Goal: Task Accomplishment & Management: Manage account settings

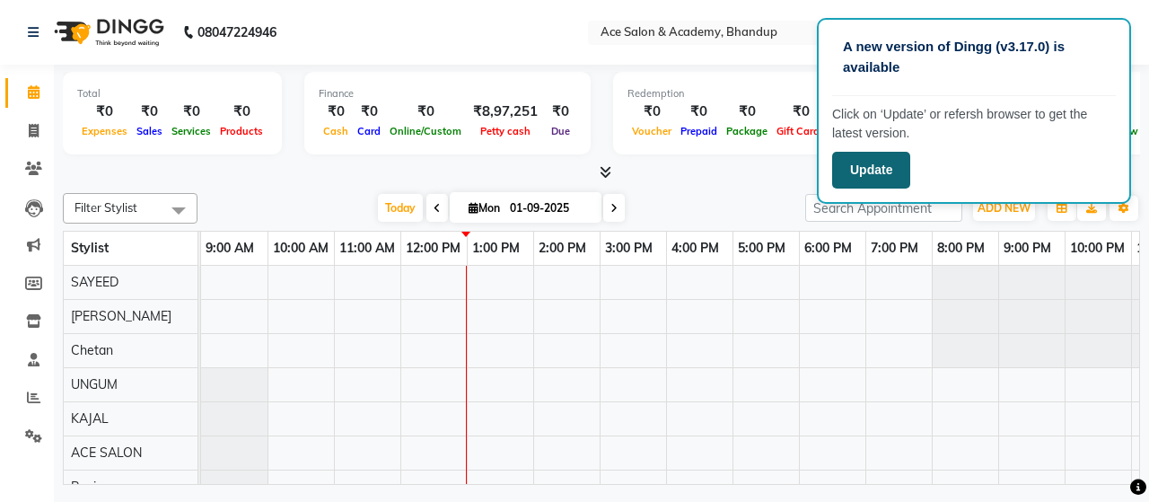
click at [865, 171] on button "Update" at bounding box center [871, 170] width 78 height 37
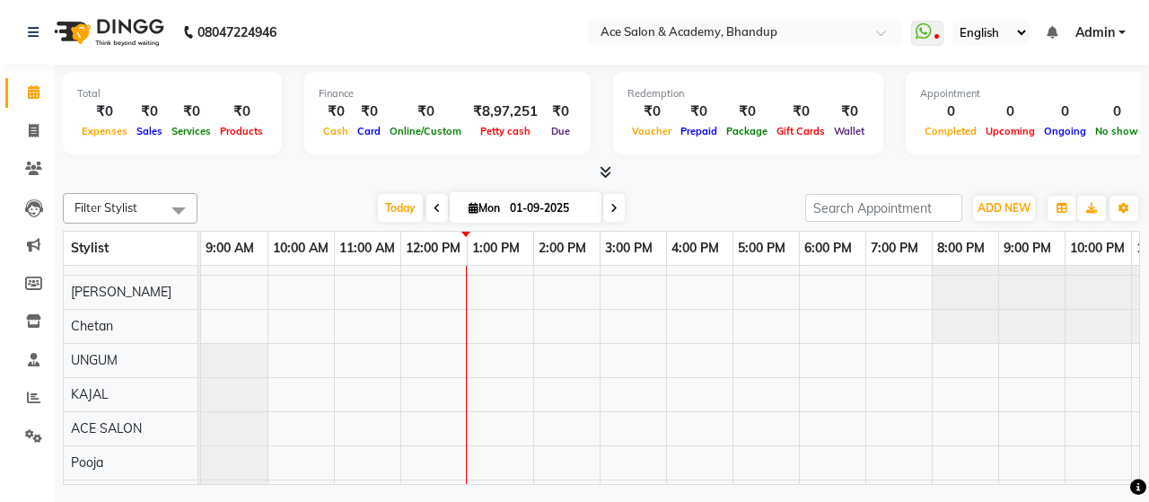
click at [1142, 175] on div "Total ₹0 Expenses ₹0 Sales ₹0 Services ₹0 Products Finance ₹0 Cash ₹0 Card ₹0 O…" at bounding box center [601, 277] width 1095 height 425
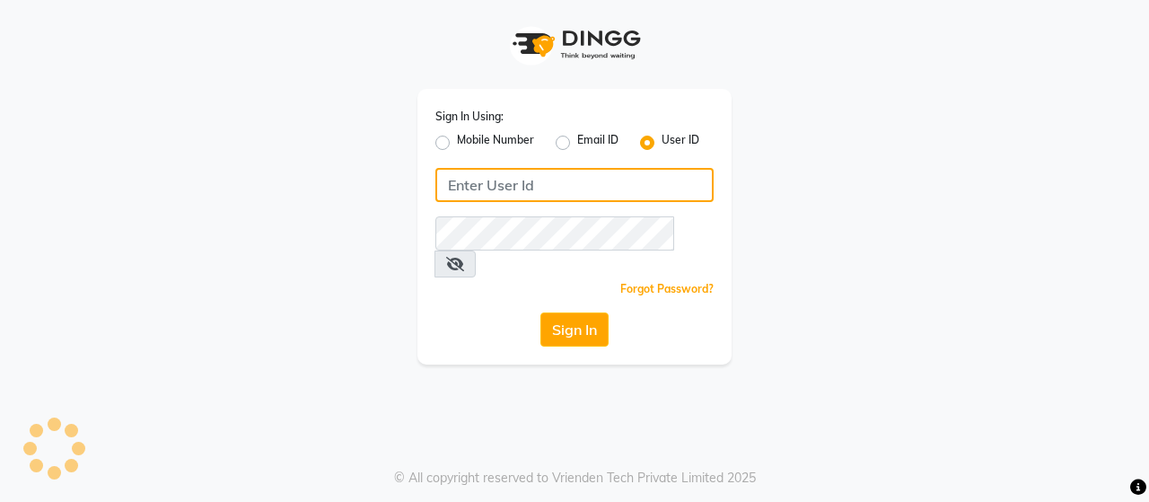
type input "ACE"
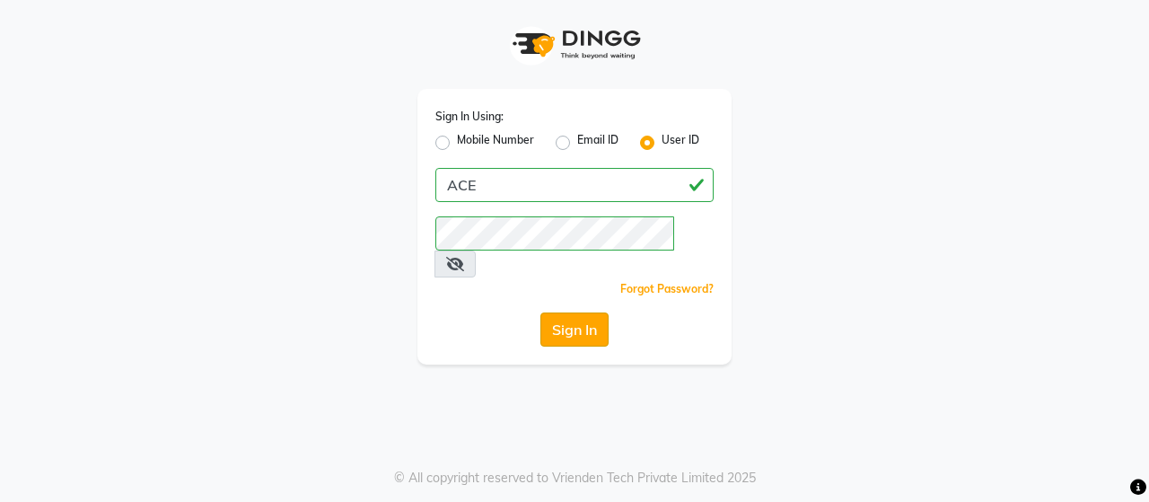
click at [567, 312] on button "Sign In" at bounding box center [574, 329] width 68 height 34
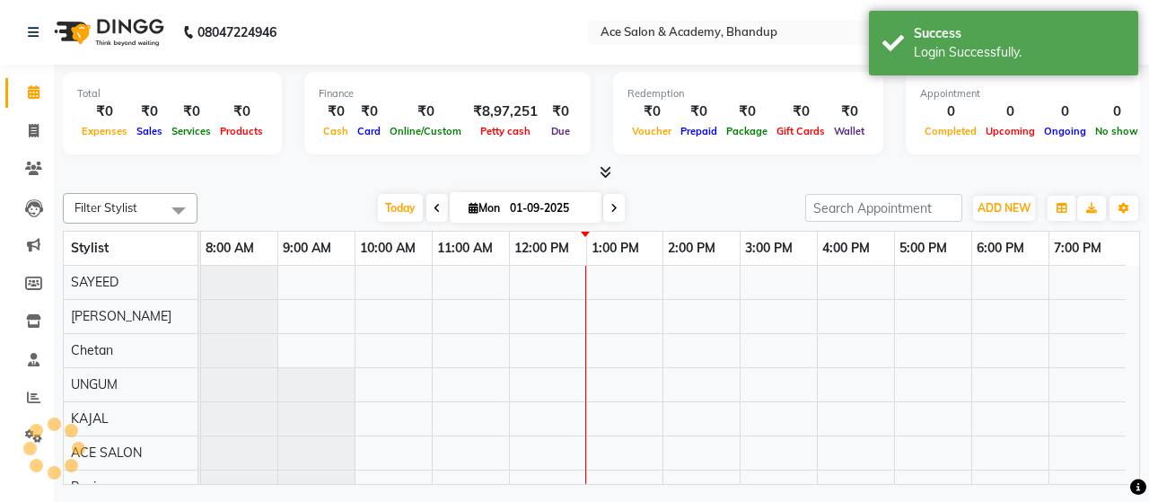
select select "en"
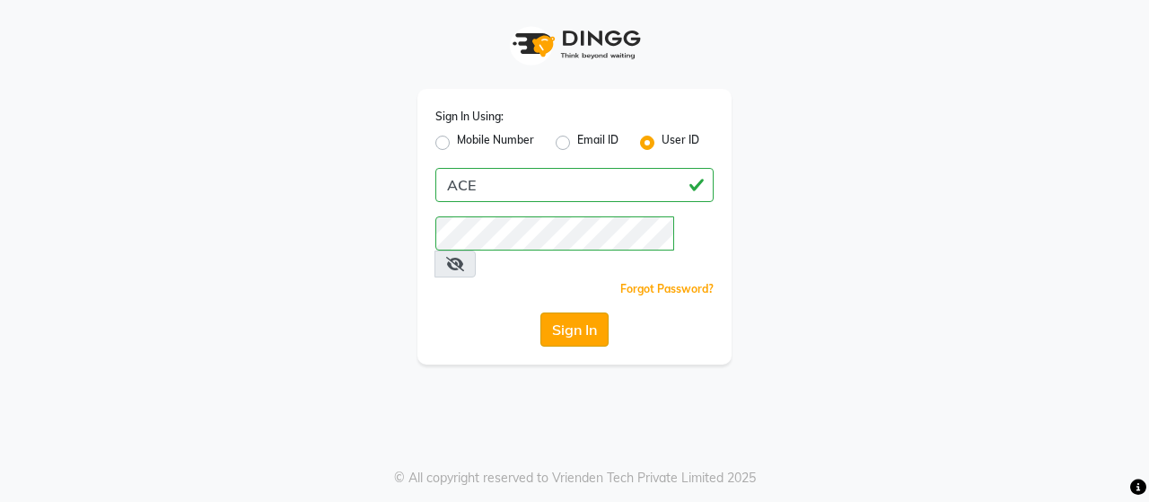
click at [551, 312] on button "Sign In" at bounding box center [574, 329] width 68 height 34
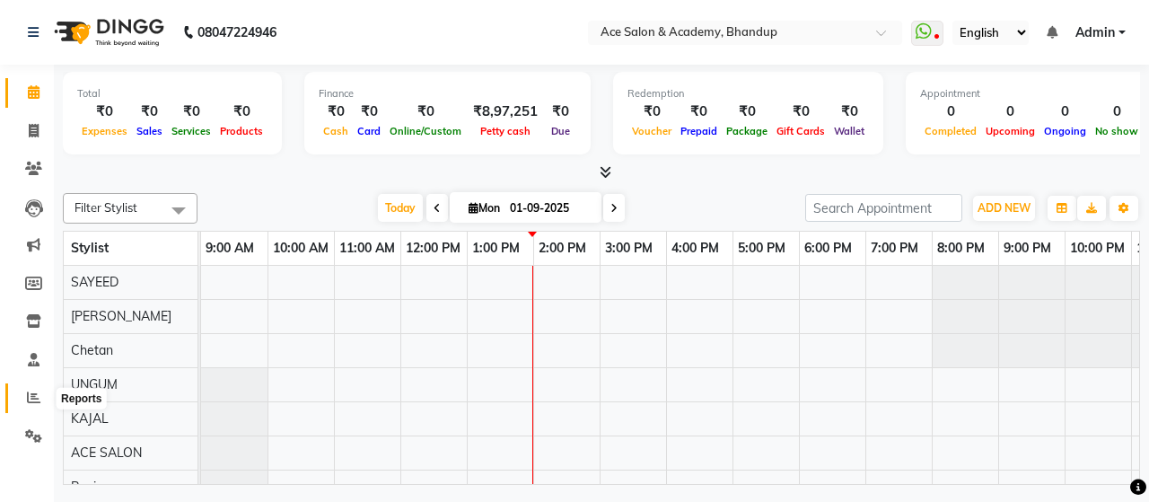
click at [34, 394] on icon at bounding box center [33, 396] width 13 height 13
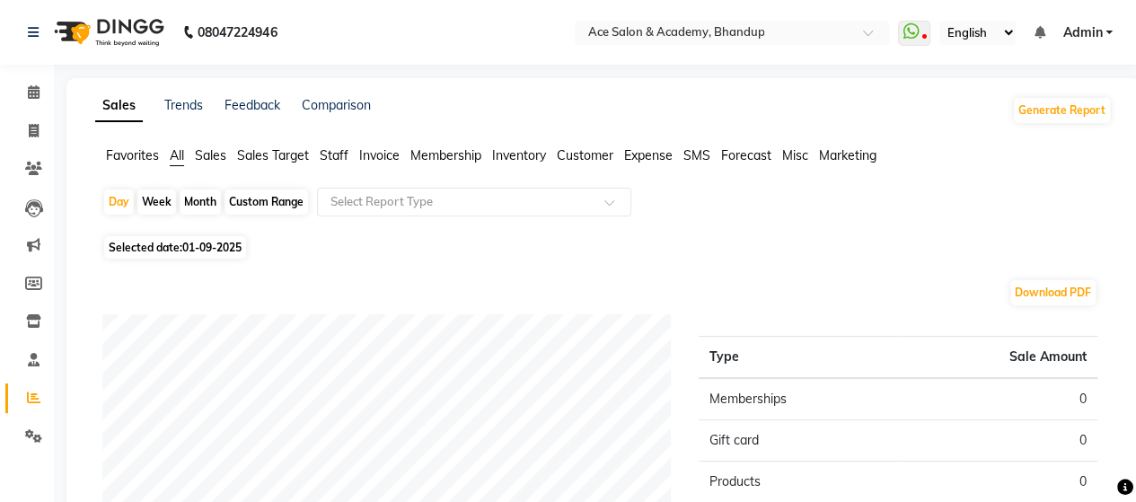
click at [212, 199] on div "Month" at bounding box center [200, 201] width 41 height 25
select select "9"
select select "2025"
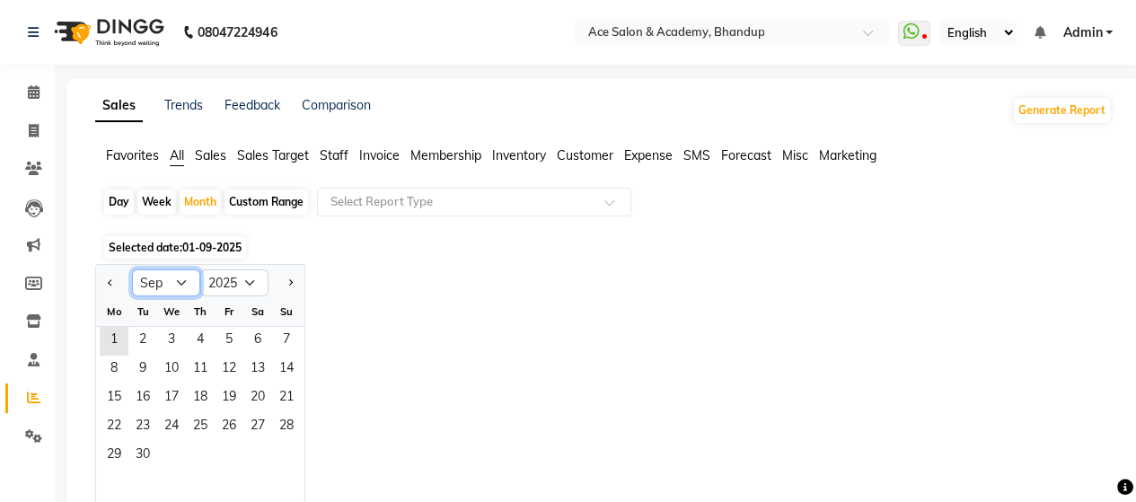
click at [171, 277] on select "Jan Feb Mar Apr May Jun Jul Aug Sep Oct Nov Dec" at bounding box center [166, 282] width 68 height 27
click at [178, 279] on select "Jan Feb Mar Apr May Jun Jul Aug Sep Oct Nov Dec" at bounding box center [166, 282] width 68 height 27
click at [108, 335] on span "1" at bounding box center [114, 341] width 29 height 29
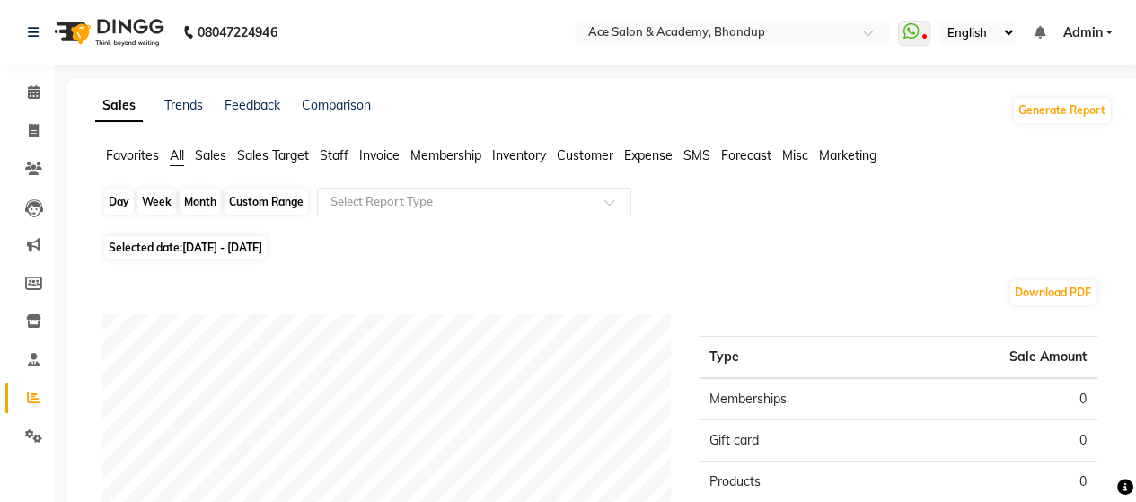
click at [203, 197] on div "Month" at bounding box center [200, 201] width 41 height 25
select select "9"
select select "2025"
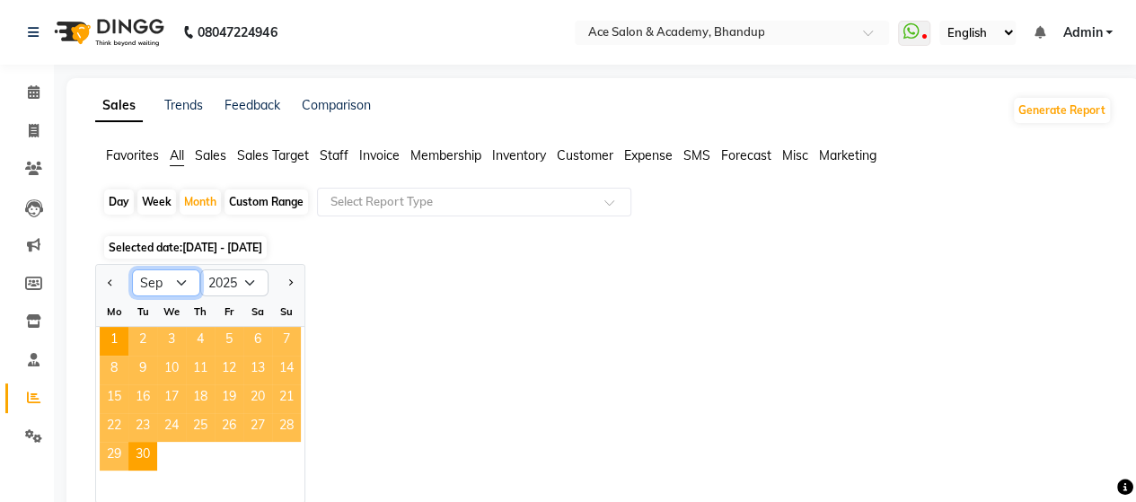
click at [172, 281] on select "Jan Feb Mar Apr May Jun Jul Aug Sep Oct Nov Dec" at bounding box center [166, 282] width 68 height 27
select select "8"
click at [132, 269] on select "Jan Feb Mar Apr May Jun Jul Aug Sep Oct Nov Dec" at bounding box center [166, 282] width 68 height 27
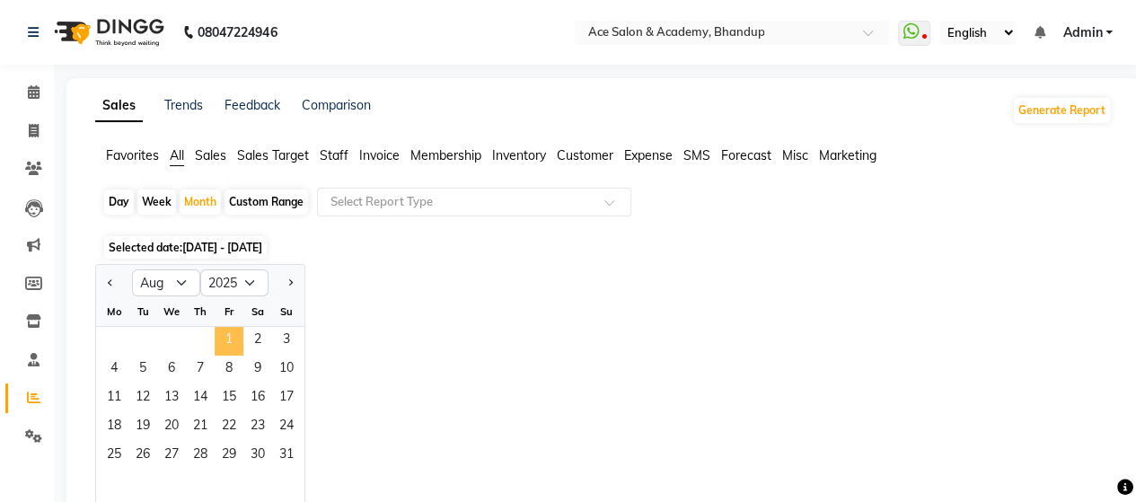
click at [225, 337] on span "1" at bounding box center [229, 341] width 29 height 29
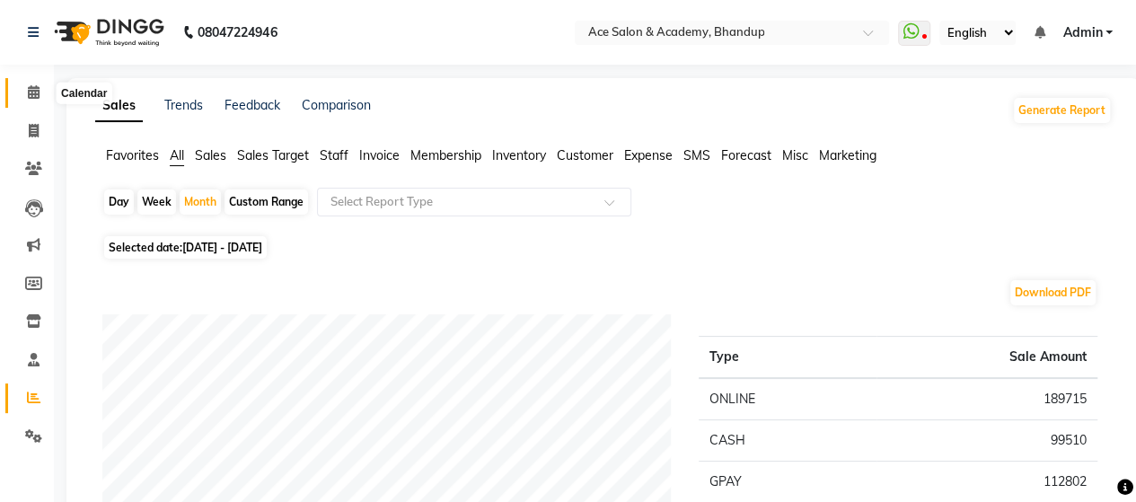
click at [31, 91] on icon at bounding box center [34, 91] width 12 height 13
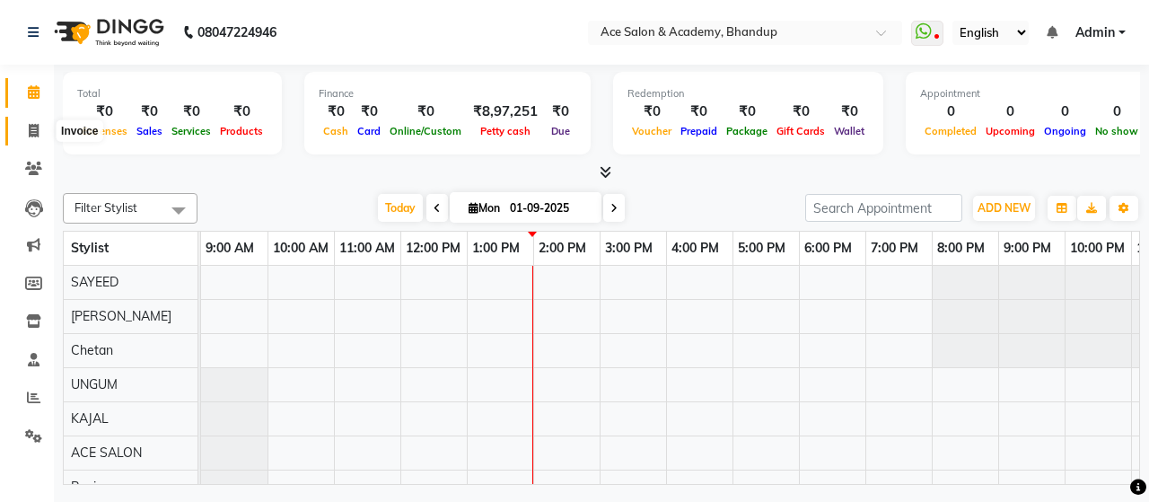
click at [31, 127] on icon at bounding box center [34, 130] width 10 height 13
select select "service"
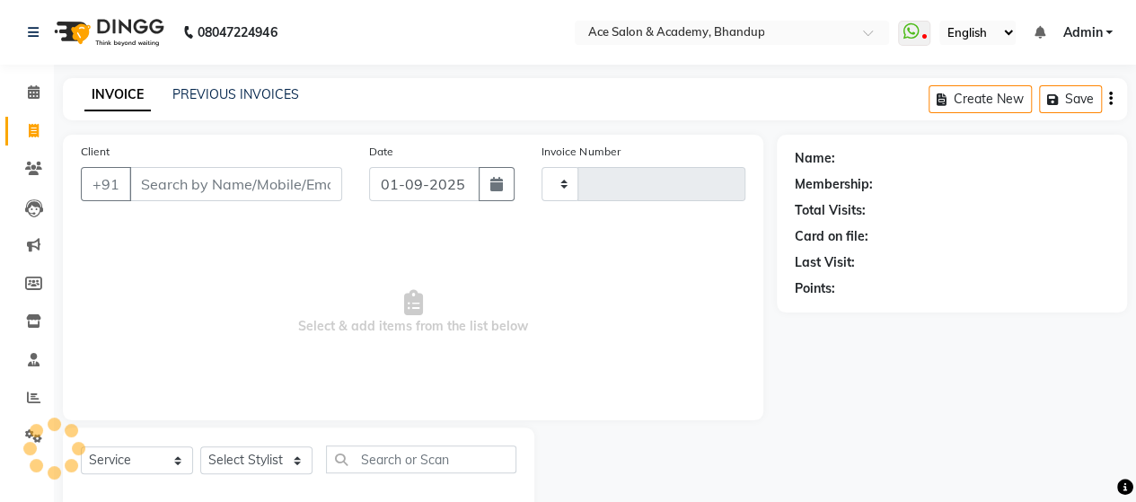
type input "1530"
select select "5800"
click at [203, 184] on input "Client" at bounding box center [235, 184] width 213 height 34
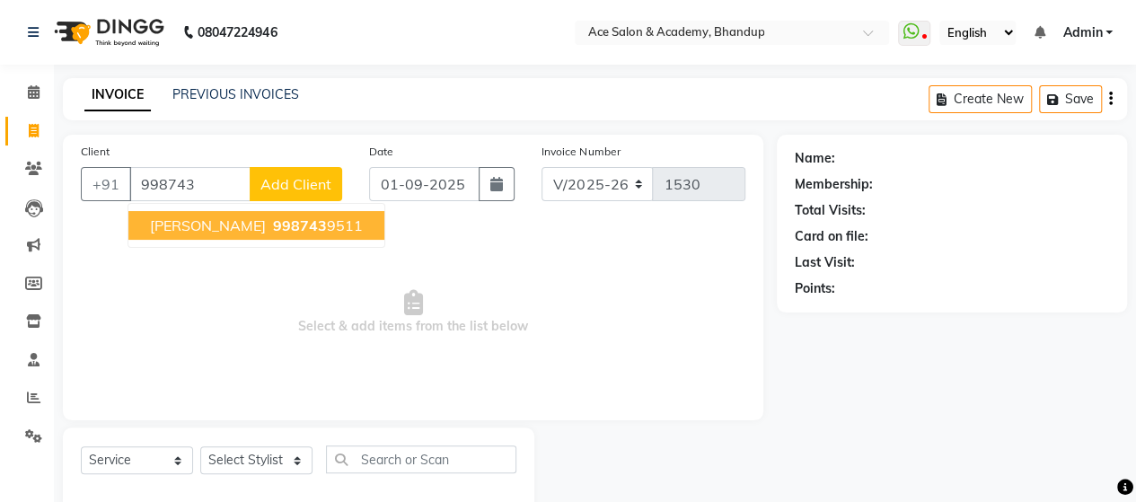
click at [273, 220] on span "998743" at bounding box center [300, 225] width 54 height 18
type input "9987439511"
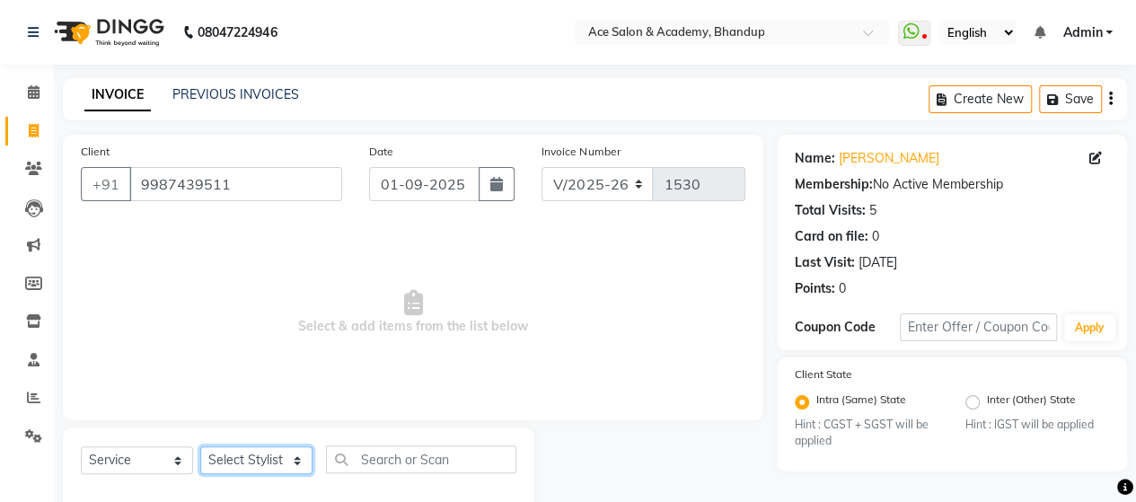
click at [242, 457] on select "Select Stylist ACE SALON Chetan KAJAL Pooja SAYEED UNGUM Vinayak Zohra" at bounding box center [256, 460] width 112 height 28
select select "40243"
click at [200, 446] on select "Select Stylist ACE SALON Chetan KAJAL Pooja SAYEED UNGUM Vinayak Zohra" at bounding box center [256, 460] width 112 height 28
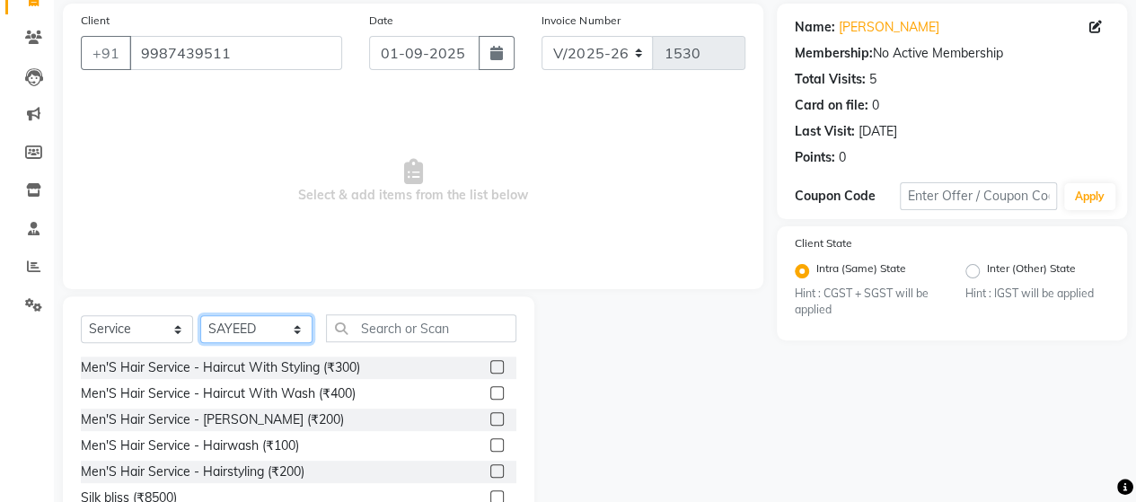
scroll to position [180, 0]
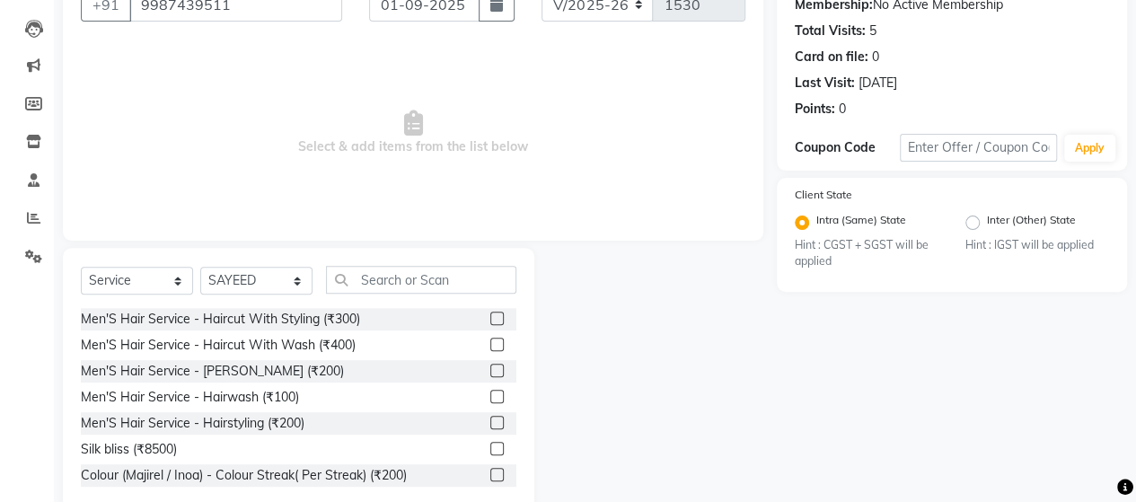
click at [490, 315] on label at bounding box center [496, 317] width 13 height 13
click at [490, 315] on input "checkbox" at bounding box center [496, 319] width 12 height 12
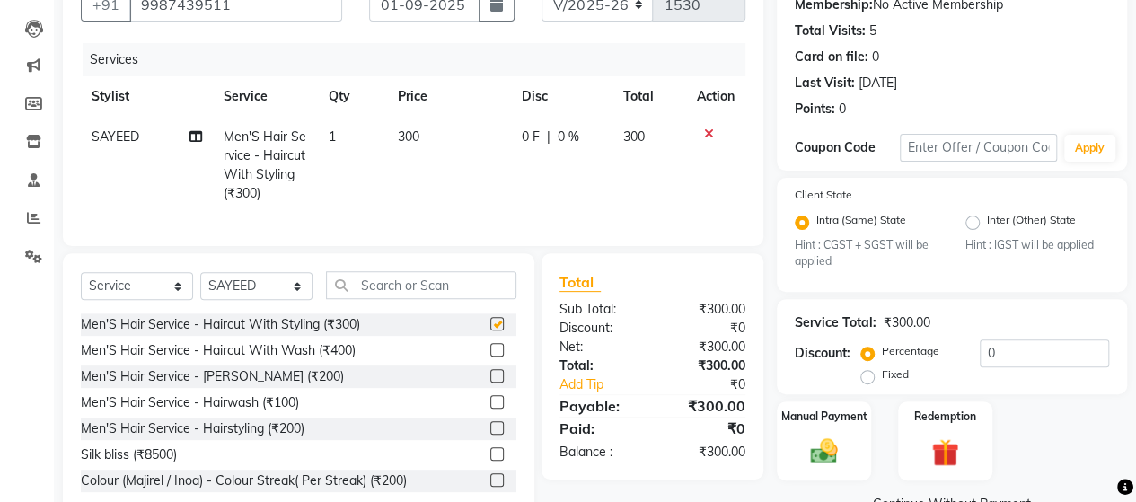
checkbox input "false"
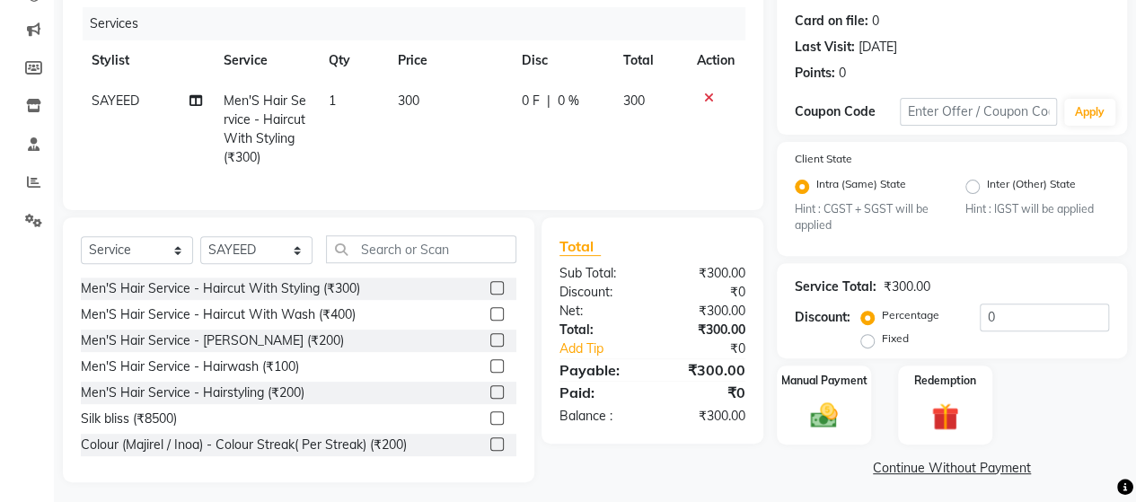
scroll to position [235, 0]
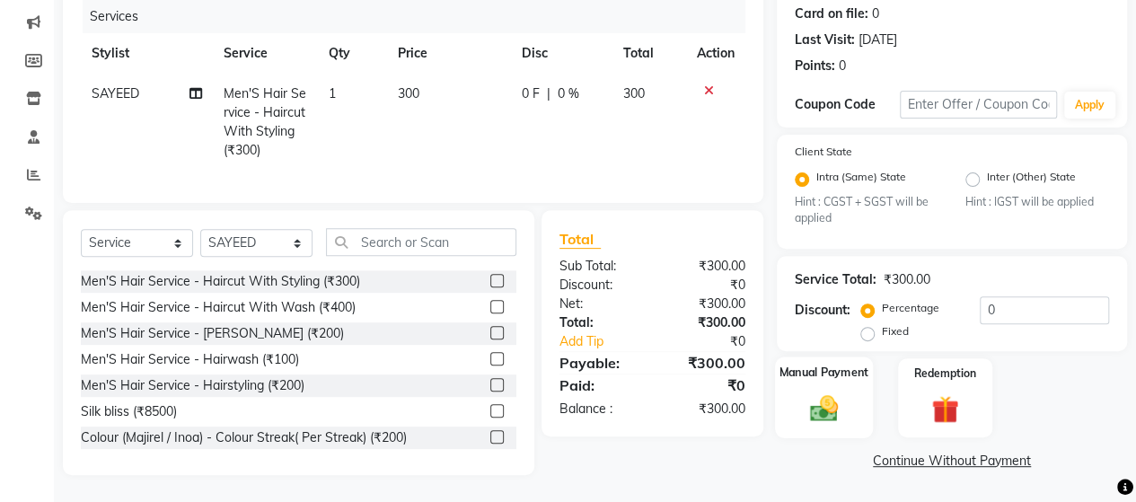
click at [833, 392] on img at bounding box center [824, 408] width 46 height 32
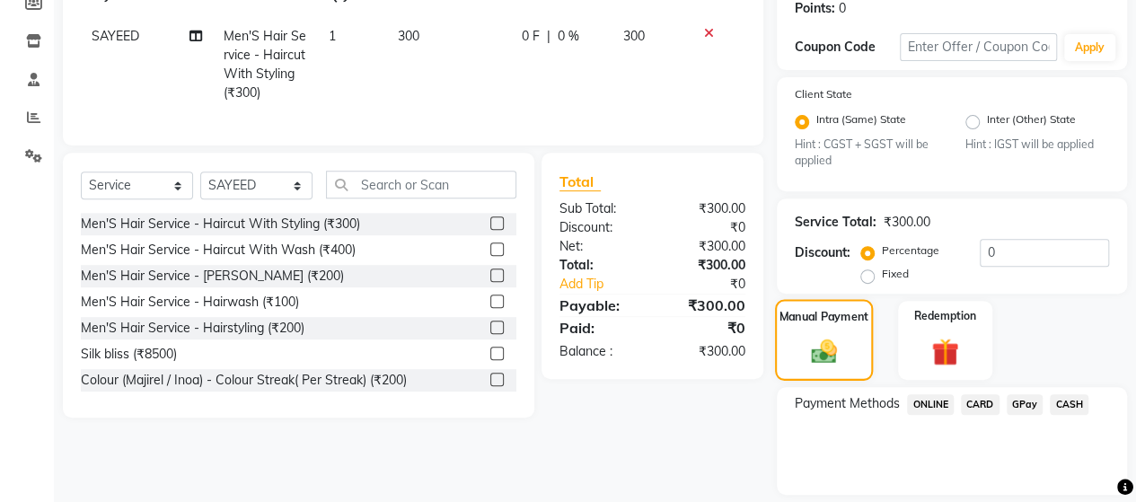
scroll to position [336, 0]
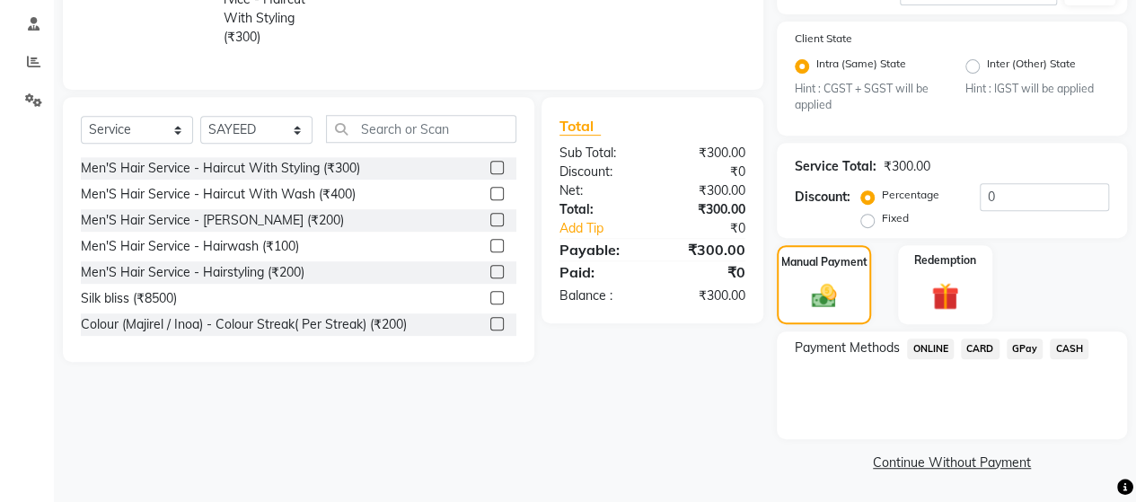
click at [1076, 341] on span "CASH" at bounding box center [1068, 348] width 39 height 21
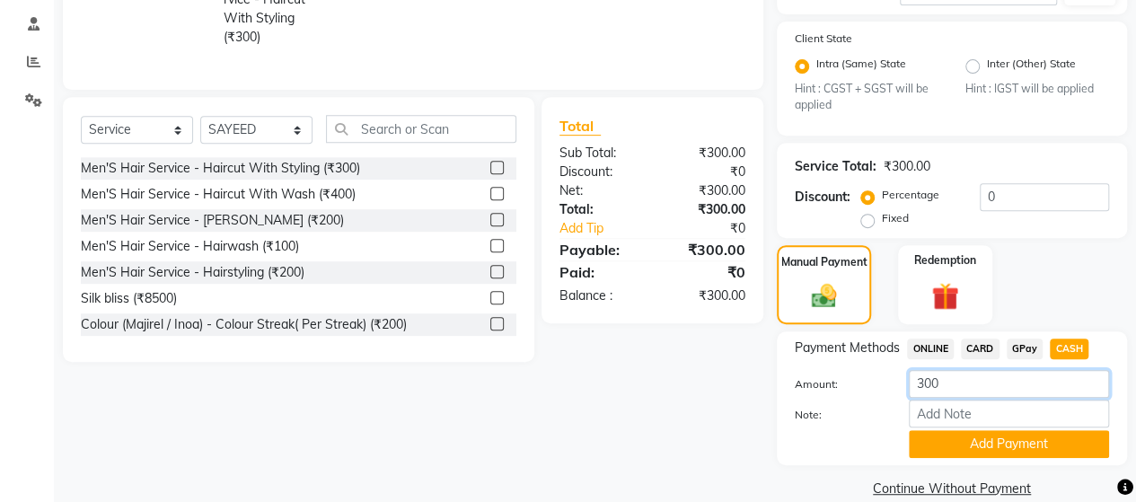
click at [950, 382] on input "300" at bounding box center [1008, 384] width 200 height 28
type input "3"
type input "250"
click at [1020, 439] on button "Add Payment" at bounding box center [1008, 444] width 200 height 28
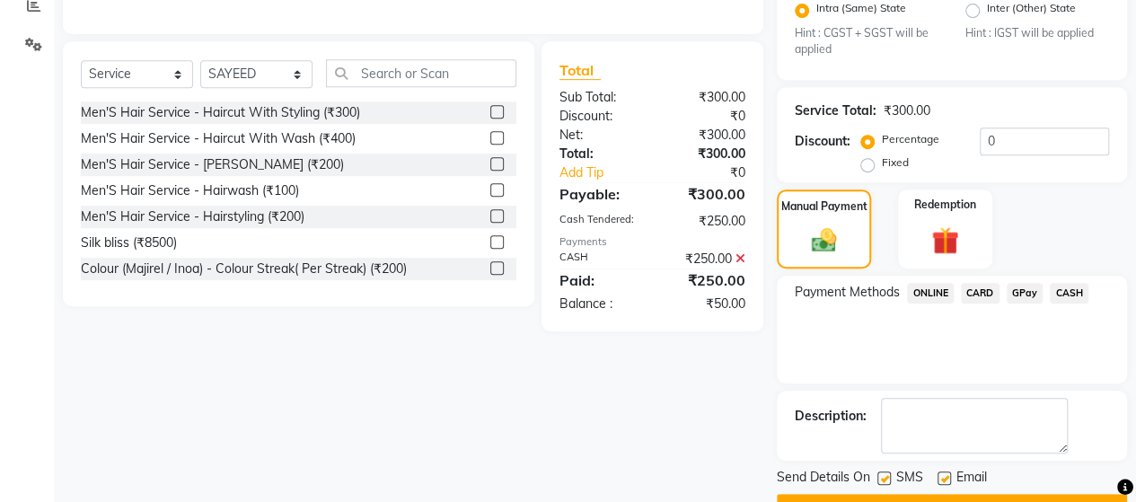
scroll to position [435, 0]
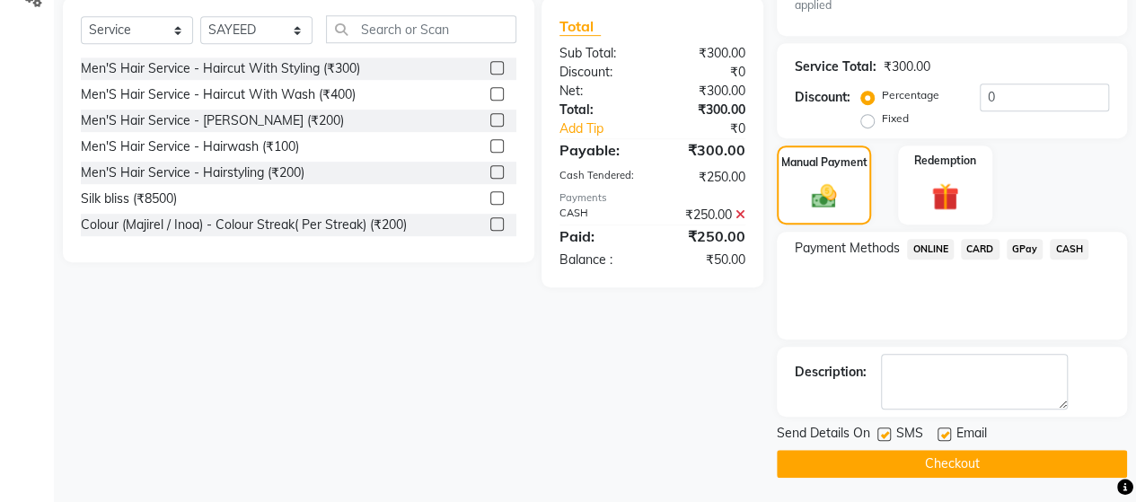
click at [941, 458] on button "Checkout" at bounding box center [951, 464] width 350 height 28
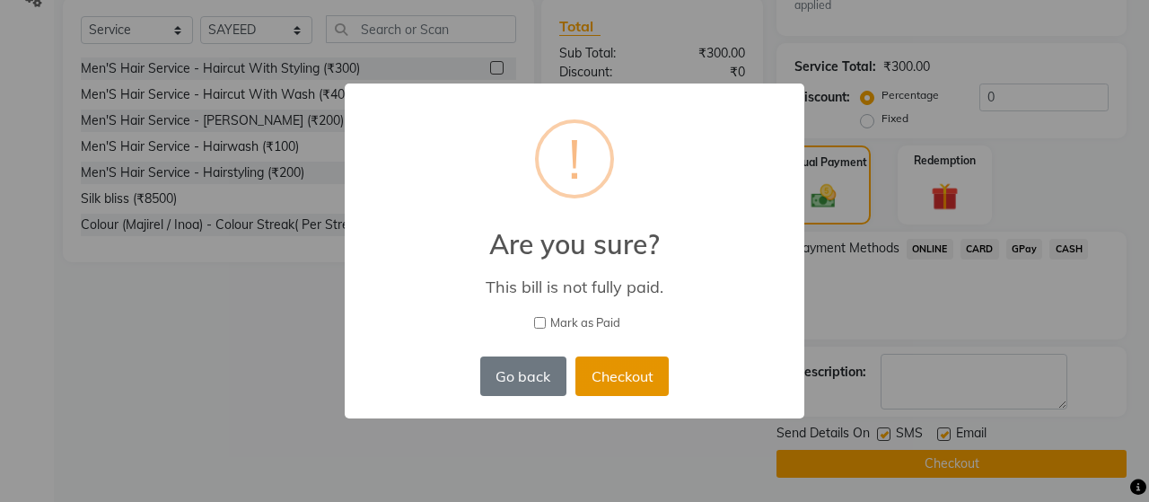
click at [623, 373] on button "Checkout" at bounding box center [621, 375] width 93 height 39
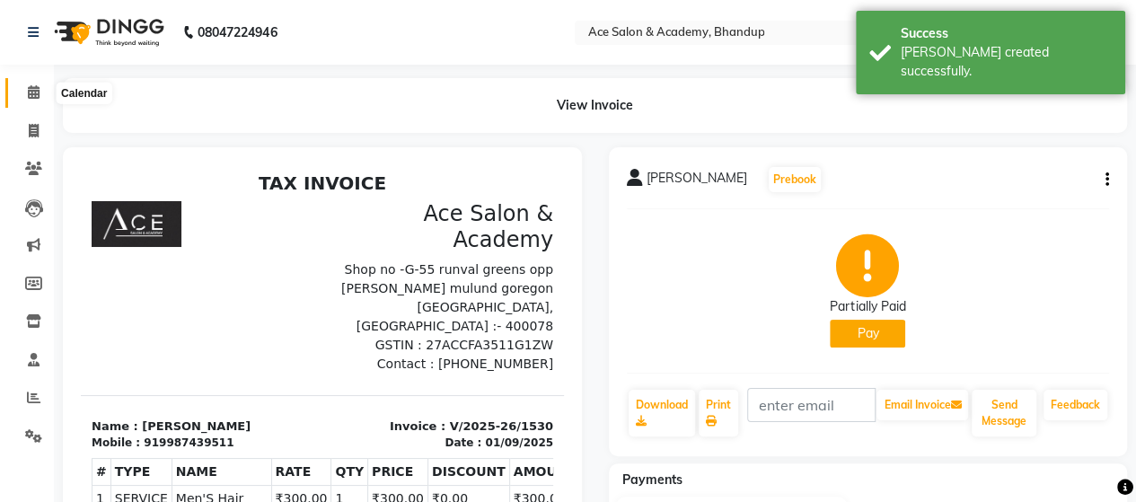
click at [35, 87] on icon at bounding box center [34, 91] width 12 height 13
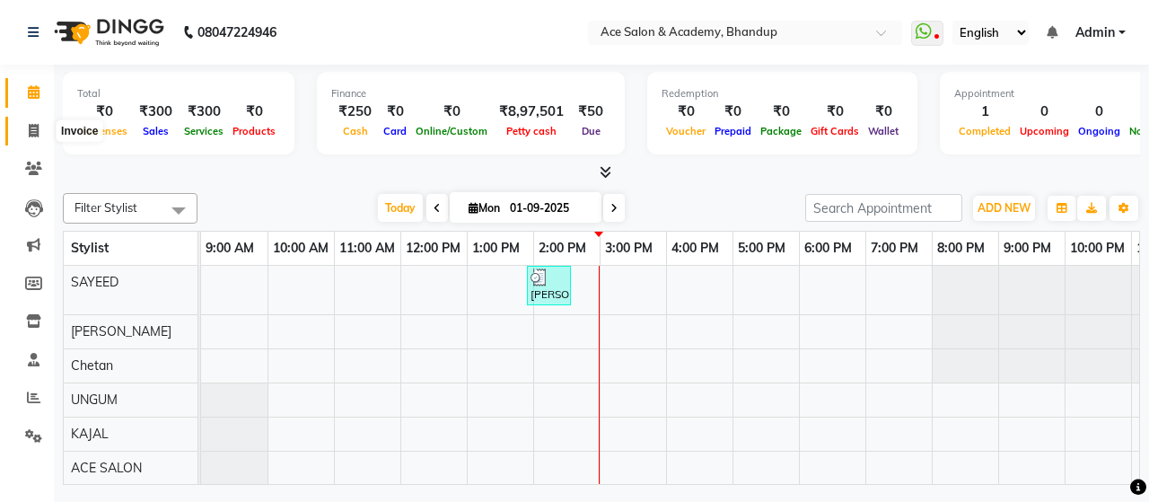
click at [32, 131] on icon at bounding box center [34, 130] width 10 height 13
select select "service"
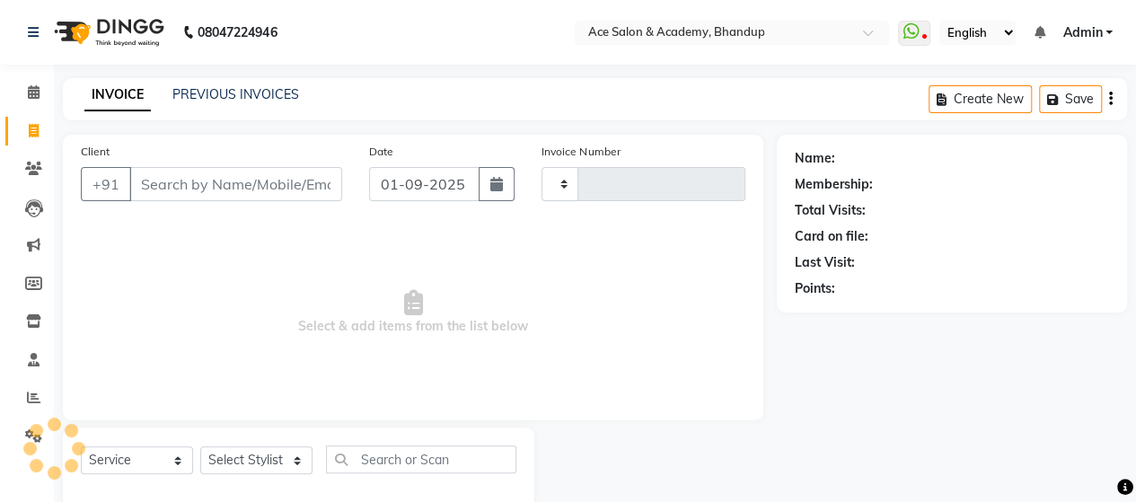
type input "1531"
select select "5800"
click at [264, 94] on link "PREVIOUS INVOICES" at bounding box center [235, 94] width 127 height 16
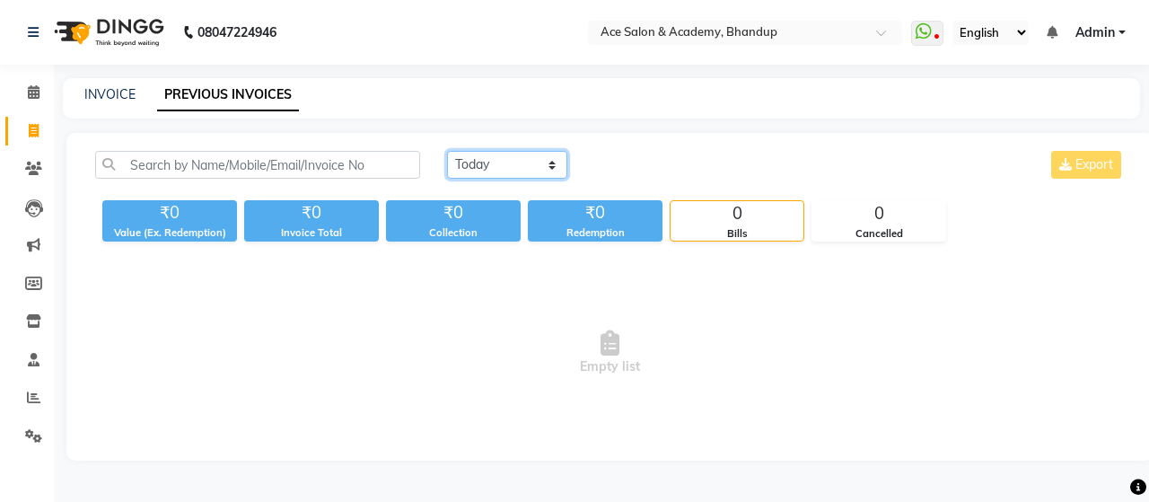
click at [492, 154] on select "Today Yesterday Custom Range" at bounding box center [507, 165] width 120 height 28
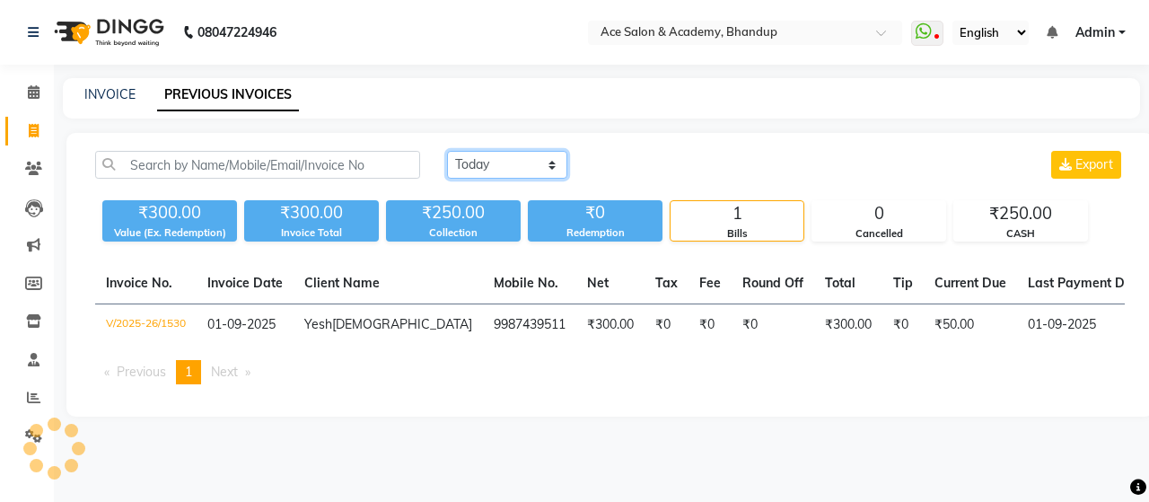
select select "range"
click at [447, 151] on select "Today Yesterday Custom Range" at bounding box center [507, 165] width 120 height 28
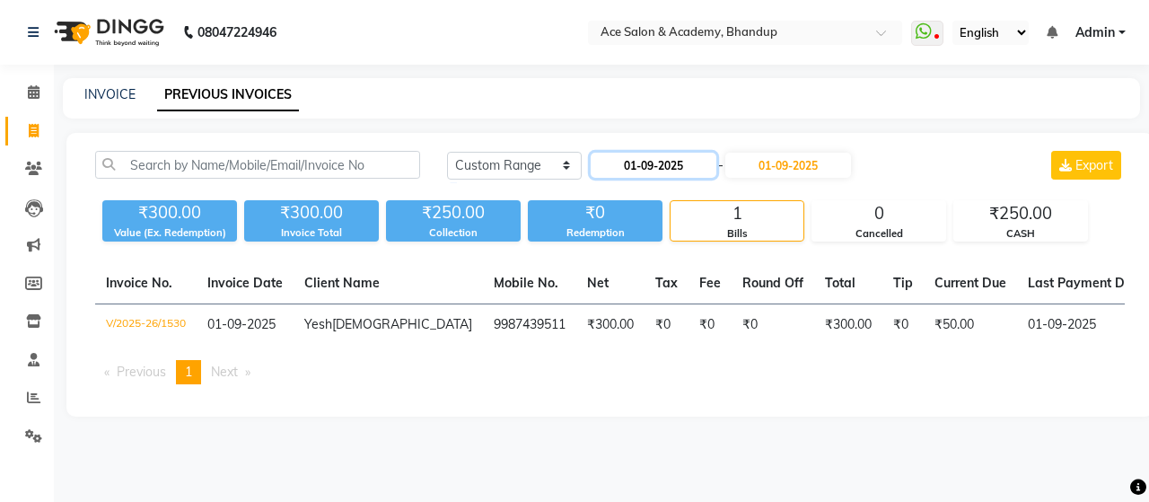
click at [671, 170] on input "01-09-2025" at bounding box center [654, 165] width 126 height 25
select select "9"
select select "2025"
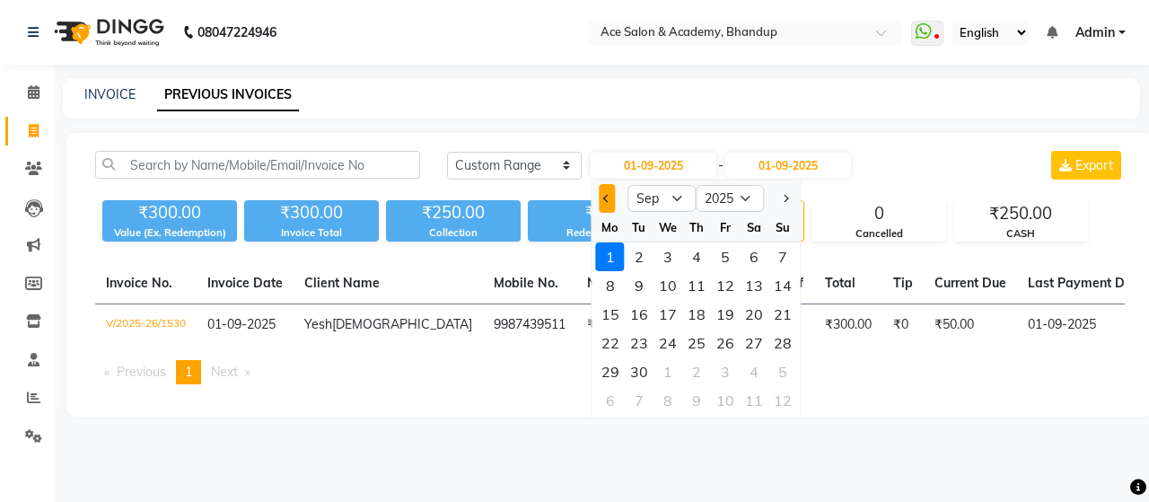
click at [606, 196] on span "Previous month" at bounding box center [606, 198] width 7 height 7
select select "8"
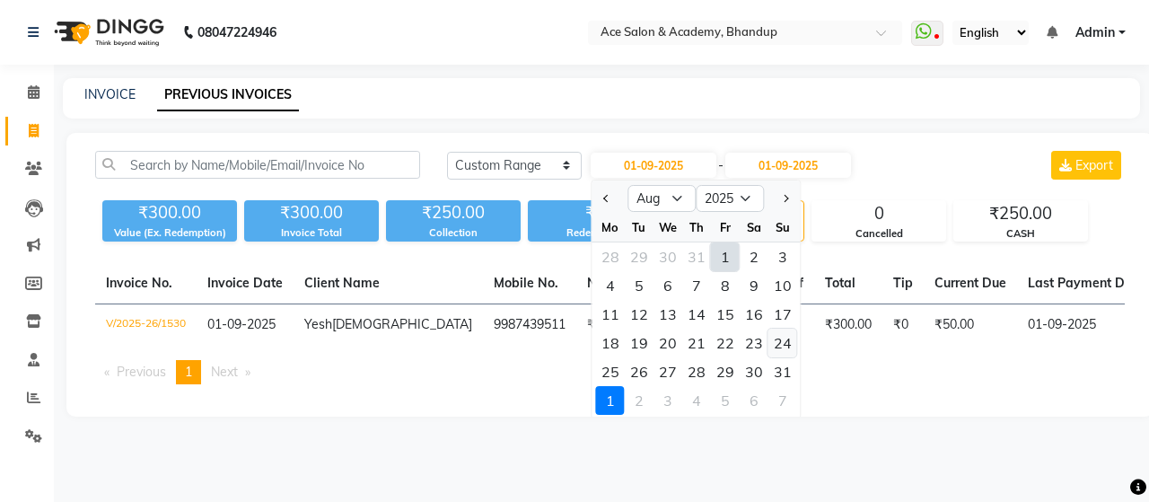
click at [784, 335] on div "24" at bounding box center [782, 343] width 29 height 29
type input "24-08-2025"
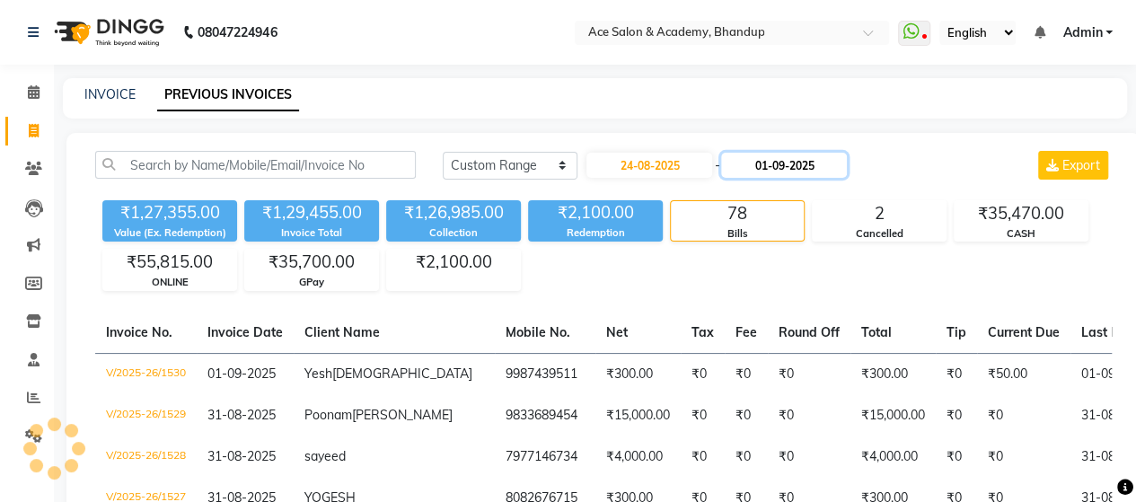
click at [780, 163] on input "01-09-2025" at bounding box center [784, 165] width 126 height 25
select select "9"
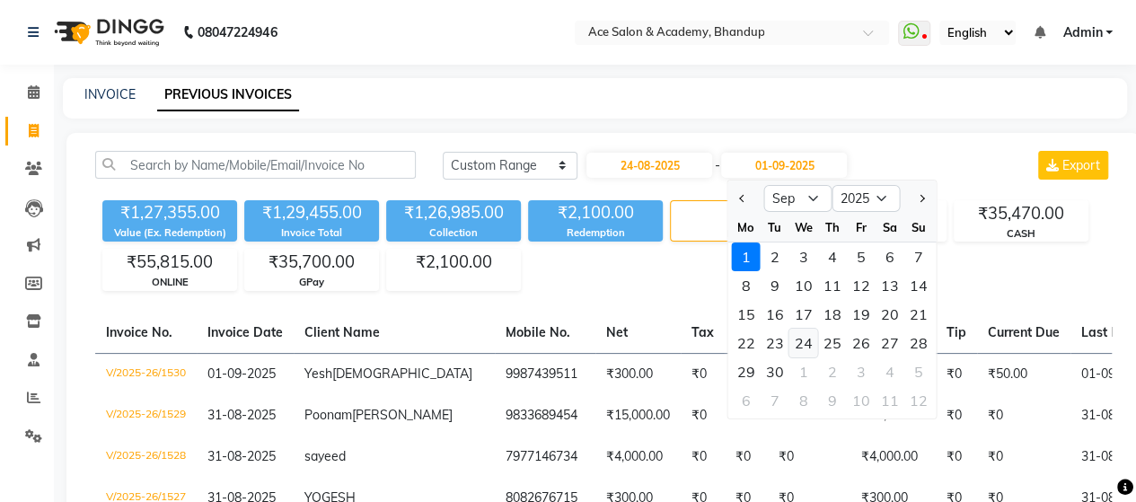
click at [799, 340] on div "24" at bounding box center [803, 343] width 29 height 29
type input "24-09-2025"
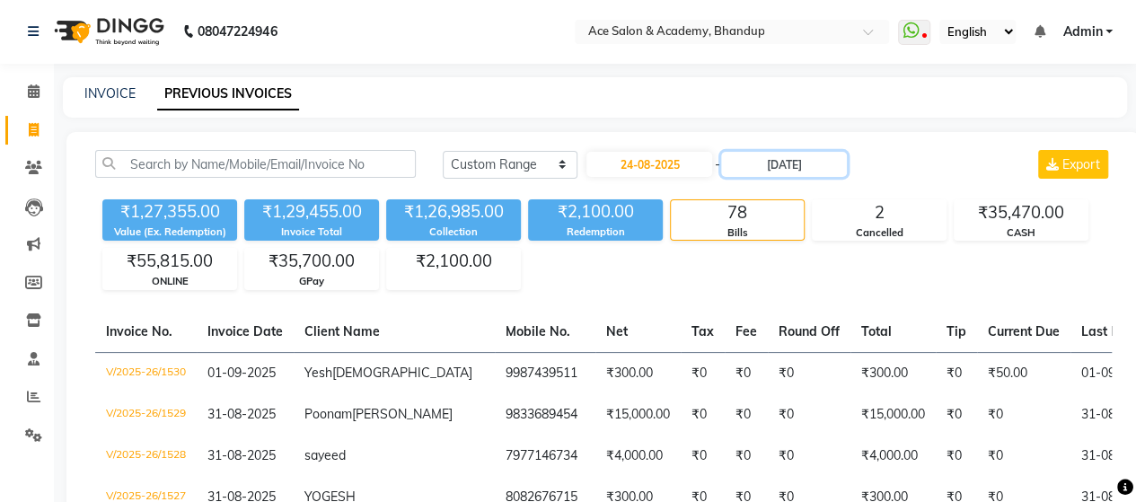
scroll to position [90, 0]
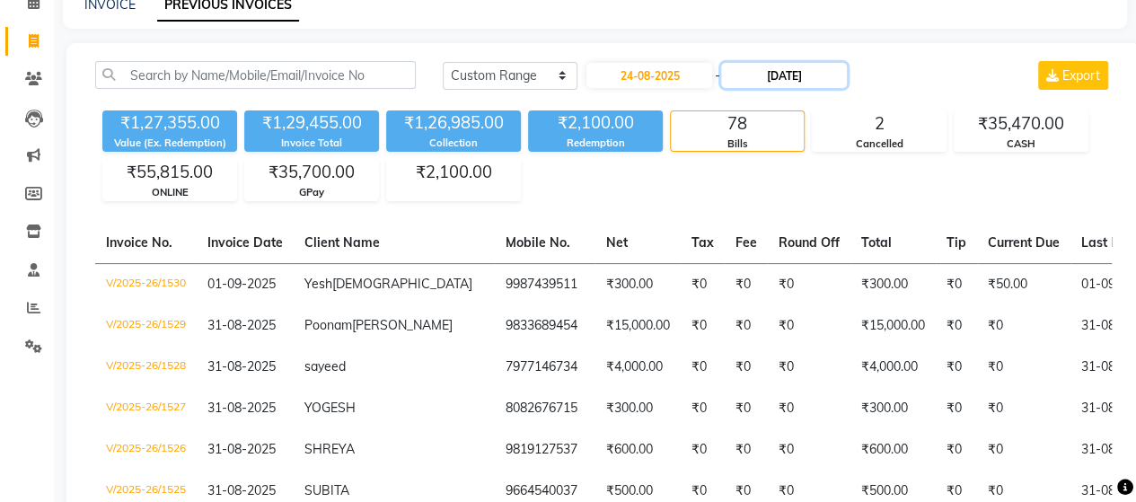
click at [845, 71] on input "24-09-2025" at bounding box center [784, 75] width 126 height 25
select select "9"
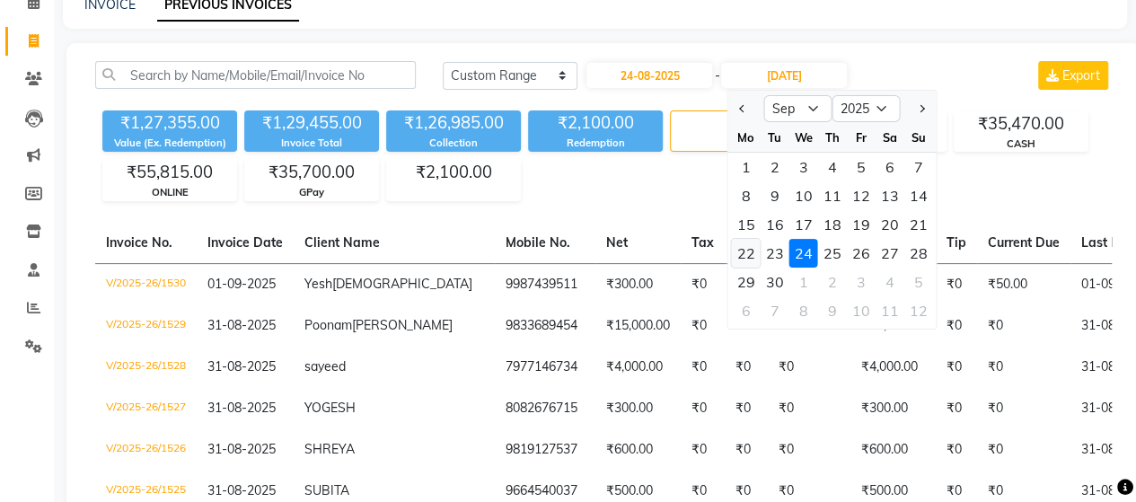
click at [757, 251] on div "22" at bounding box center [746, 253] width 29 height 29
type input "22-09-2025"
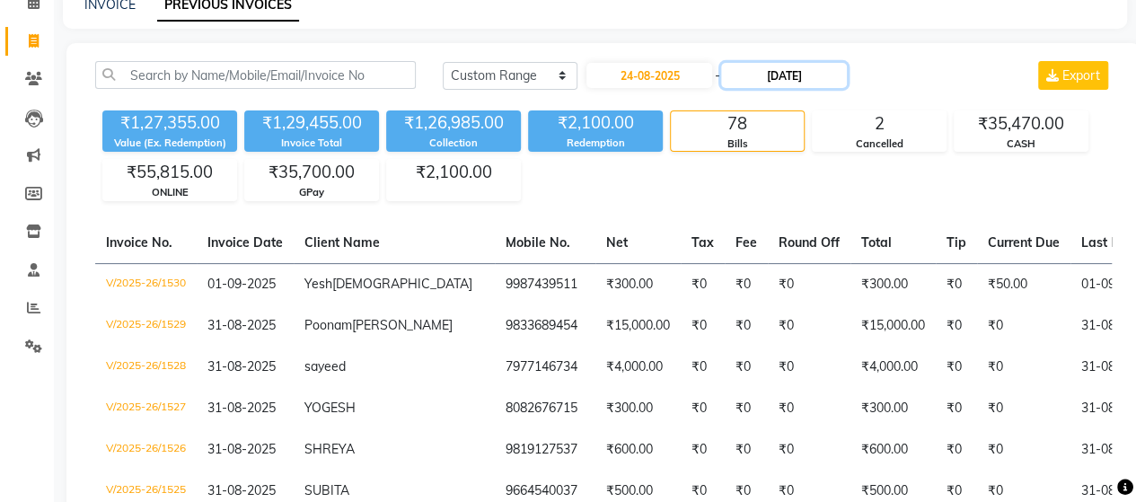
click at [838, 83] on input "22-09-2025" at bounding box center [784, 75] width 126 height 25
select select "9"
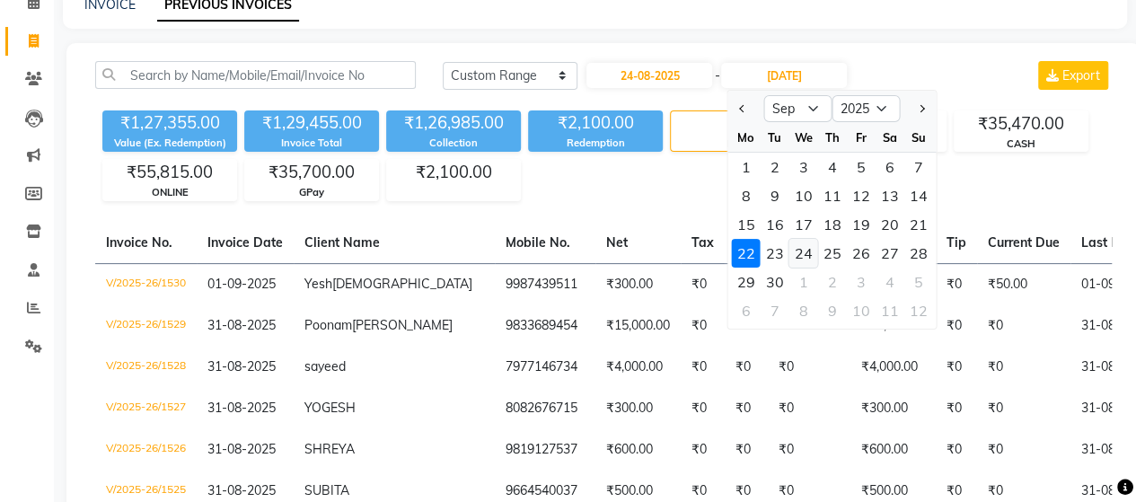
click at [806, 252] on div "24" at bounding box center [803, 253] width 29 height 29
type input "24-09-2025"
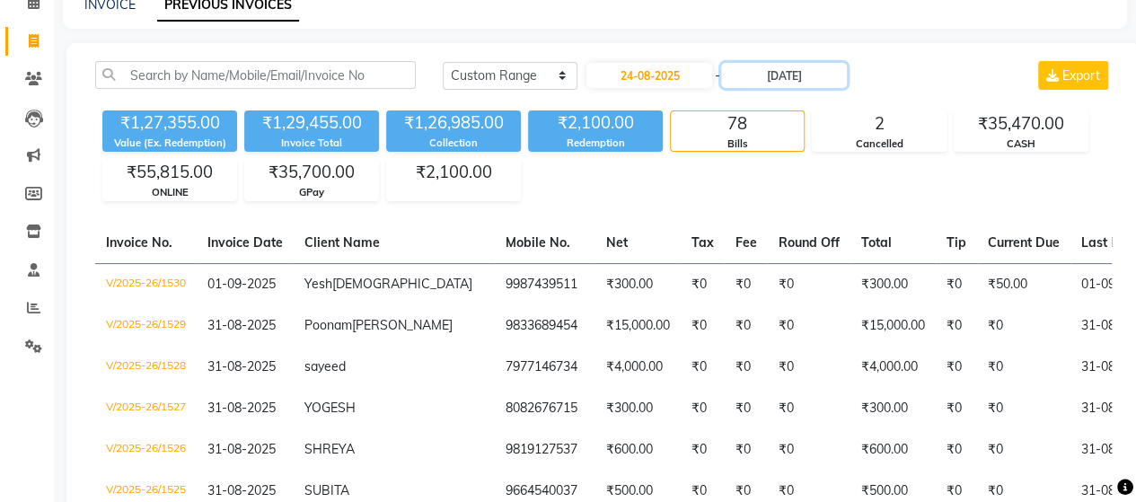
scroll to position [0, 0]
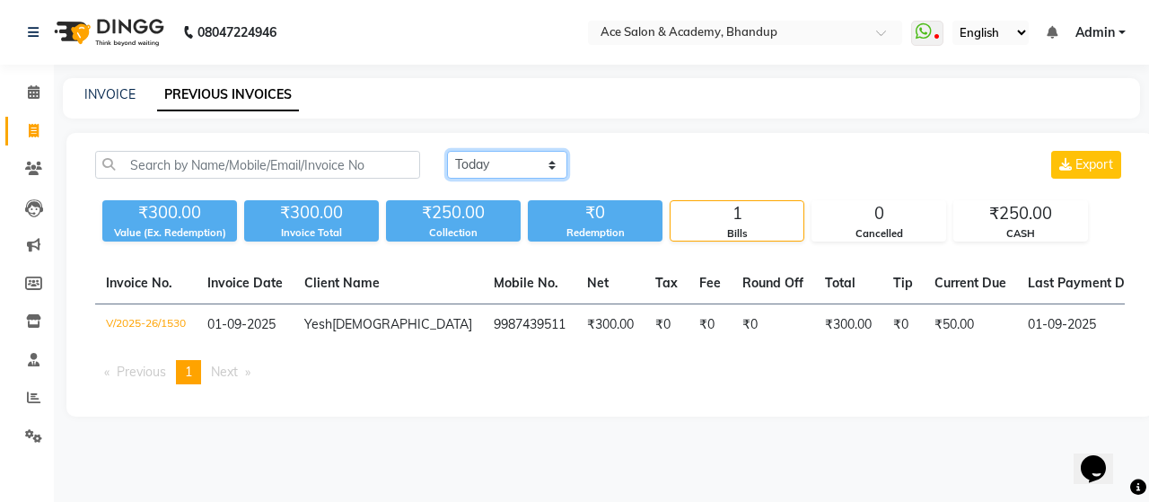
click at [521, 160] on select "[DATE] [DATE] Custom Range" at bounding box center [507, 165] width 120 height 28
select select "range"
click at [447, 151] on select "[DATE] [DATE] Custom Range" at bounding box center [507, 165] width 120 height 28
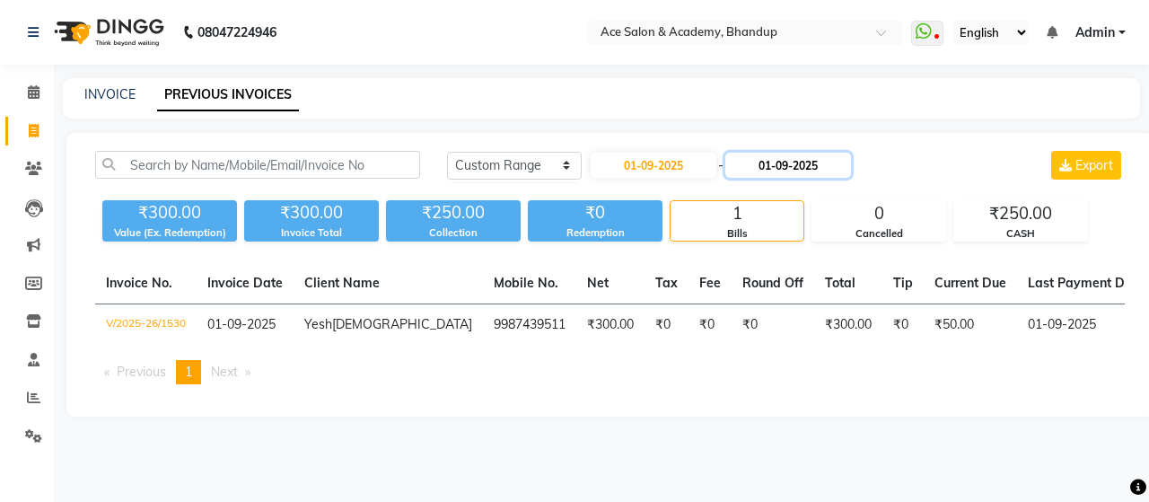
click at [769, 161] on input "01-09-2025" at bounding box center [788, 165] width 126 height 25
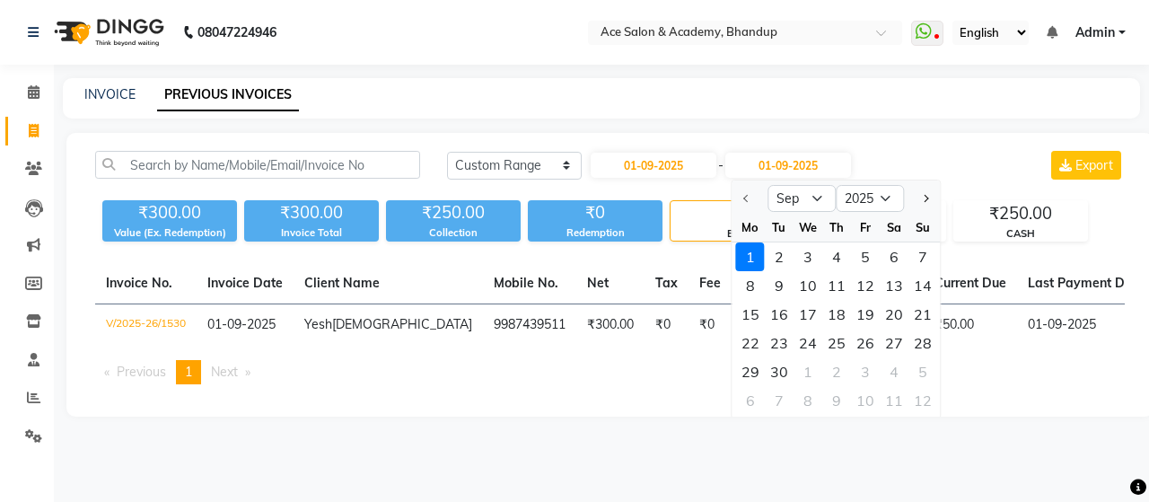
click at [748, 190] on div at bounding box center [750, 198] width 36 height 29
click at [741, 197] on div at bounding box center [750, 198] width 36 height 29
click at [744, 196] on div at bounding box center [750, 198] width 36 height 29
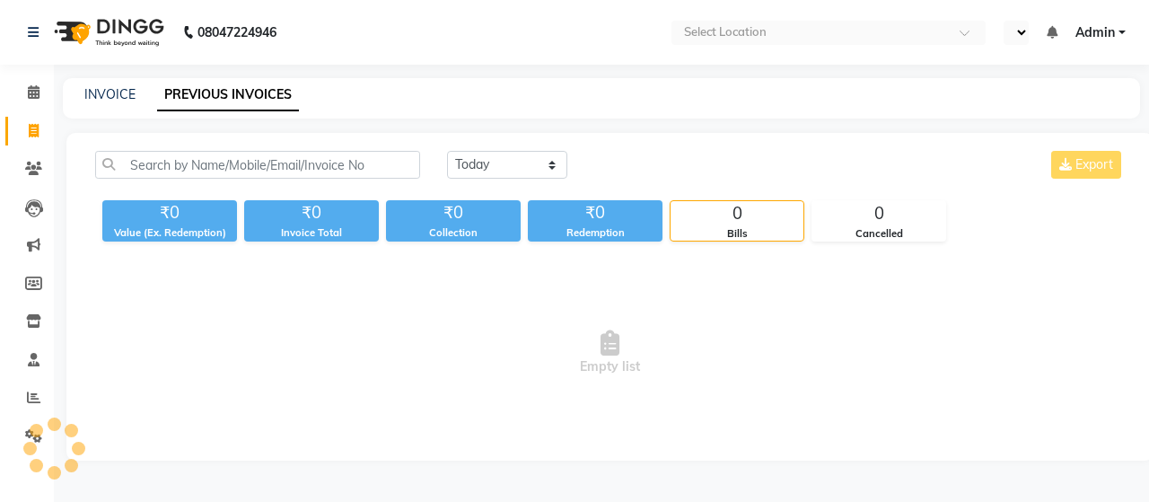
select select "en"
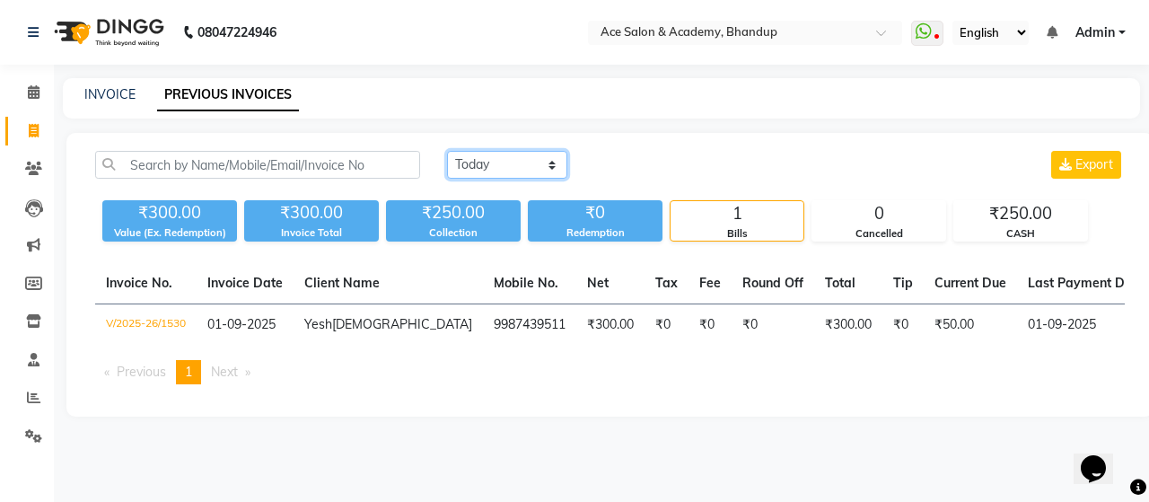
click at [528, 155] on select "Today Yesterday Custom Range" at bounding box center [507, 165] width 120 height 28
select select "range"
click at [447, 151] on select "Today Yesterday Custom Range" at bounding box center [507, 165] width 120 height 28
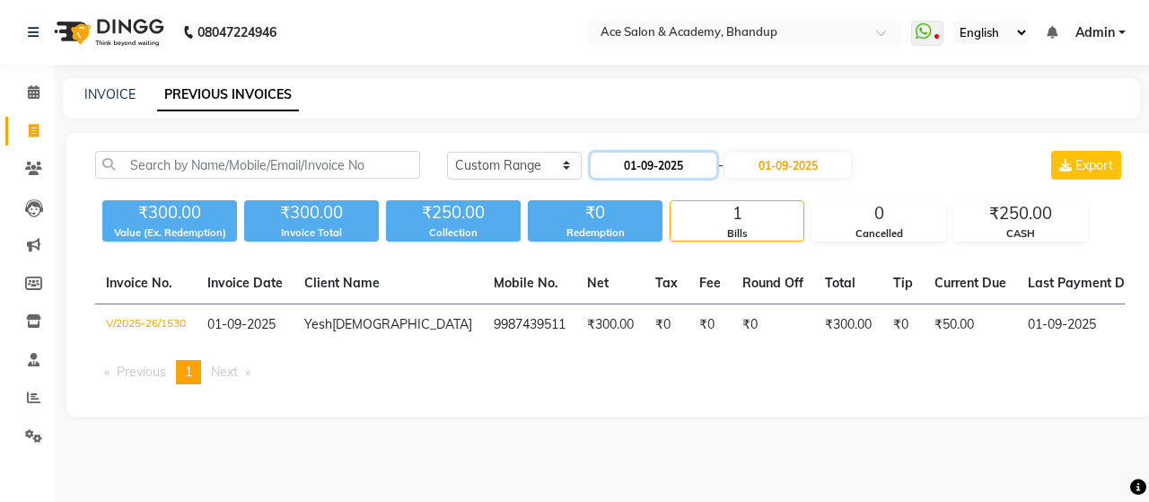
click at [693, 157] on input "01-09-2025" at bounding box center [654, 165] width 126 height 25
select select "9"
select select "2025"
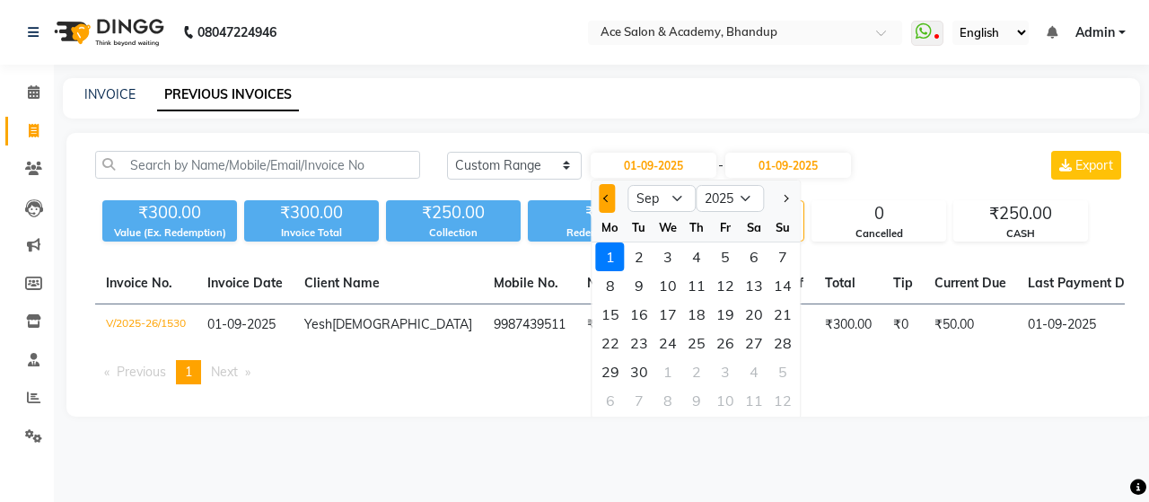
click at [610, 201] on button "Previous month" at bounding box center [607, 198] width 15 height 29
select select "8"
click at [783, 337] on div "24" at bounding box center [782, 343] width 29 height 29
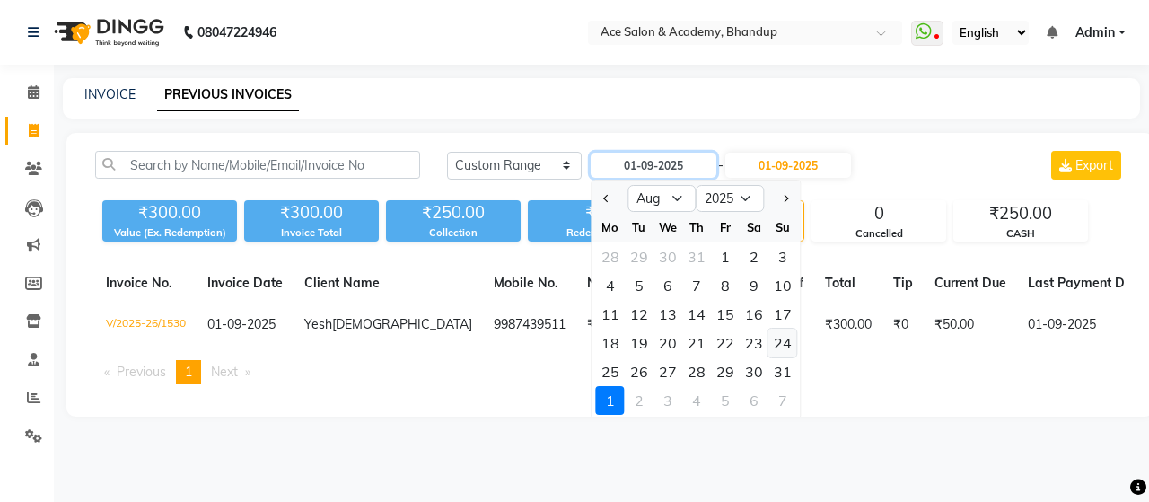
type input "24-08-2025"
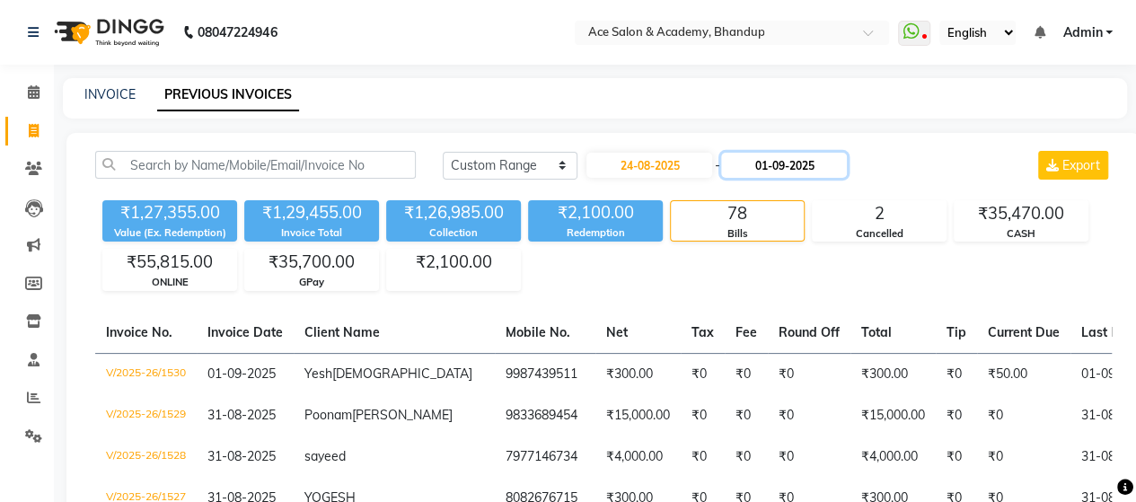
click at [803, 165] on input "01-09-2025" at bounding box center [784, 165] width 126 height 25
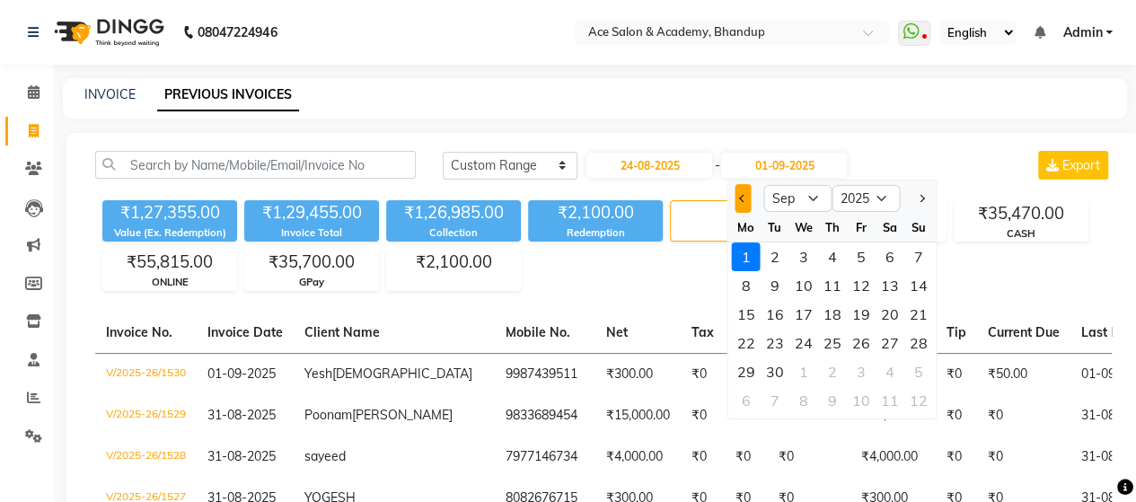
click at [750, 197] on button "Previous month" at bounding box center [742, 198] width 15 height 29
select select "8"
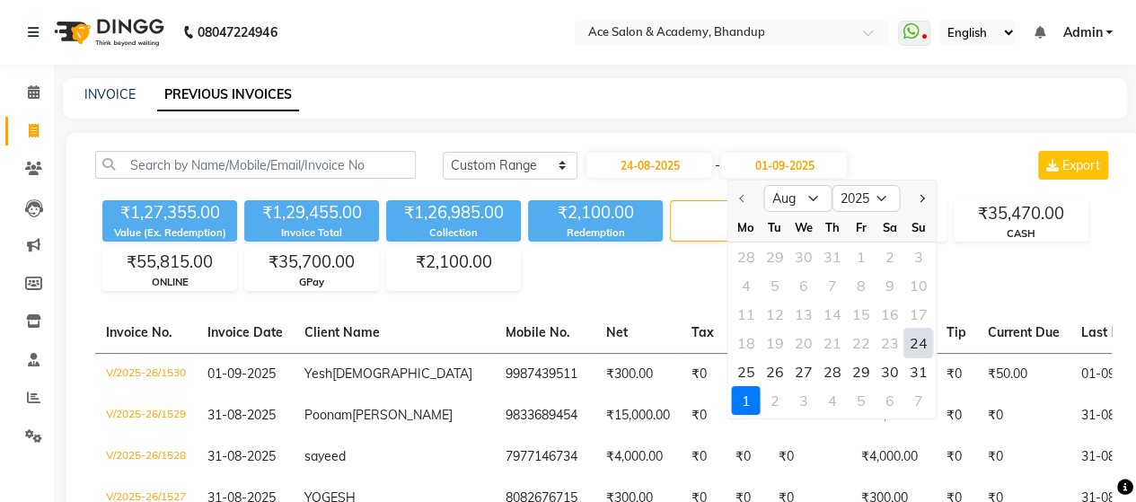
click at [925, 338] on div "24" at bounding box center [918, 343] width 29 height 29
type input "24-08-2025"
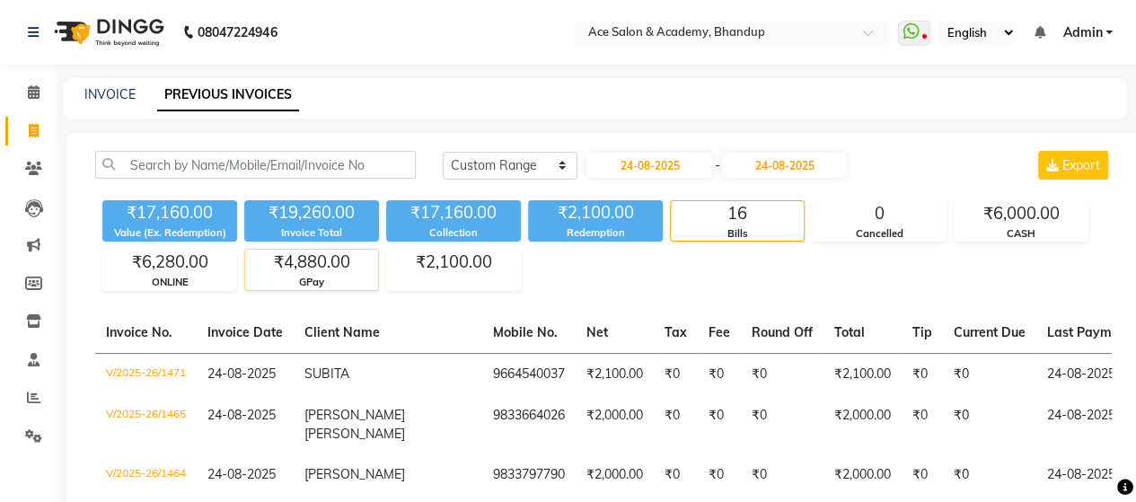
click at [330, 276] on div "GPay" at bounding box center [311, 282] width 133 height 15
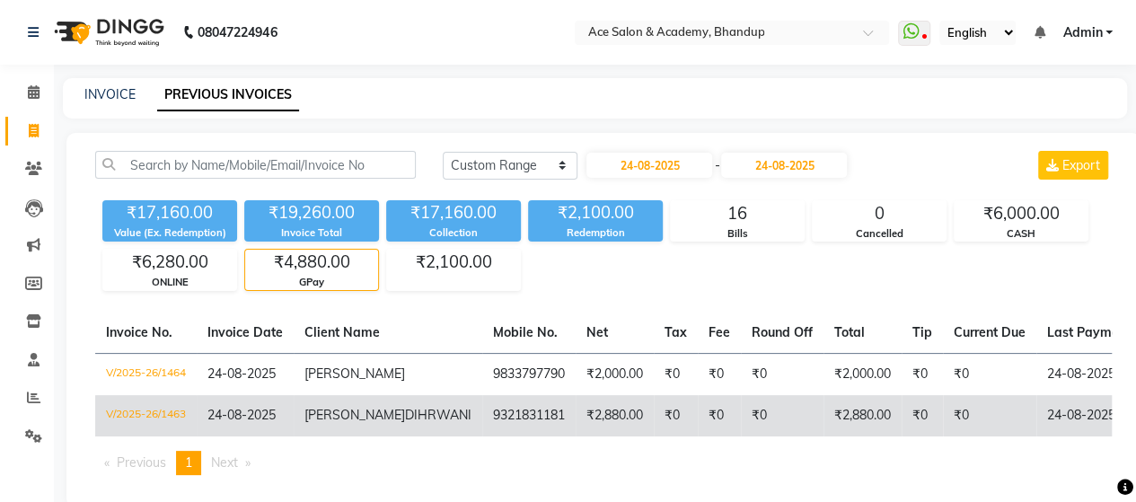
click at [654, 414] on td "₹0" at bounding box center [676, 415] width 44 height 41
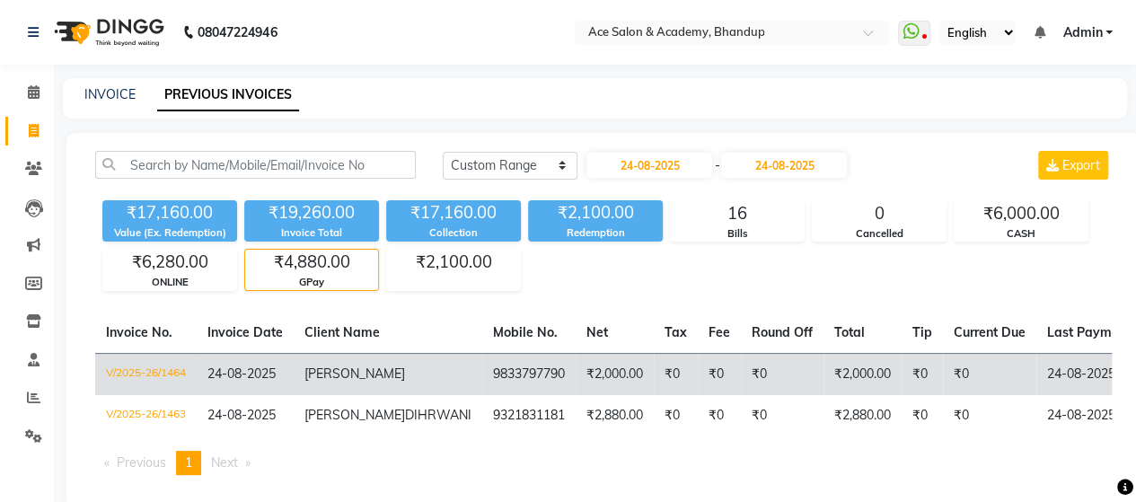
click at [482, 364] on td "9833797790" at bounding box center [528, 374] width 93 height 42
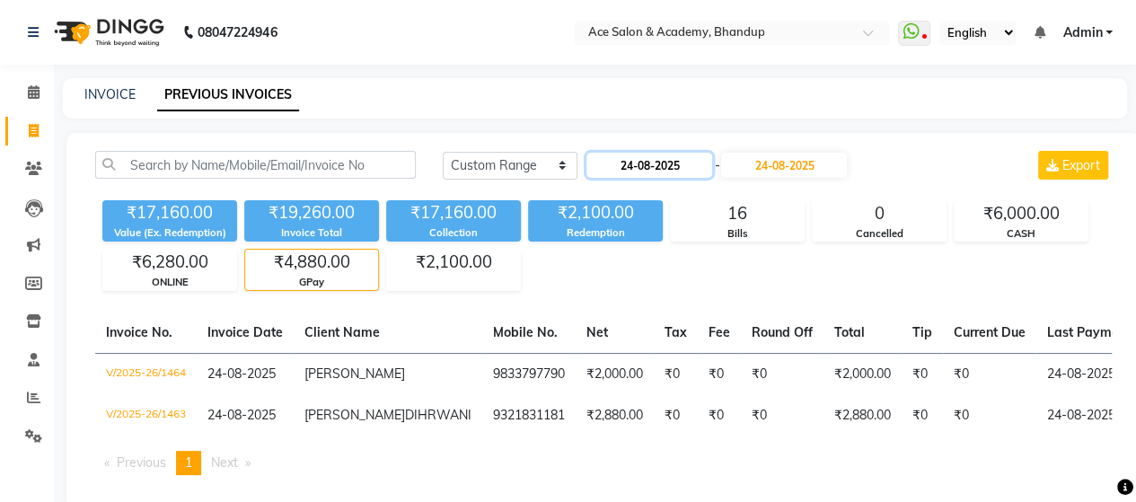
click at [693, 161] on input "24-08-2025" at bounding box center [649, 165] width 126 height 25
select select "8"
select select "2025"
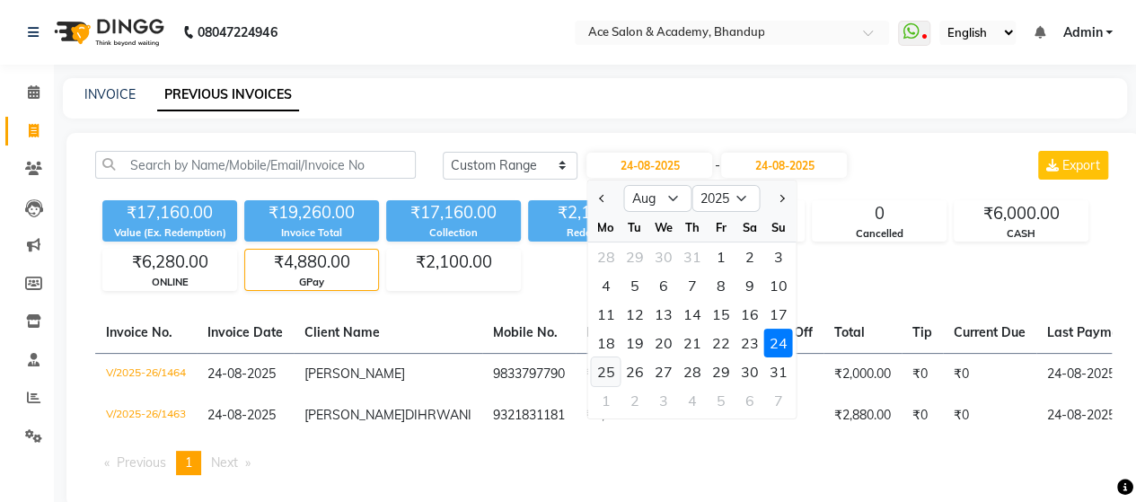
click at [609, 371] on div "25" at bounding box center [606, 371] width 29 height 29
type input "25-08-2025"
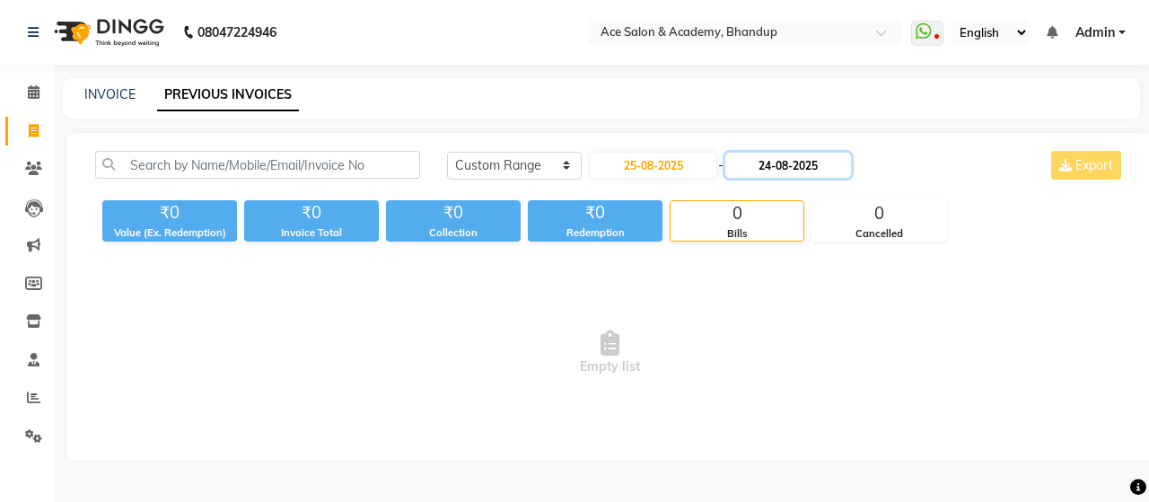
click at [792, 171] on input "24-08-2025" at bounding box center [788, 165] width 126 height 25
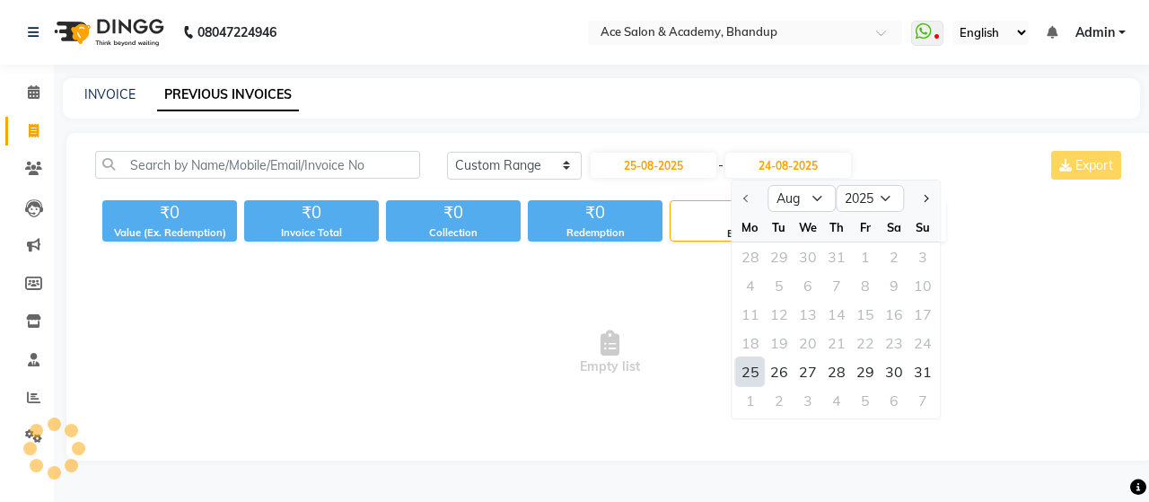
click at [752, 370] on div "25" at bounding box center [750, 371] width 29 height 29
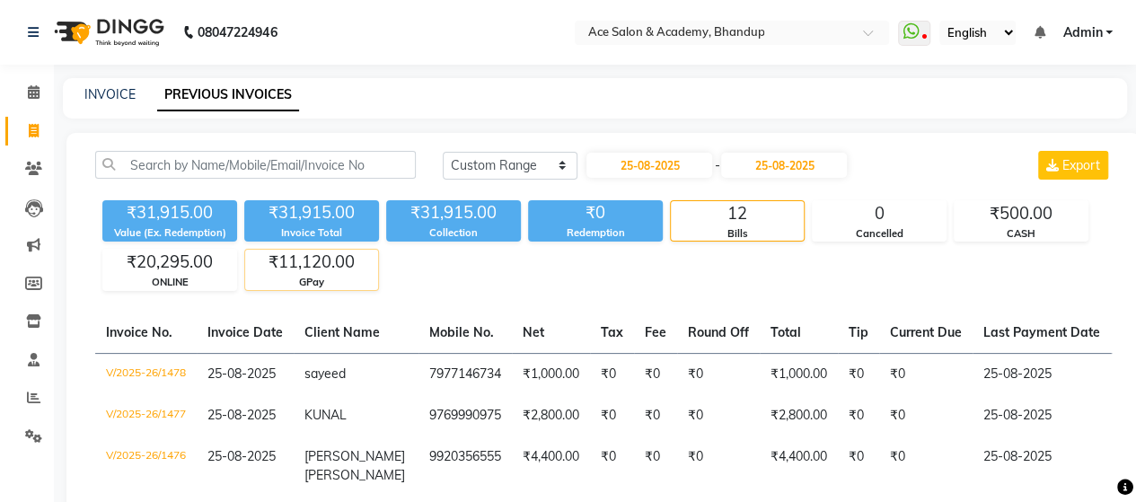
click at [302, 258] on div "₹11,120.00" at bounding box center [311, 262] width 133 height 25
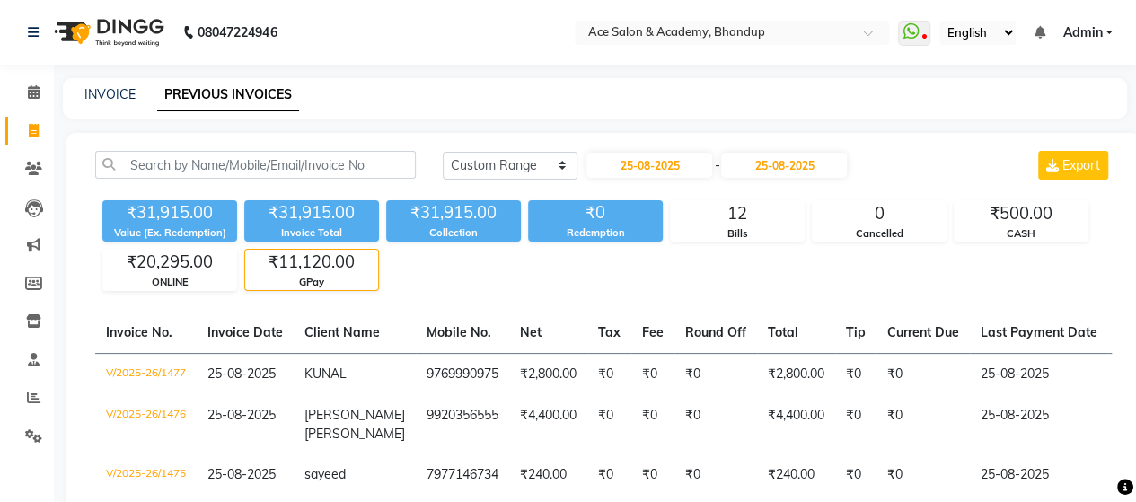
click at [372, 265] on div "₹11,120.00" at bounding box center [311, 262] width 133 height 25
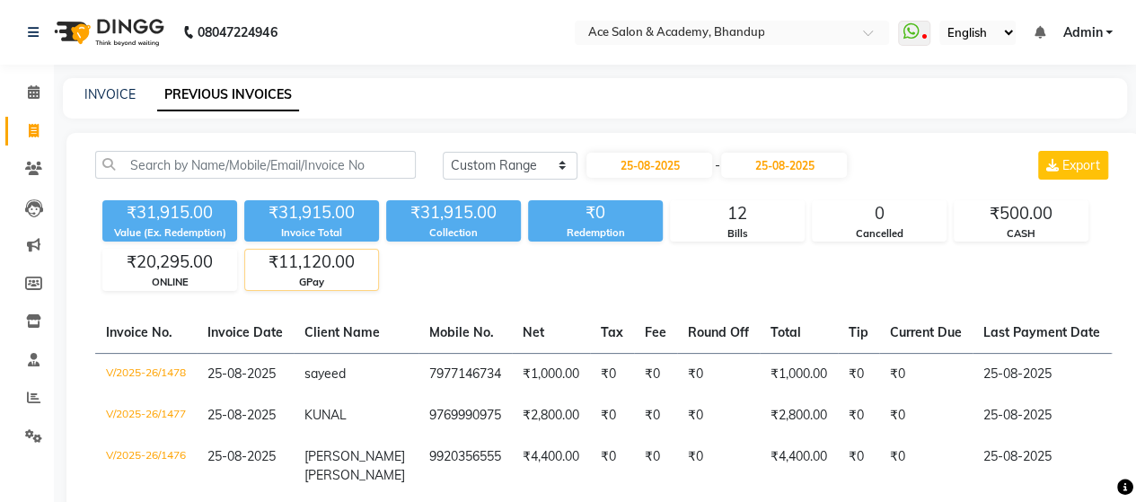
click at [372, 265] on div "₹11,120.00" at bounding box center [311, 262] width 133 height 25
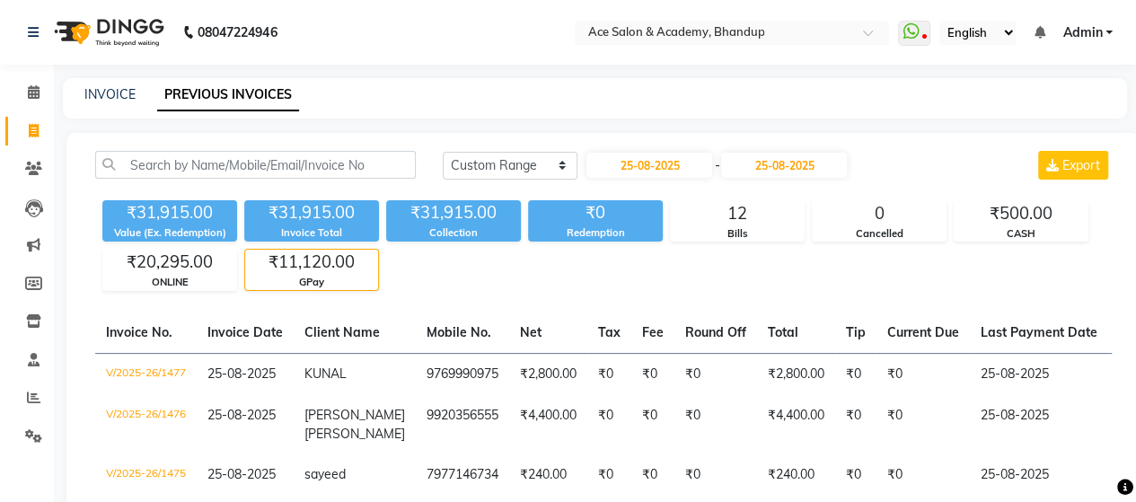
scroll to position [144, 0]
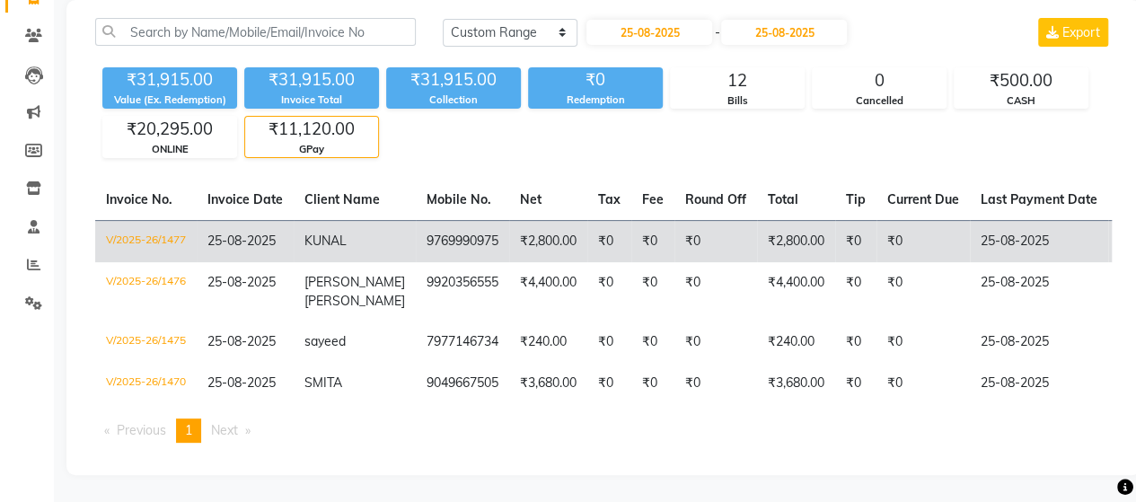
click at [416, 227] on td "9769990975" at bounding box center [462, 241] width 93 height 42
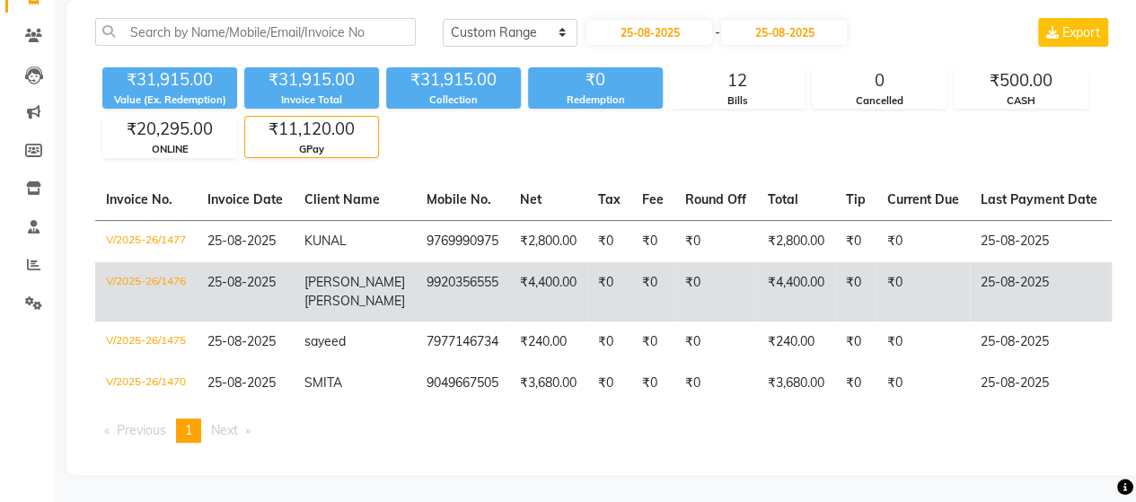
click at [587, 276] on td "₹0" at bounding box center [609, 291] width 44 height 59
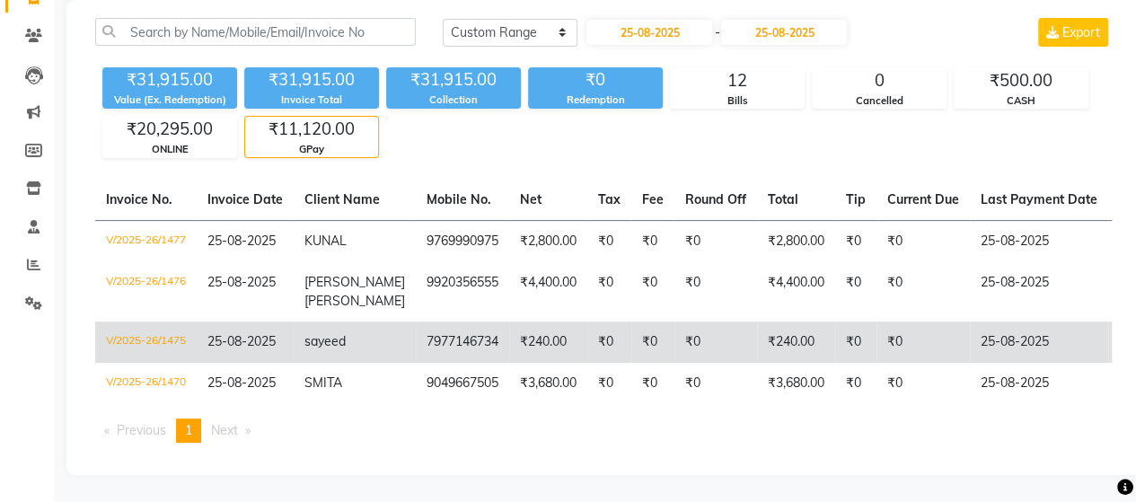
click at [674, 333] on td "₹0" at bounding box center [715, 341] width 83 height 41
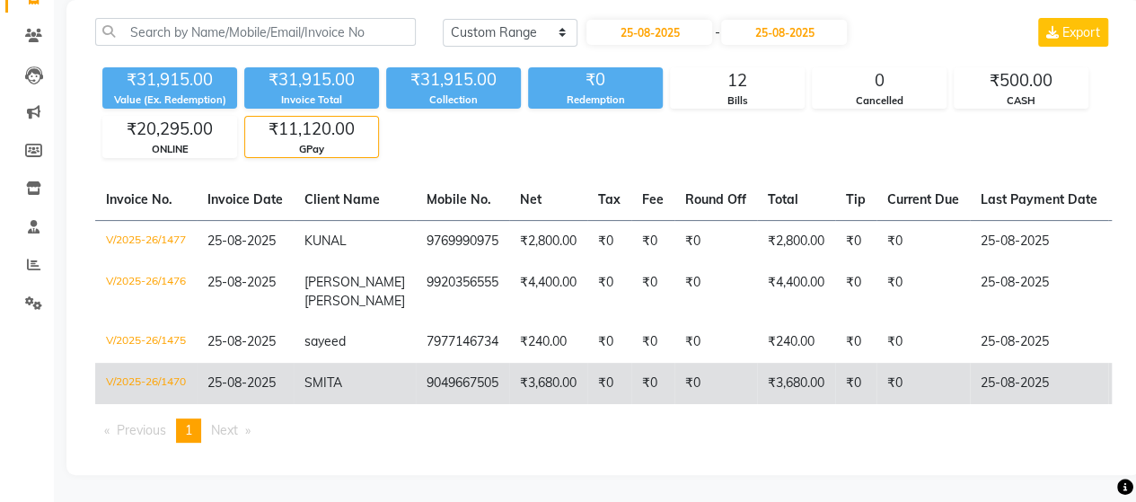
click at [810, 373] on td "₹3,680.00" at bounding box center [796, 383] width 78 height 41
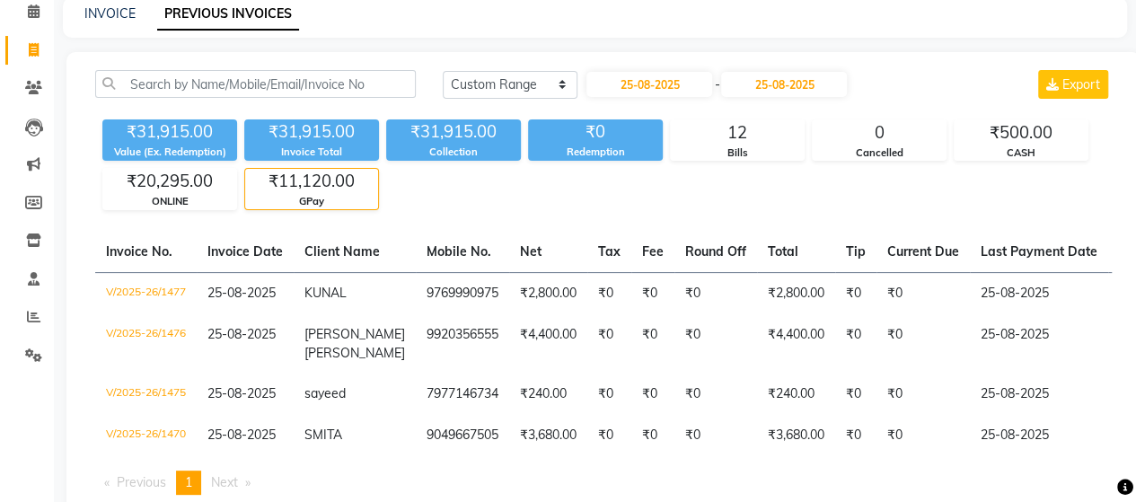
scroll to position [54, 0]
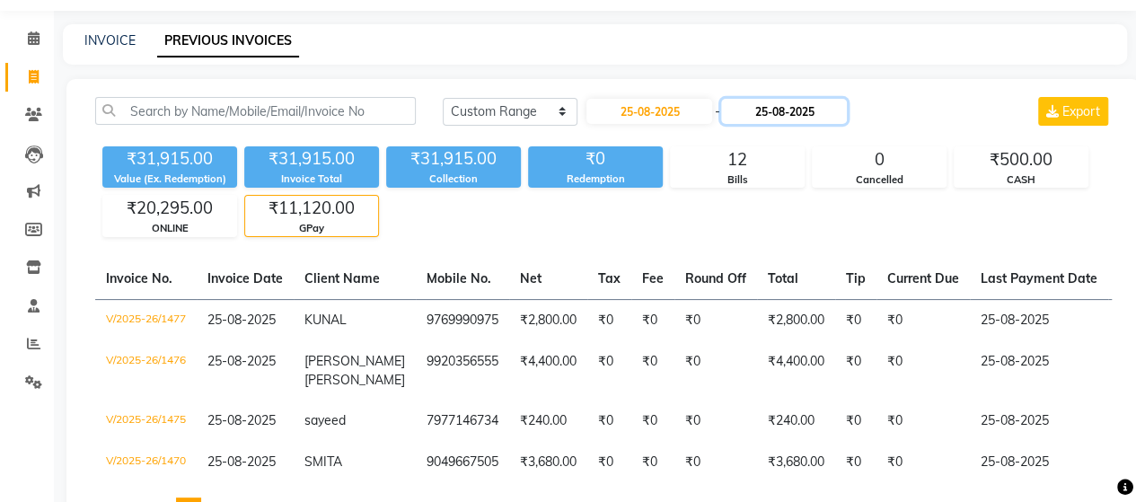
click at [801, 116] on input "25-08-2025" at bounding box center [784, 111] width 126 height 25
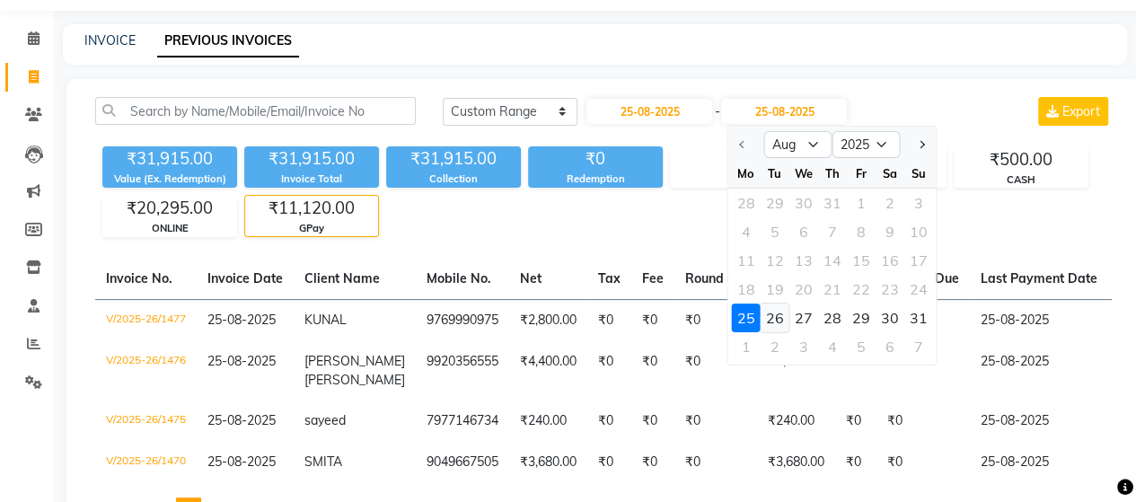
click at [773, 318] on div "26" at bounding box center [774, 317] width 29 height 29
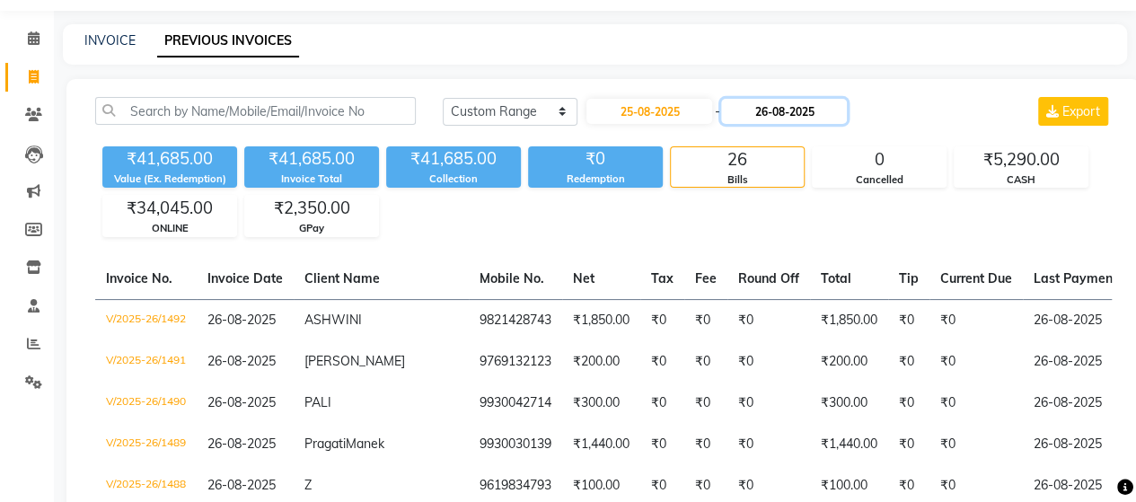
click at [797, 109] on input "26-08-2025" at bounding box center [784, 111] width 126 height 25
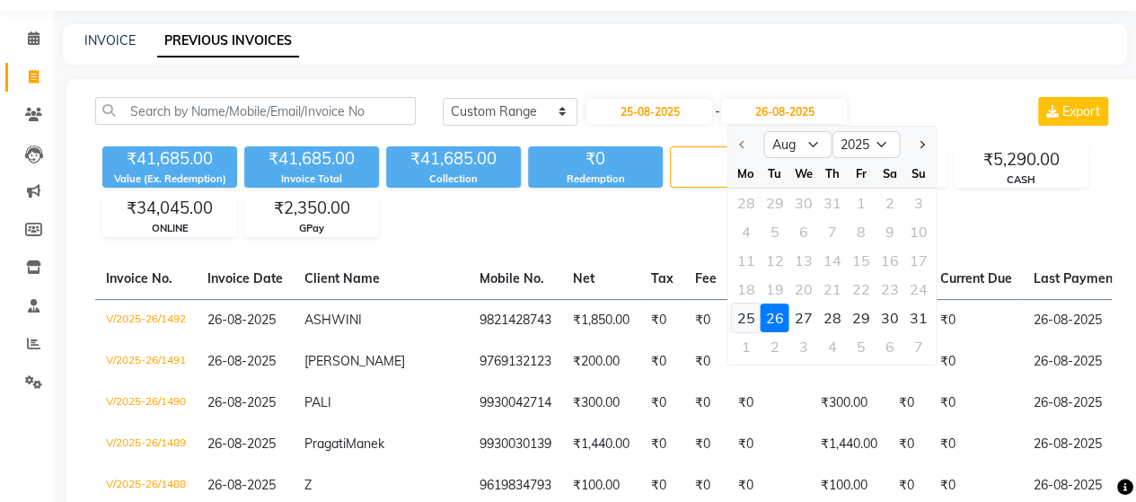
click at [750, 316] on div "25" at bounding box center [746, 317] width 29 height 29
type input "25-08-2025"
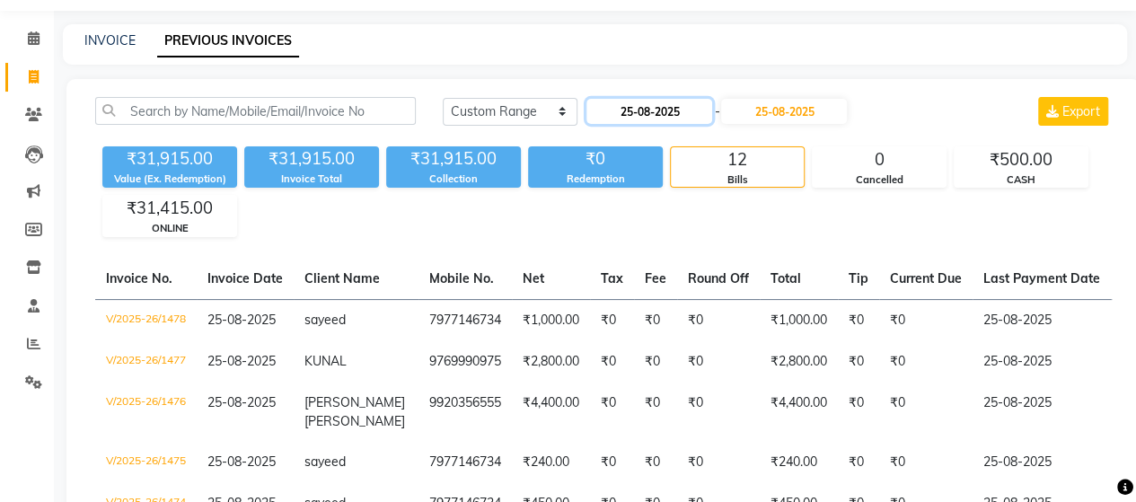
click at [699, 115] on input "25-08-2025" at bounding box center [649, 111] width 126 height 25
select select "8"
select select "2025"
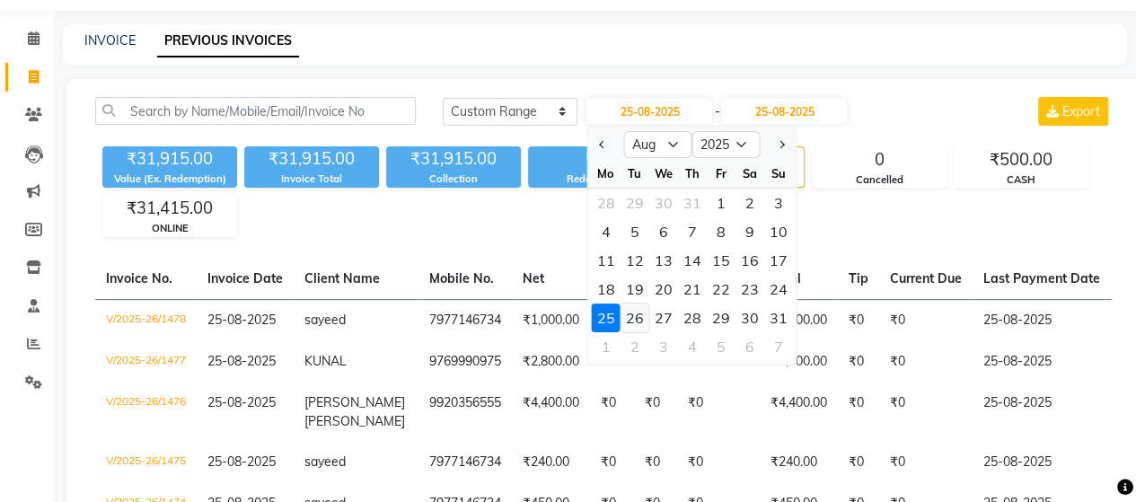
click at [637, 320] on div "26" at bounding box center [634, 317] width 29 height 29
type input "26-08-2025"
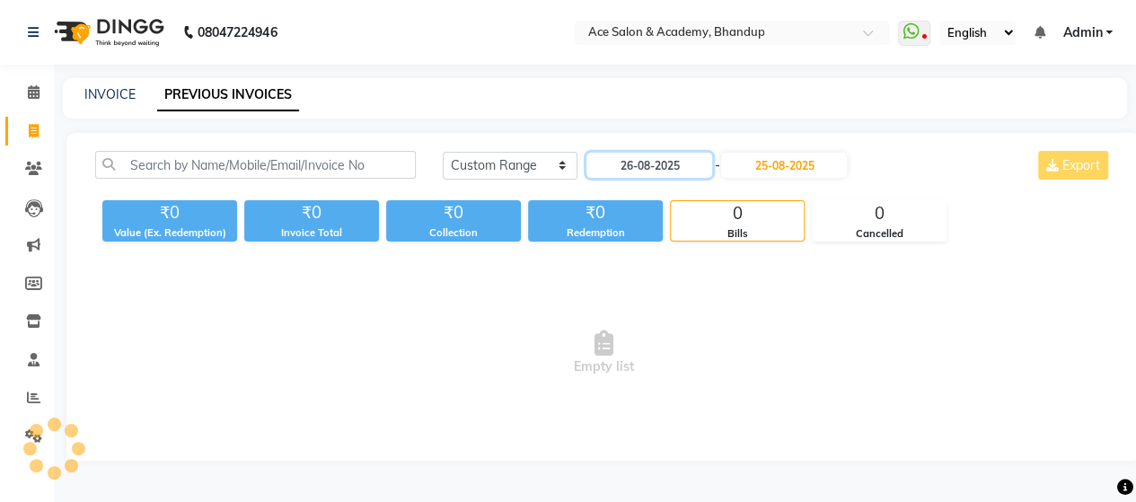
scroll to position [0, 0]
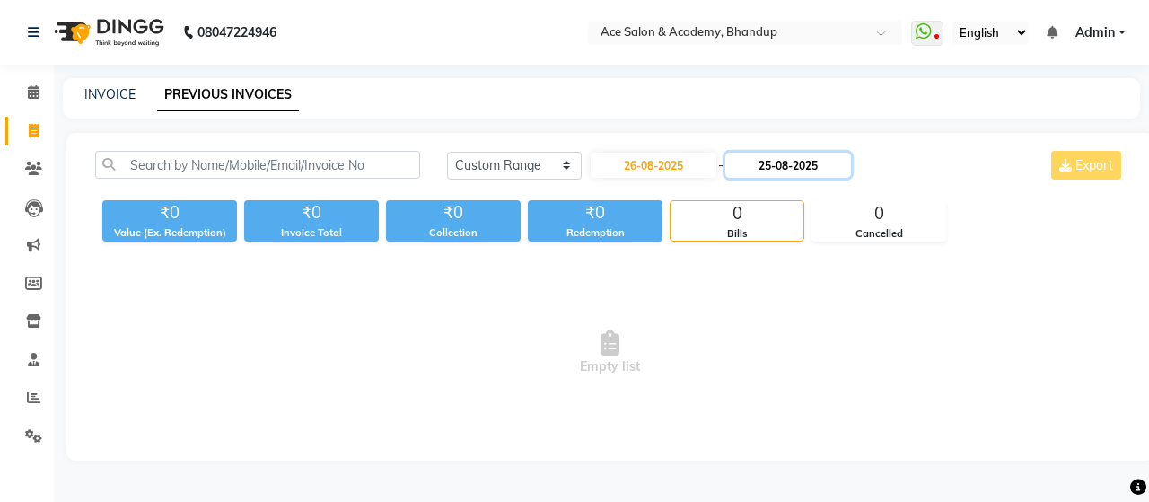
click at [805, 171] on input "25-08-2025" at bounding box center [788, 165] width 126 height 25
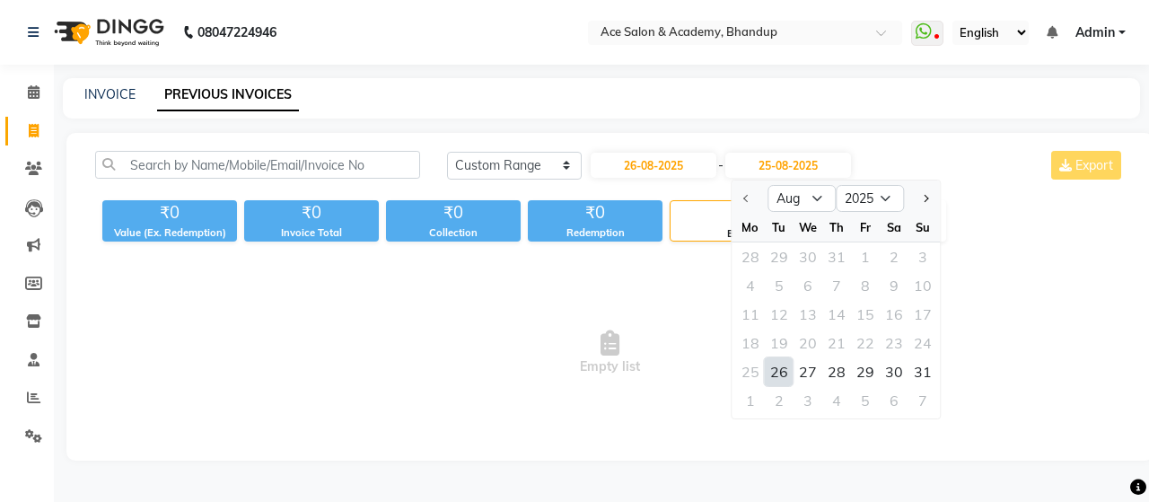
click at [786, 369] on div "26" at bounding box center [779, 371] width 29 height 29
type input "26-08-2025"
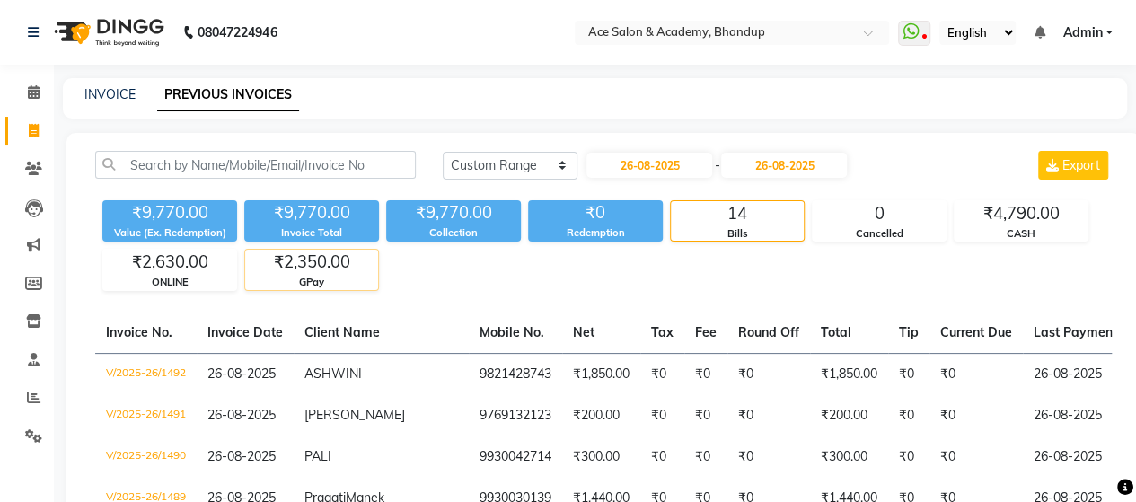
click at [353, 254] on div "₹2,350.00" at bounding box center [311, 262] width 133 height 25
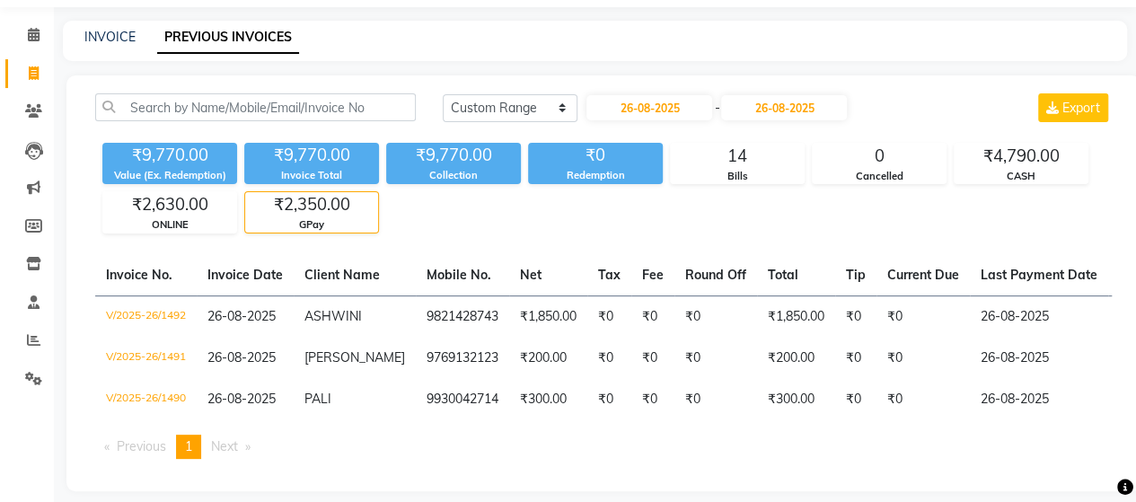
scroll to position [84, 0]
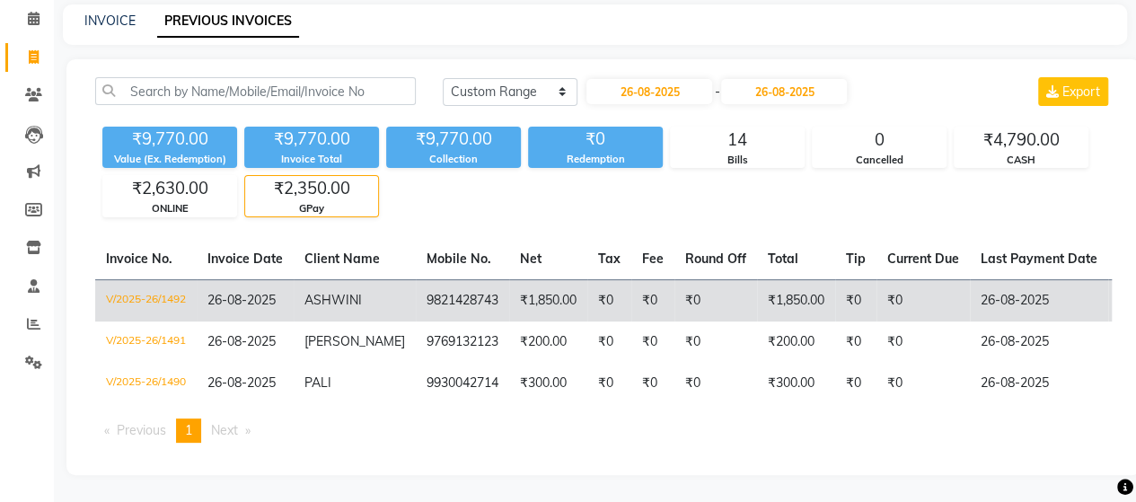
click at [483, 292] on td "9821428743" at bounding box center [462, 300] width 93 height 42
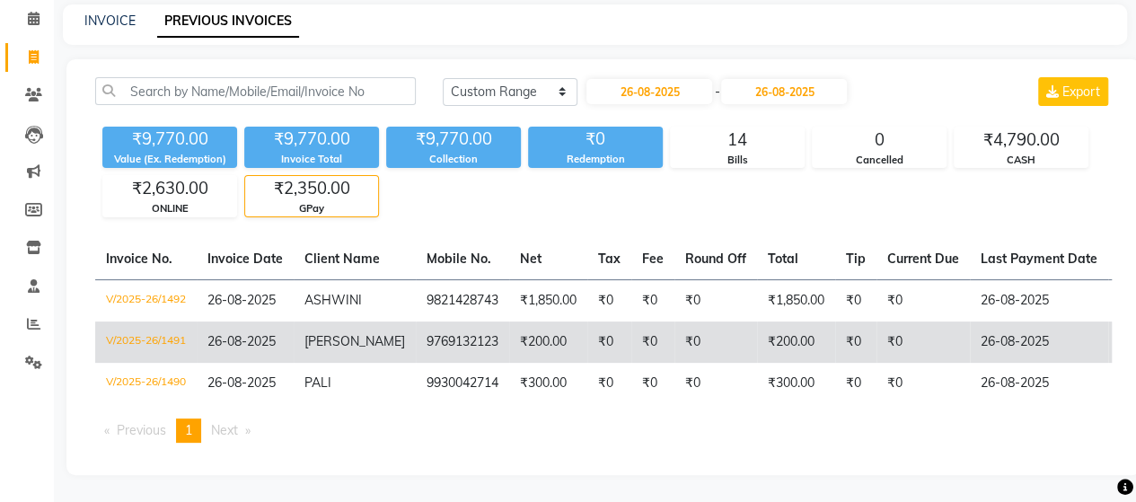
click at [631, 333] on td "₹0" at bounding box center [652, 341] width 43 height 41
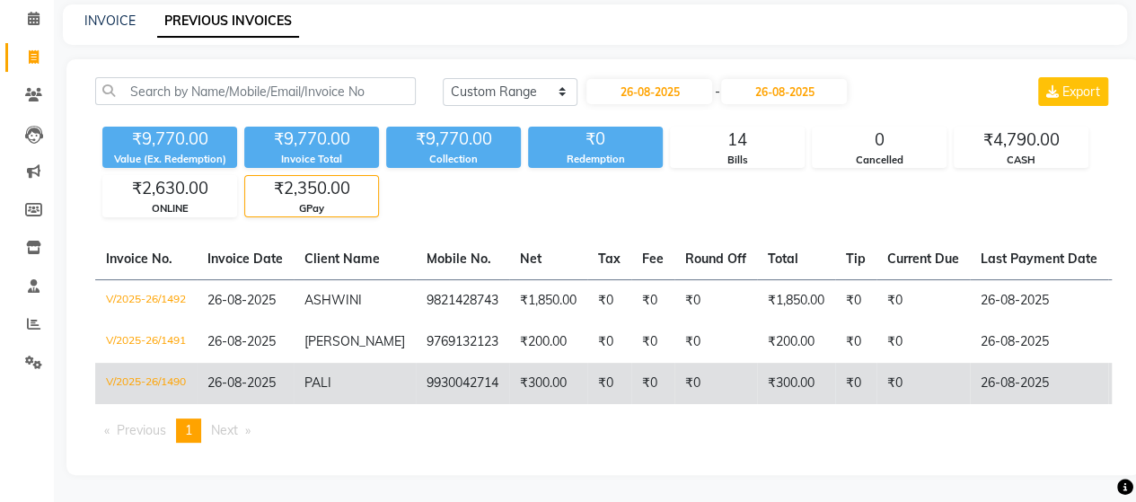
click at [721, 367] on td "₹0" at bounding box center [715, 383] width 83 height 41
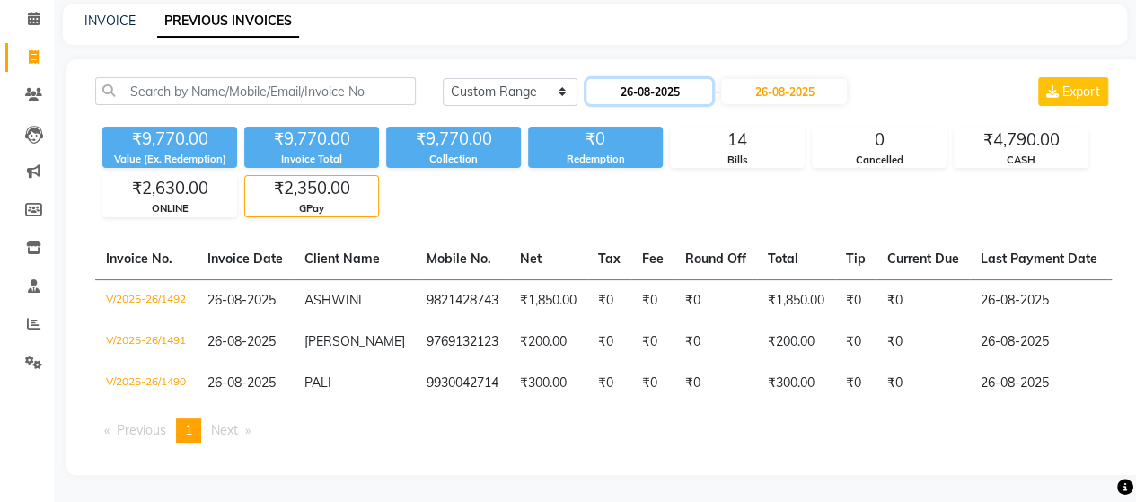
click at [707, 83] on input "26-08-2025" at bounding box center [649, 91] width 126 height 25
select select "8"
select select "2025"
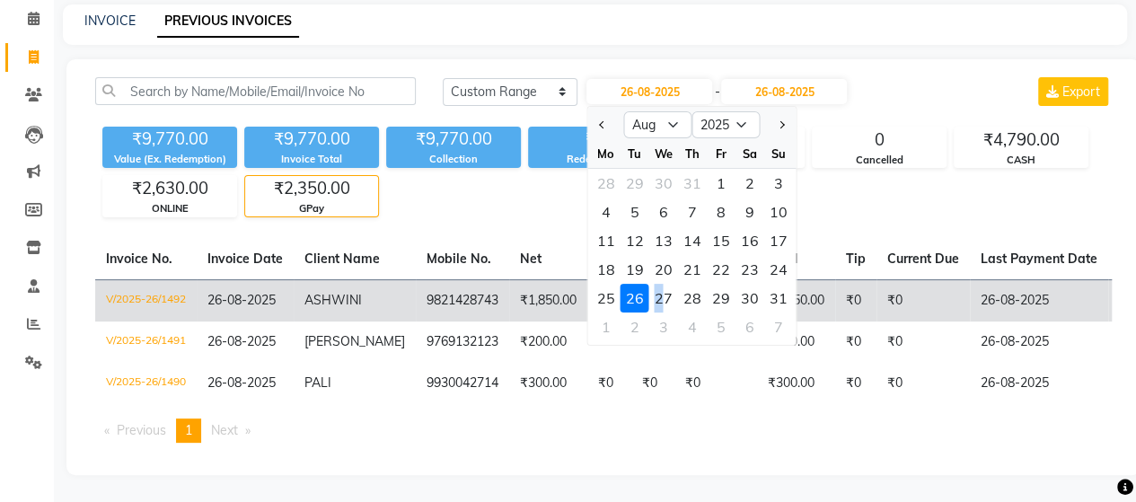
click at [659, 285] on div "27" at bounding box center [663, 298] width 29 height 29
type input "27-08-2025"
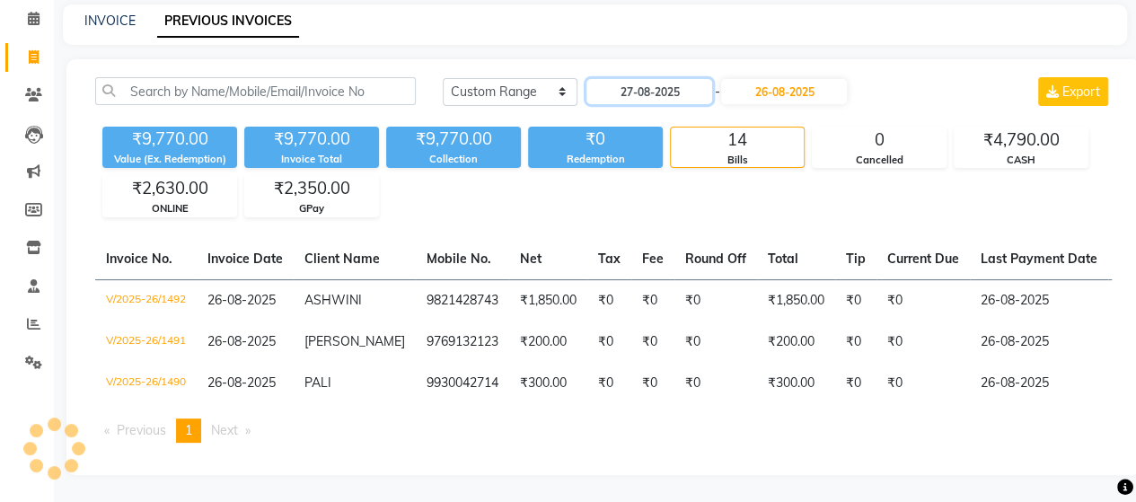
scroll to position [0, 0]
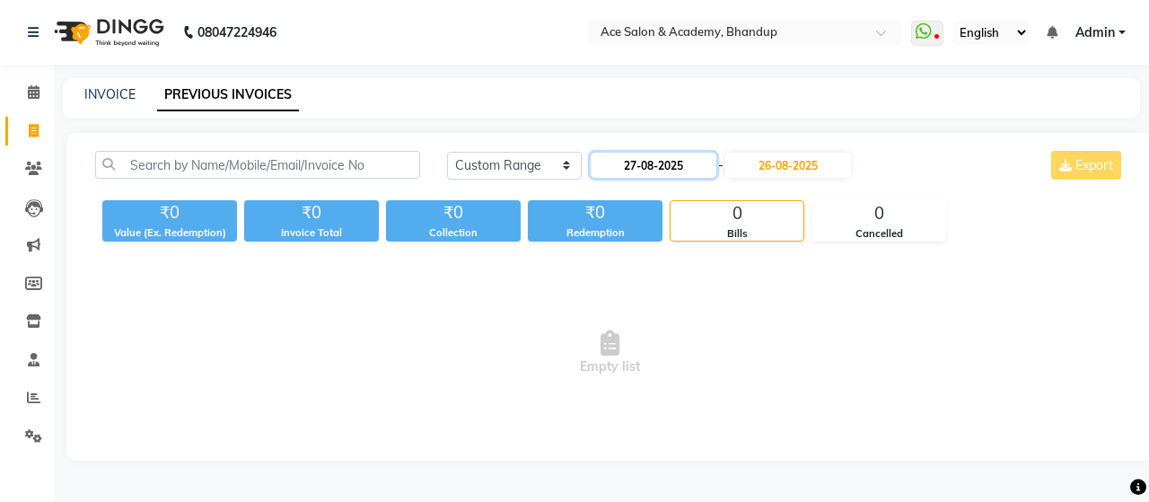
click at [707, 168] on input "27-08-2025" at bounding box center [654, 165] width 126 height 25
select select "8"
select select "2025"
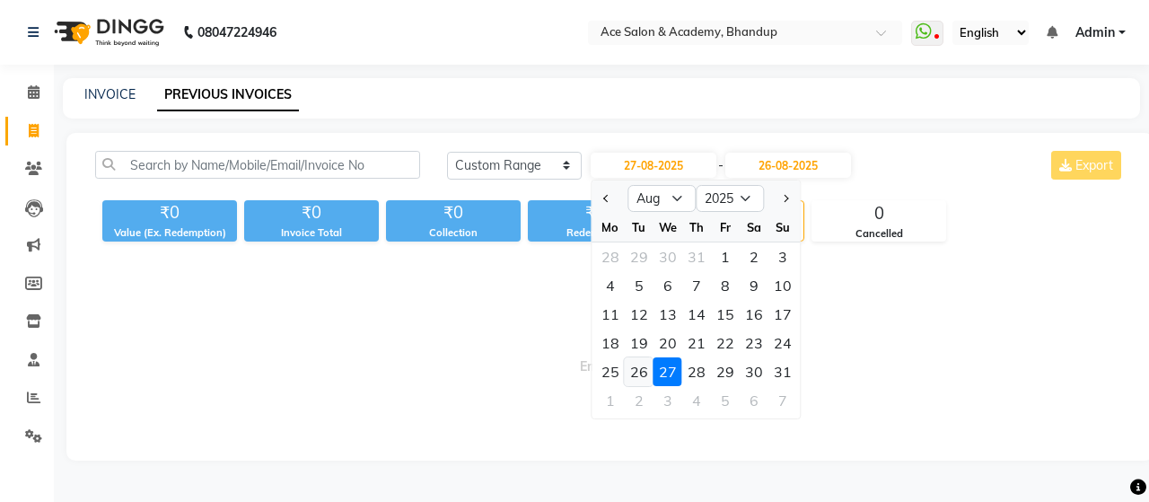
click at [635, 371] on div "26" at bounding box center [639, 371] width 29 height 29
type input "26-08-2025"
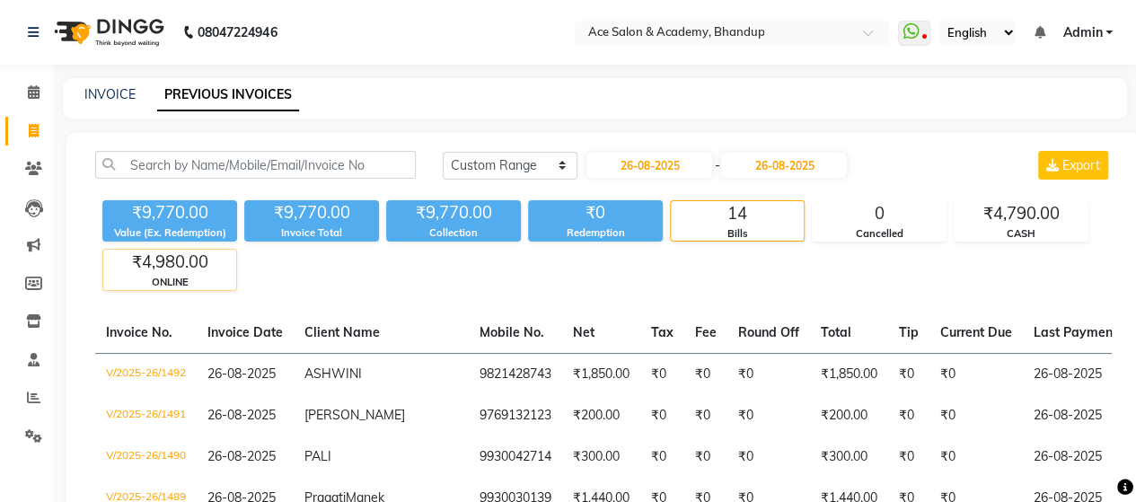
click at [172, 268] on div "₹4,980.00" at bounding box center [169, 262] width 133 height 25
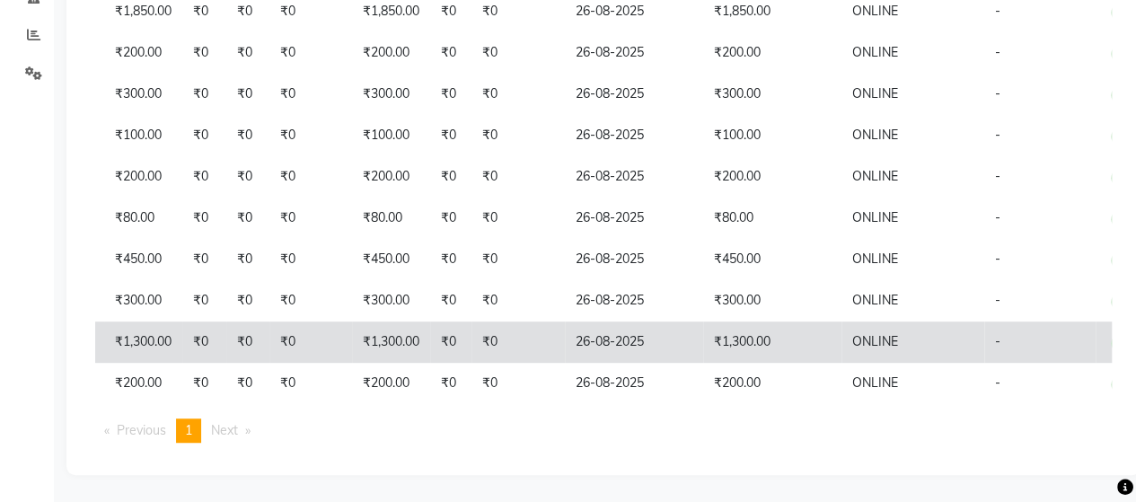
scroll to position [390, 0]
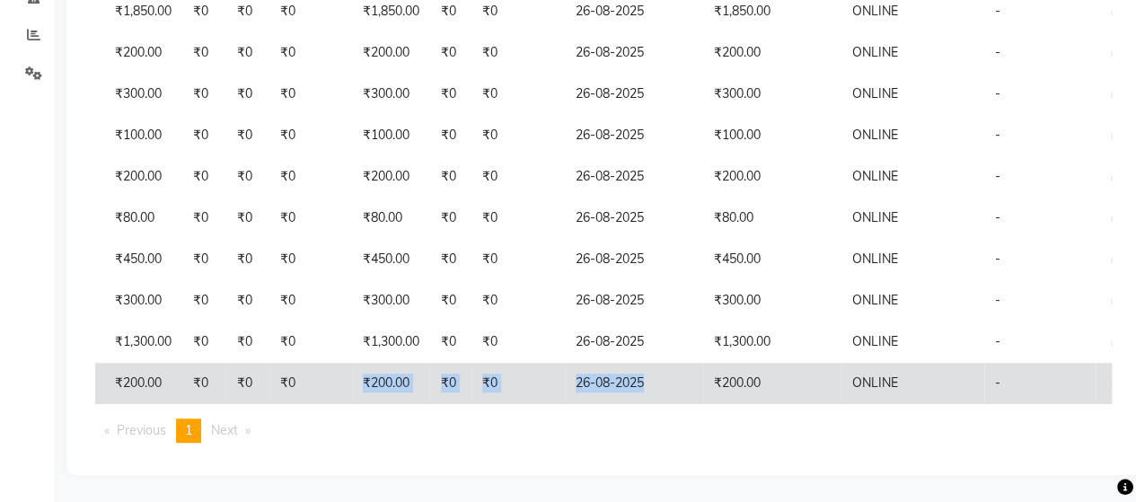
drag, startPoint x: 630, startPoint y: 389, endPoint x: 248, endPoint y: 384, distance: 382.4
click at [248, 384] on tr "V/2025-26/1479 26-08-2025 SWAMINATHAN 7021648382 ₹200.00 ₹0 ₹0 ₹0 ₹200.00 ₹0 ₹0…" at bounding box center [396, 383] width 1518 height 41
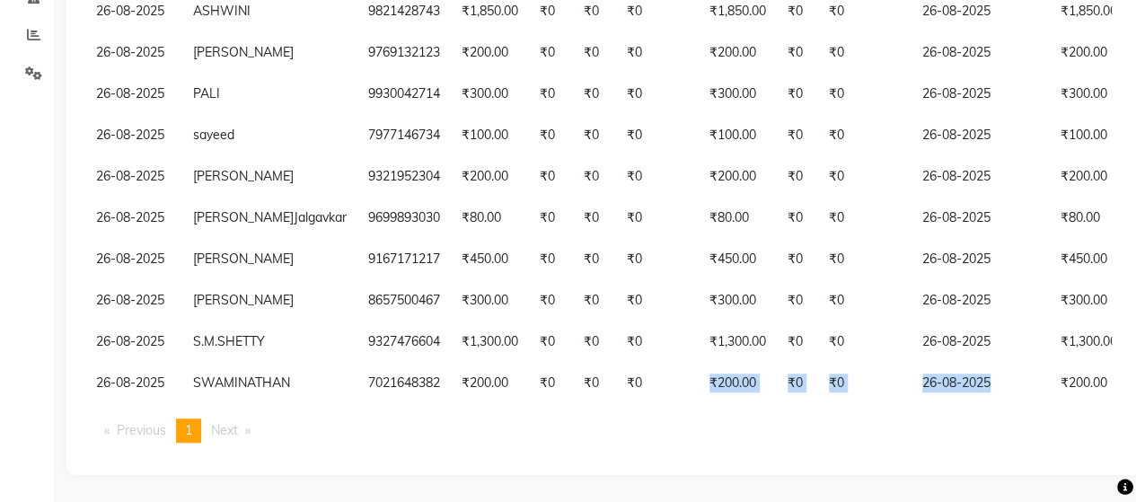
scroll to position [0, 0]
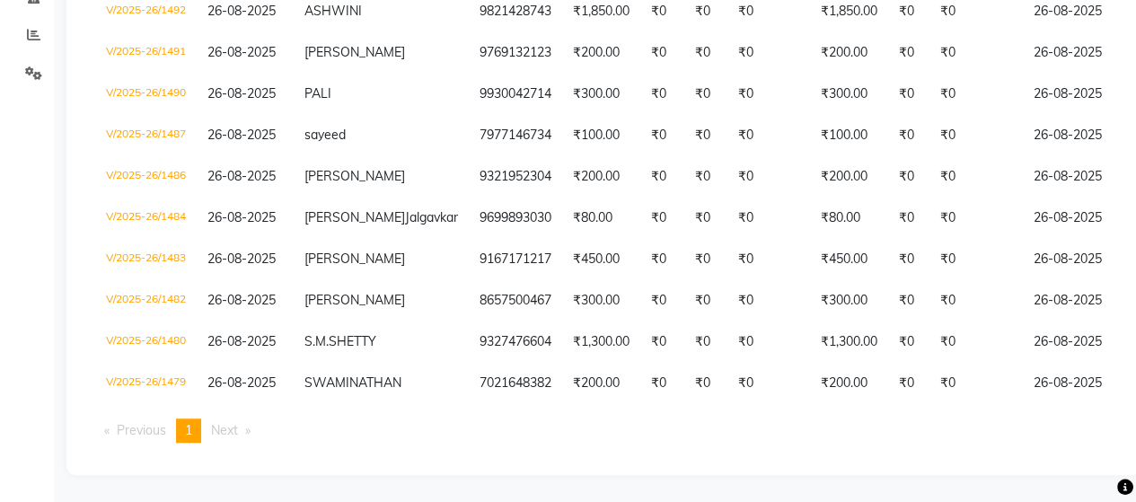
click at [424, 429] on ul "Previous page 1 / 1 You're on page 1 Next page" at bounding box center [603, 430] width 1016 height 24
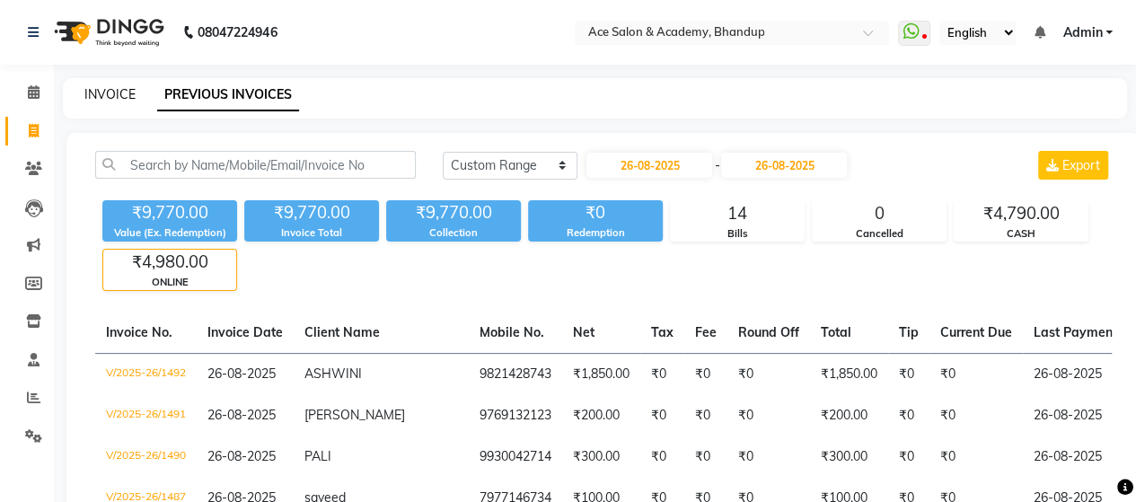
click at [117, 95] on link "INVOICE" at bounding box center [109, 94] width 51 height 16
select select "service"
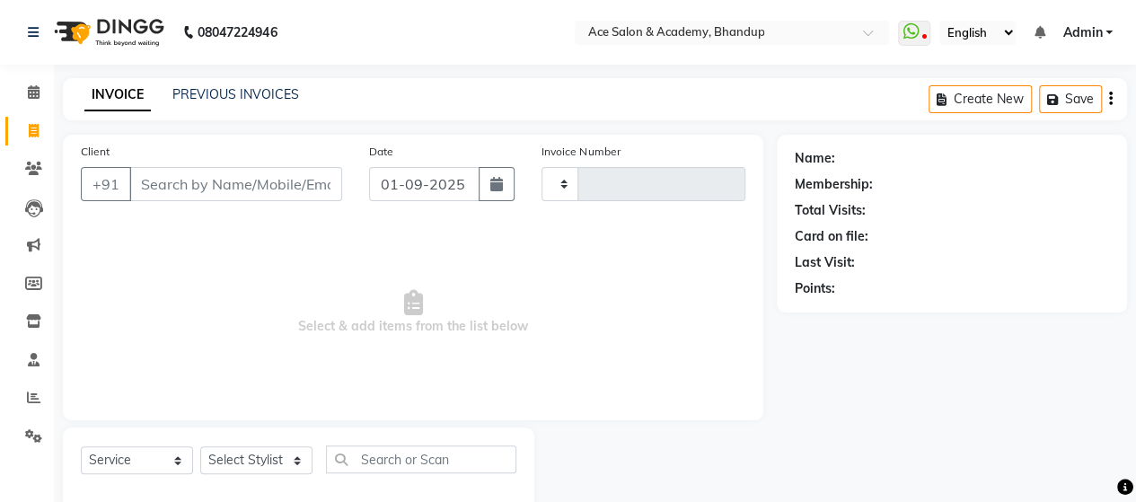
type input "1531"
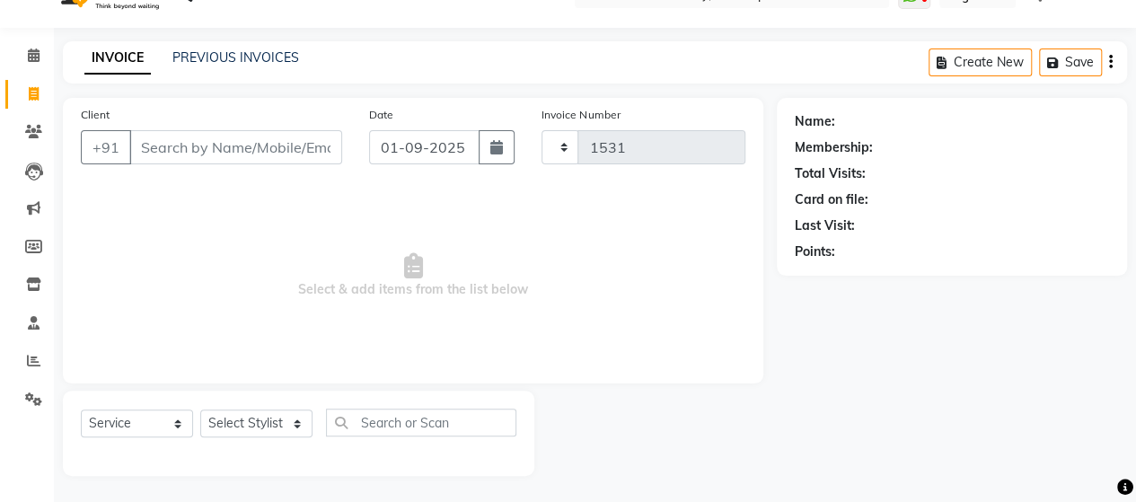
select select "5800"
click at [210, 145] on input "Client" at bounding box center [235, 147] width 213 height 34
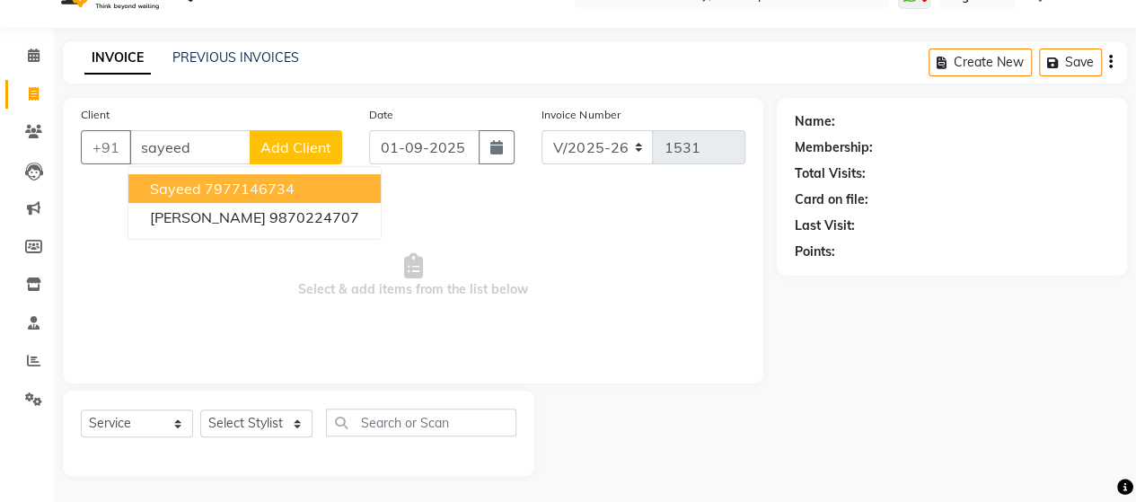
click at [219, 184] on ngb-highlight "7977146734" at bounding box center [250, 189] width 90 height 18
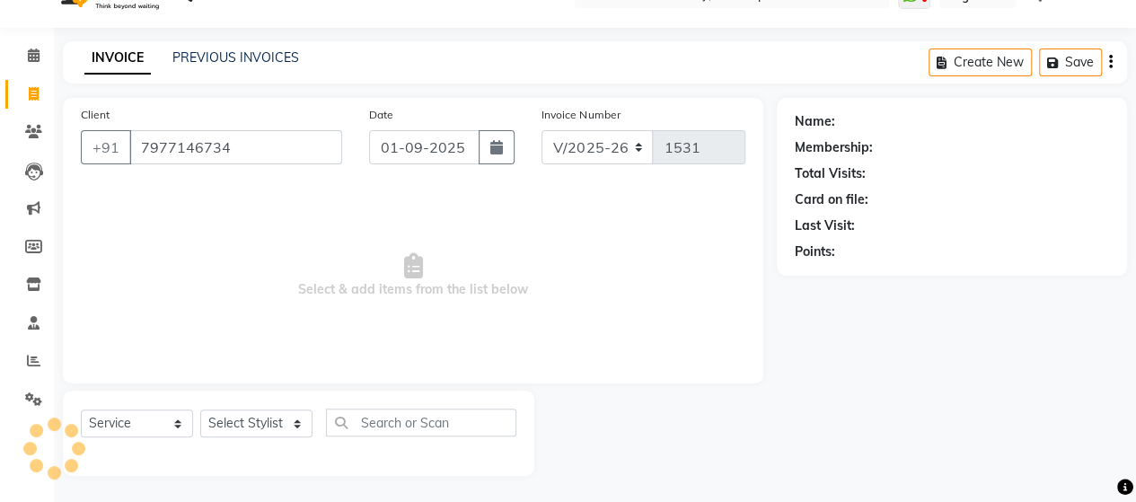
type input "7977146734"
click at [443, 148] on input "01-09-2025" at bounding box center [424, 147] width 111 height 34
select select "9"
select select "2025"
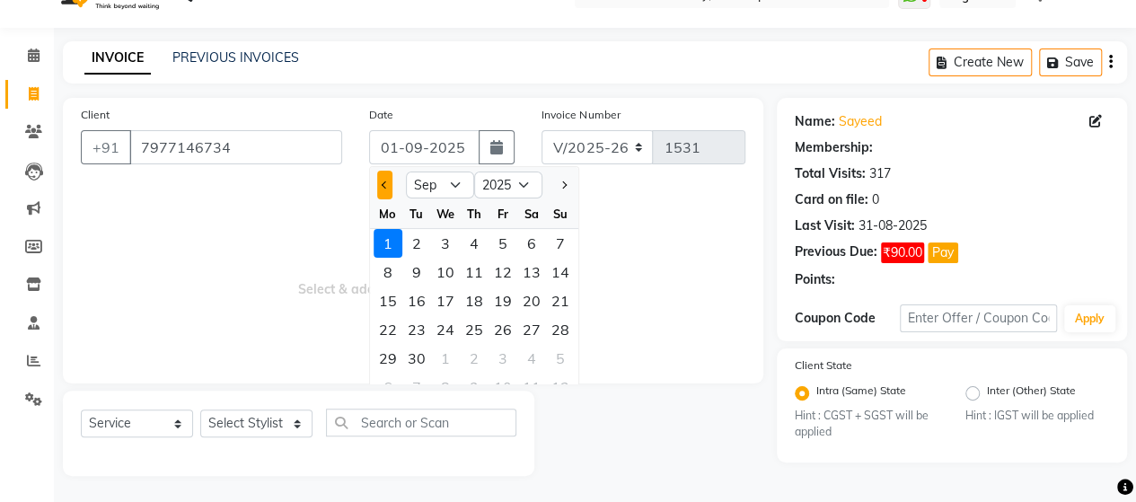
click at [389, 183] on button "Previous month" at bounding box center [384, 185] width 15 height 29
select select "8"
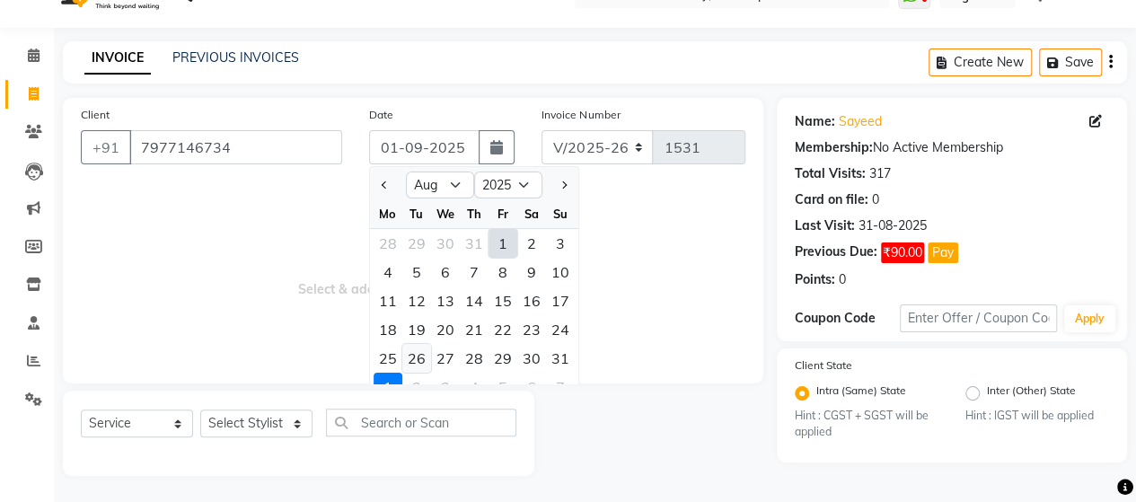
click at [418, 353] on div "26" at bounding box center [416, 358] width 29 height 29
type input "26-08-2025"
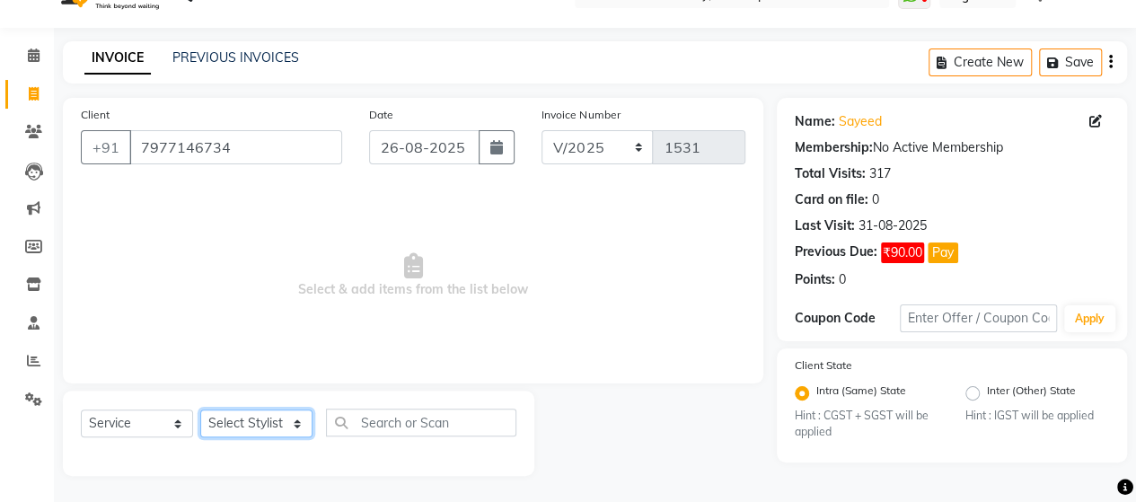
click at [268, 420] on select "Select Stylist ACE SALON Chetan KAJAL Pooja SAYEED UNGUM Vinayak Zohra" at bounding box center [256, 423] width 112 height 28
select select "40244"
click at [200, 409] on select "Select Stylist ACE SALON Chetan KAJAL Pooja SAYEED UNGUM Vinayak Zohra" at bounding box center [256, 423] width 112 height 28
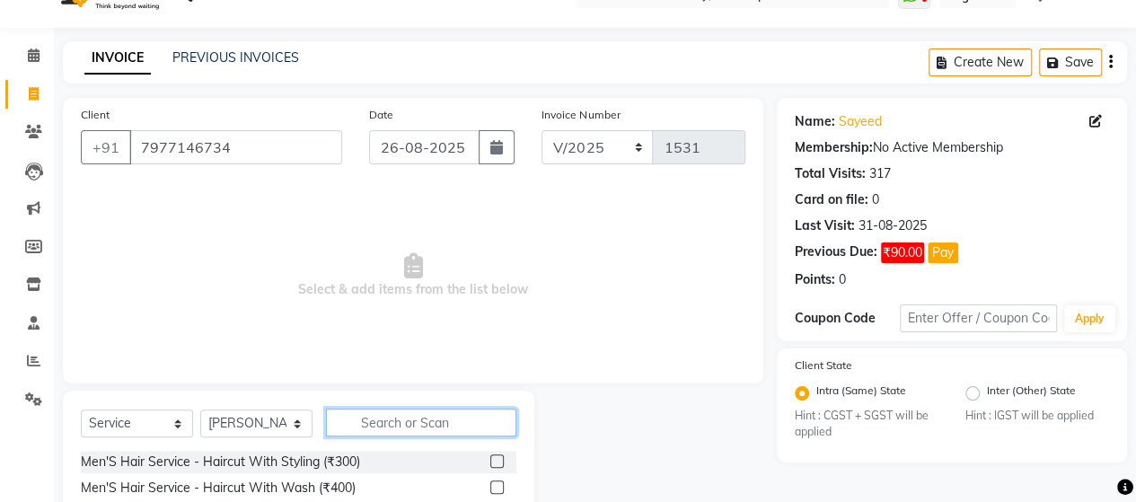
click at [379, 421] on input "text" at bounding box center [421, 422] width 190 height 28
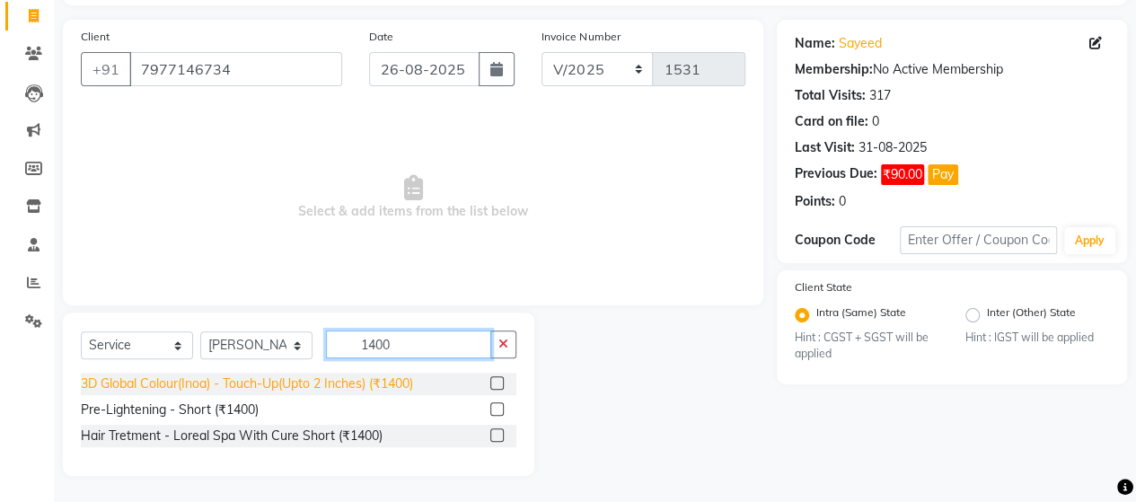
type input "1400"
click at [388, 388] on div "3D Global Colour(Inoa) - Touch-Up(Upto 2 Inches) (₹1400)" at bounding box center [247, 383] width 332 height 19
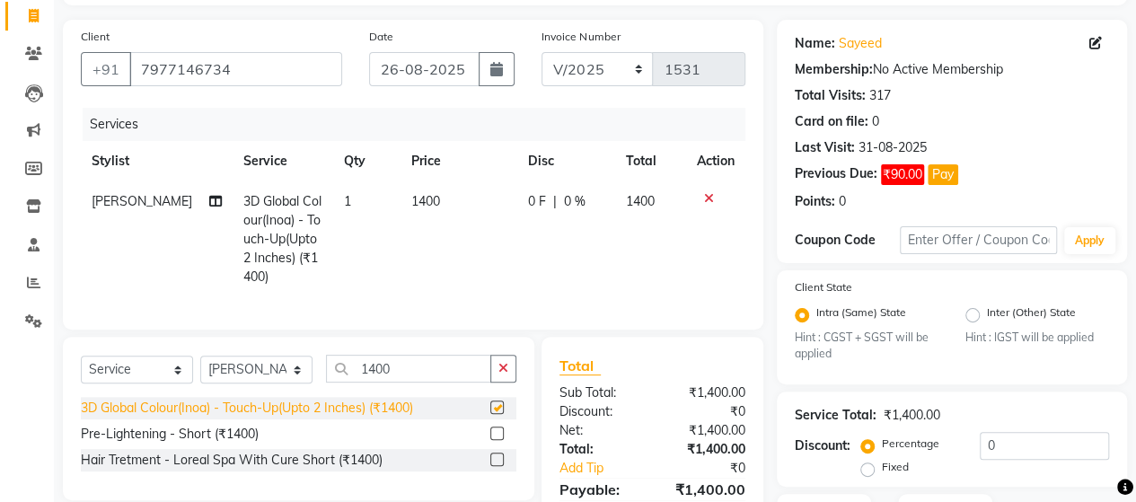
checkbox input "false"
click at [413, 201] on span "1400" at bounding box center [425, 201] width 29 height 16
select select "40244"
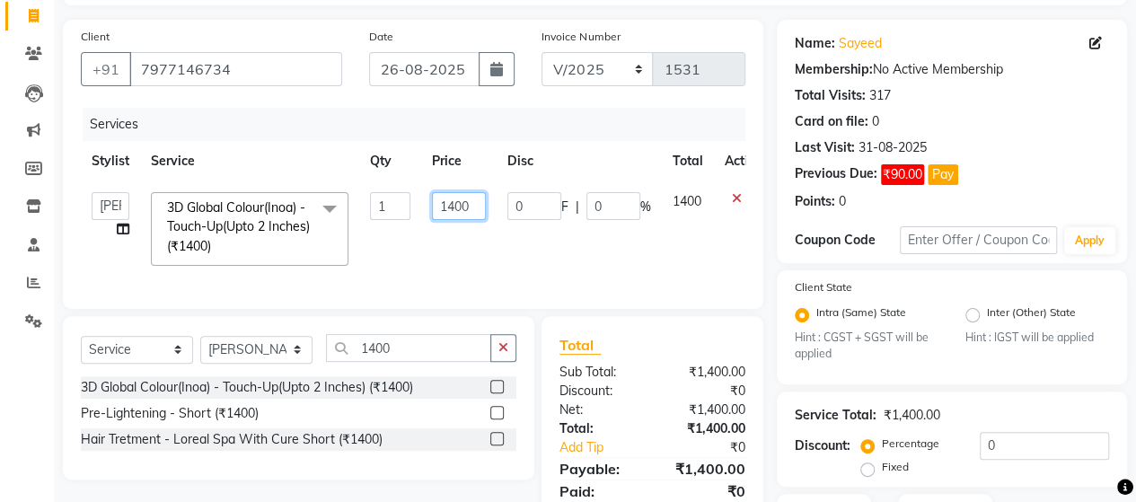
click at [457, 202] on input "1400" at bounding box center [459, 206] width 54 height 28
type input "1300"
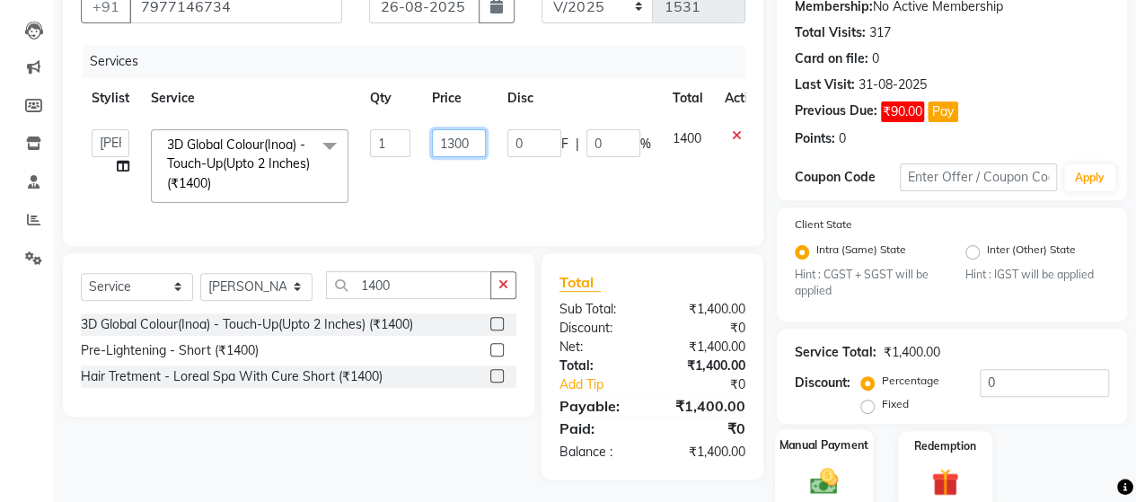
scroll to position [248, 0]
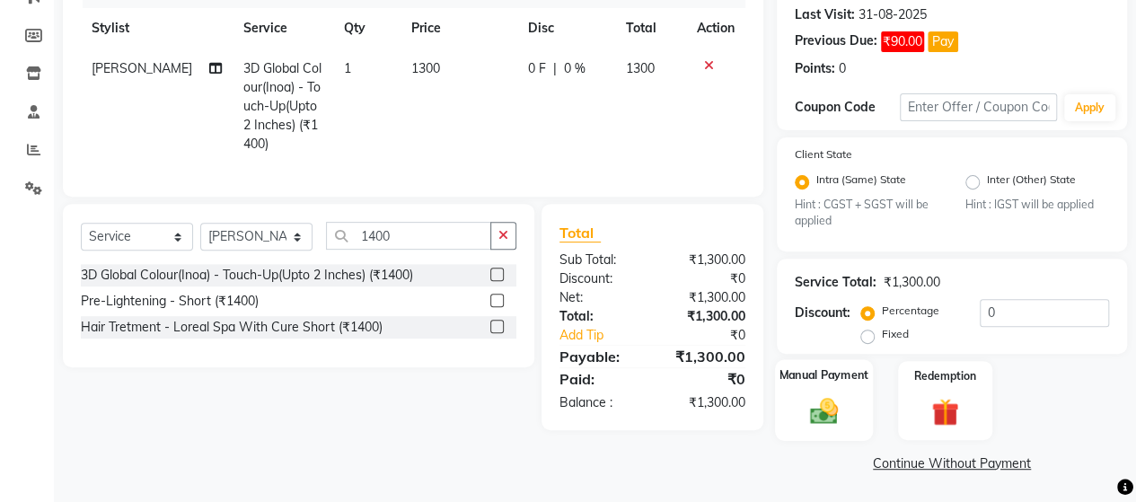
click at [854, 405] on div "Manual Payment" at bounding box center [824, 401] width 98 height 82
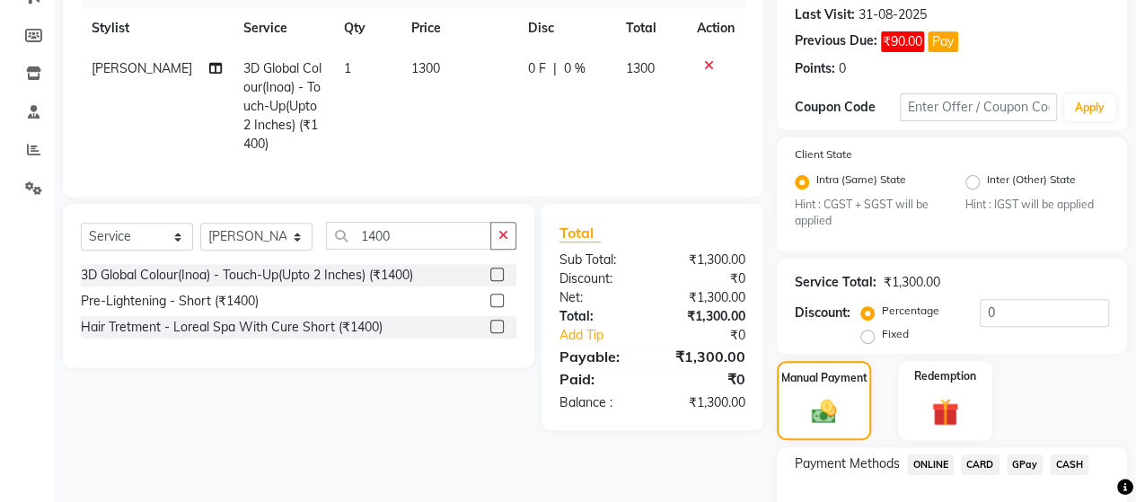
click at [939, 462] on span "ONLINE" at bounding box center [930, 464] width 47 height 21
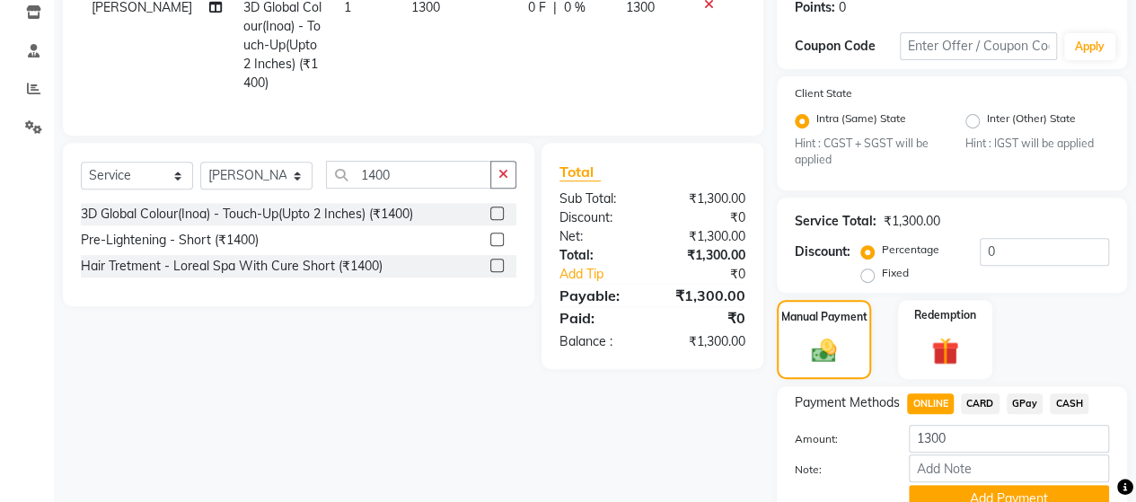
scroll to position [389, 0]
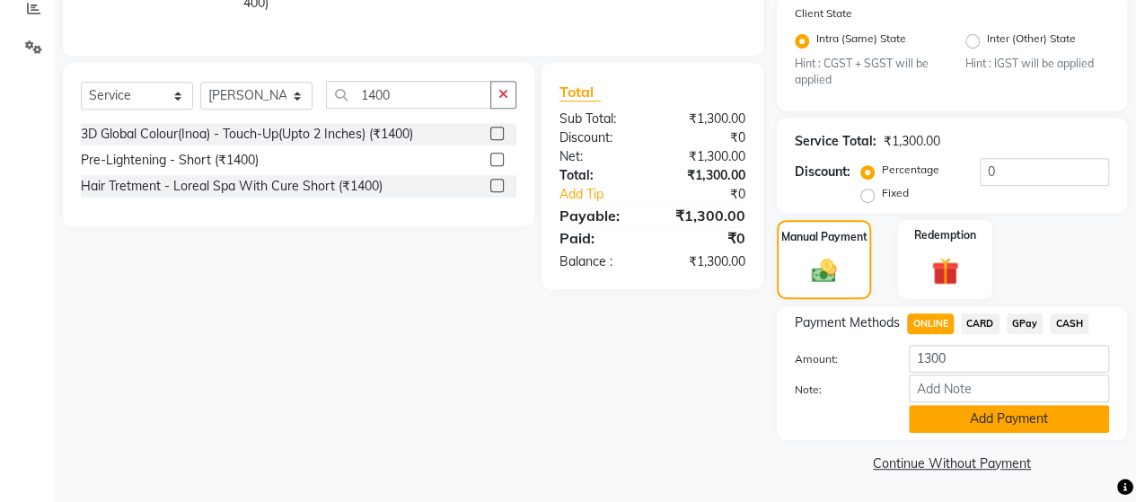
click at [977, 423] on button "Add Payment" at bounding box center [1008, 419] width 200 height 28
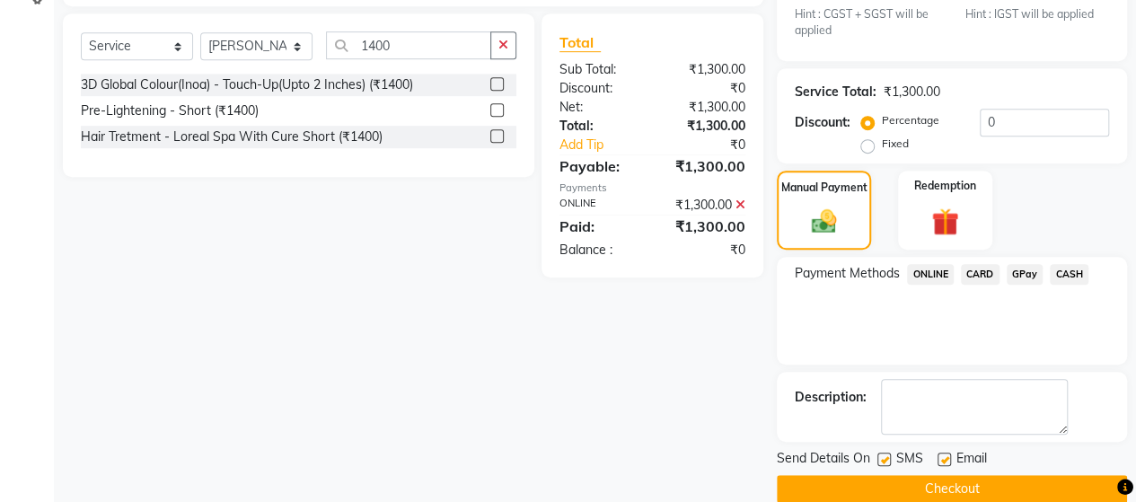
scroll to position [463, 0]
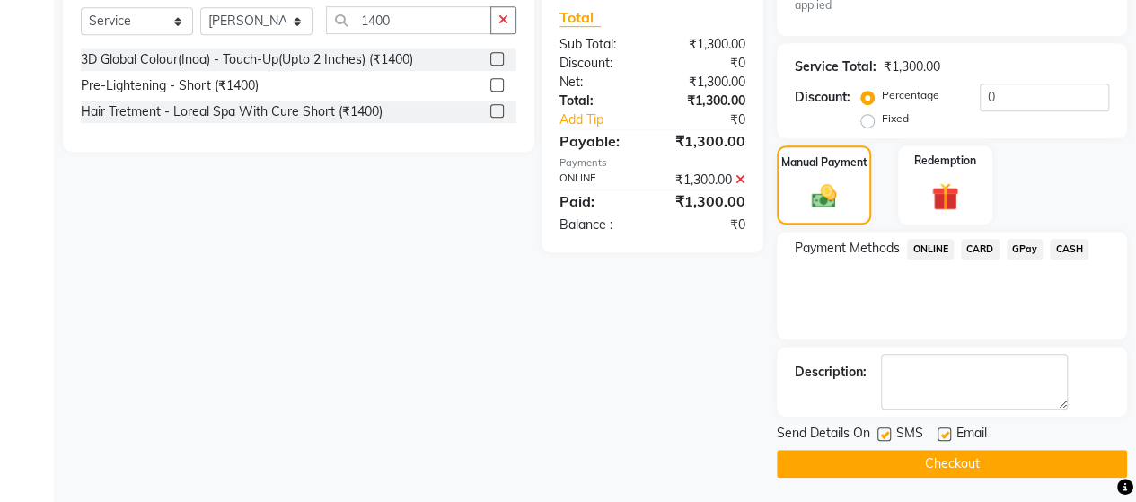
click at [984, 466] on button "Checkout" at bounding box center [951, 464] width 350 height 28
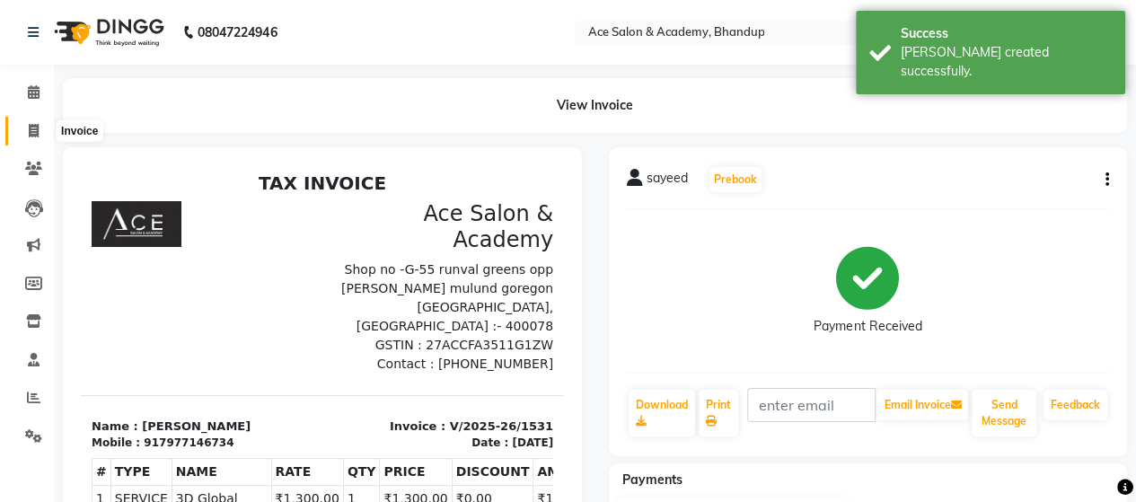
click at [36, 128] on icon at bounding box center [34, 130] width 10 height 13
select select "service"
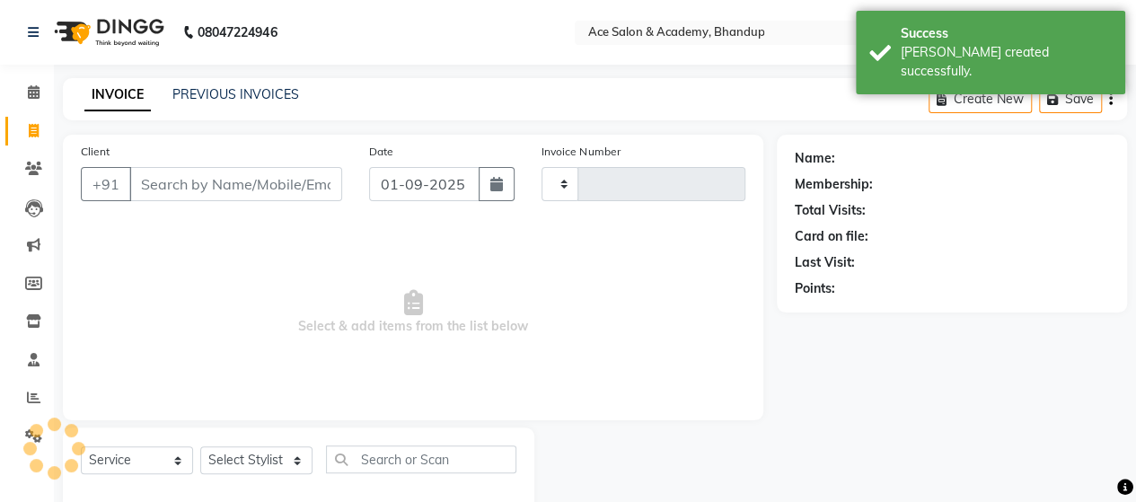
scroll to position [37, 0]
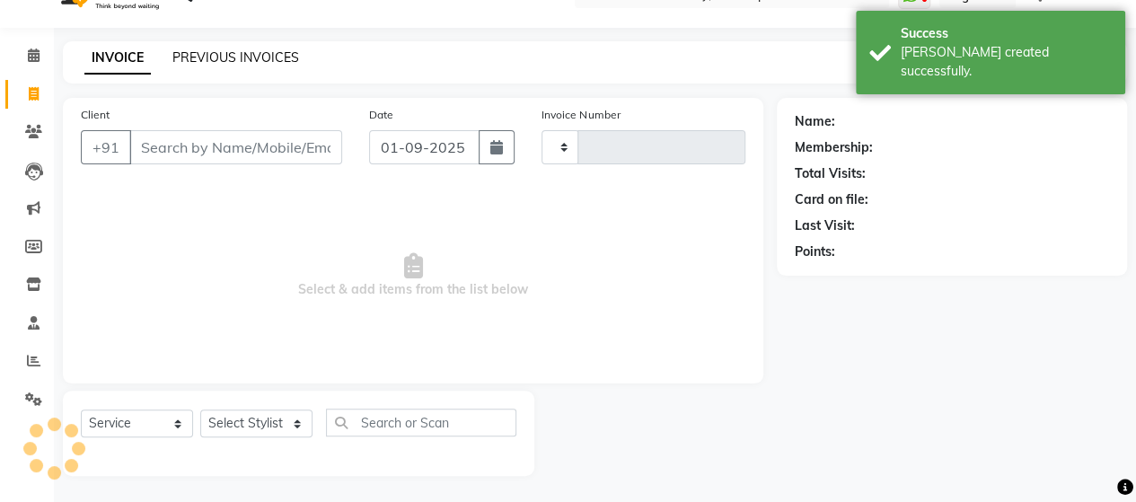
click at [217, 56] on link "PREVIOUS INVOICES" at bounding box center [235, 57] width 127 height 16
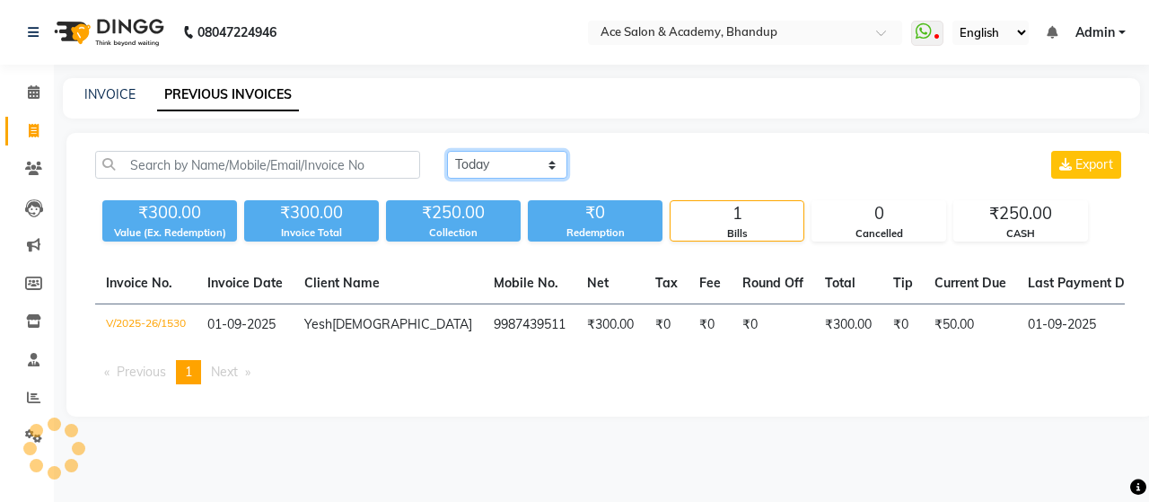
click at [513, 172] on select "Today Yesterday Custom Range" at bounding box center [507, 165] width 120 height 28
select select "range"
click at [447, 151] on select "Today Yesterday Custom Range" at bounding box center [507, 165] width 120 height 28
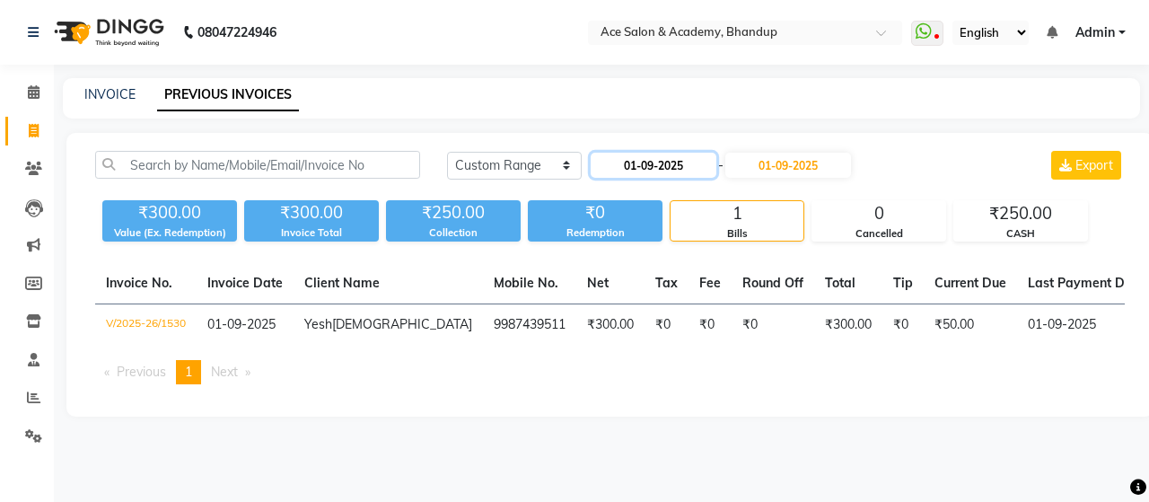
click at [634, 167] on input "01-09-2025" at bounding box center [654, 165] width 126 height 25
select select "9"
select select "2025"
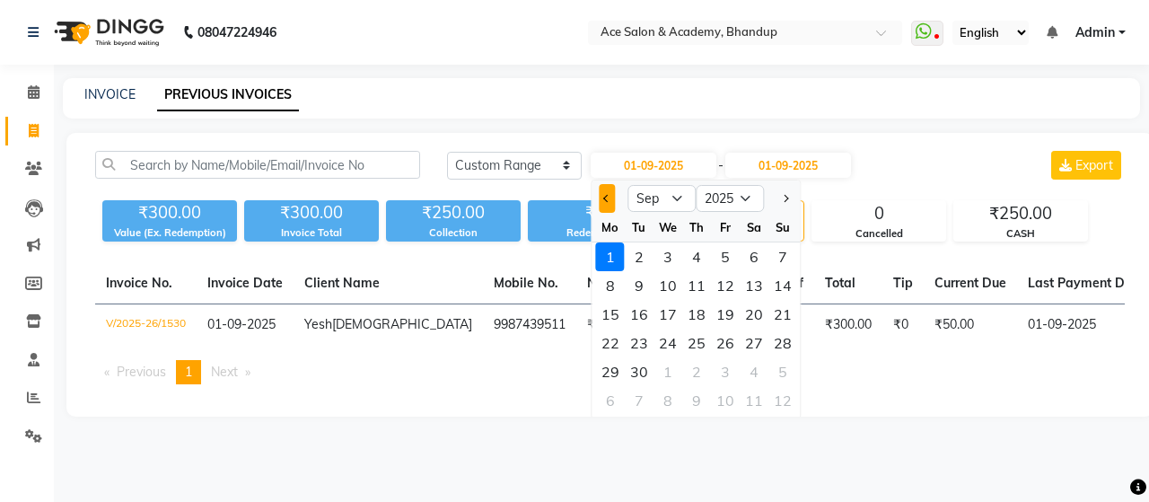
click at [610, 197] on span "Previous month" at bounding box center [606, 198] width 7 height 7
select select "8"
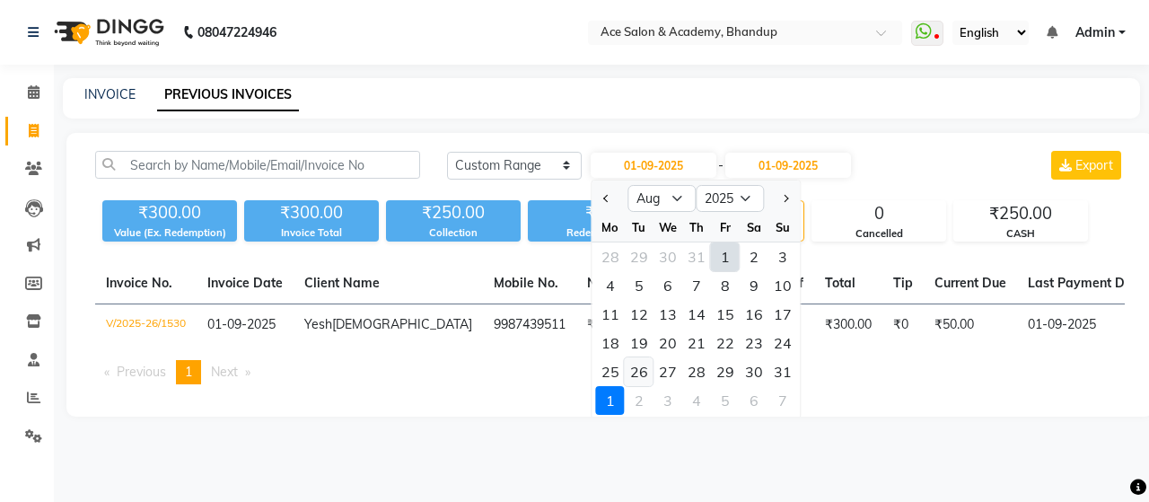
click at [636, 369] on div "26" at bounding box center [639, 371] width 29 height 29
type input "26-08-2025"
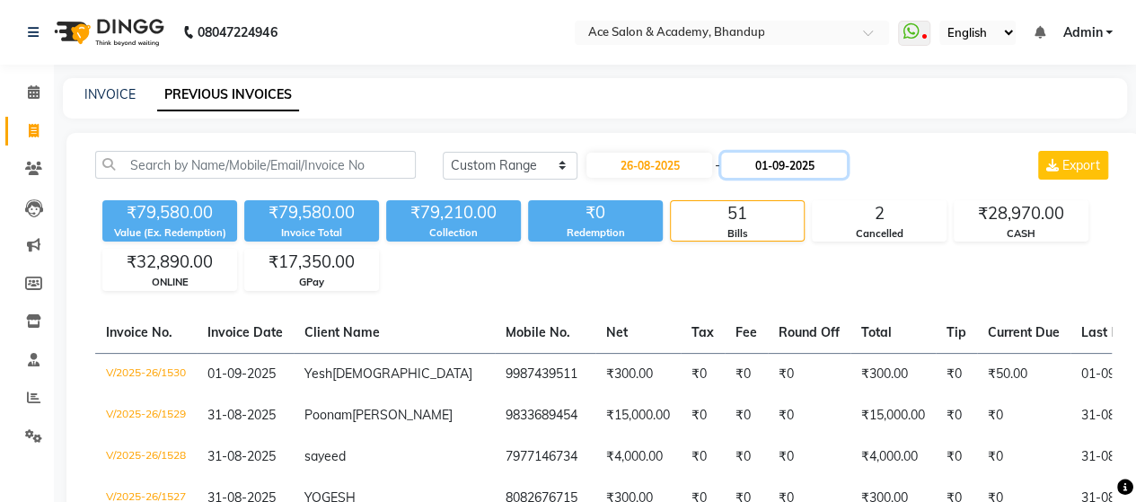
click at [782, 166] on input "01-09-2025" at bounding box center [784, 165] width 126 height 25
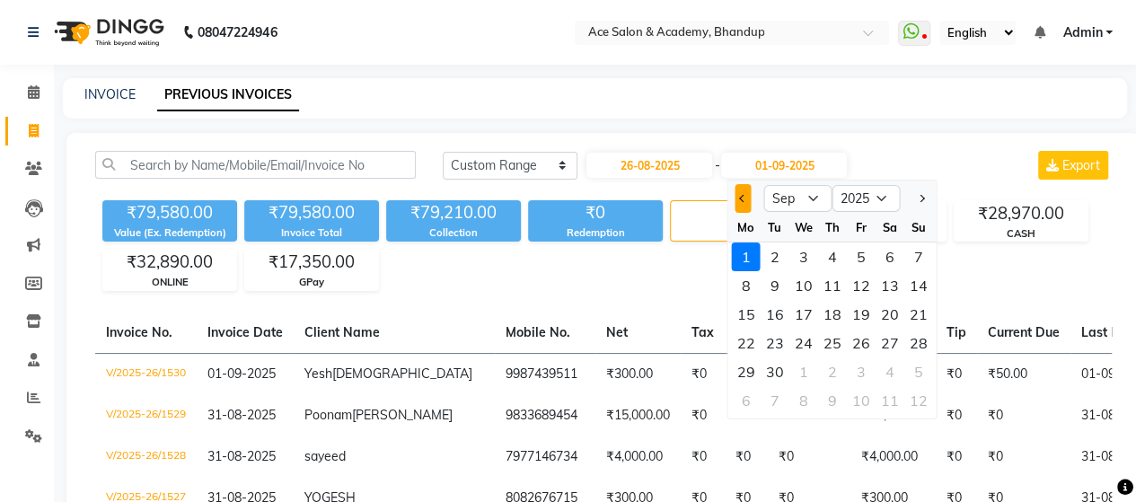
click at [744, 196] on span "Previous month" at bounding box center [742, 198] width 7 height 7
select select "8"
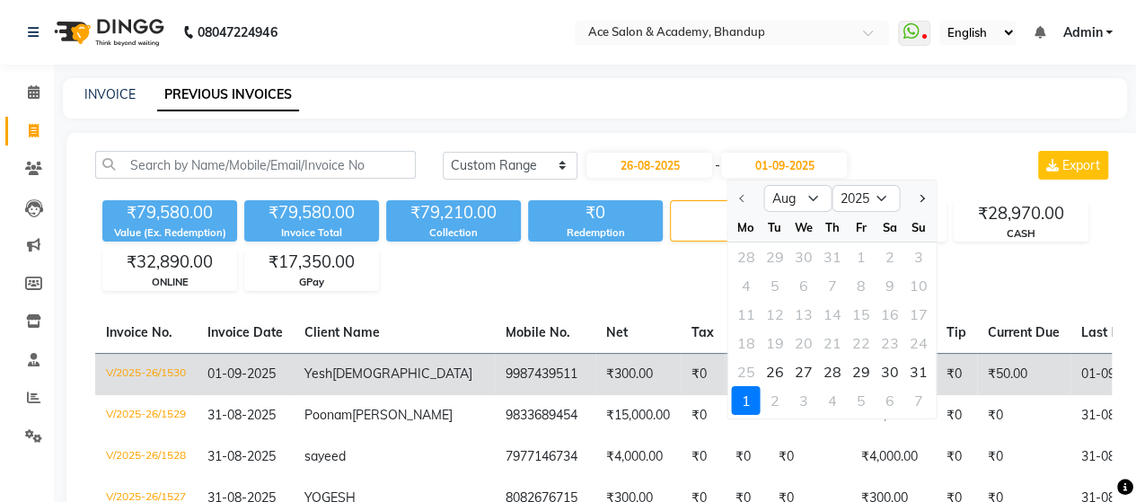
click at [777, 373] on div "26" at bounding box center [774, 371] width 29 height 29
type input "26-08-2025"
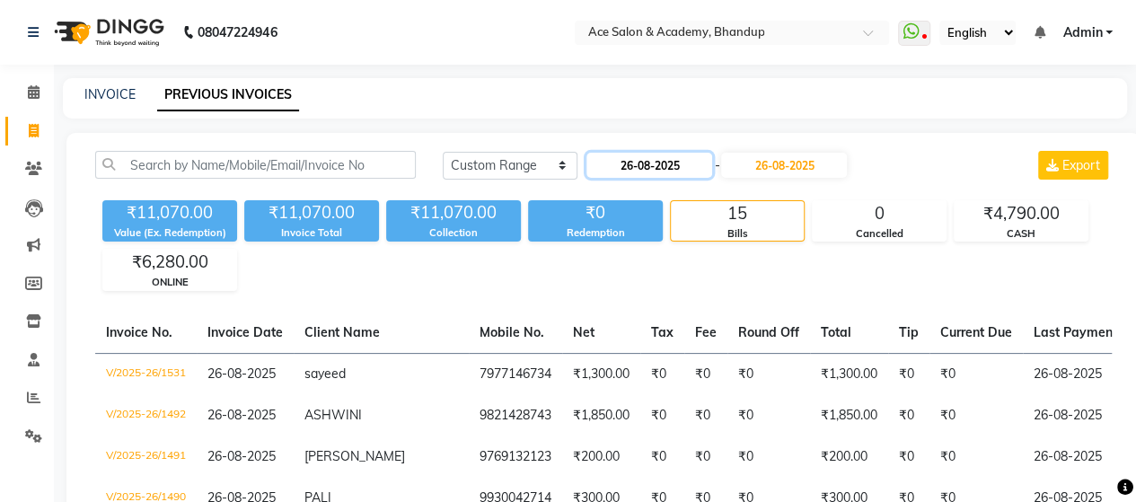
click at [697, 168] on input "26-08-2025" at bounding box center [649, 165] width 126 height 25
select select "8"
select select "2025"
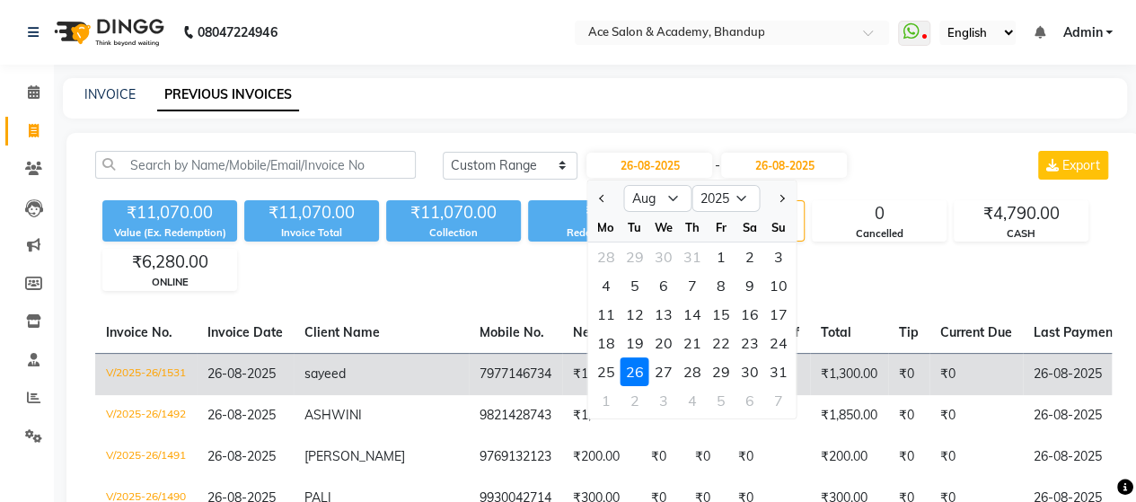
click at [665, 369] on div "27" at bounding box center [663, 371] width 29 height 29
type input "27-08-2025"
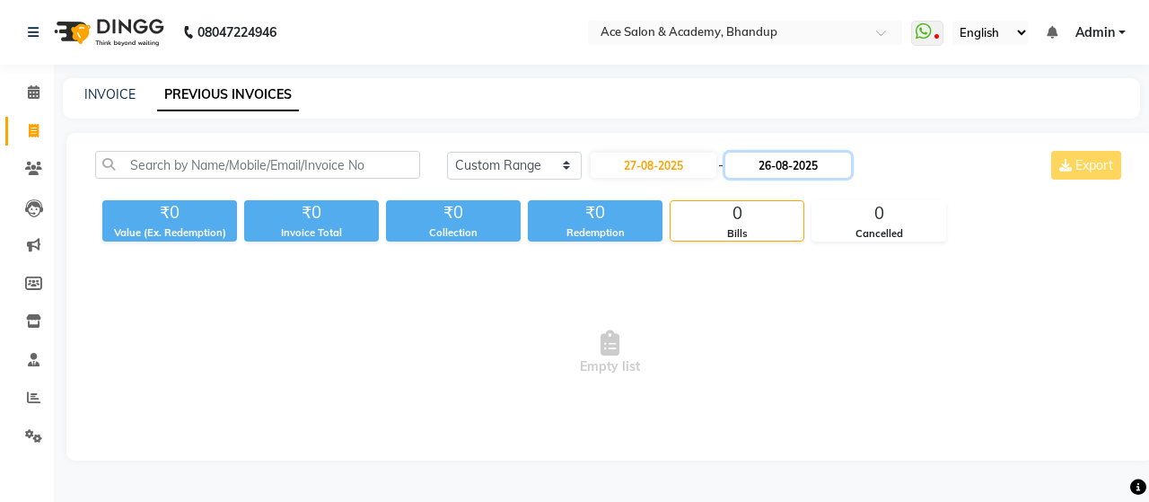
click at [803, 169] on input "26-08-2025" at bounding box center [788, 165] width 126 height 25
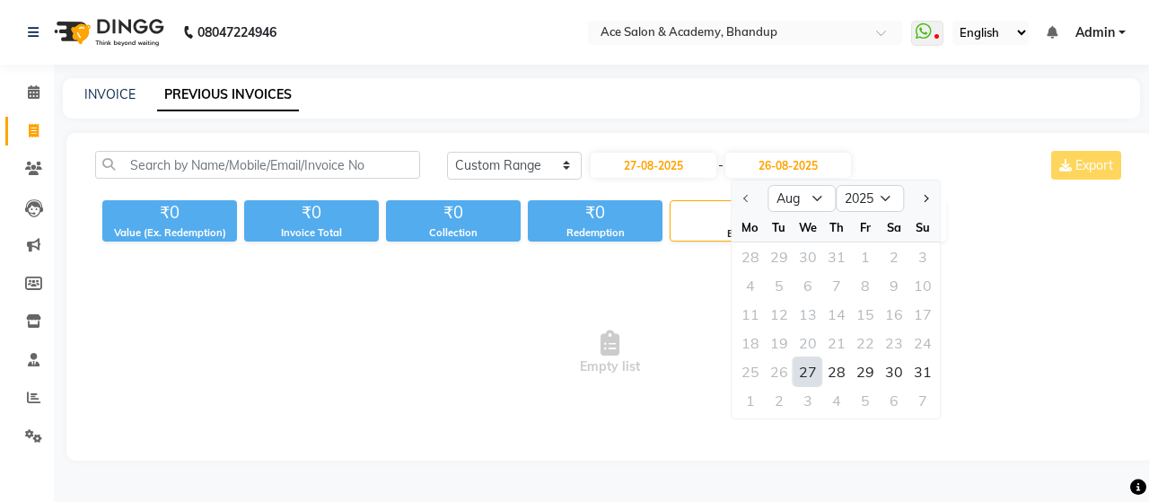
click at [813, 379] on div "27" at bounding box center [808, 371] width 29 height 29
type input "27-08-2025"
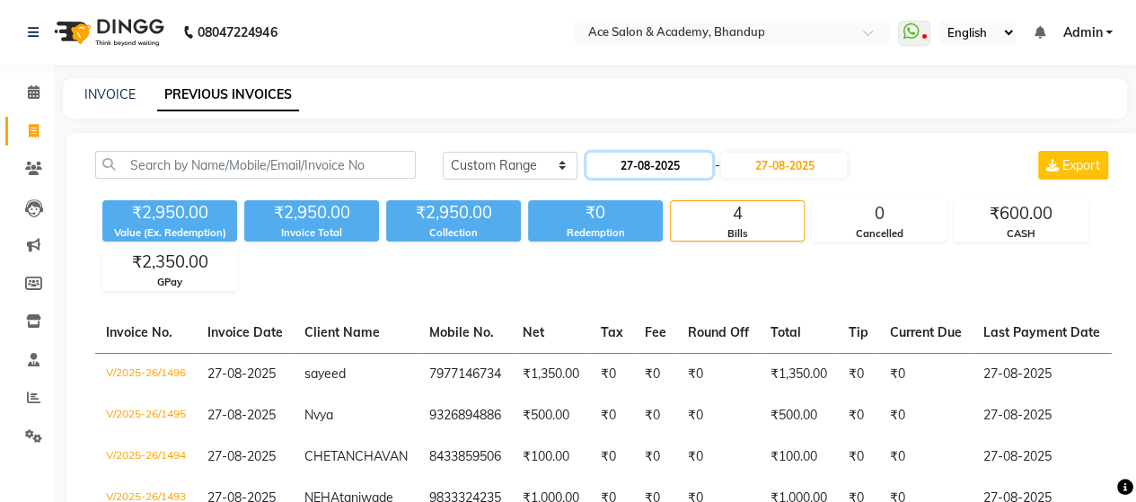
click at [691, 162] on input "27-08-2025" at bounding box center [649, 165] width 126 height 25
select select "8"
select select "2025"
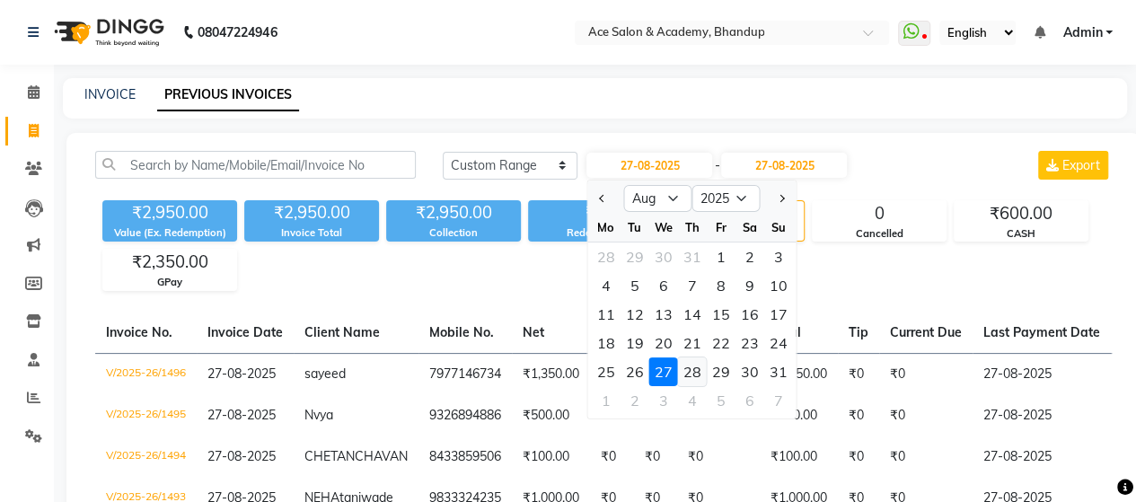
click at [689, 371] on div "28" at bounding box center [692, 371] width 29 height 29
type input "28-08-2025"
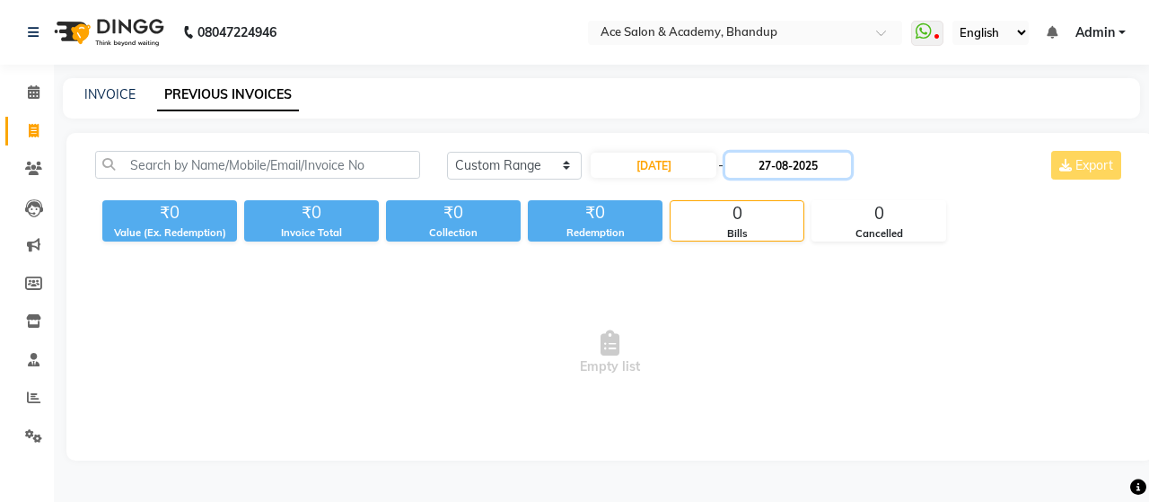
click at [778, 169] on input "27-08-2025" at bounding box center [788, 165] width 126 height 25
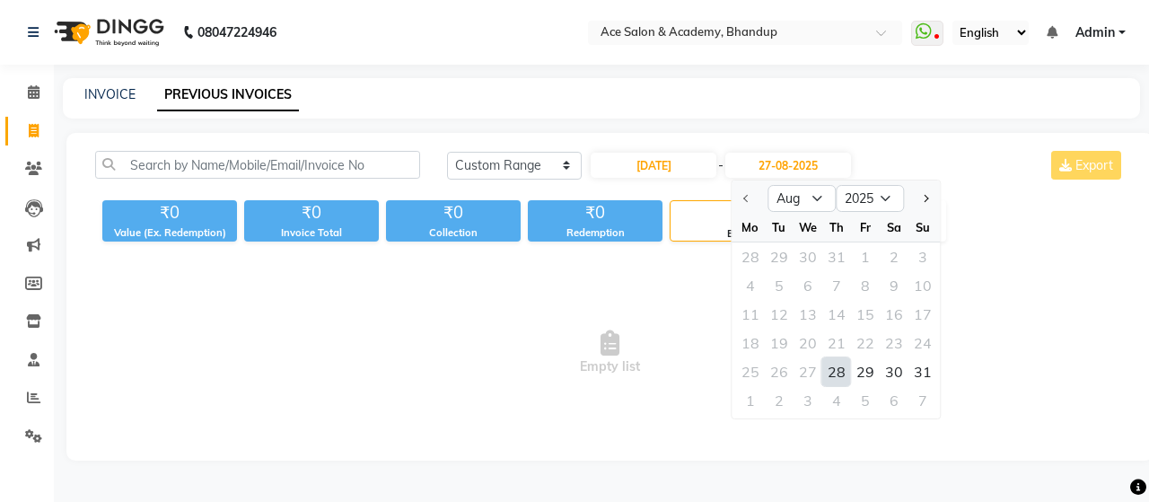
click at [835, 370] on div "28" at bounding box center [836, 371] width 29 height 29
type input "28-08-2025"
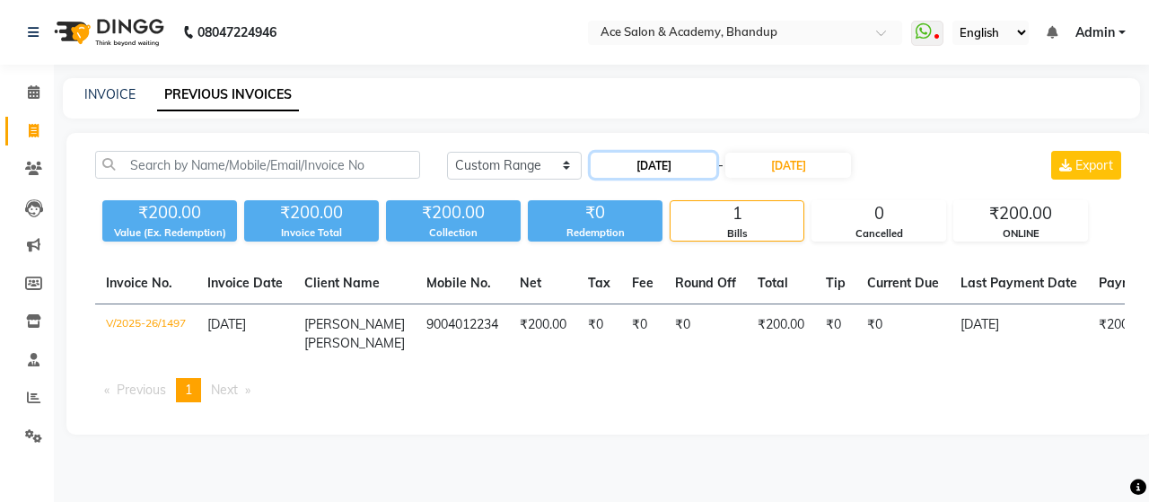
click at [694, 165] on input "28-08-2025" at bounding box center [654, 165] width 126 height 25
select select "8"
select select "2025"
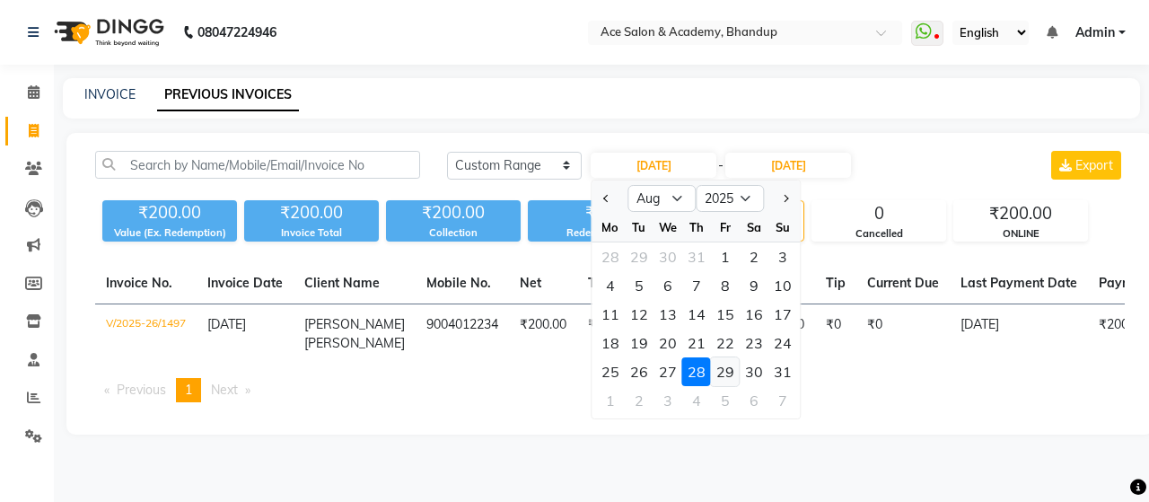
click at [735, 369] on div "29" at bounding box center [725, 371] width 29 height 29
type input "29-08-2025"
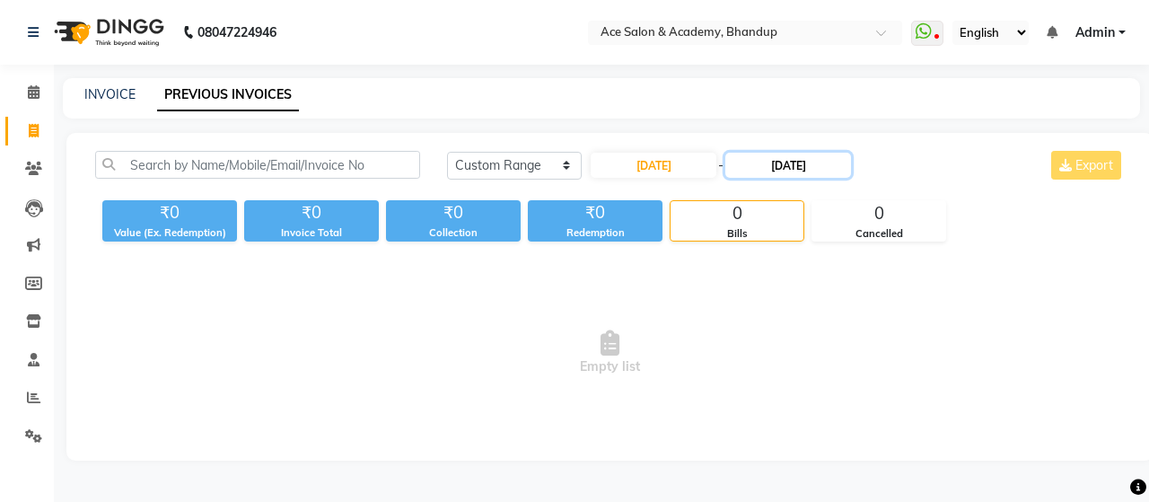
click at [777, 153] on input "28-08-2025" at bounding box center [788, 165] width 126 height 25
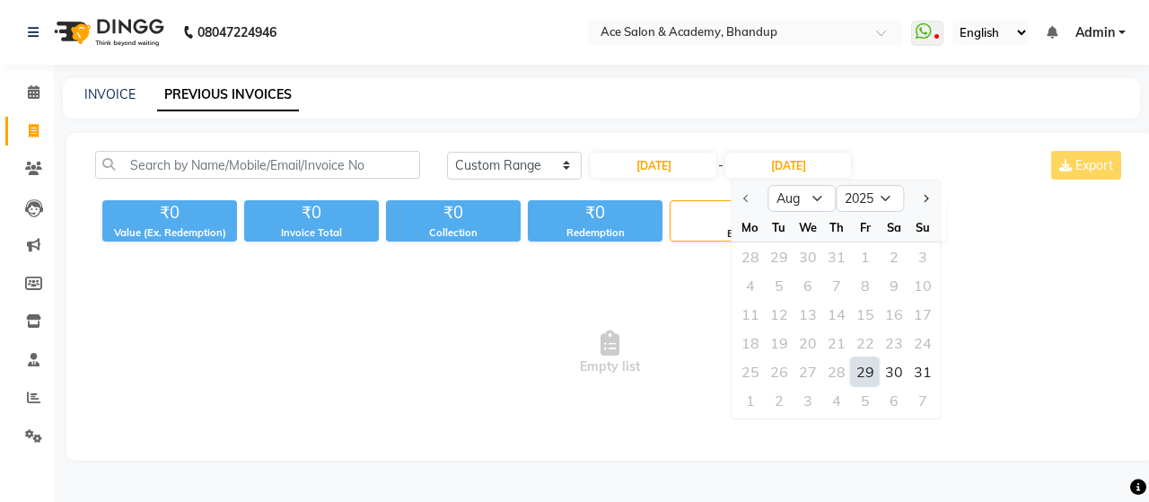
click at [864, 368] on div "29" at bounding box center [865, 371] width 29 height 29
type input "29-08-2025"
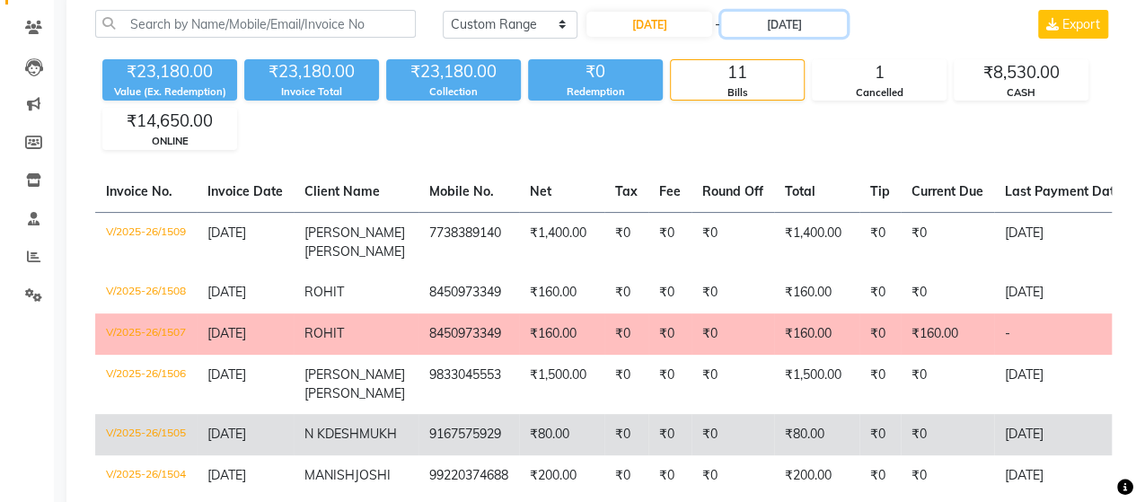
scroll to position [180, 0]
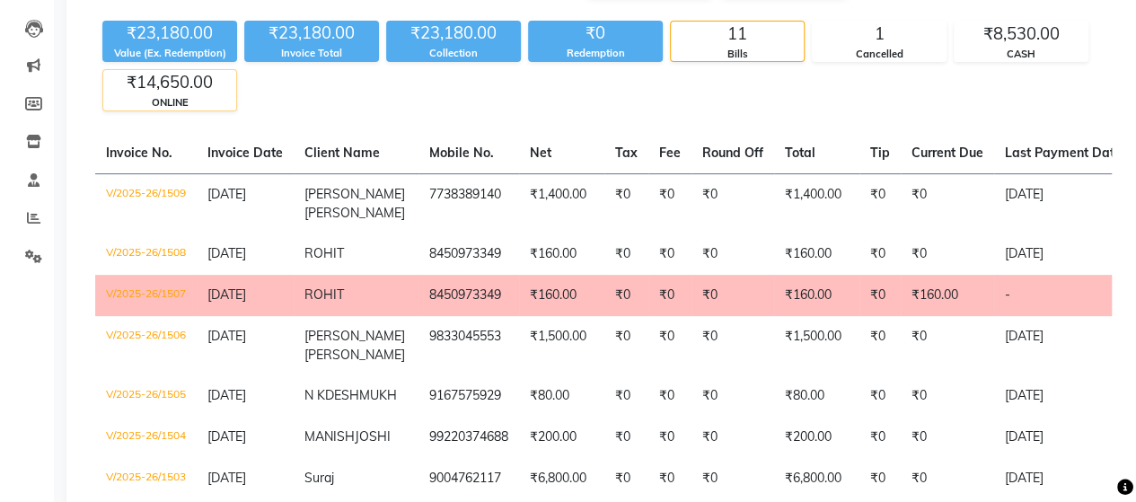
click at [204, 89] on div "₹14,650.00" at bounding box center [169, 82] width 133 height 25
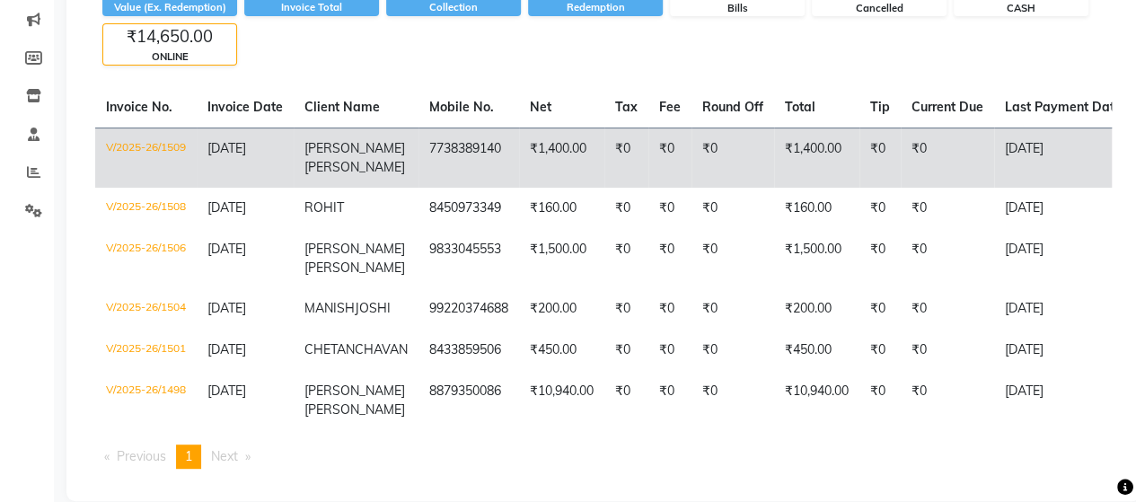
scroll to position [262, 0]
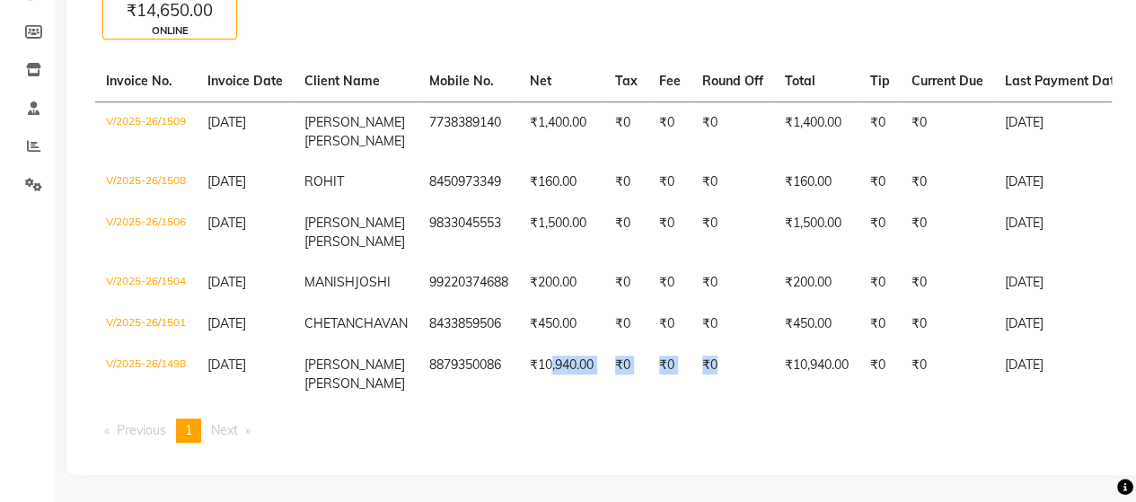
drag, startPoint x: 543, startPoint y: 385, endPoint x: 752, endPoint y: 404, distance: 210.0
click at [752, 404] on table "Invoice No. Invoice Date Client Name Mobile No. Net Tax Fee Round Off Total Tip…" at bounding box center [603, 232] width 1016 height 343
drag, startPoint x: 722, startPoint y: 441, endPoint x: 720, endPoint y: 416, distance: 25.2
click at [721, 438] on ul "Previous page 1 / 1 You're on page 1 Next page" at bounding box center [603, 430] width 1016 height 24
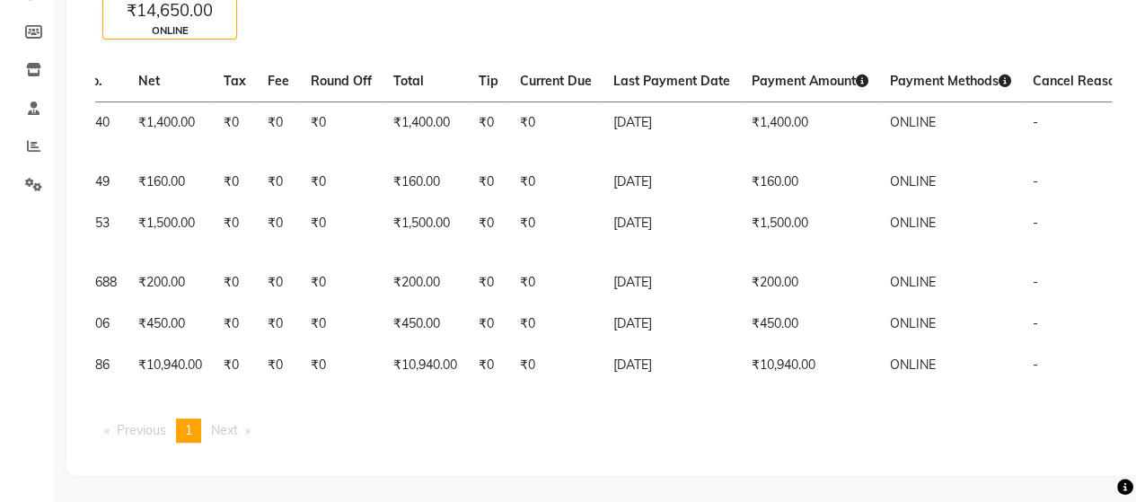
scroll to position [0, 397]
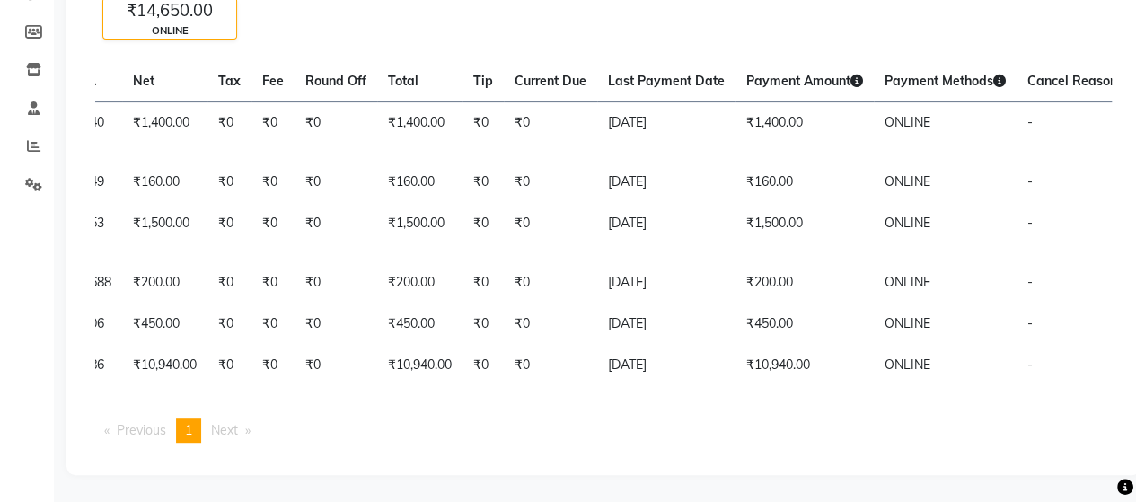
drag, startPoint x: 713, startPoint y: 404, endPoint x: 975, endPoint y: 420, distance: 262.6
click at [975, 420] on div "Invoice No. Invoice Date Client Name Mobile No. Net Tax Fee Round Off Total Tip…" at bounding box center [603, 259] width 1038 height 396
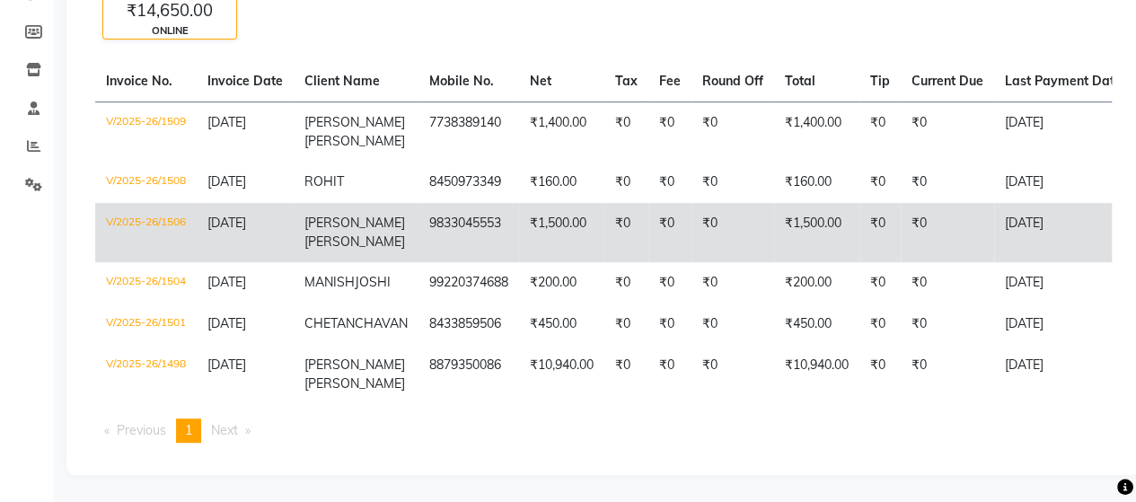
scroll to position [0, 0]
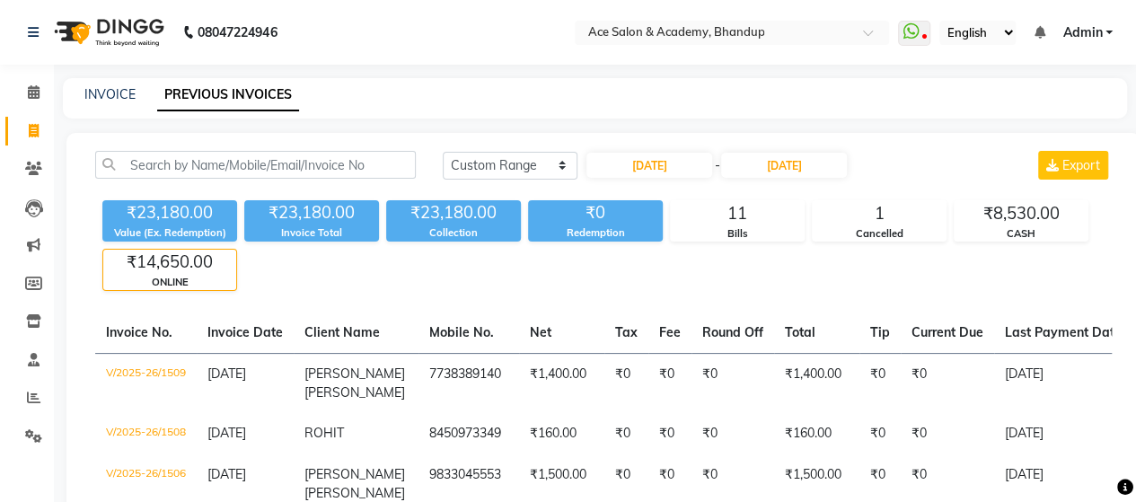
click at [521, 288] on div "₹23,180.00 Value (Ex. Redemption) ₹23,180.00 Invoice Total ₹23,180.00 Collectio…" at bounding box center [603, 242] width 1016 height 98
click at [98, 91] on link "INVOICE" at bounding box center [109, 94] width 51 height 16
select select "service"
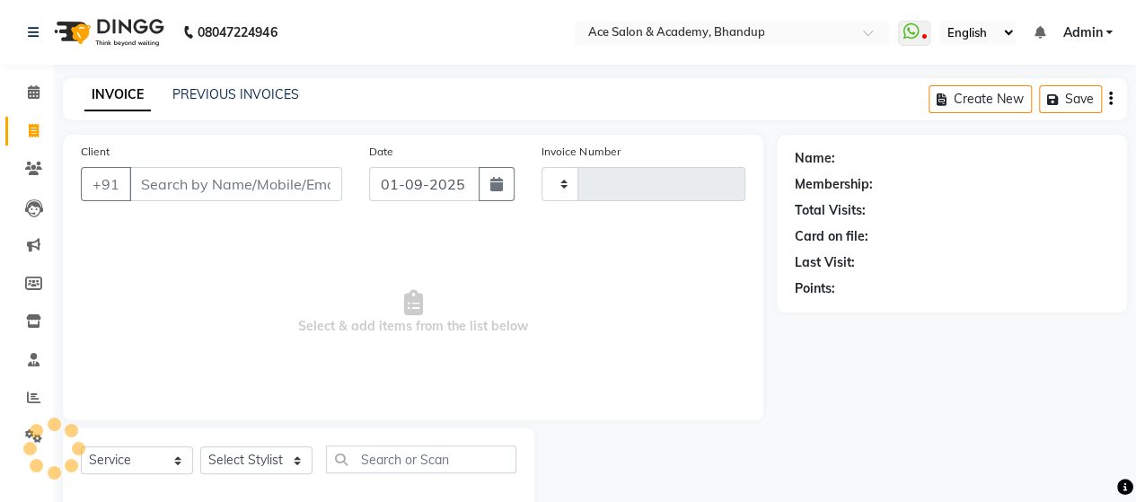
scroll to position [37, 0]
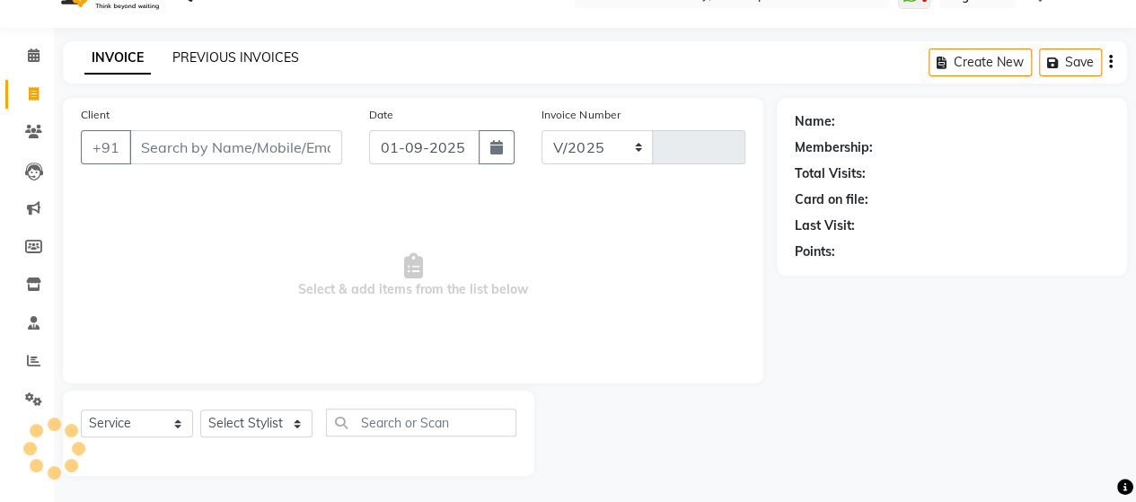
select select "5800"
type input "1532"
click at [500, 150] on icon "button" at bounding box center [496, 147] width 13 height 14
select select "9"
select select "2025"
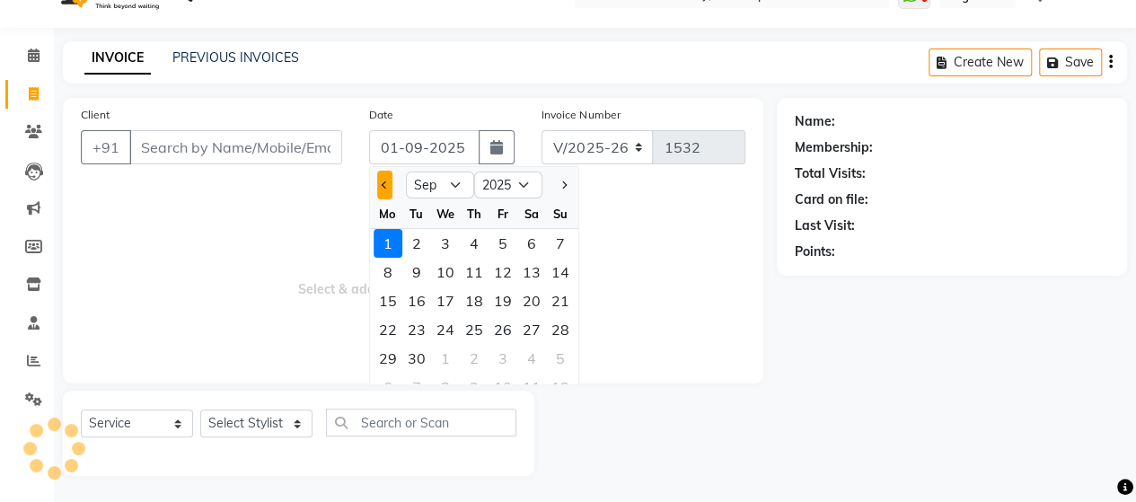
click at [386, 177] on button "Previous month" at bounding box center [384, 185] width 15 height 29
select select "8"
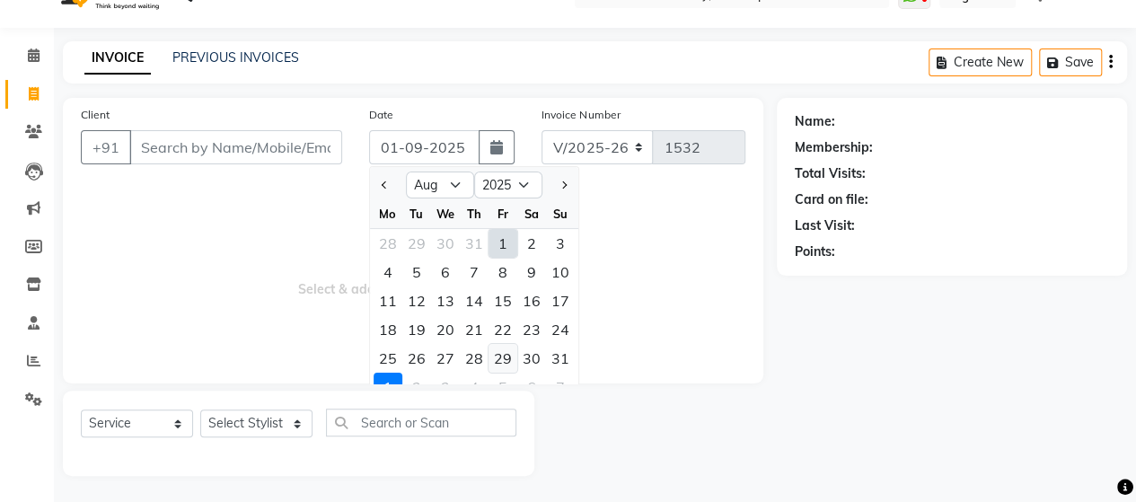
click at [504, 360] on div "29" at bounding box center [502, 358] width 29 height 29
type input "29-08-2025"
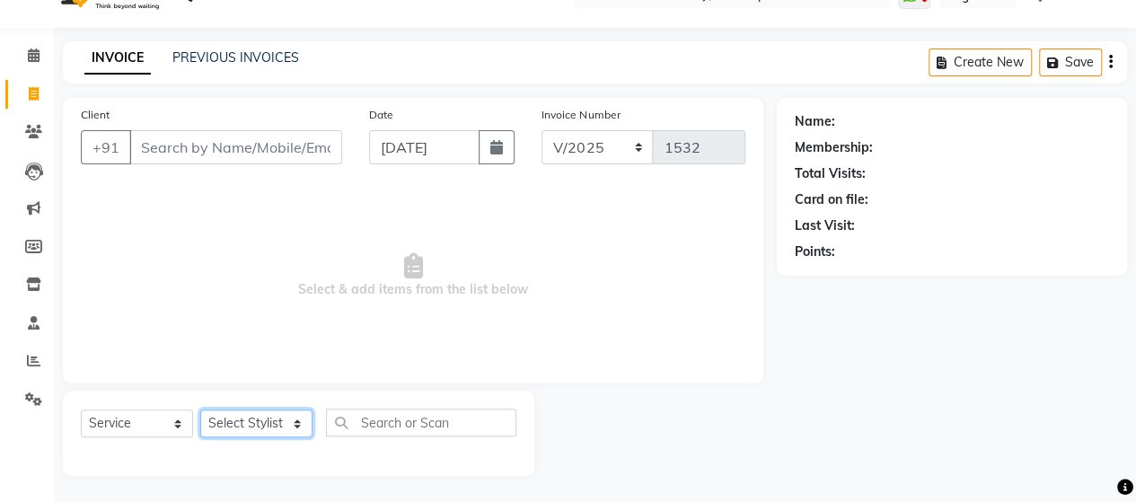
click at [266, 416] on select "Select Stylist ACE SALON Chetan KAJAL Pooja SAYEED UNGUM Vinayak Zohra" at bounding box center [256, 423] width 112 height 28
select select "40243"
click at [200, 409] on select "Select Stylist ACE SALON Chetan KAJAL Pooja SAYEED UNGUM Vinayak Zohra" at bounding box center [256, 423] width 112 height 28
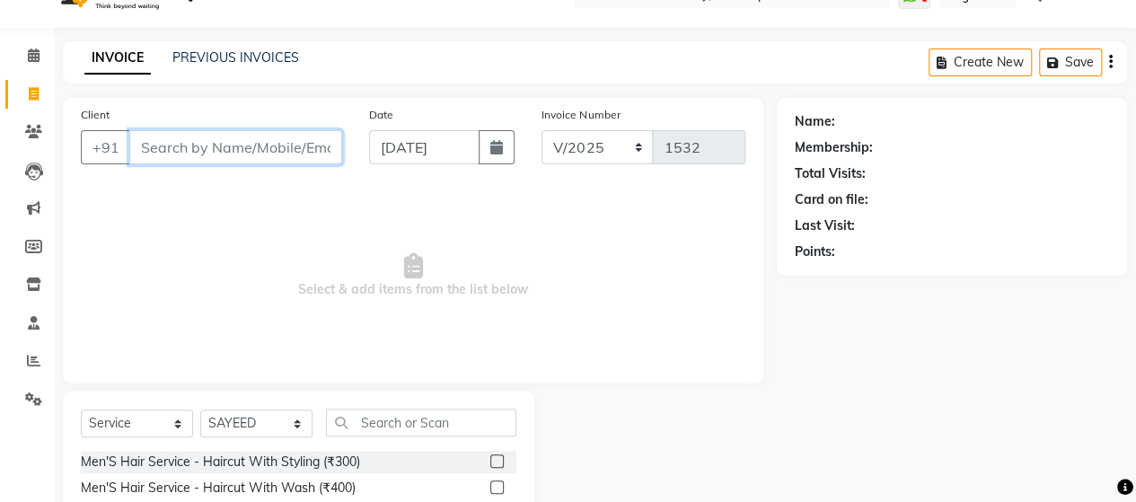
click at [244, 154] on input "Client" at bounding box center [235, 147] width 213 height 34
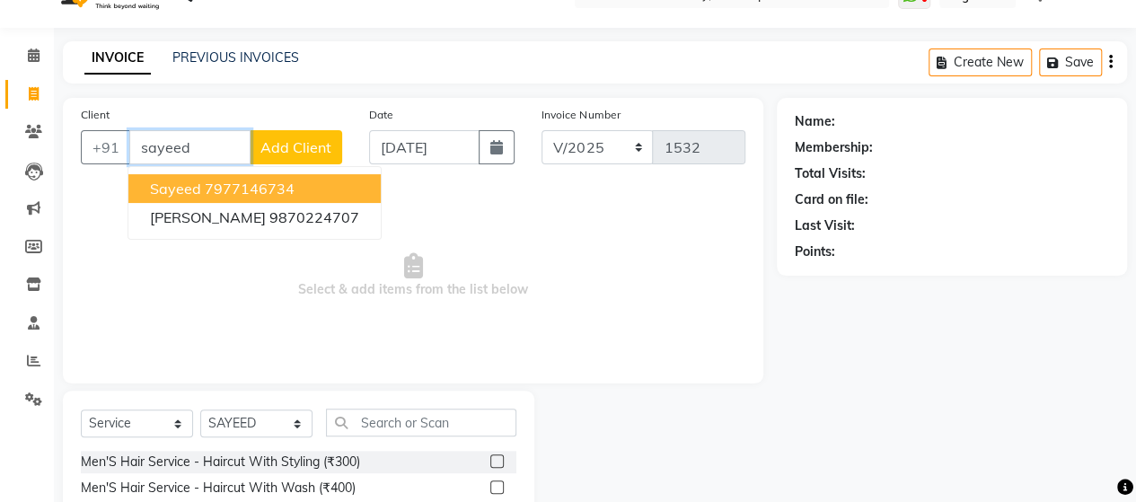
click at [284, 182] on ngb-highlight "7977146734" at bounding box center [250, 189] width 90 height 18
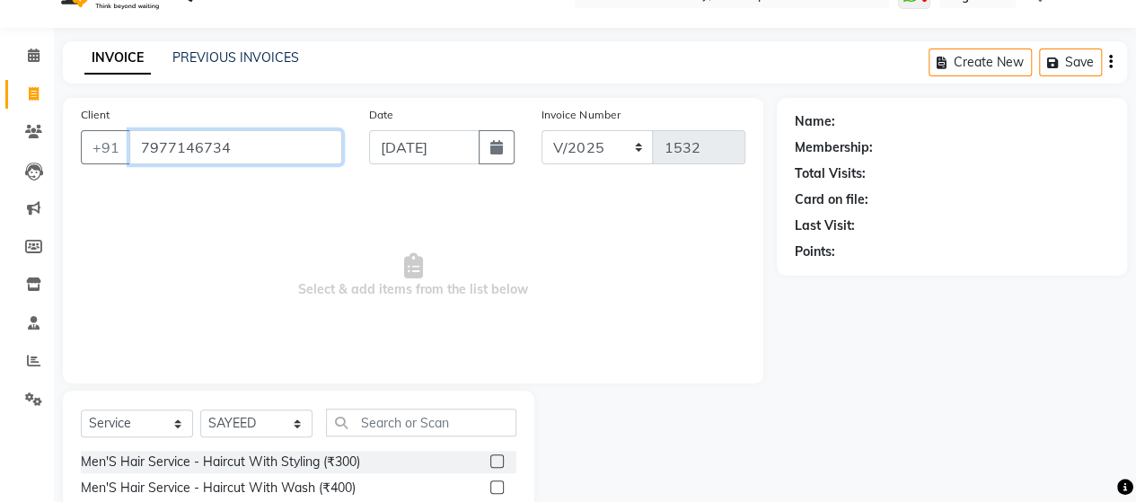
type input "7977146734"
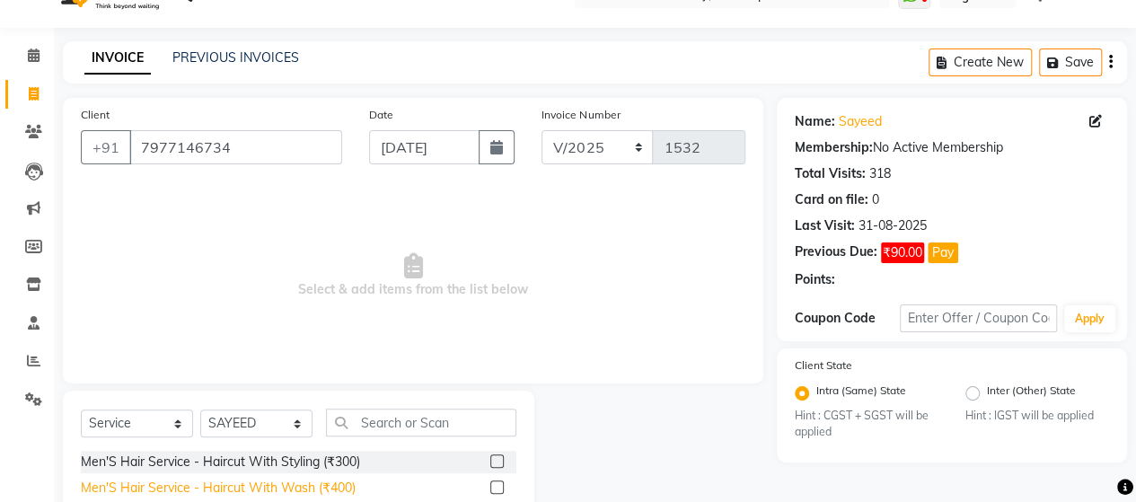
click at [342, 483] on div "Men'S Hair Service - Haircut With Wash (₹400)" at bounding box center [218, 487] width 275 height 19
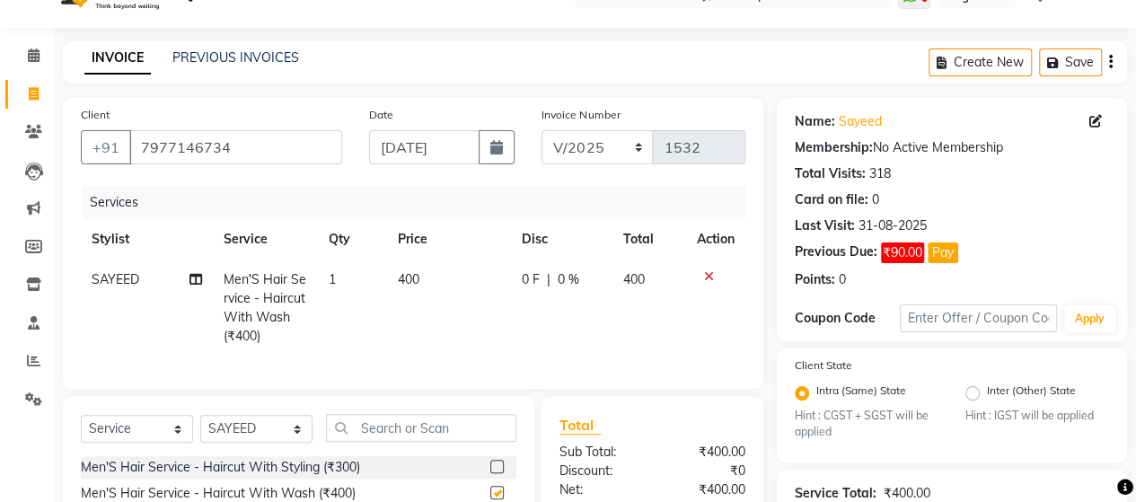
checkbox input "false"
click at [405, 270] on td "400" at bounding box center [449, 307] width 124 height 97
select select "40243"
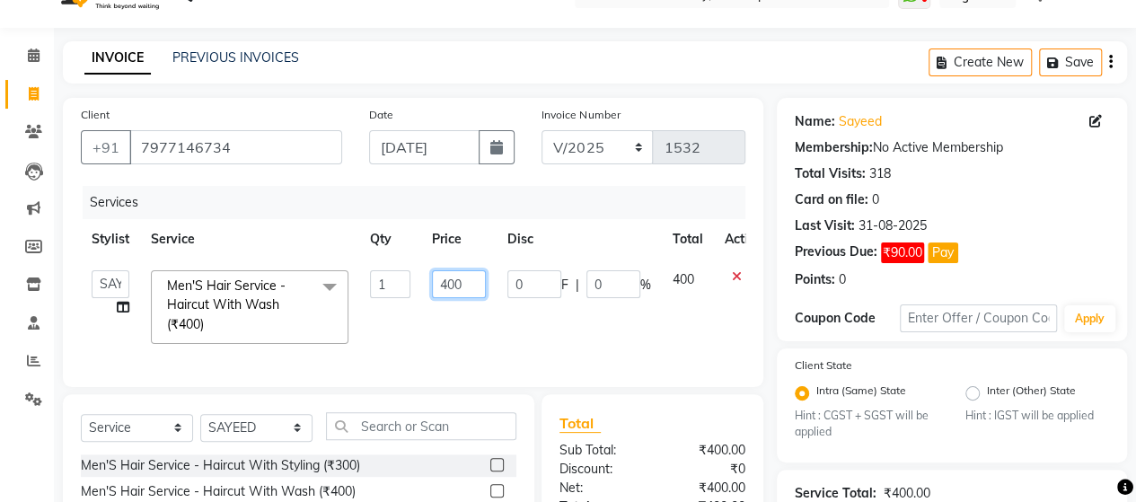
click at [456, 279] on input "400" at bounding box center [459, 284] width 54 height 28
type input "350"
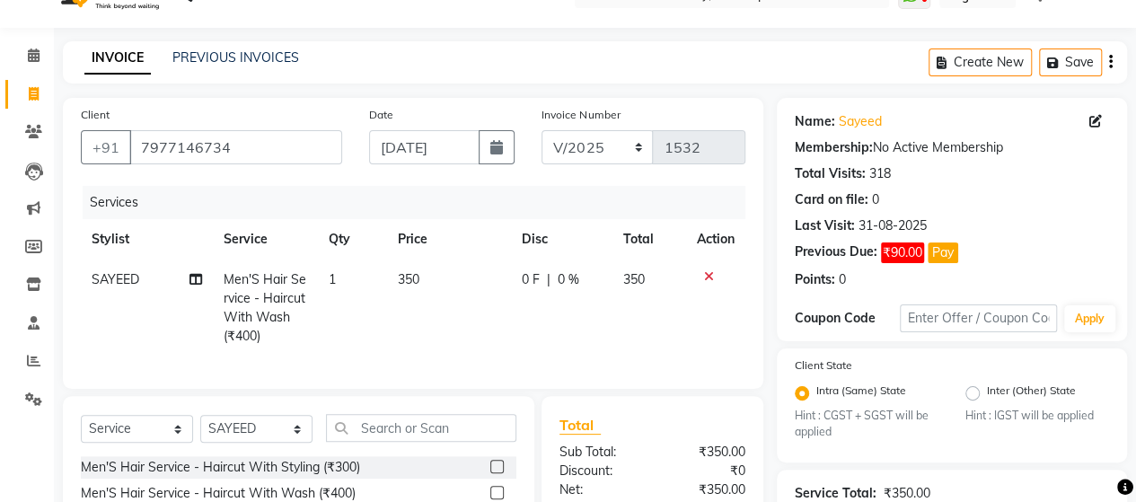
click at [562, 334] on td "0 F | 0 %" at bounding box center [561, 307] width 101 height 97
select select "40243"
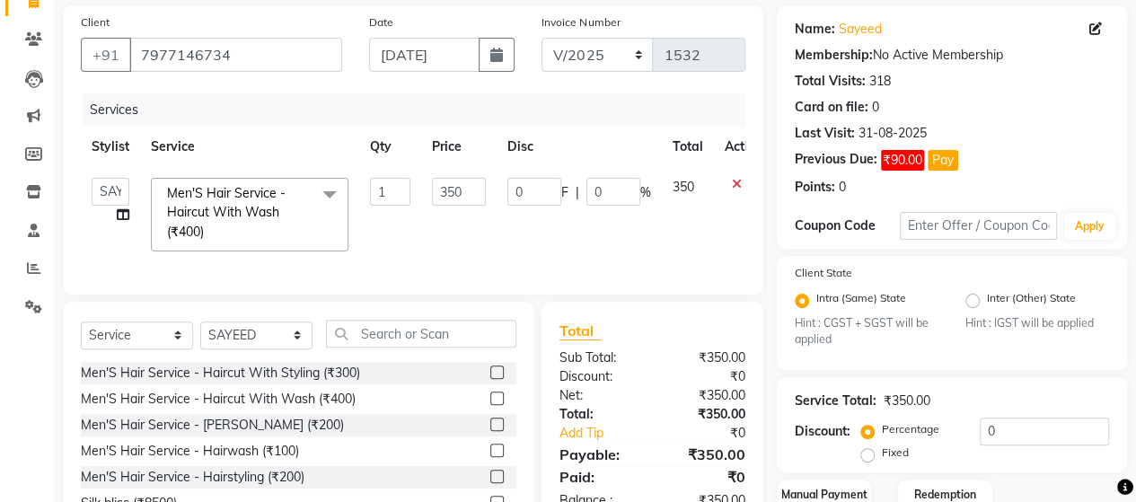
scroll to position [248, 0]
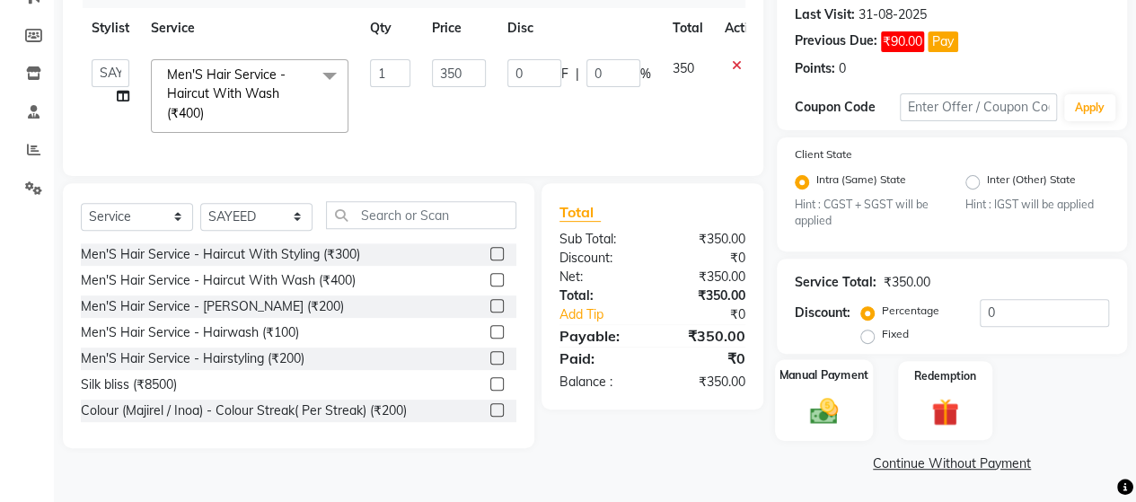
click at [851, 392] on div "Manual Payment" at bounding box center [824, 401] width 98 height 82
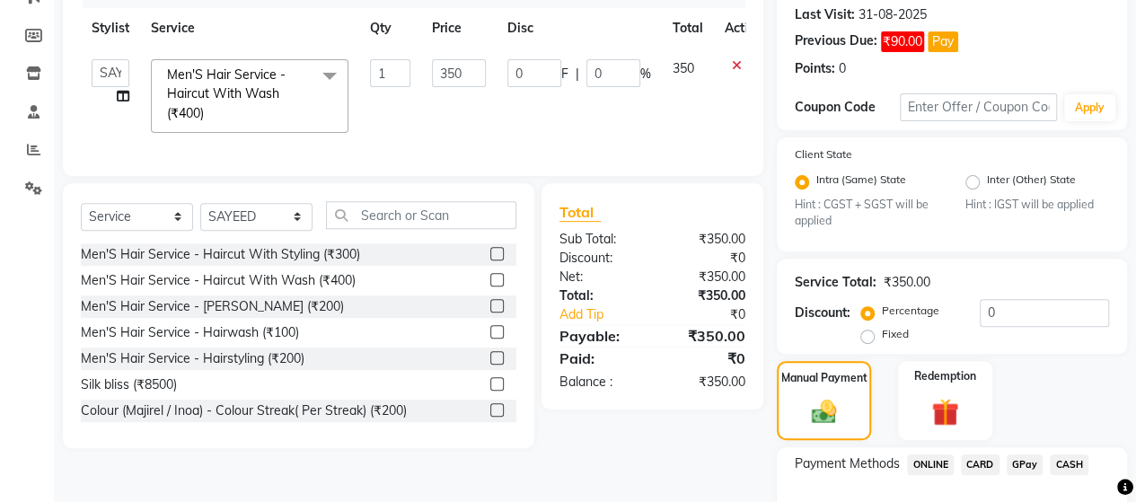
click at [932, 456] on span "ONLINE" at bounding box center [930, 464] width 47 height 21
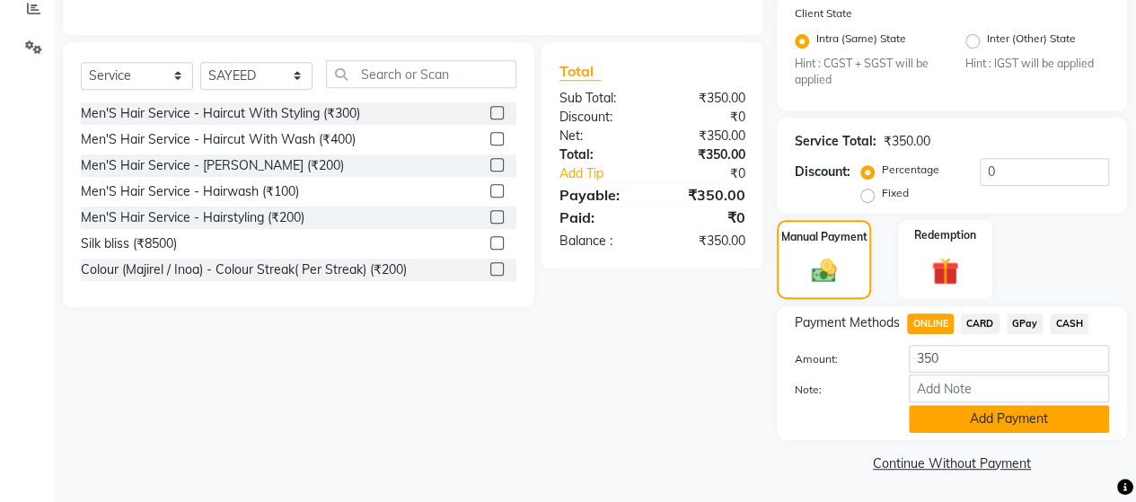
click at [1010, 427] on button "Add Payment" at bounding box center [1008, 419] width 200 height 28
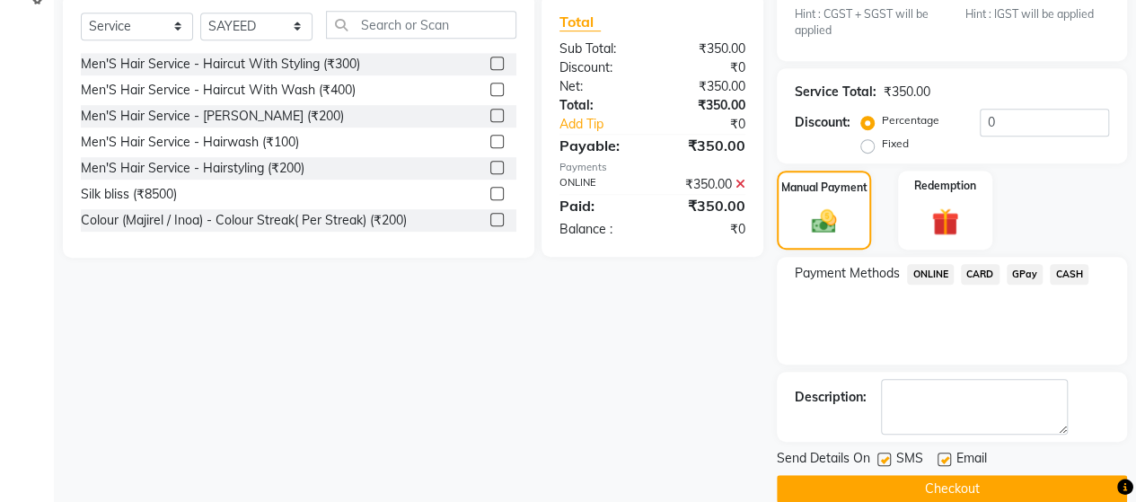
scroll to position [463, 0]
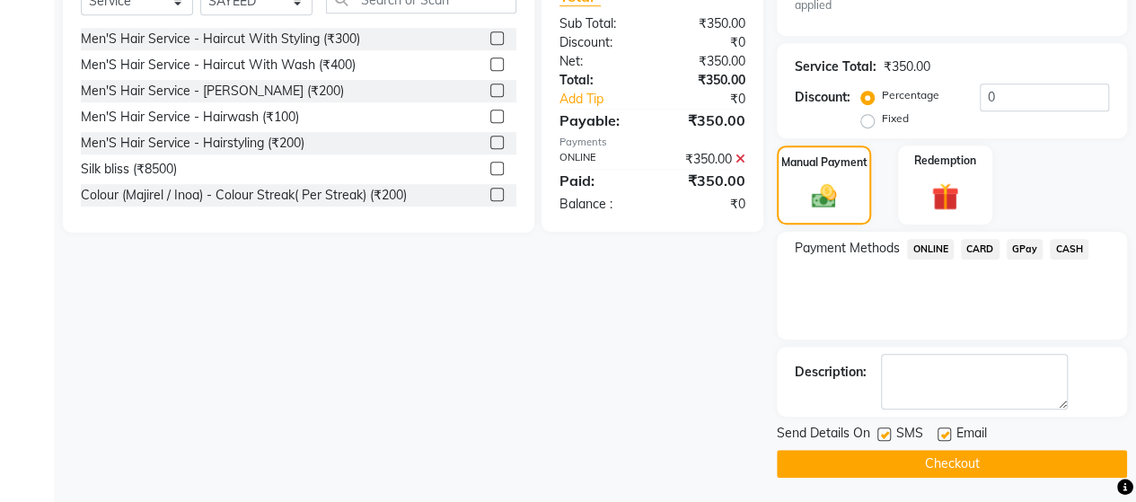
click at [1000, 450] on button "Checkout" at bounding box center [951, 464] width 350 height 28
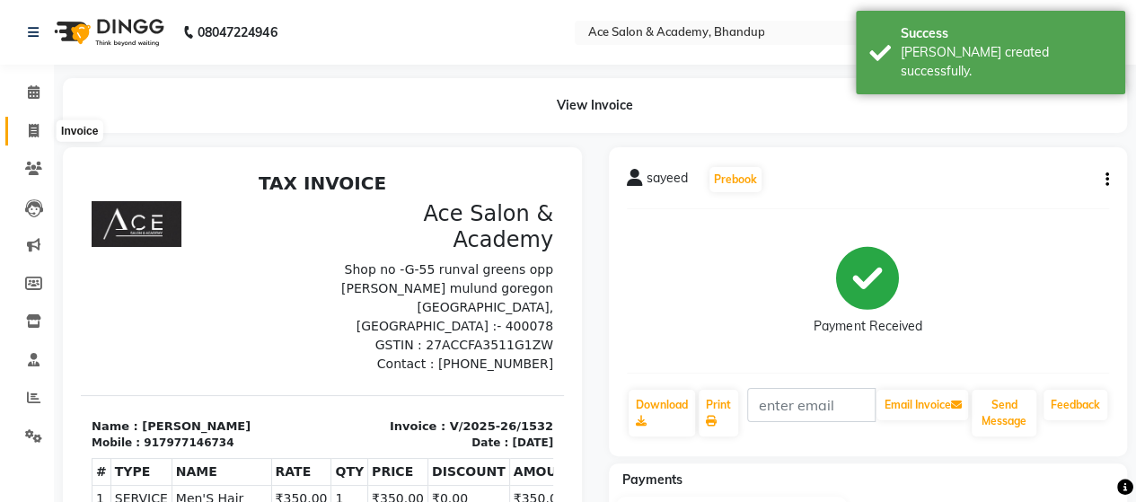
click at [38, 128] on icon at bounding box center [34, 130] width 10 height 13
select select "service"
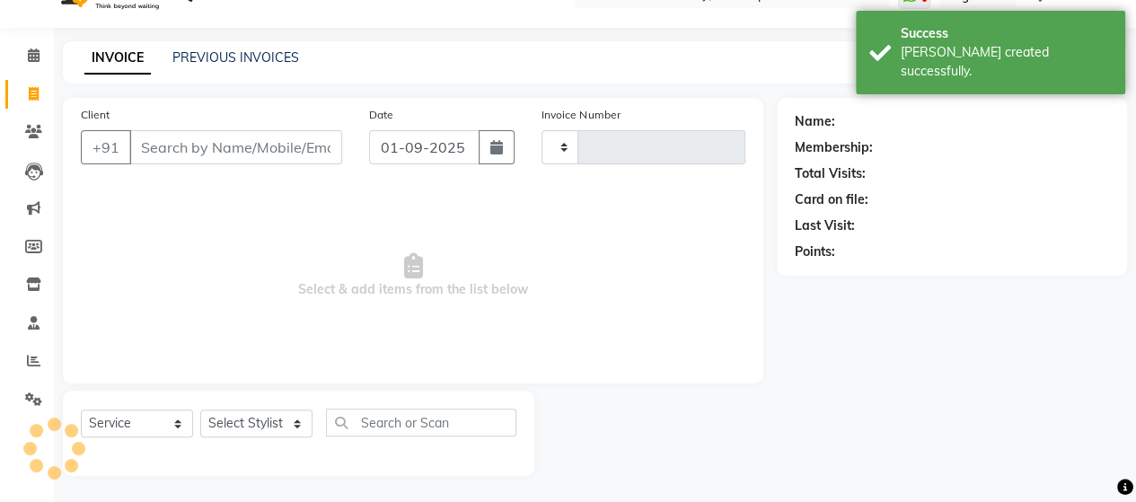
type input "1533"
select select "5800"
click at [261, 66] on div "PREVIOUS INVOICES" at bounding box center [235, 57] width 127 height 19
click at [280, 46] on div "INVOICE PREVIOUS INVOICES Create New Save" at bounding box center [595, 62] width 1064 height 42
click at [285, 58] on link "PREVIOUS INVOICES" at bounding box center [235, 57] width 127 height 16
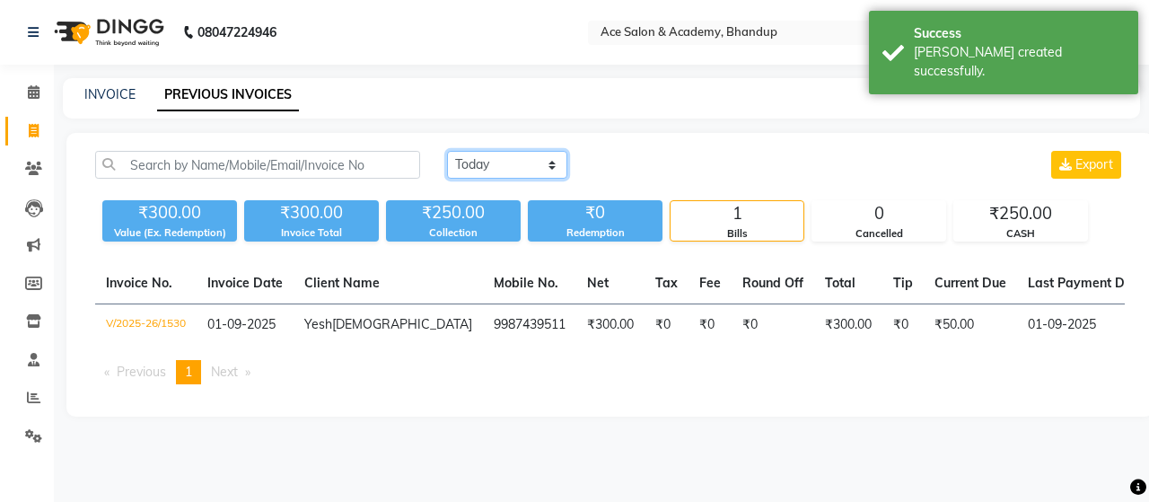
click at [483, 168] on select "Today Yesterday Custom Range" at bounding box center [507, 165] width 120 height 28
select select "range"
click at [447, 151] on select "Today Yesterday Custom Range" at bounding box center [507, 165] width 120 height 28
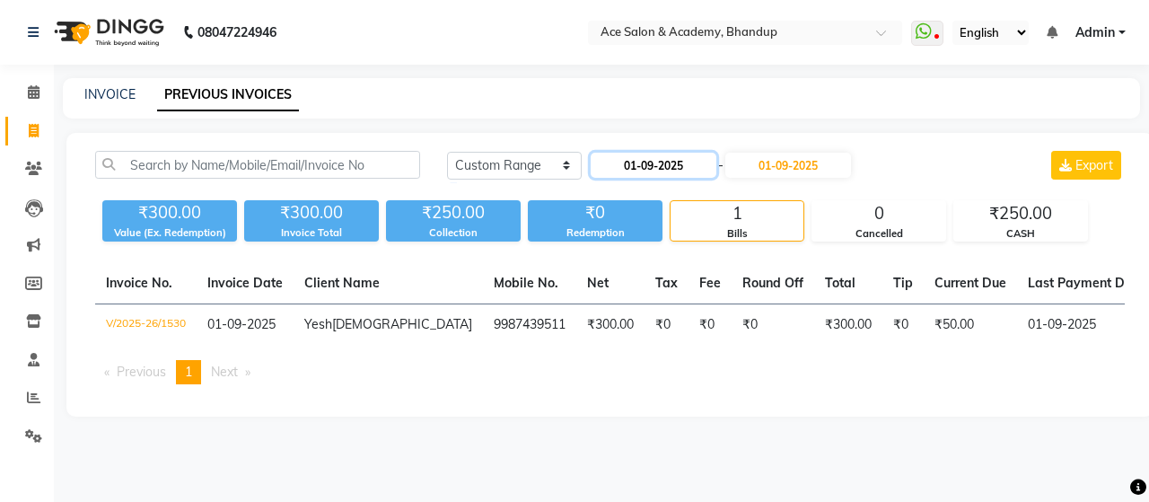
click at [625, 161] on input "01-09-2025" at bounding box center [654, 165] width 126 height 25
select select "9"
select select "2025"
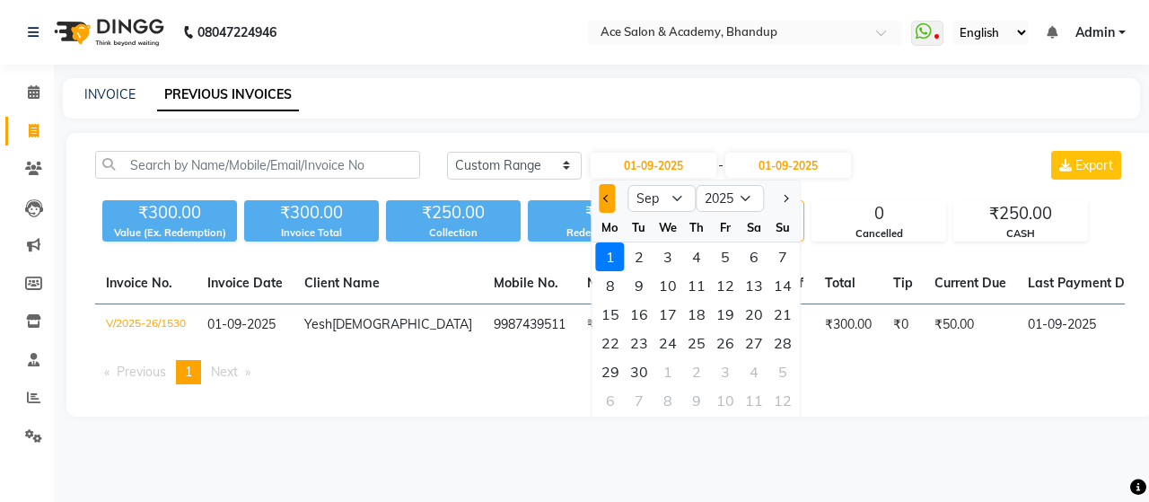
click at [608, 206] on button "Previous month" at bounding box center [607, 198] width 15 height 29
select select "8"
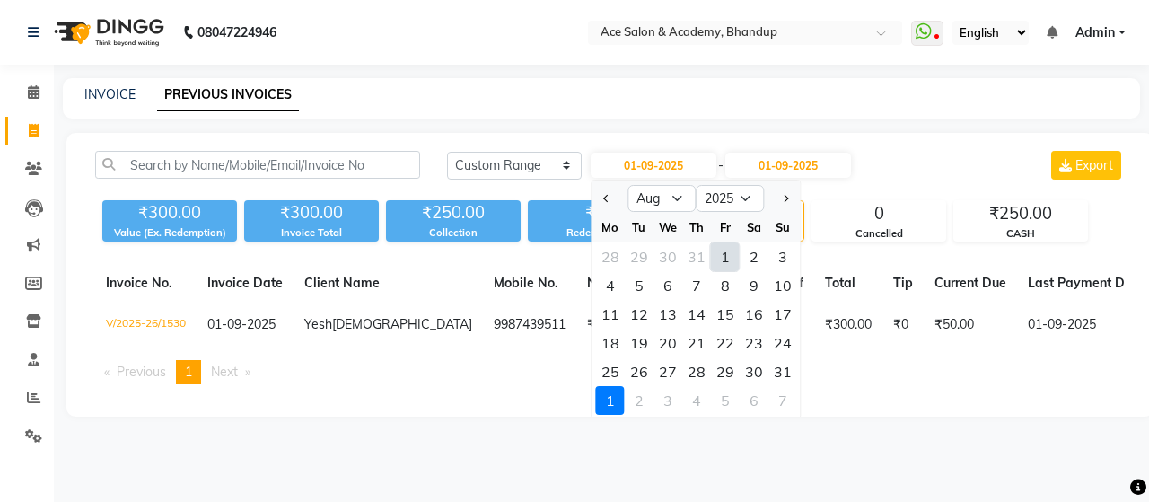
drag, startPoint x: 729, startPoint y: 372, endPoint x: 738, endPoint y: 301, distance: 71.5
click at [729, 371] on div "29" at bounding box center [725, 371] width 29 height 29
type input "29-08-2025"
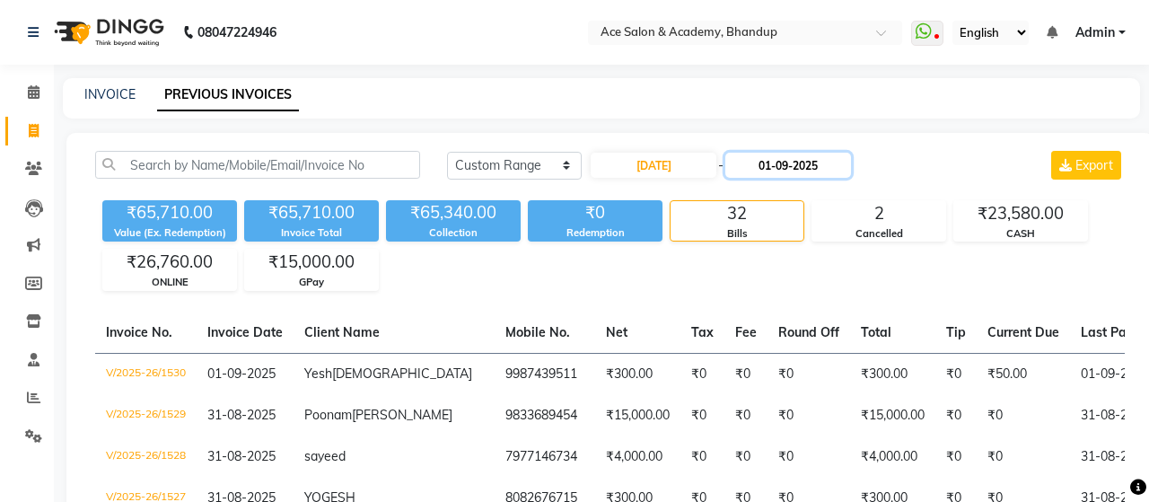
click at [768, 166] on input "01-09-2025" at bounding box center [788, 165] width 126 height 25
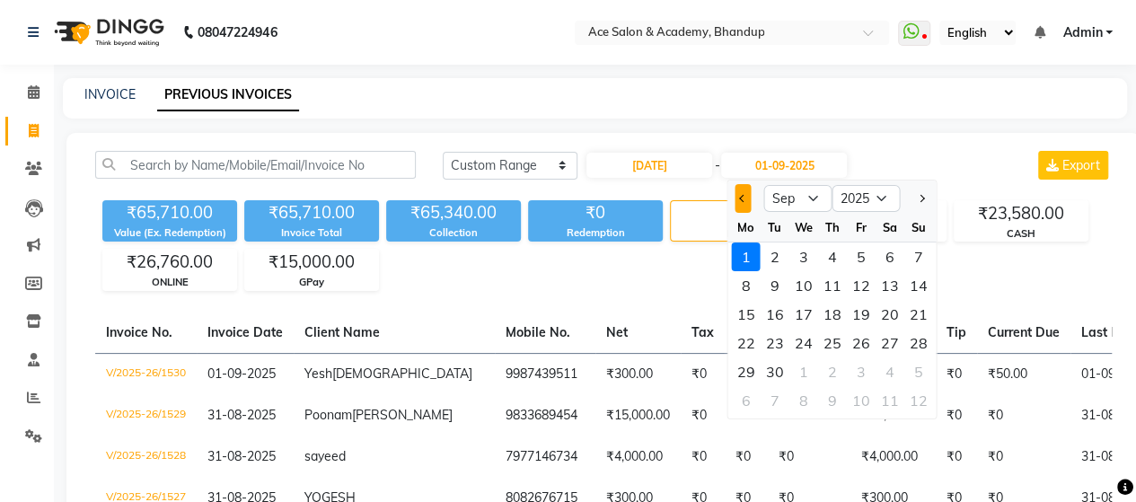
click at [742, 203] on button "Previous month" at bounding box center [742, 198] width 15 height 29
select select "8"
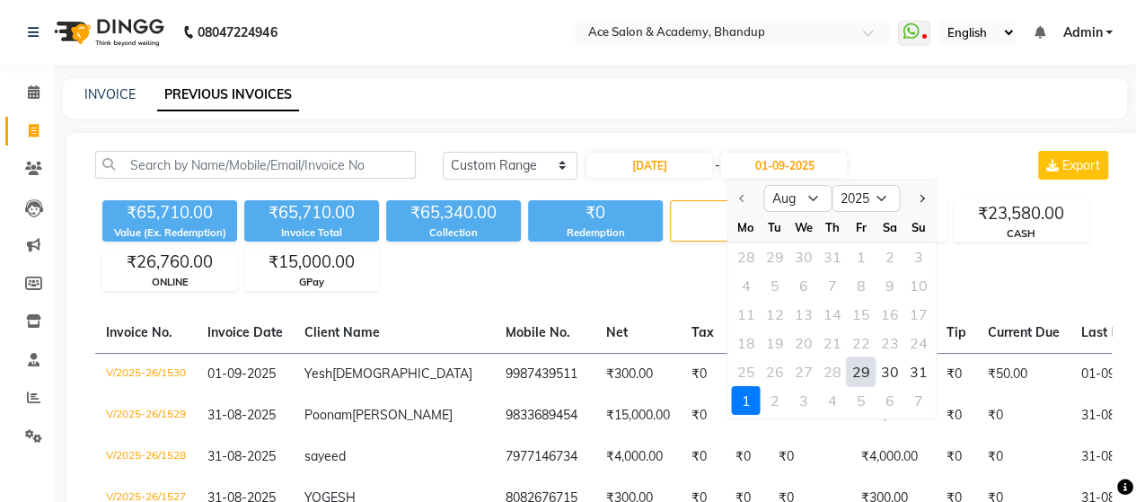
click at [861, 373] on div "29" at bounding box center [861, 371] width 29 height 29
type input "29-08-2025"
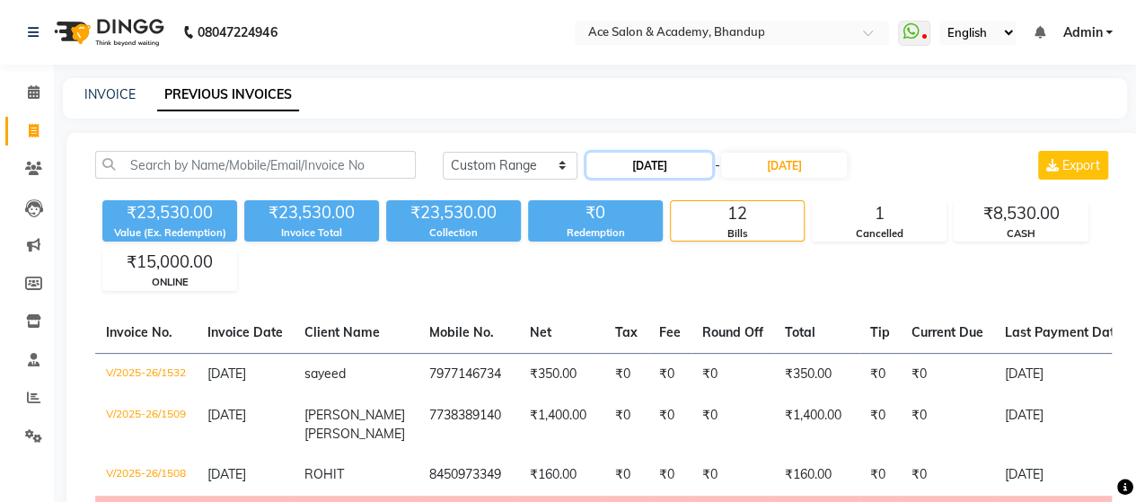
click at [657, 161] on input "29-08-2025" at bounding box center [649, 165] width 126 height 25
select select "8"
select select "2025"
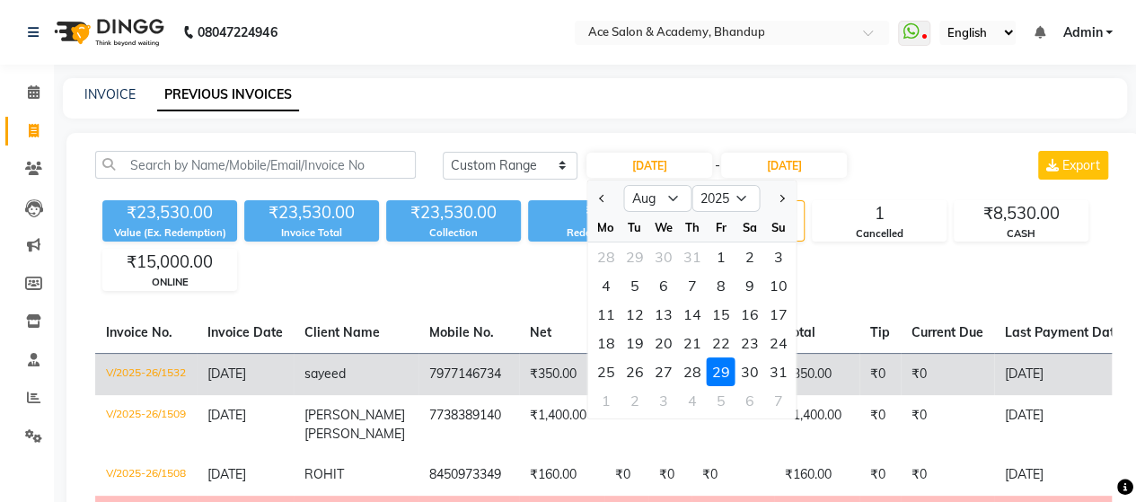
click at [749, 373] on div "30" at bounding box center [749, 371] width 29 height 29
type input "30-08-2025"
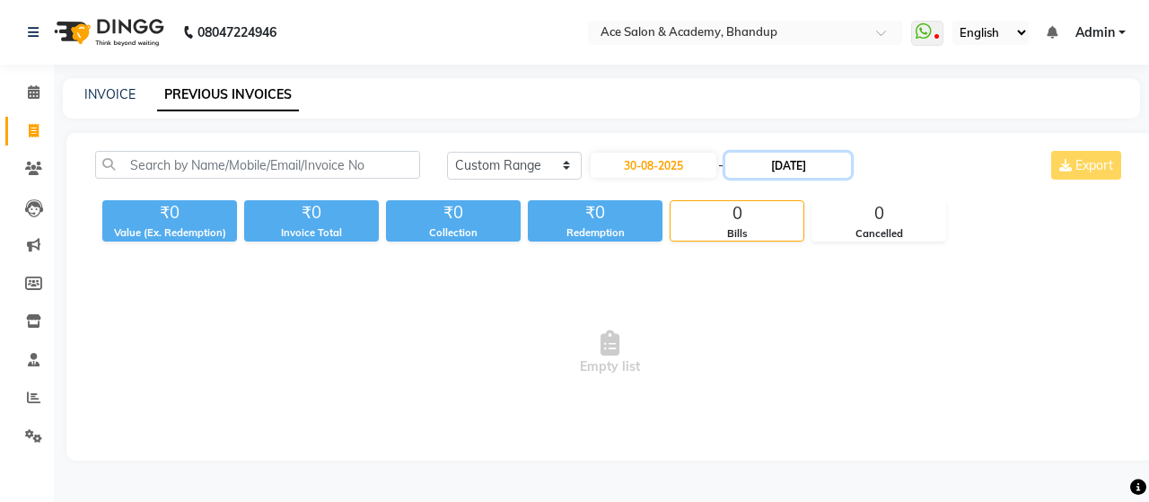
click at [779, 169] on input "29-08-2025" at bounding box center [788, 165] width 126 height 25
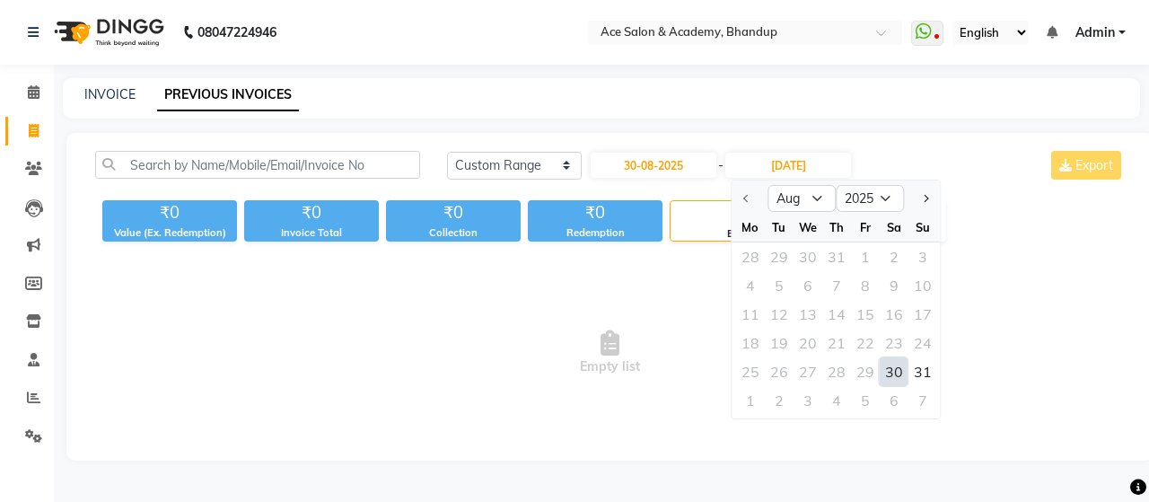
click at [888, 372] on div "30" at bounding box center [894, 371] width 29 height 29
type input "30-08-2025"
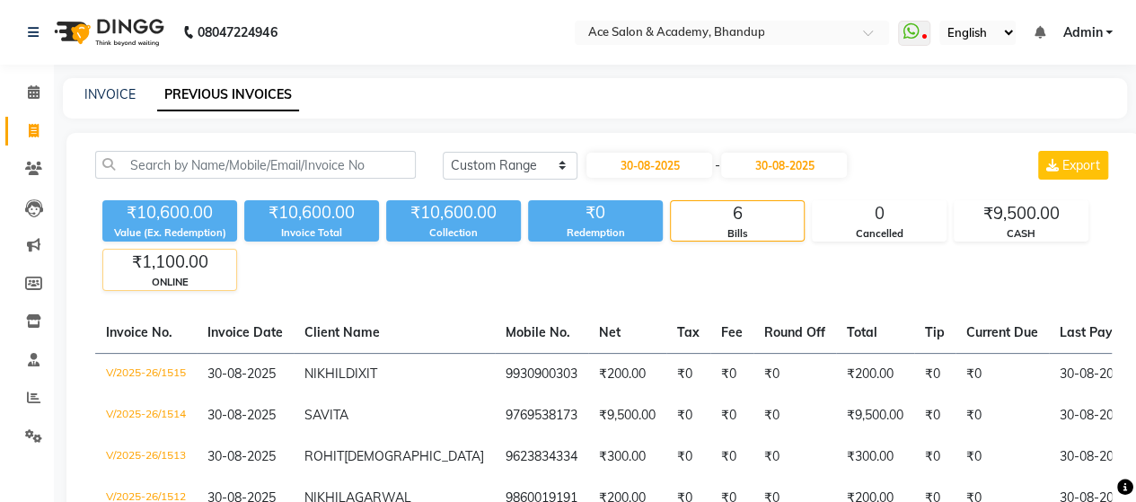
click at [211, 276] on div "ONLINE" at bounding box center [169, 282] width 133 height 15
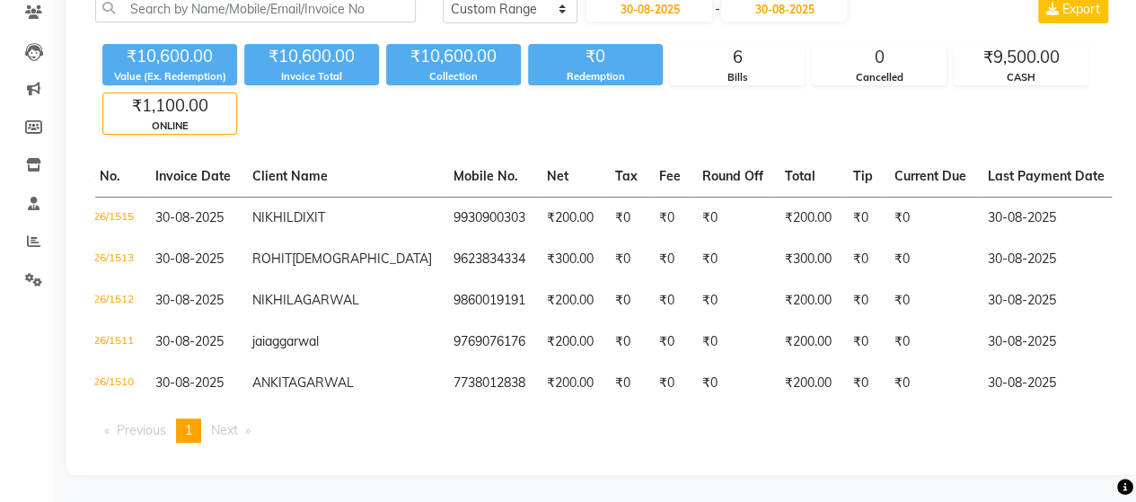
scroll to position [0, 412]
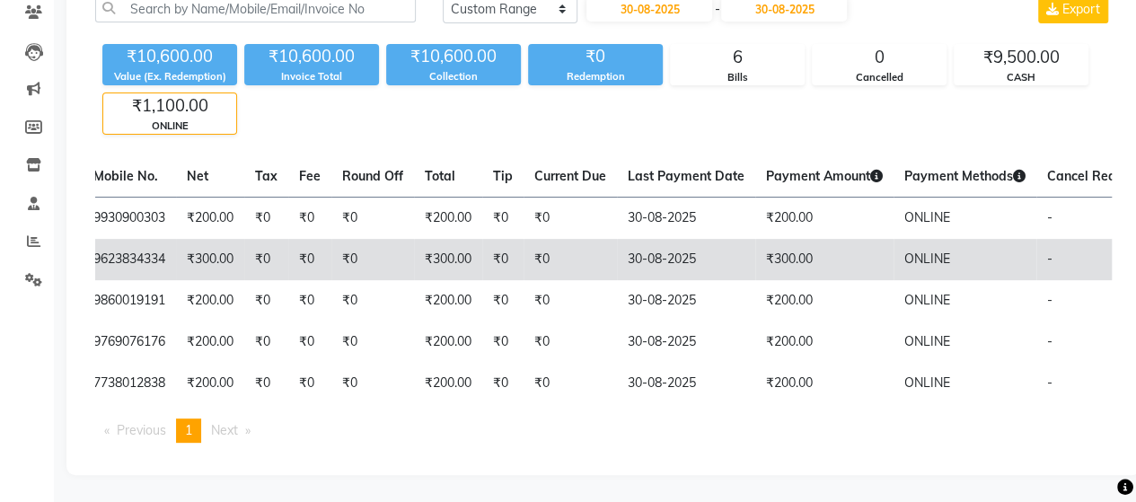
click at [755, 258] on td "₹300.00" at bounding box center [824, 259] width 138 height 41
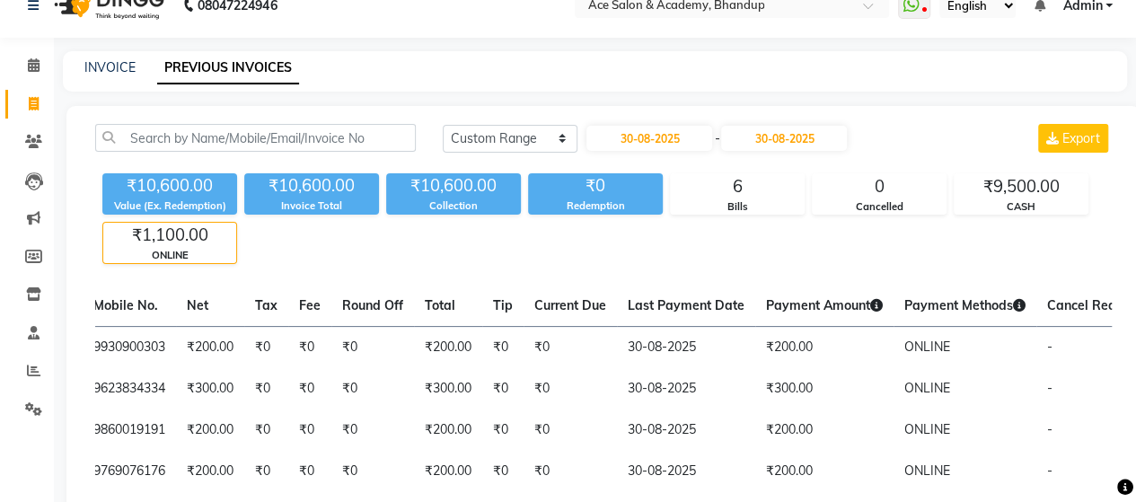
scroll to position [0, 0]
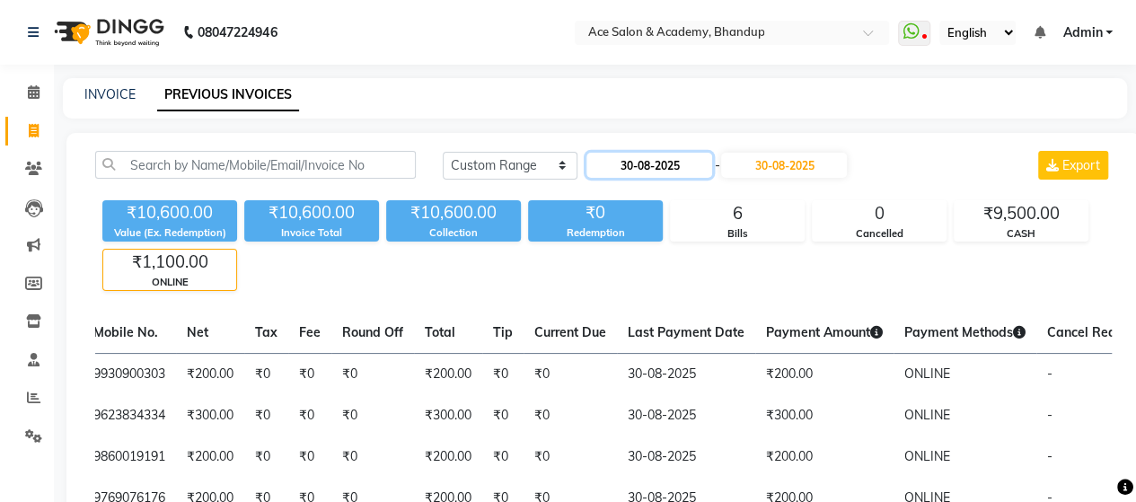
click at [711, 163] on input "30-08-2025" at bounding box center [649, 165] width 126 height 25
select select "8"
select select "2025"
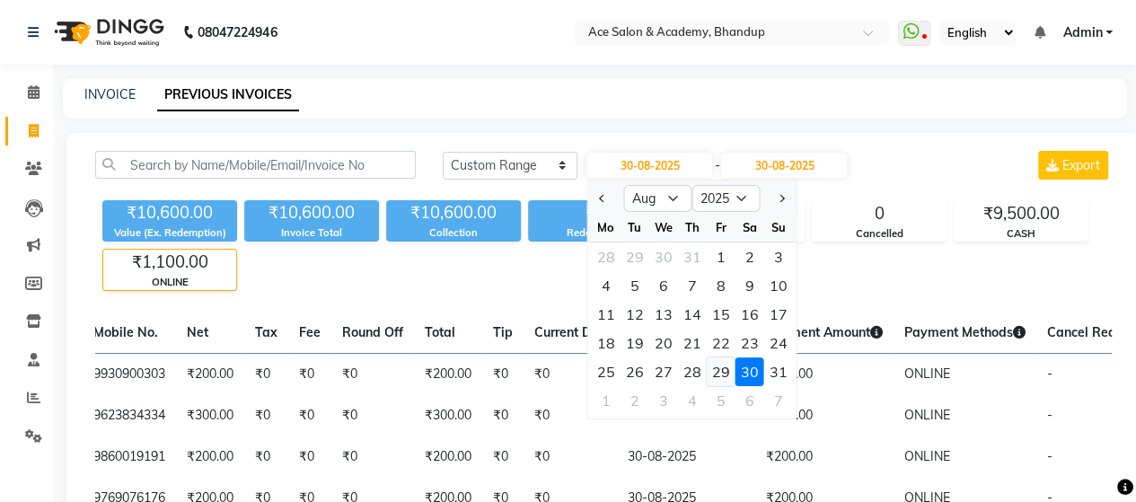
click at [720, 370] on div "29" at bounding box center [720, 371] width 29 height 29
type input "29-08-2025"
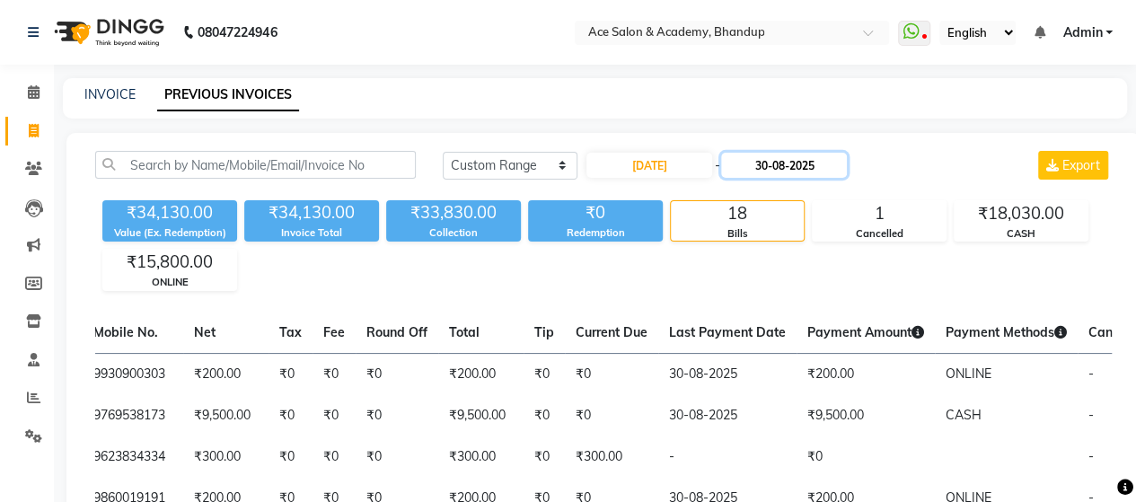
click at [793, 162] on input "30-08-2025" at bounding box center [784, 165] width 126 height 25
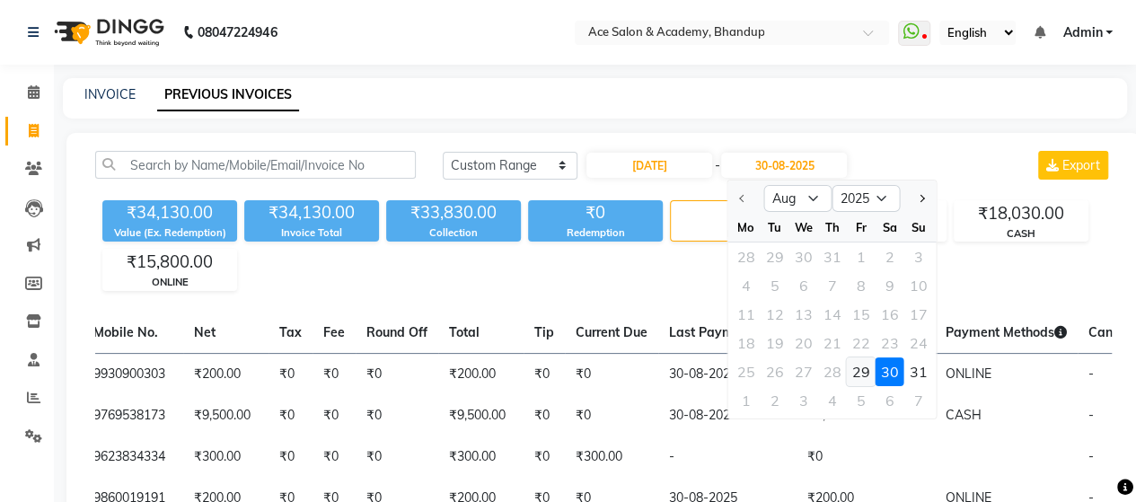
click at [855, 364] on div "29" at bounding box center [861, 371] width 29 height 29
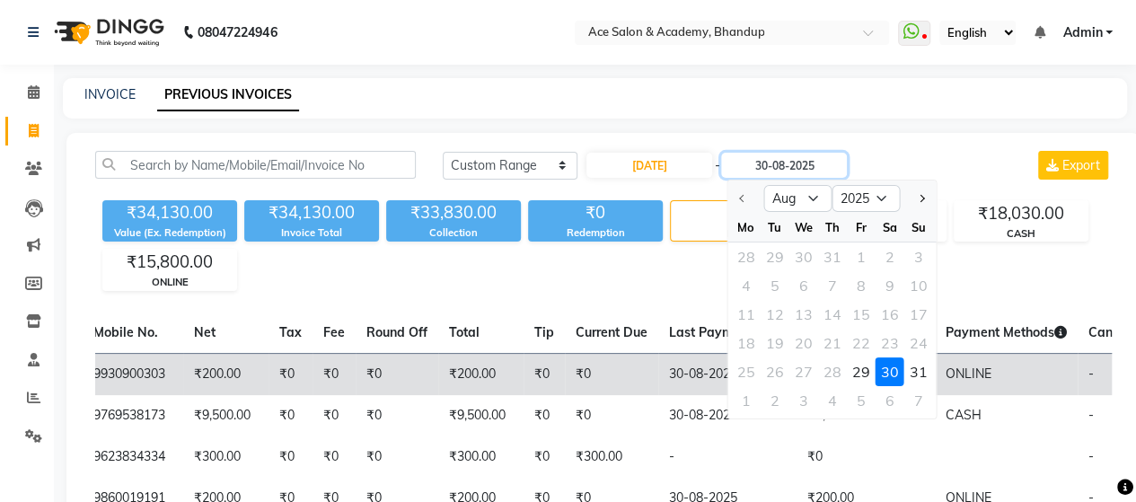
type input "29-08-2025"
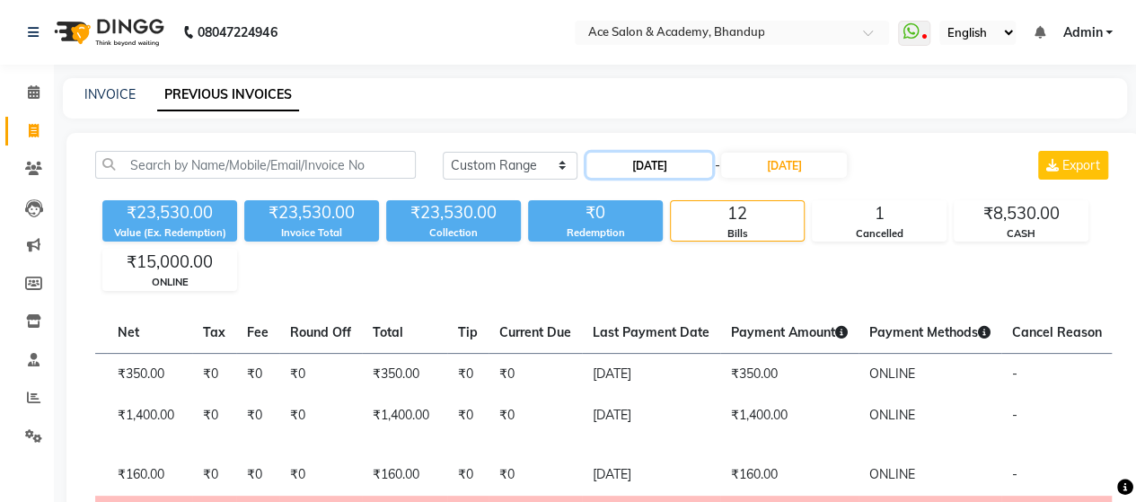
click at [691, 166] on input "29-08-2025" at bounding box center [649, 165] width 126 height 25
select select "8"
select select "2025"
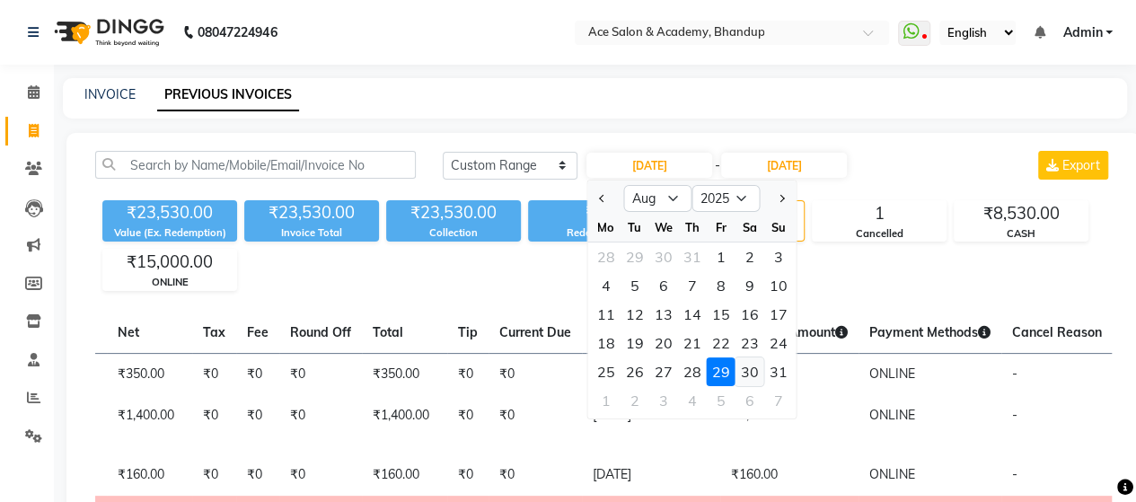
click at [747, 364] on div "30" at bounding box center [749, 371] width 29 height 29
type input "30-08-2025"
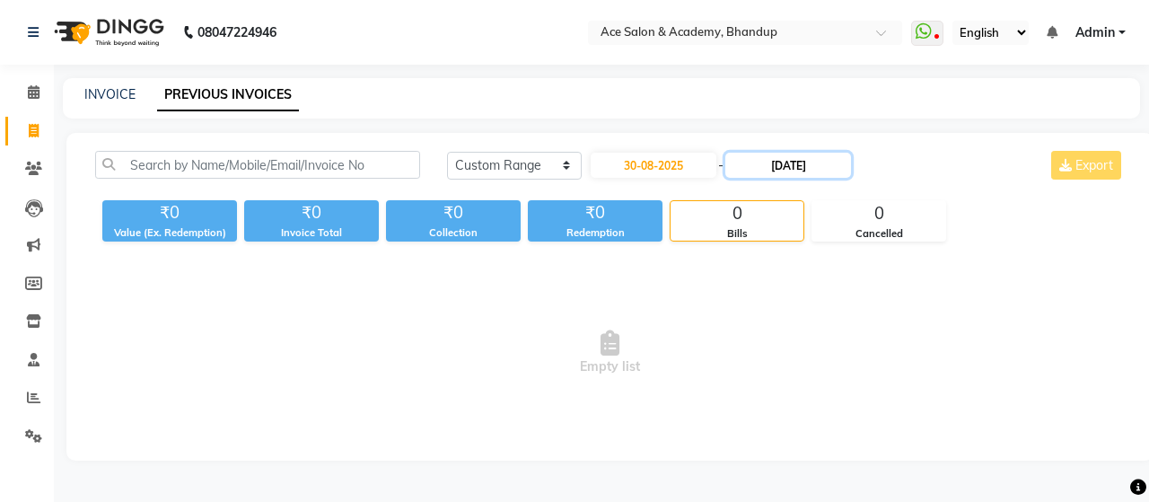
click at [767, 175] on input "29-08-2025" at bounding box center [788, 165] width 126 height 25
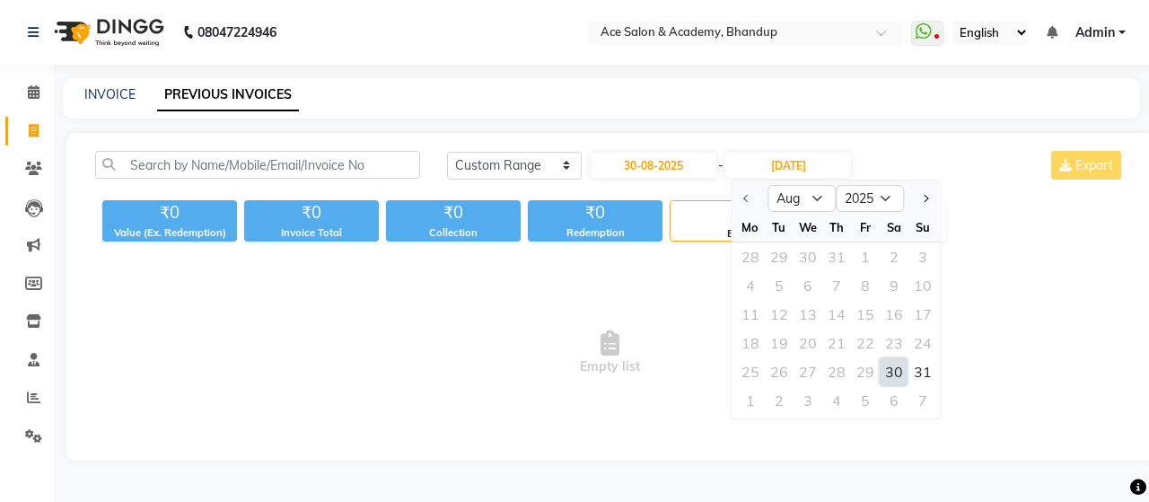
click at [887, 369] on div "30" at bounding box center [894, 371] width 29 height 29
type input "30-08-2025"
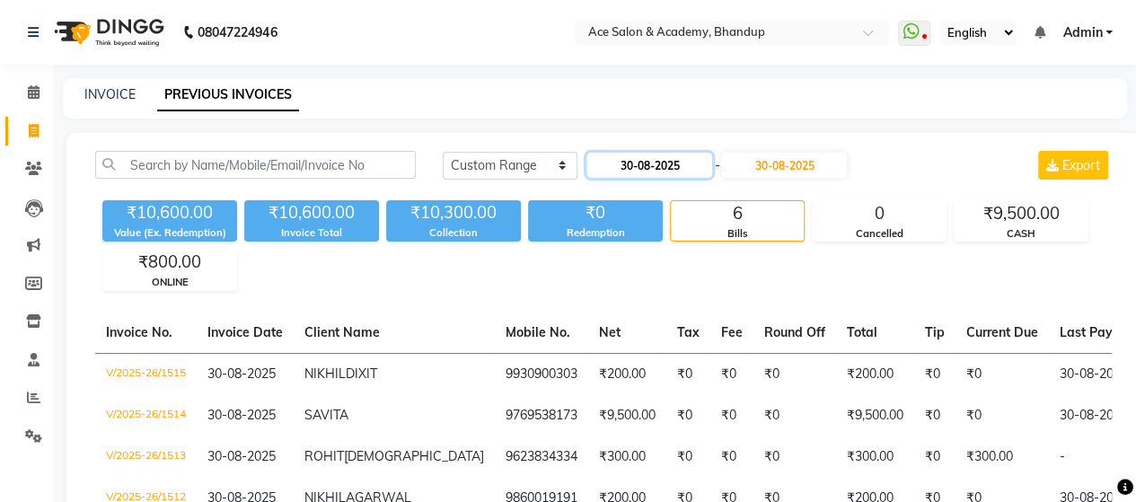
click at [700, 173] on input "30-08-2025" at bounding box center [649, 165] width 126 height 25
select select "8"
select select "2025"
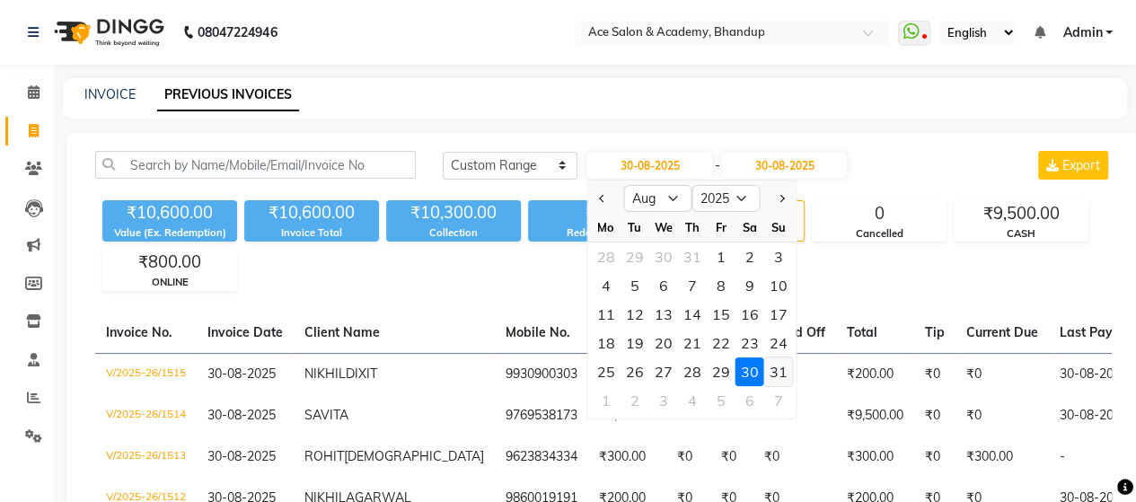
click at [780, 370] on div "31" at bounding box center [778, 371] width 29 height 29
type input "31-08-2025"
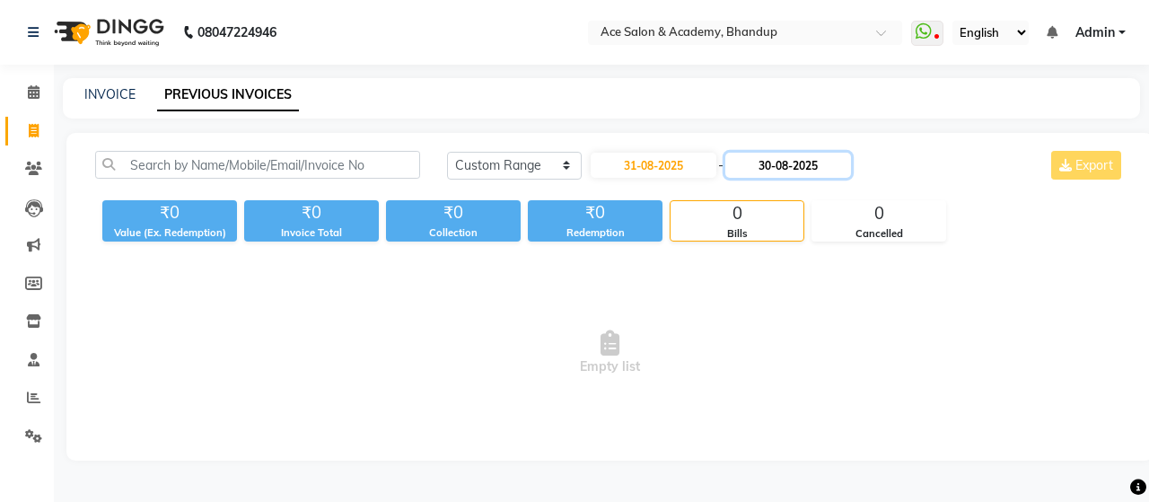
click at [795, 168] on input "30-08-2025" at bounding box center [788, 165] width 126 height 25
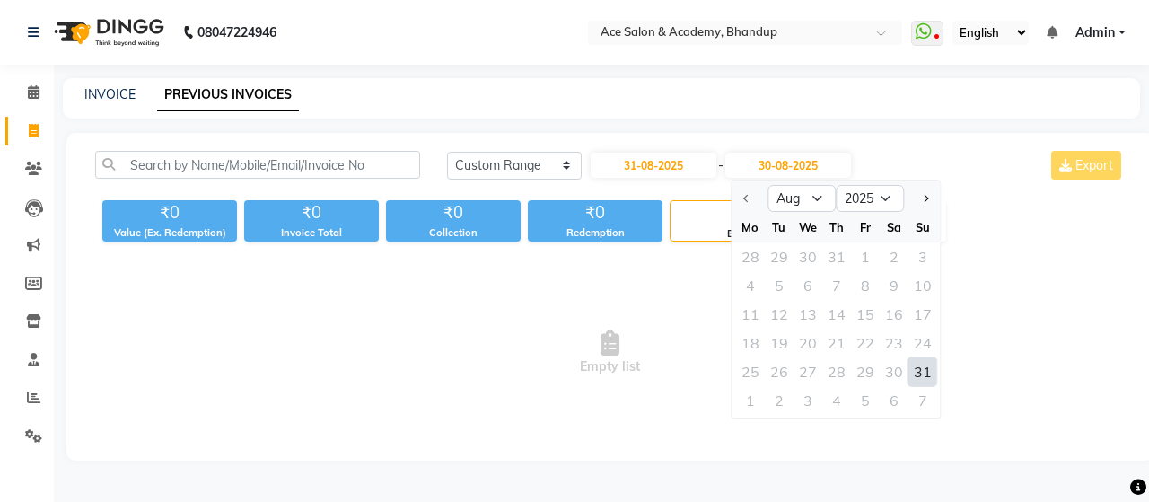
click at [919, 366] on div "31" at bounding box center [922, 371] width 29 height 29
type input "31-08-2025"
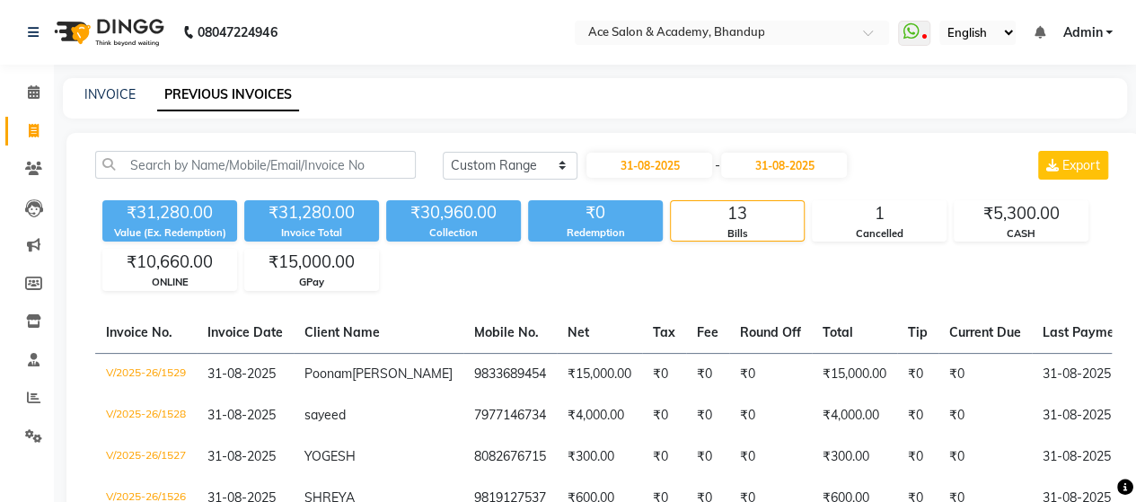
click at [350, 275] on div "GPay" at bounding box center [311, 282] width 133 height 15
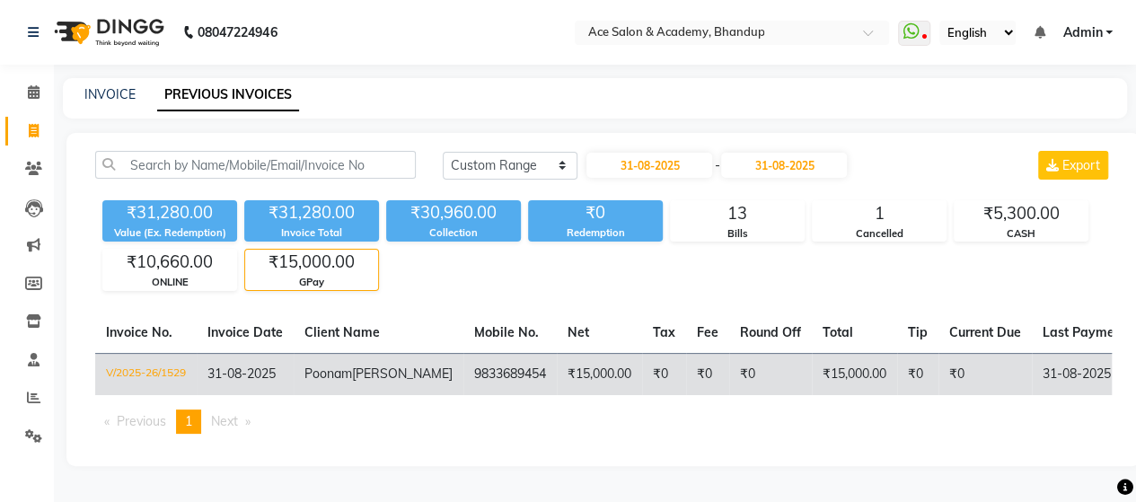
click at [463, 381] on td "9833689454" at bounding box center [509, 374] width 93 height 42
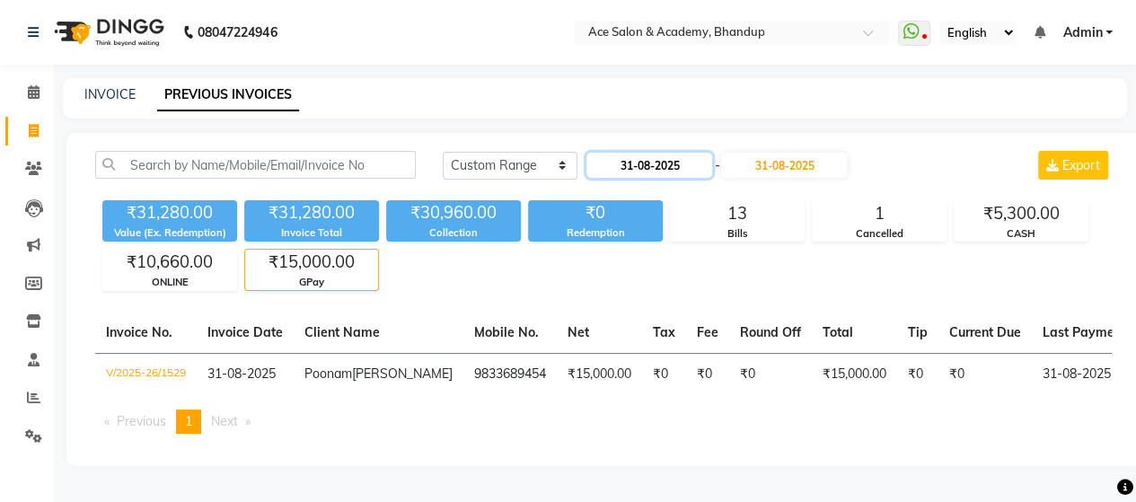
click at [695, 157] on input "31-08-2025" at bounding box center [649, 165] width 126 height 25
select select "8"
select select "2025"
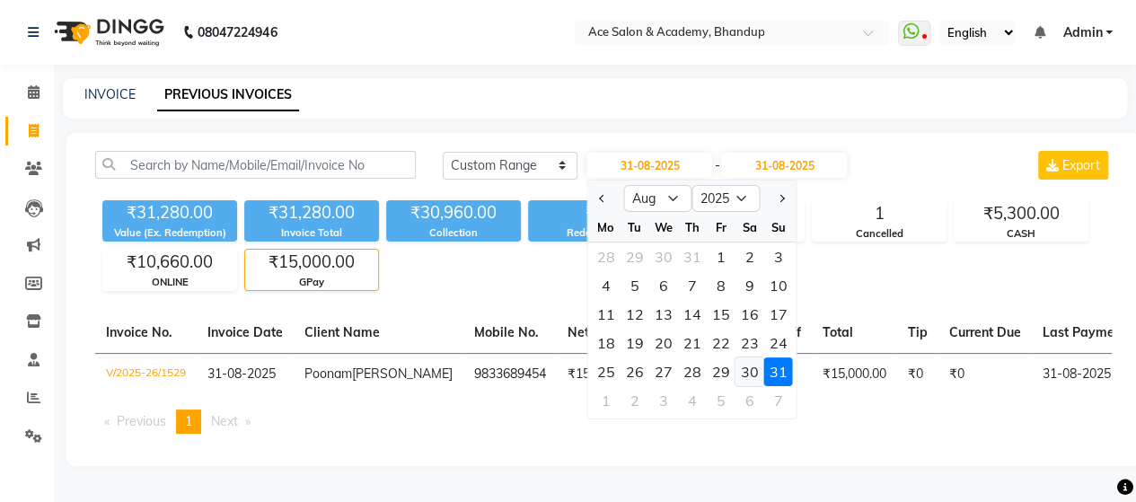
click at [749, 374] on div "30" at bounding box center [749, 371] width 29 height 29
type input "30-08-2025"
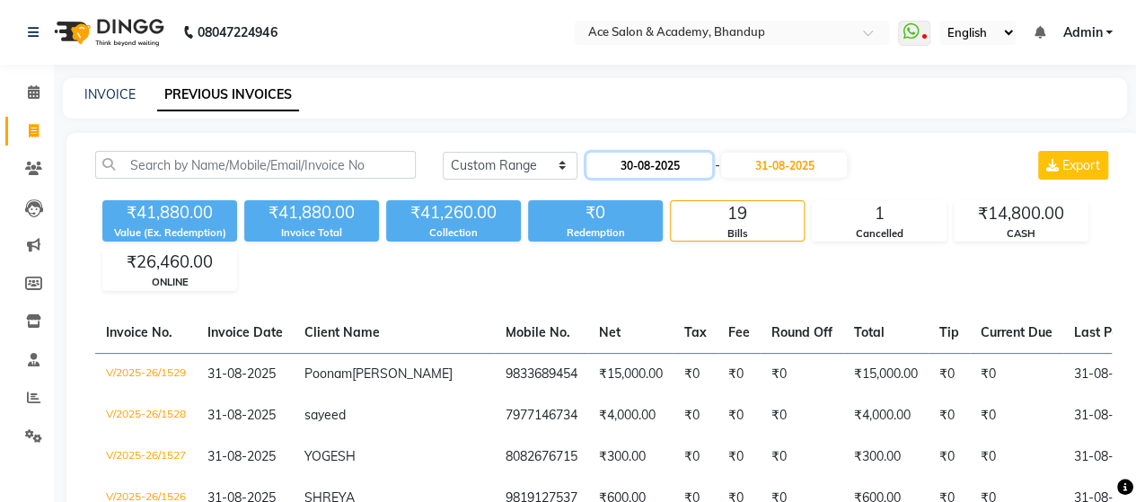
click at [700, 163] on input "30-08-2025" at bounding box center [649, 165] width 126 height 25
select select "8"
select select "2025"
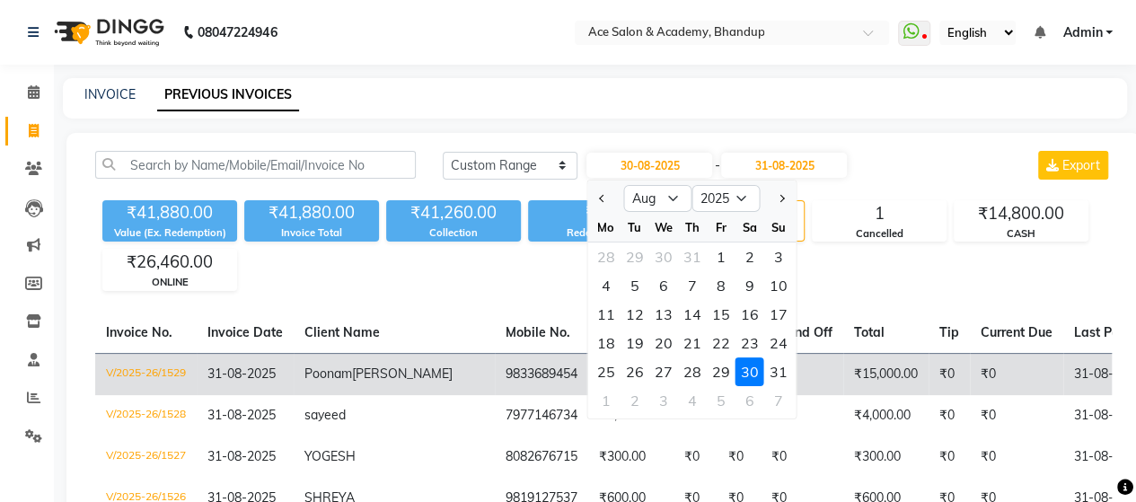
click at [775, 368] on div "31" at bounding box center [778, 371] width 29 height 29
type input "31-08-2025"
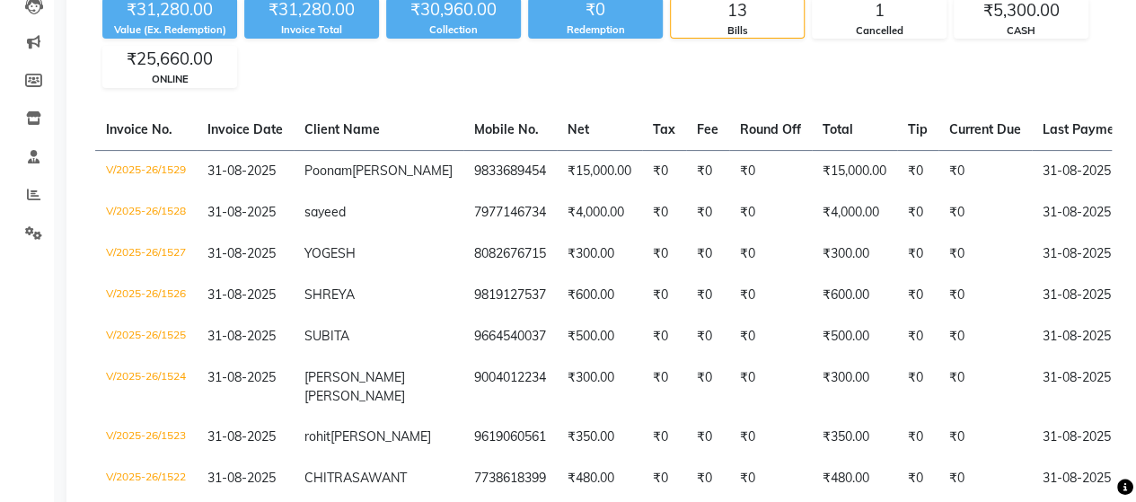
scroll to position [269, 0]
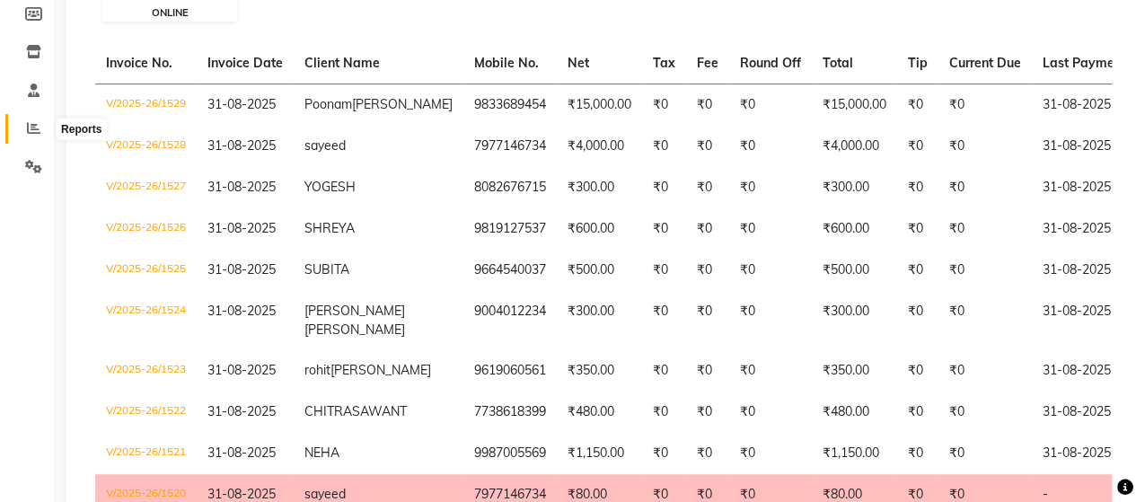
click at [37, 127] on icon at bounding box center [33, 127] width 13 height 13
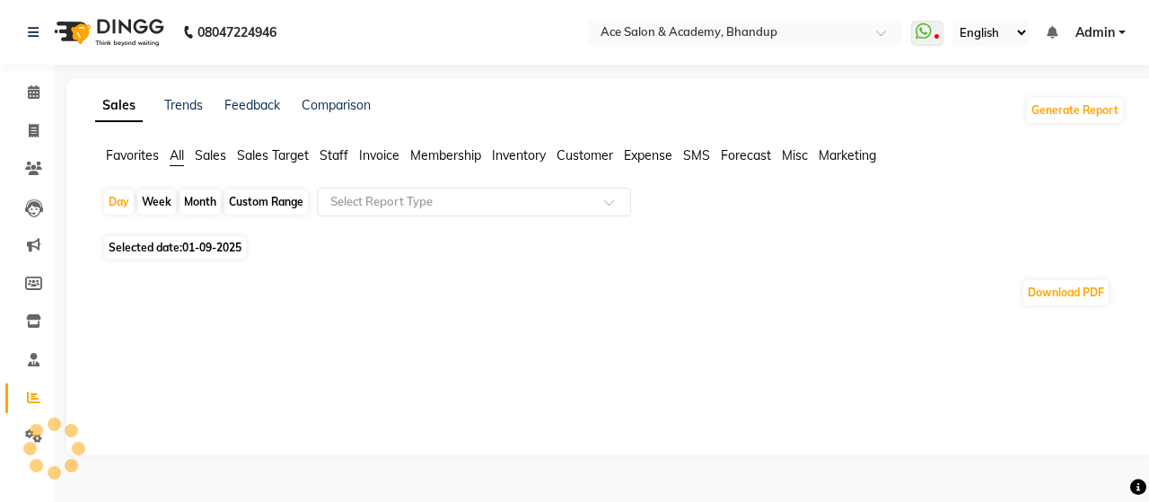
click at [36, 443] on div at bounding box center [54, 448] width 54 height 54
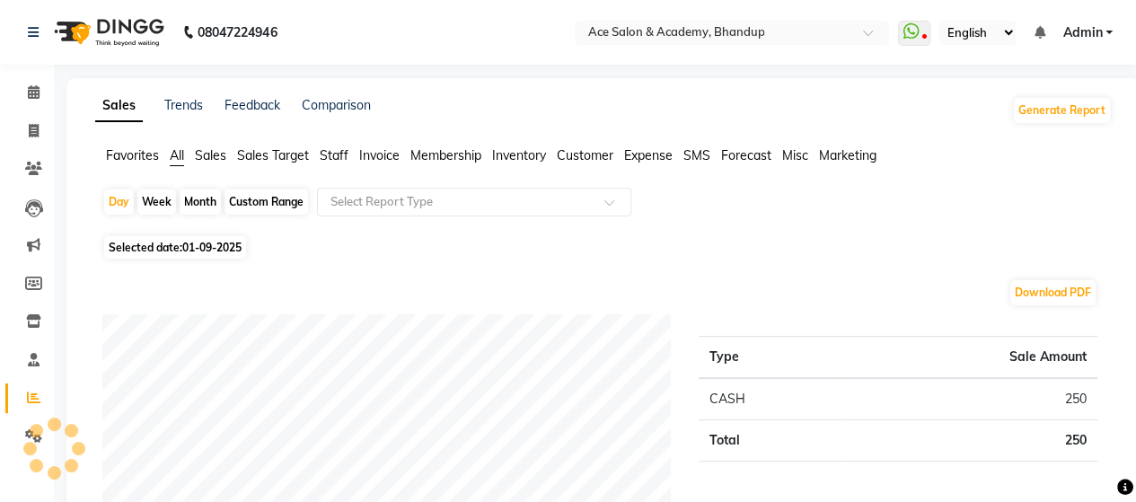
click at [34, 437] on div at bounding box center [54, 448] width 54 height 54
click at [27, 428] on span at bounding box center [33, 436] width 31 height 21
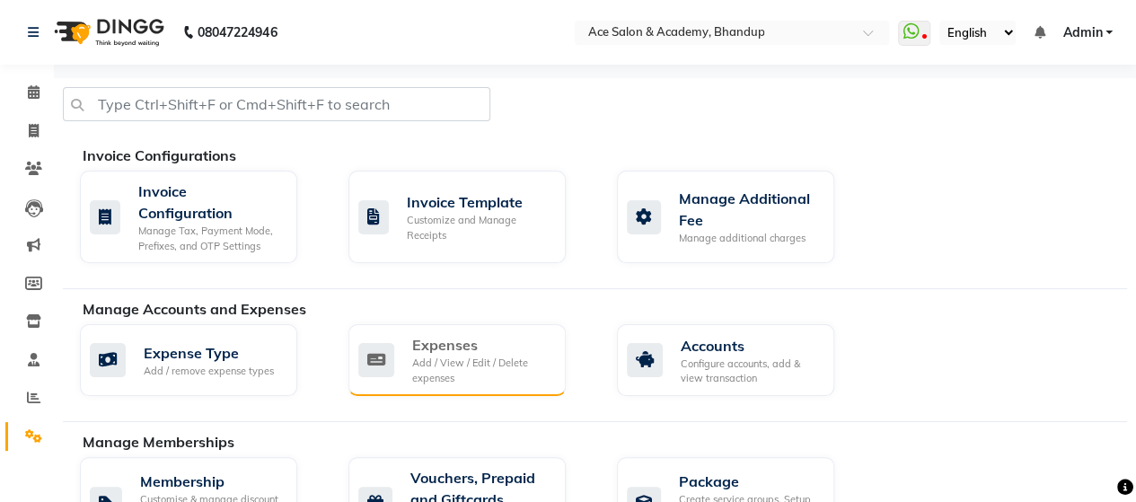
click at [443, 351] on div "Expenses" at bounding box center [481, 345] width 139 height 22
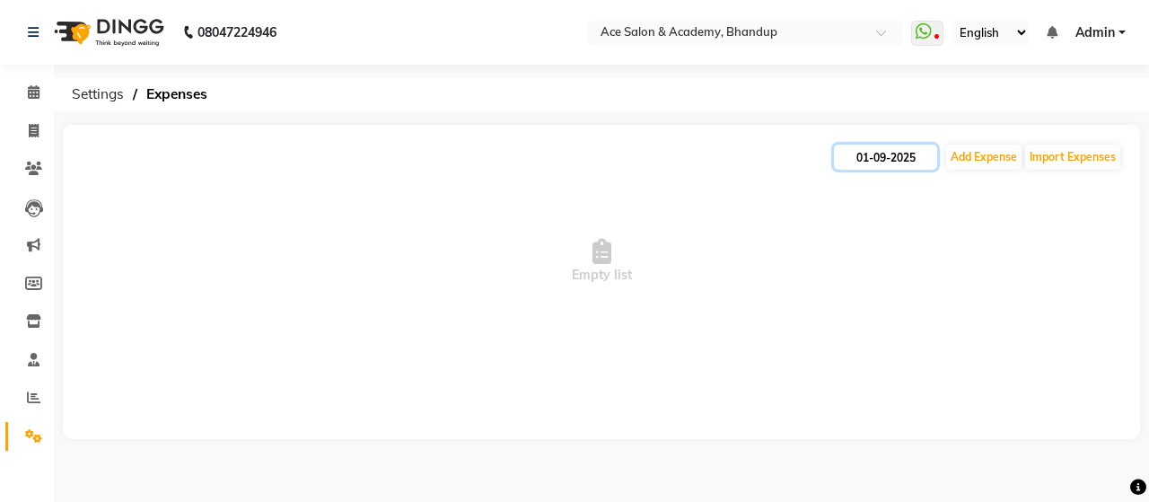
click at [908, 162] on input "01-09-2025" at bounding box center [885, 157] width 103 height 25
select select "9"
select select "2025"
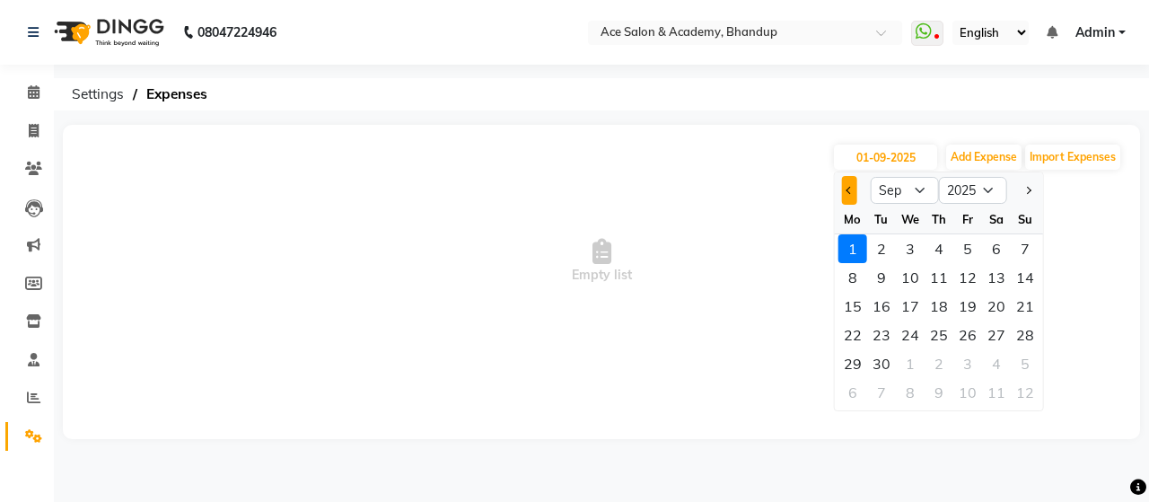
click at [847, 193] on button "Previous month" at bounding box center [849, 190] width 15 height 29
select select "8"
click at [969, 334] on div "22" at bounding box center [967, 334] width 29 height 29
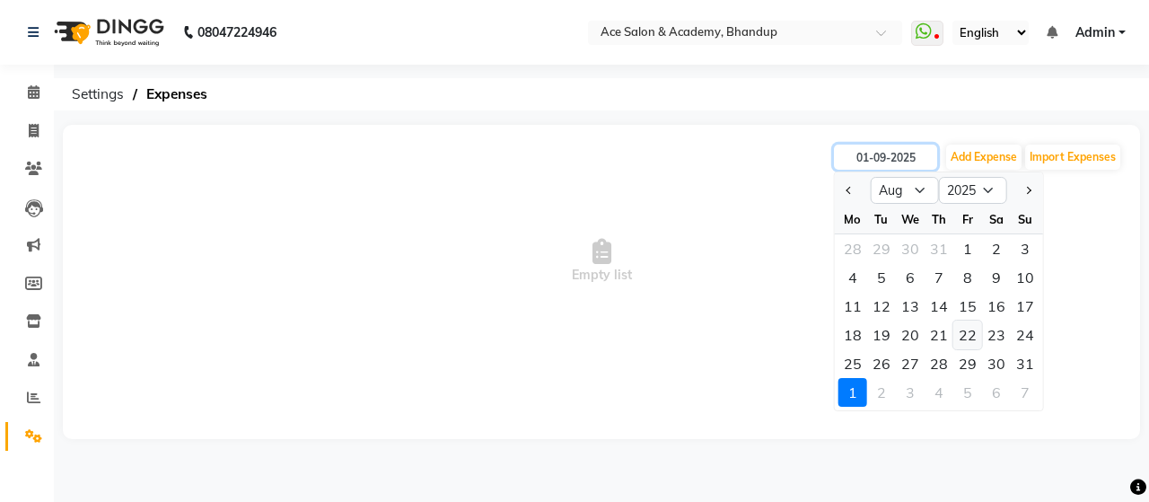
type input "22-08-2025"
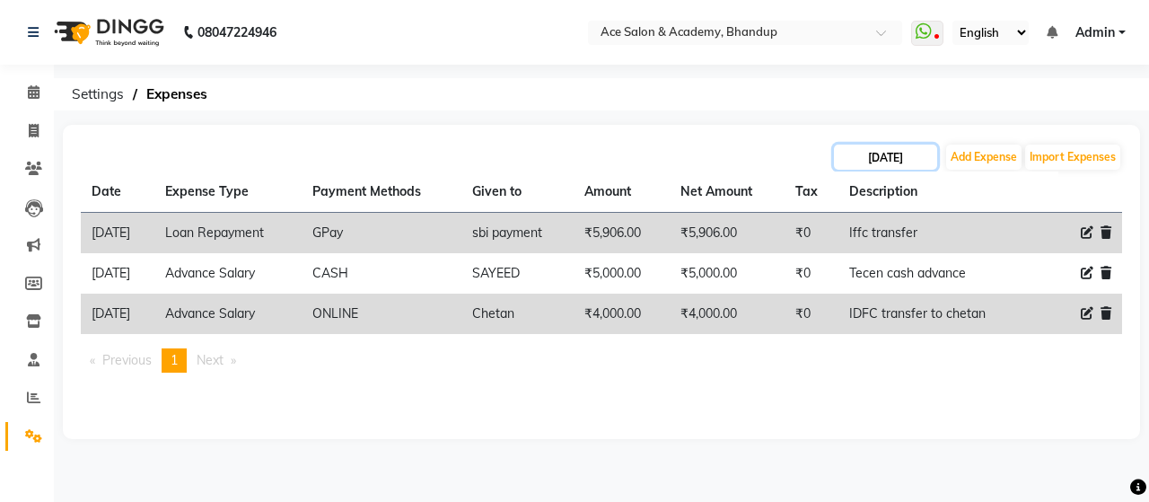
click at [930, 155] on input "22-08-2025" at bounding box center [885, 157] width 103 height 25
select select "8"
select select "2025"
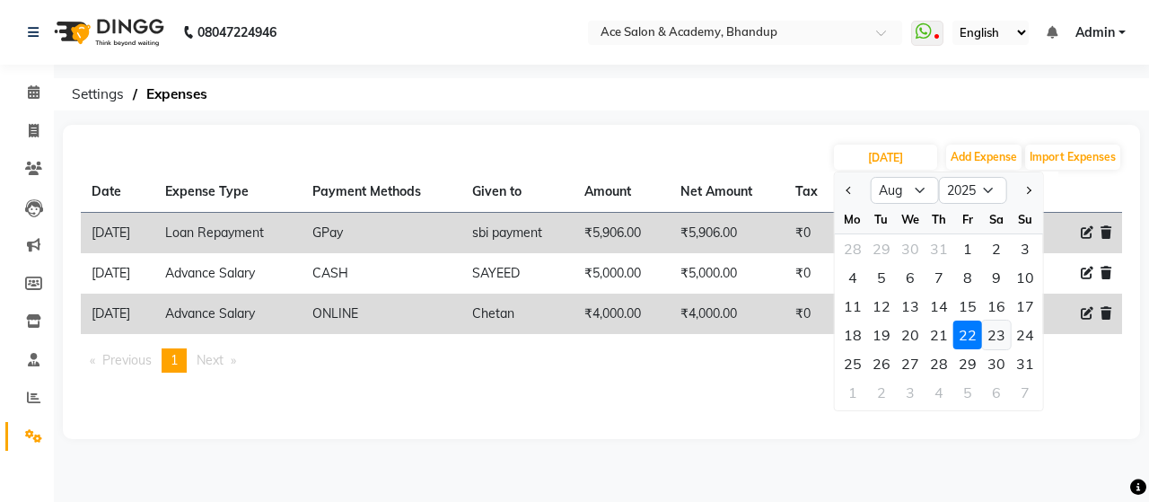
click at [999, 340] on div "23" at bounding box center [996, 334] width 29 height 29
type input "23-08-2025"
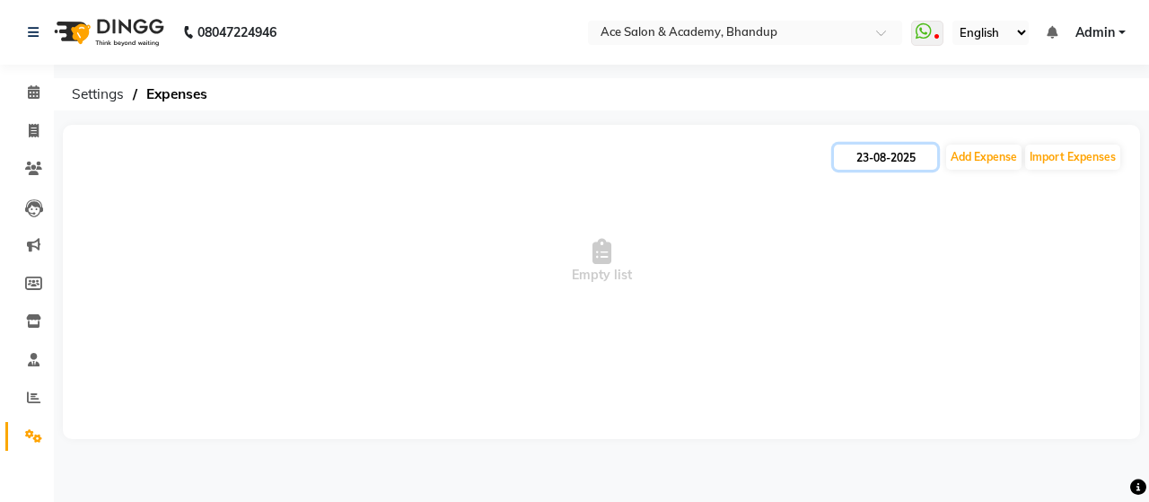
click at [934, 160] on input "23-08-2025" at bounding box center [885, 157] width 103 height 25
select select "8"
select select "2025"
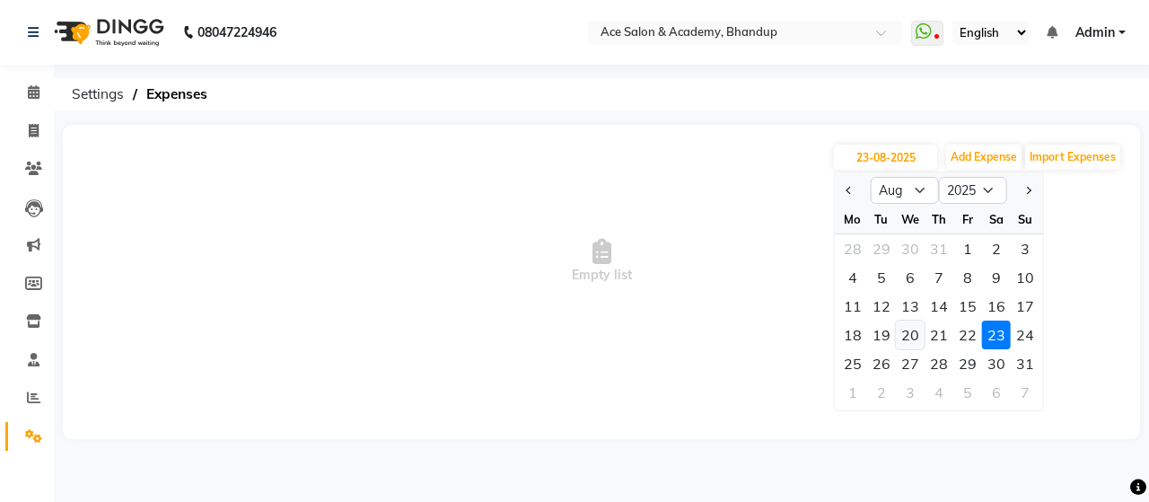
click at [910, 328] on div "20" at bounding box center [910, 334] width 29 height 29
type input "20-08-2025"
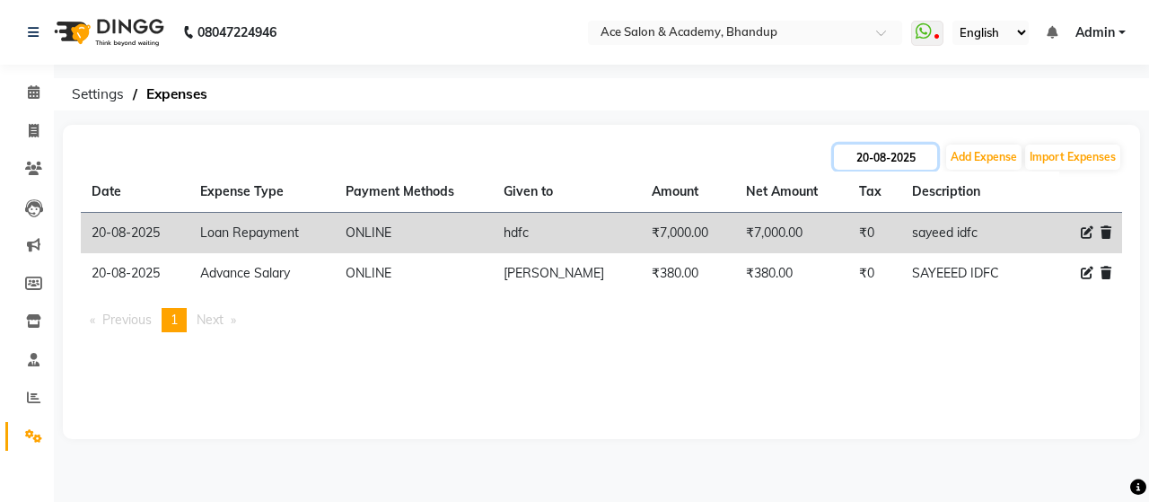
click at [931, 156] on input "20-08-2025" at bounding box center [885, 157] width 103 height 25
select select "8"
select select "2025"
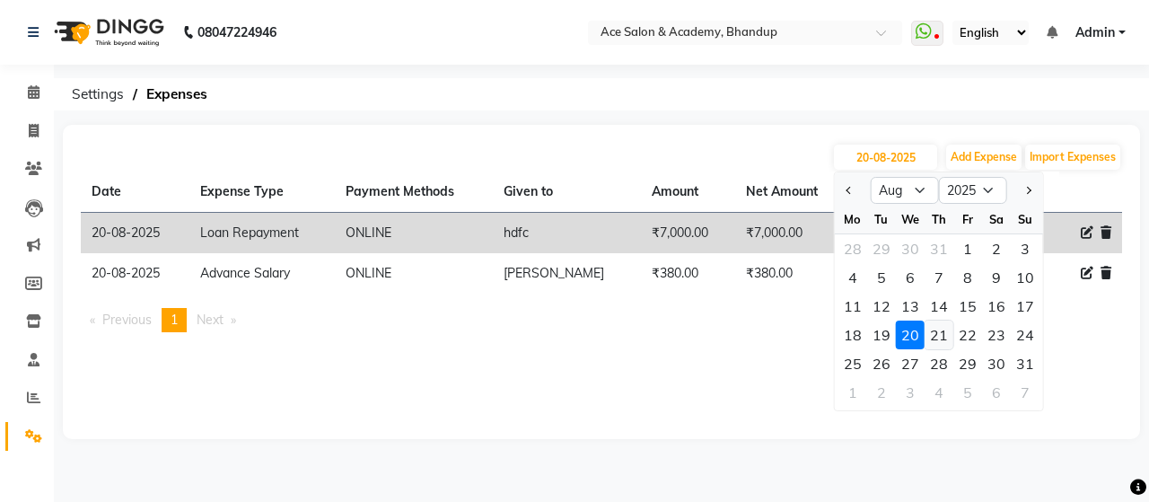
click at [937, 336] on div "21" at bounding box center [939, 334] width 29 height 29
type input "21-08-2025"
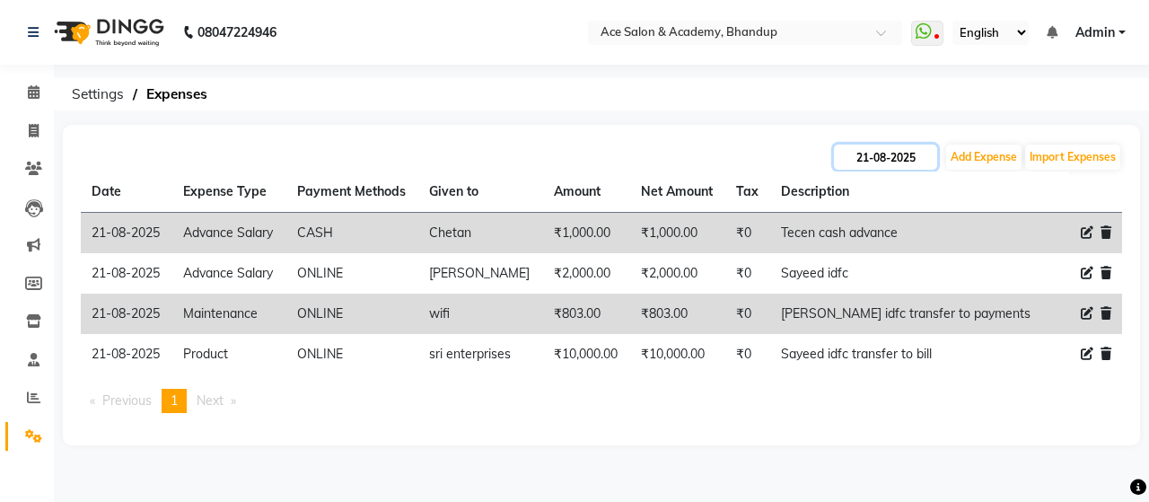
click at [924, 155] on input "21-08-2025" at bounding box center [885, 157] width 103 height 25
select select "8"
select select "2025"
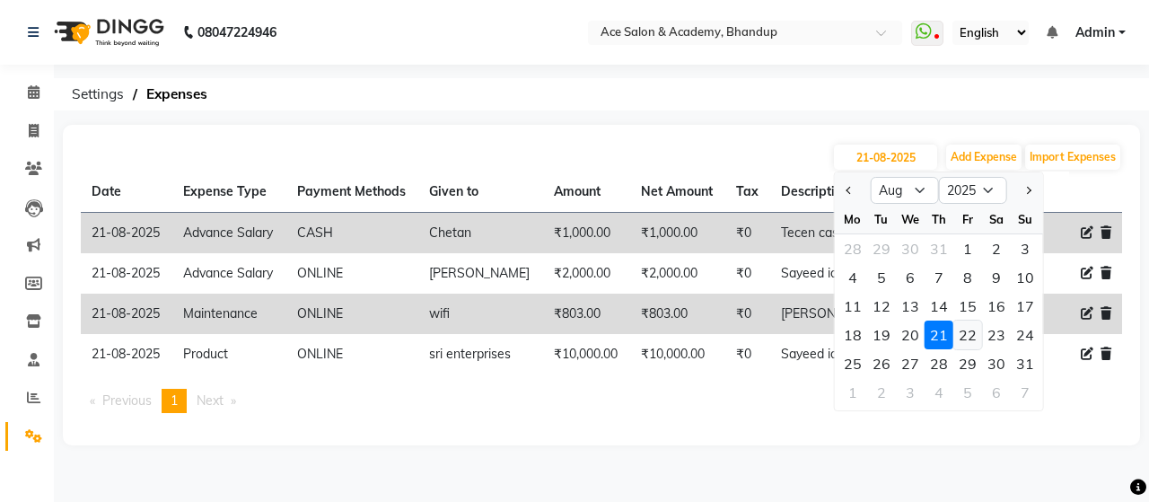
click at [969, 336] on div "22" at bounding box center [967, 334] width 29 height 29
type input "22-08-2025"
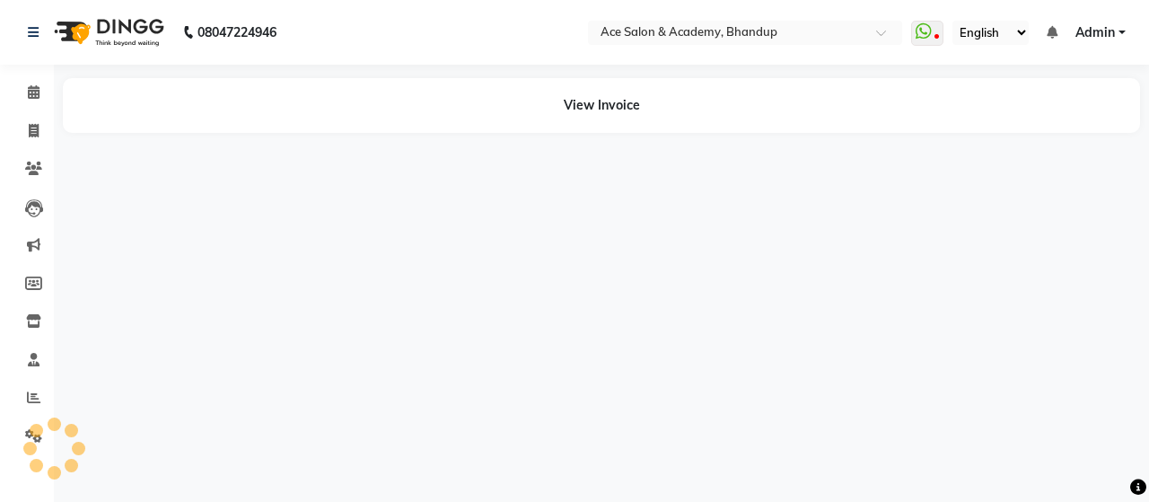
select select "en"
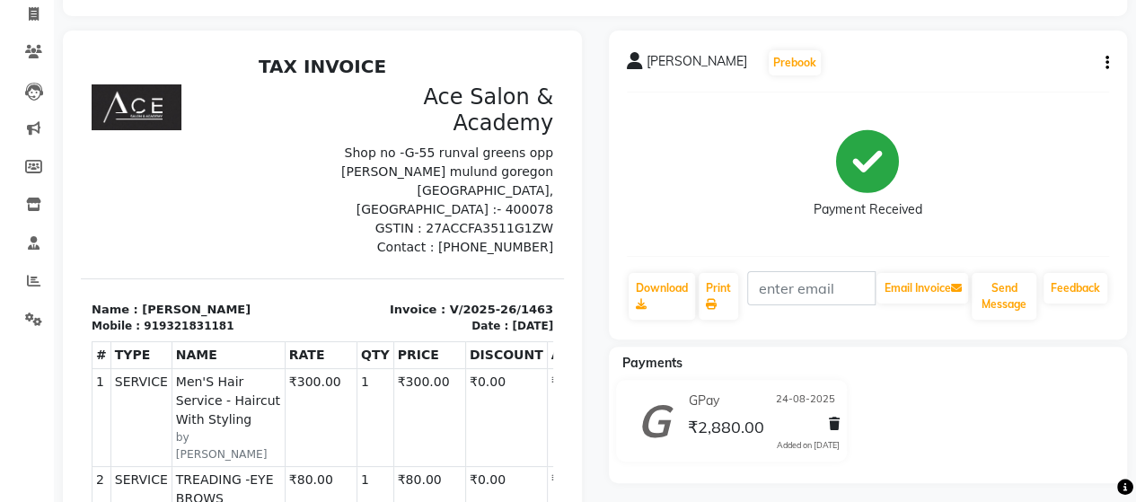
scroll to position [90, 0]
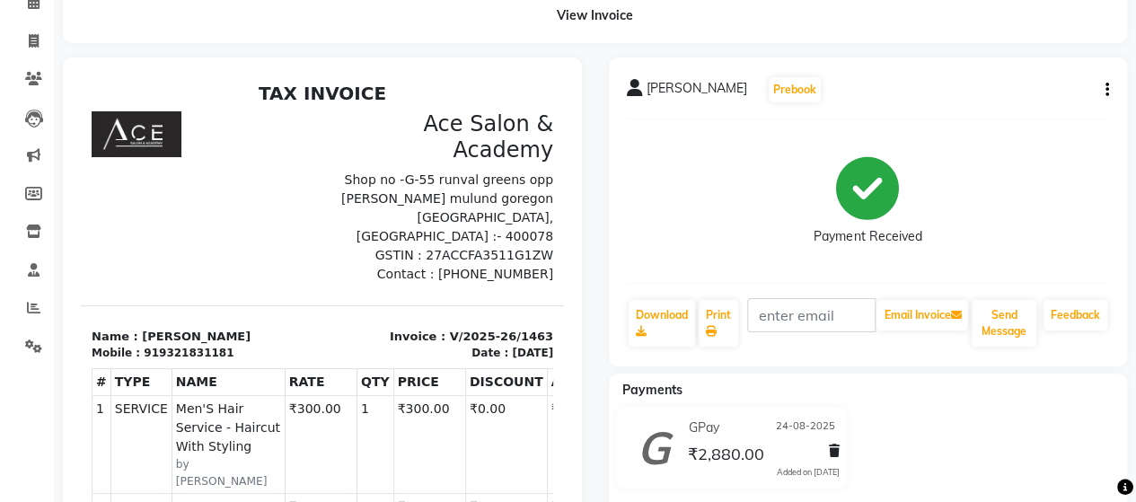
click at [1105, 90] on icon "button" at bounding box center [1107, 90] width 4 height 1
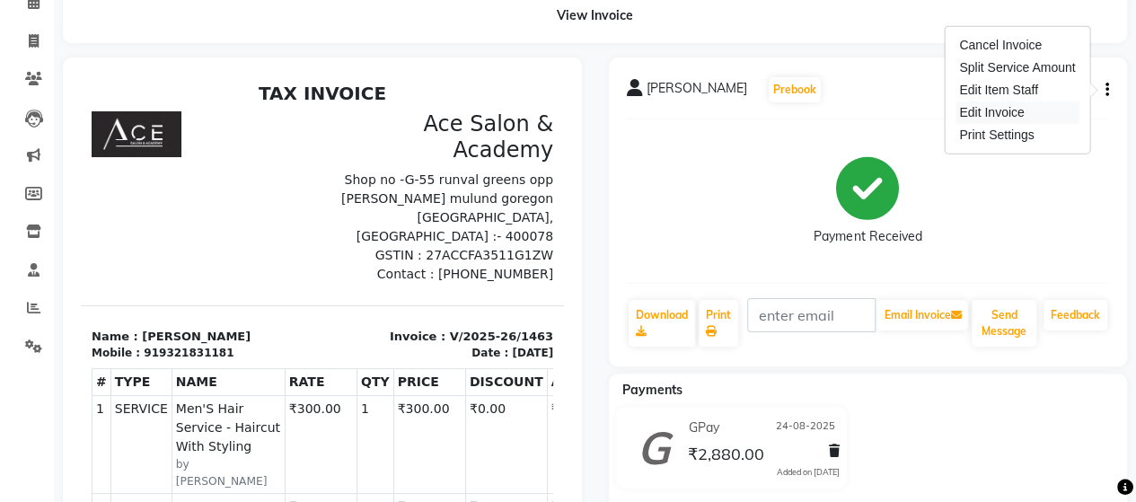
click at [992, 110] on div "Edit Invoice" at bounding box center [1016, 112] width 123 height 22
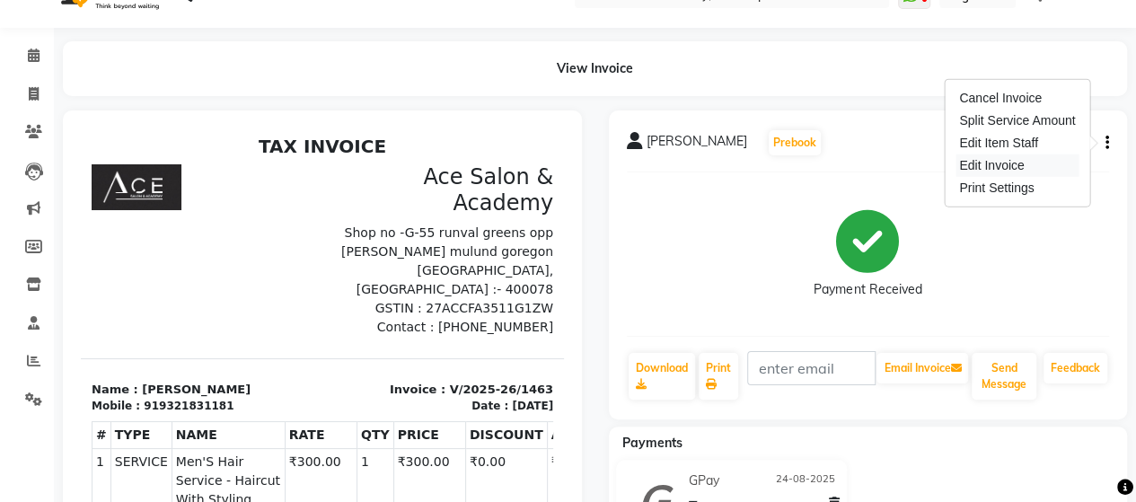
select select "service"
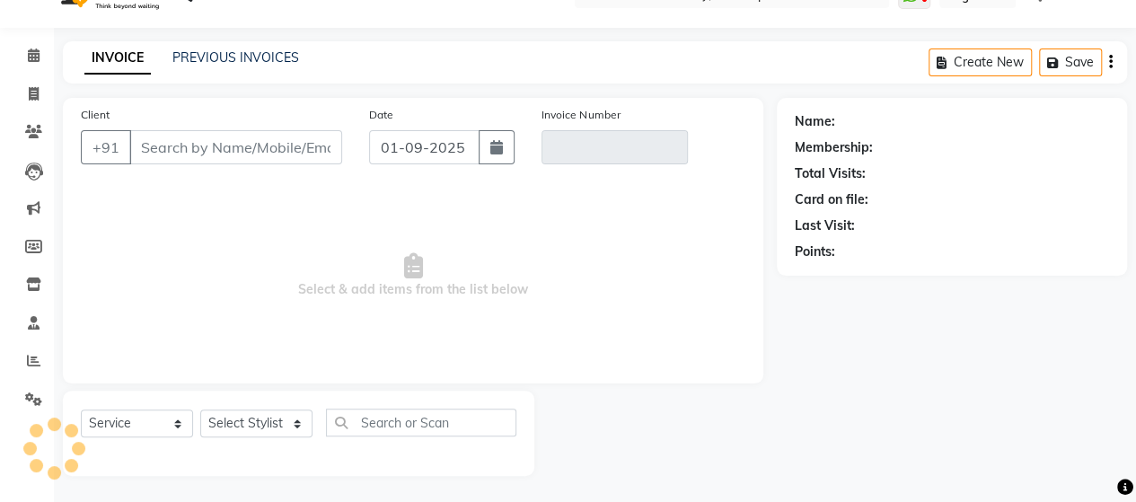
type input "9321831181"
type input "V/2025-26/1463"
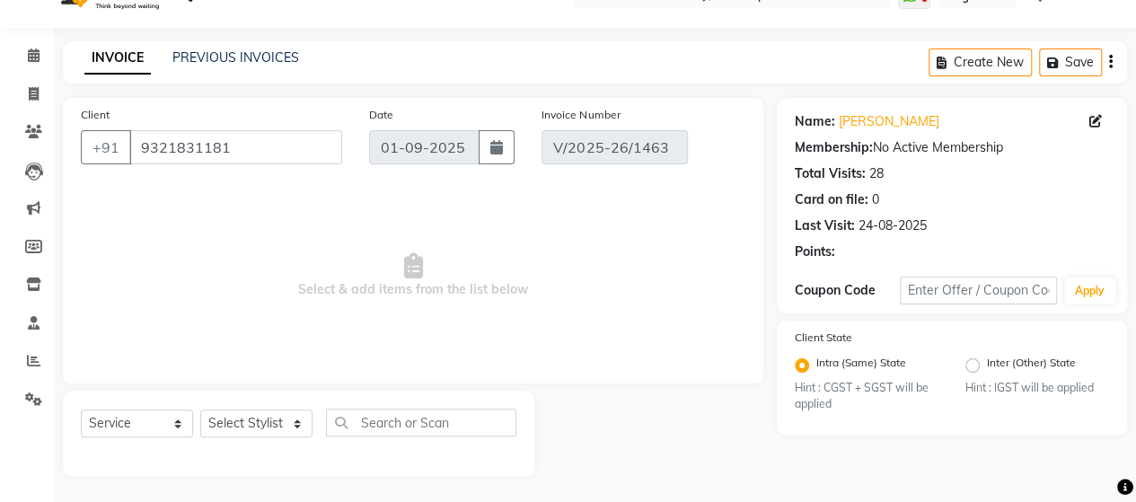
type input "24-08-2025"
select select "select"
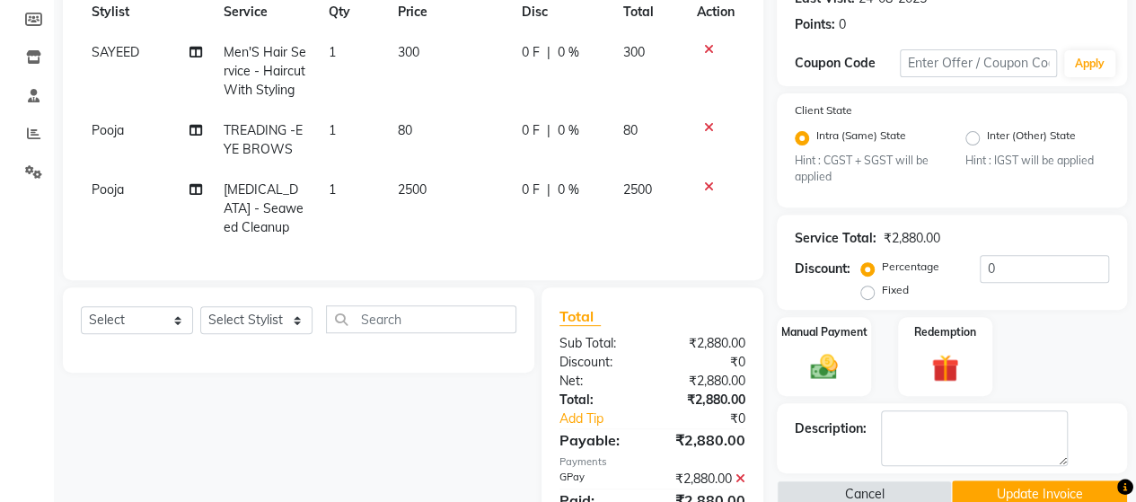
scroll to position [352, 0]
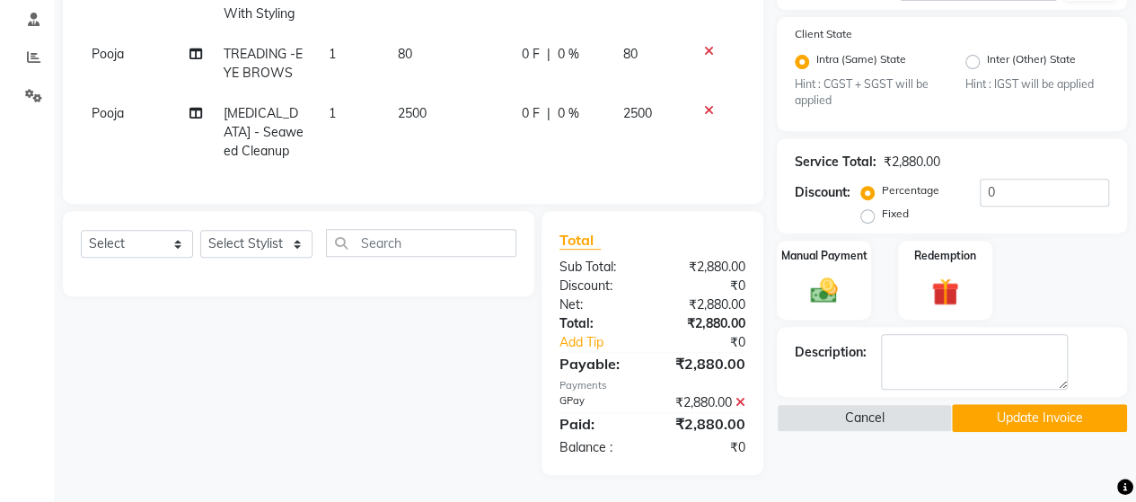
click at [741, 399] on icon at bounding box center [740, 402] width 10 height 13
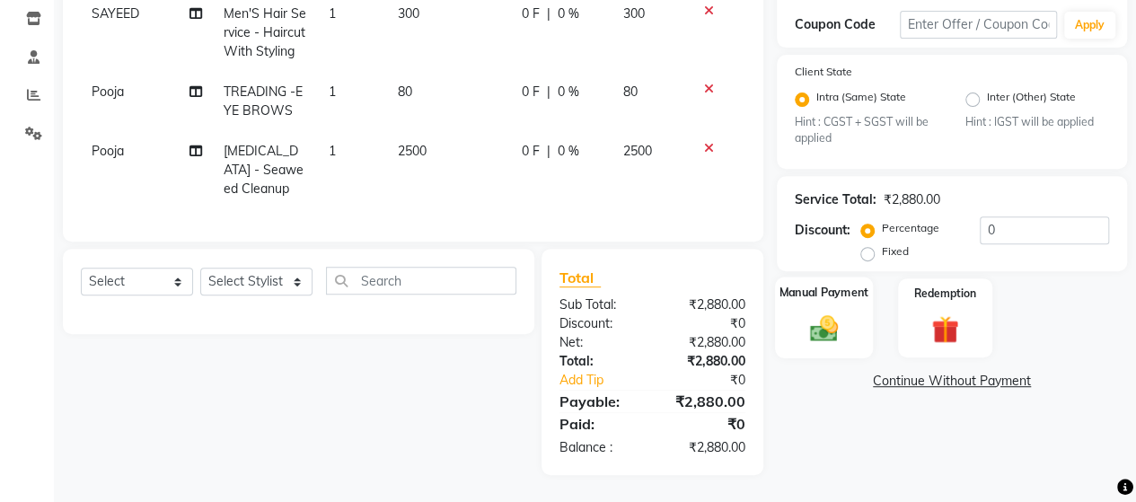
click at [834, 315] on img at bounding box center [824, 328] width 46 height 32
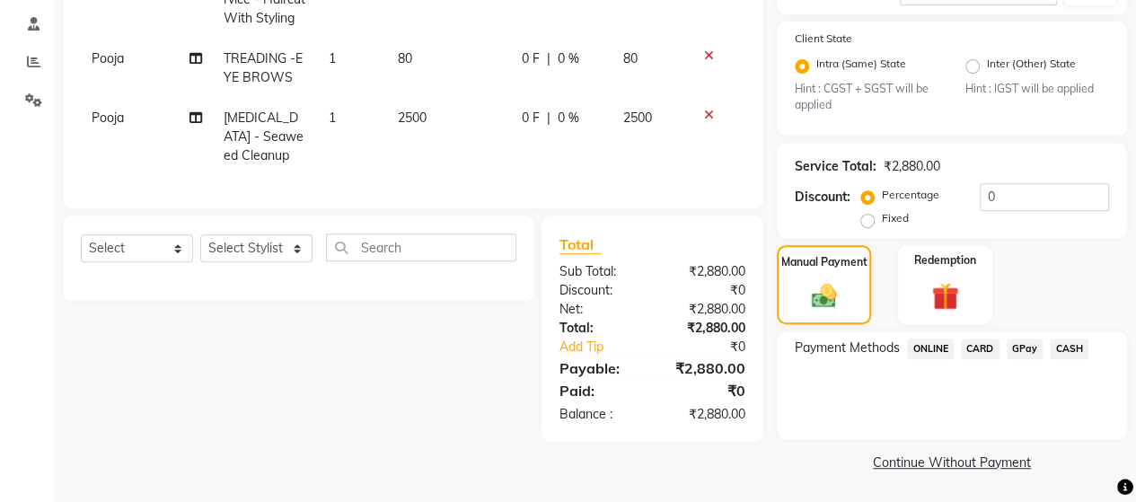
click at [916, 348] on span "ONLINE" at bounding box center [930, 348] width 47 height 21
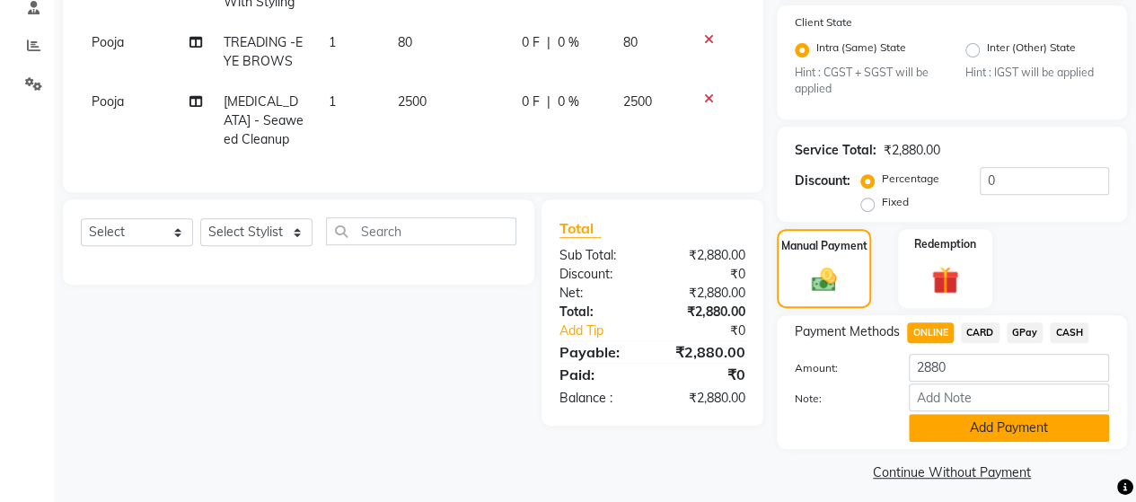
click at [1007, 415] on button "Add Payment" at bounding box center [1008, 428] width 200 height 28
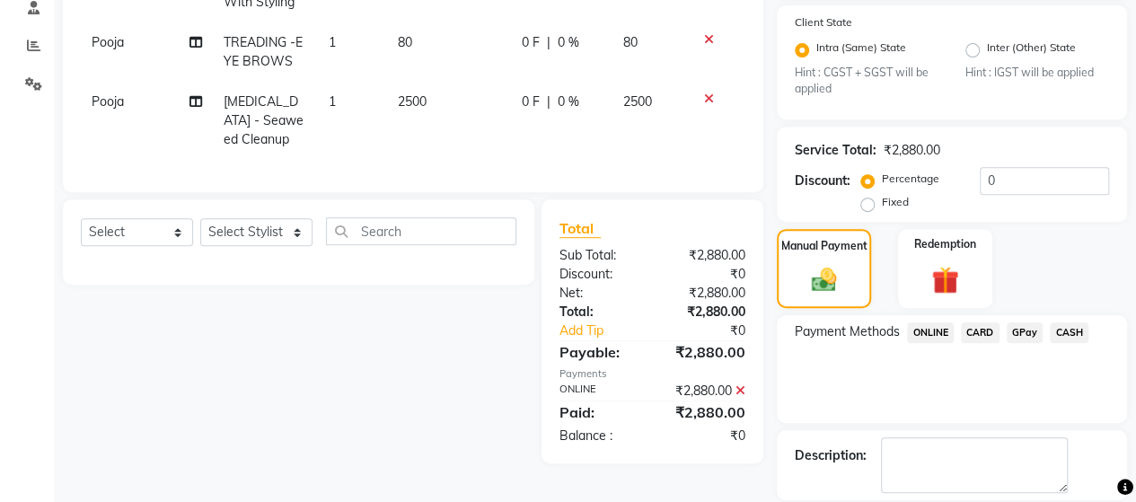
scroll to position [409, 0]
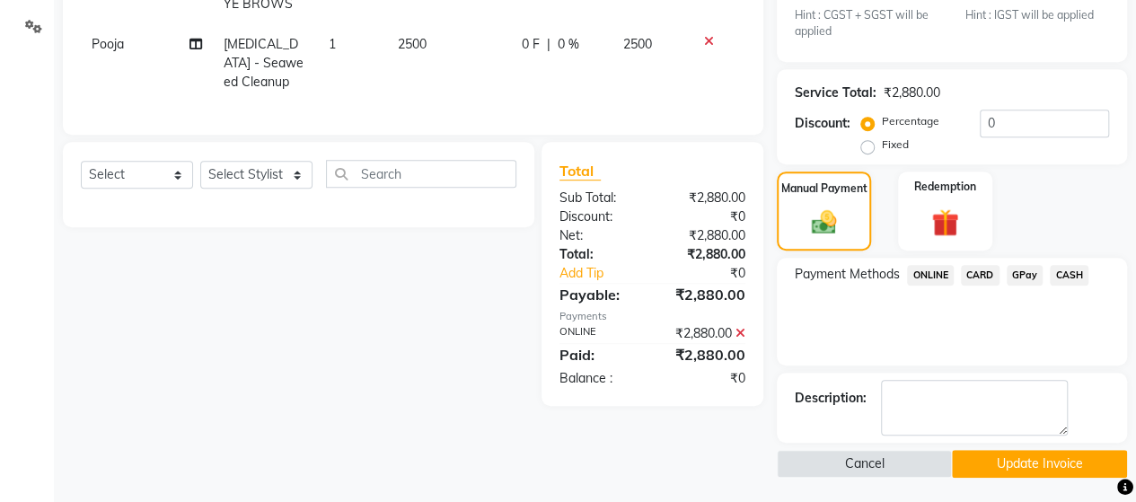
click at [1057, 459] on button "Update Invoice" at bounding box center [1039, 464] width 175 height 28
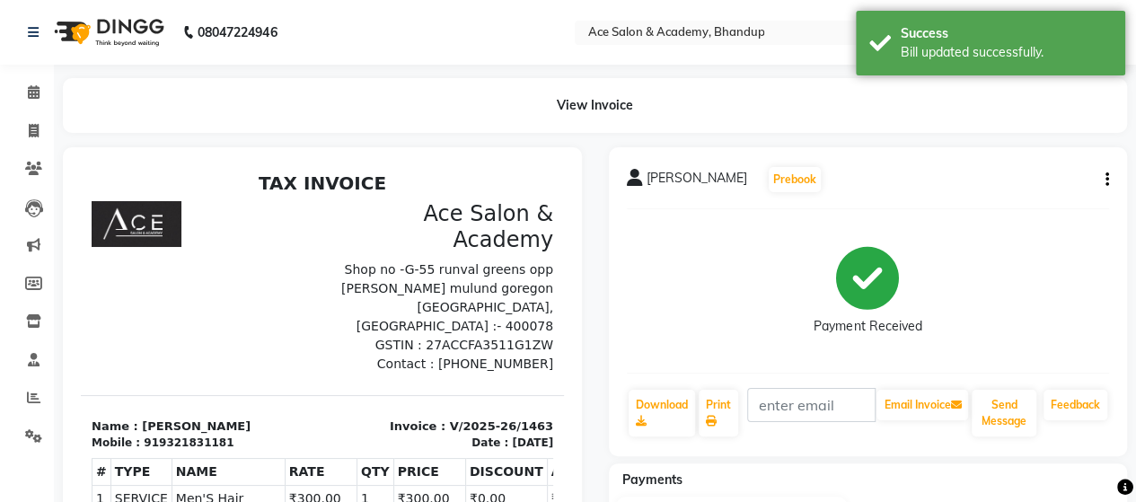
select select "service"
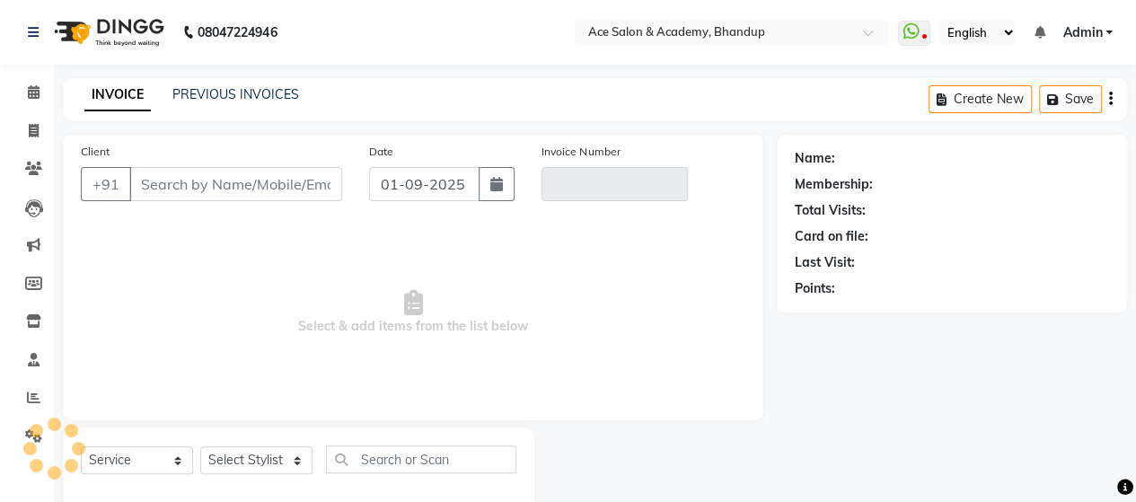
scroll to position [37, 0]
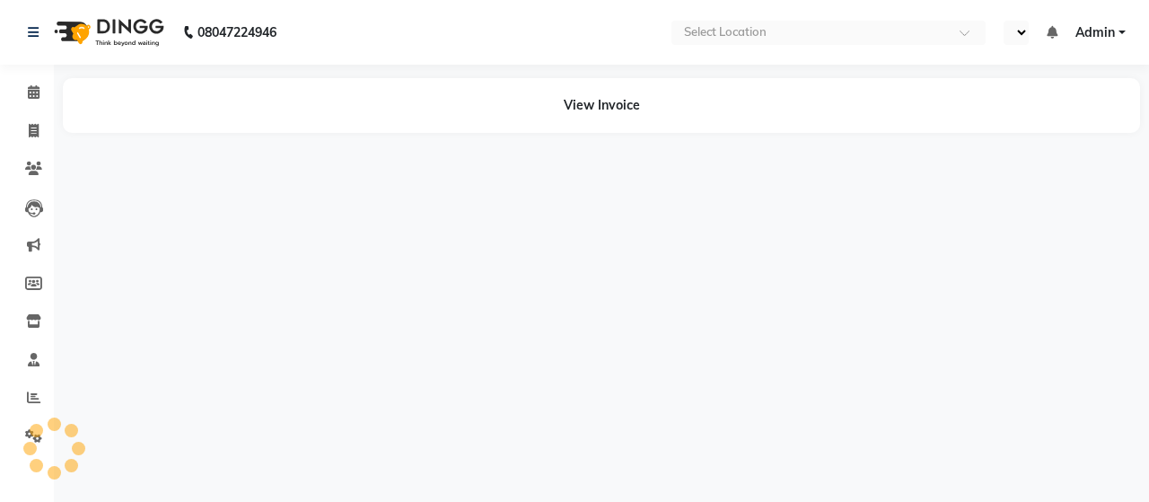
select select "en"
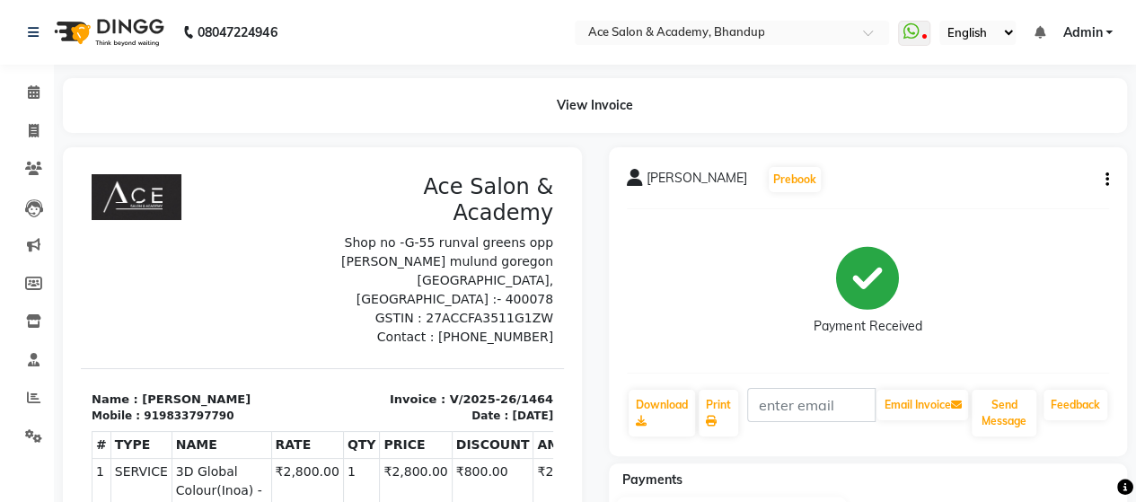
click at [1110, 173] on div "[PERSON_NAME] Prebook Payment Received Download Print Email Invoice Send Messag…" at bounding box center [868, 301] width 519 height 309
click at [1105, 180] on icon "button" at bounding box center [1107, 180] width 4 height 1
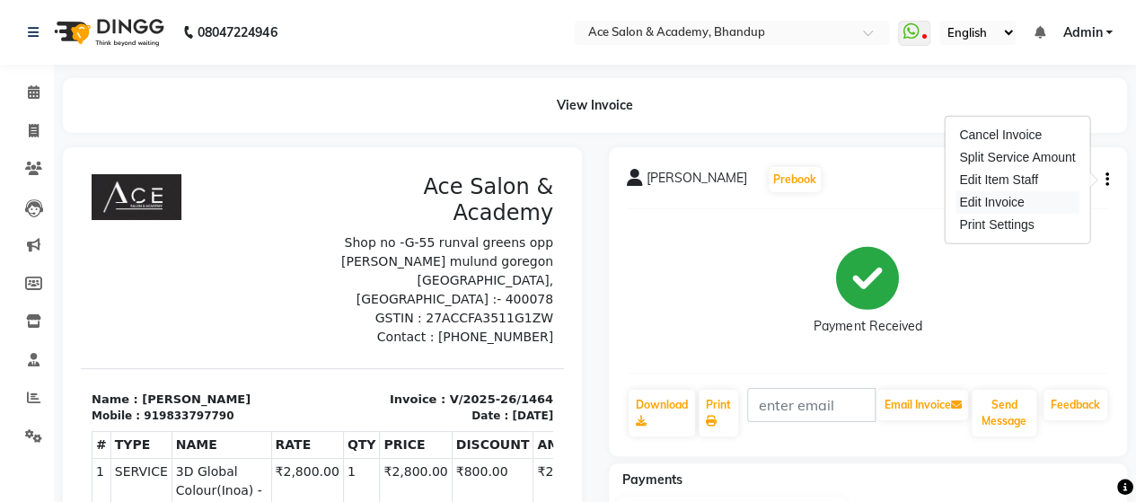
click at [1010, 206] on div "Edit Invoice" at bounding box center [1016, 202] width 123 height 22
select select "service"
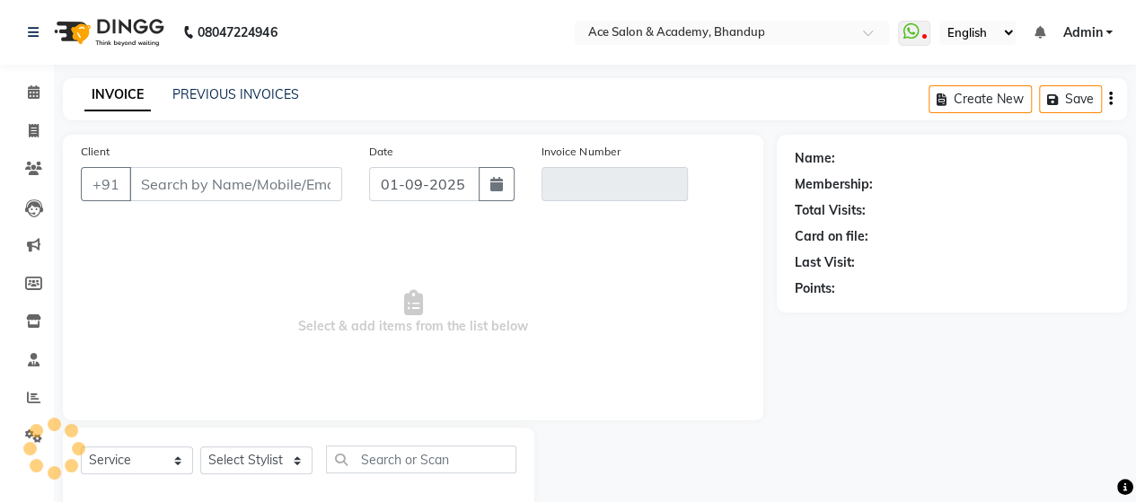
scroll to position [37, 0]
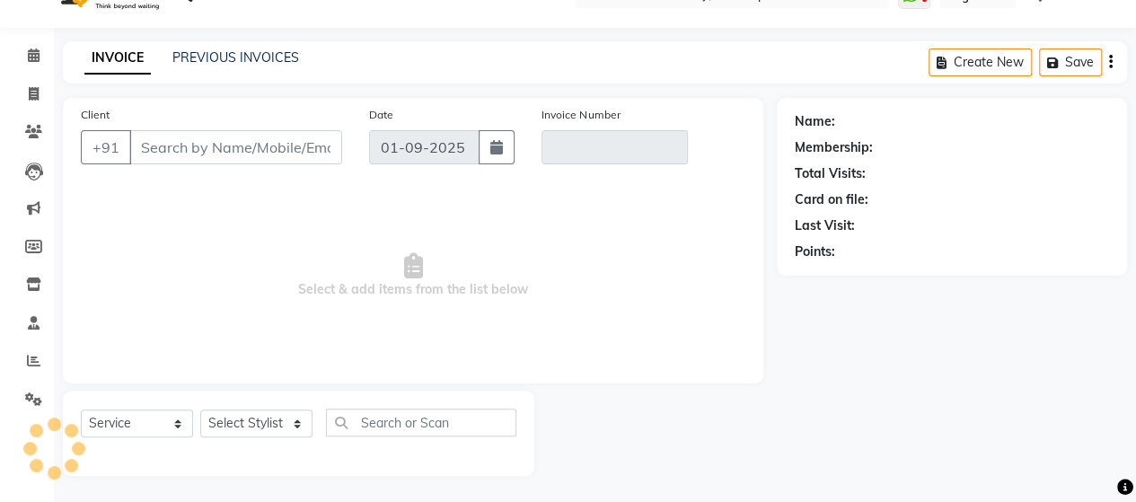
type input "9833797790"
type input "V/2025-26/1464"
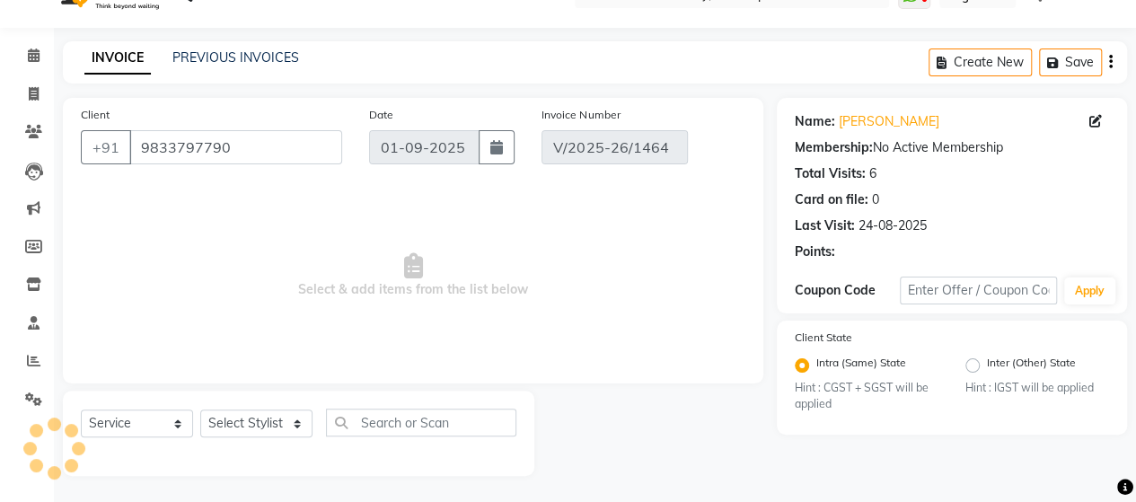
type input "24-08-2025"
select select "select"
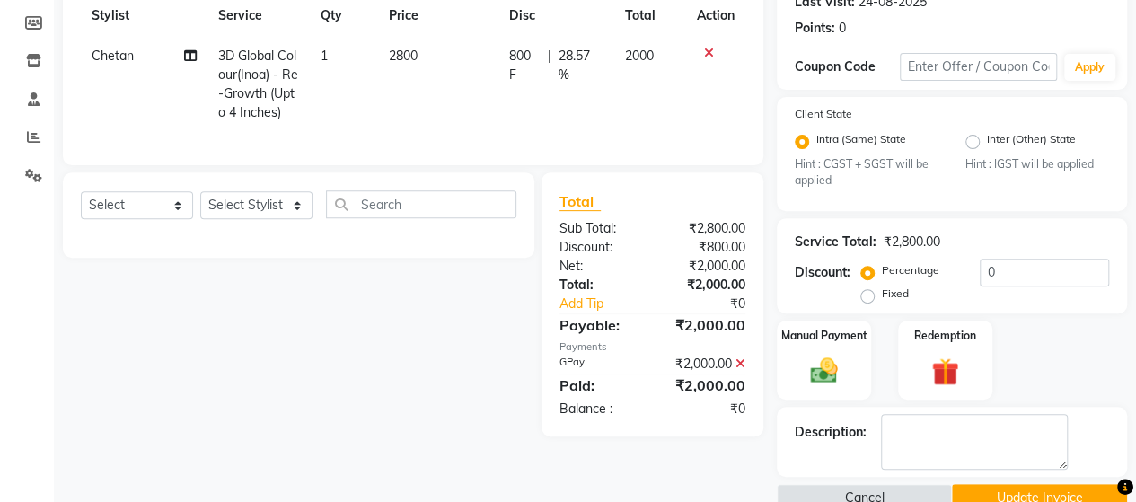
scroll to position [294, 0]
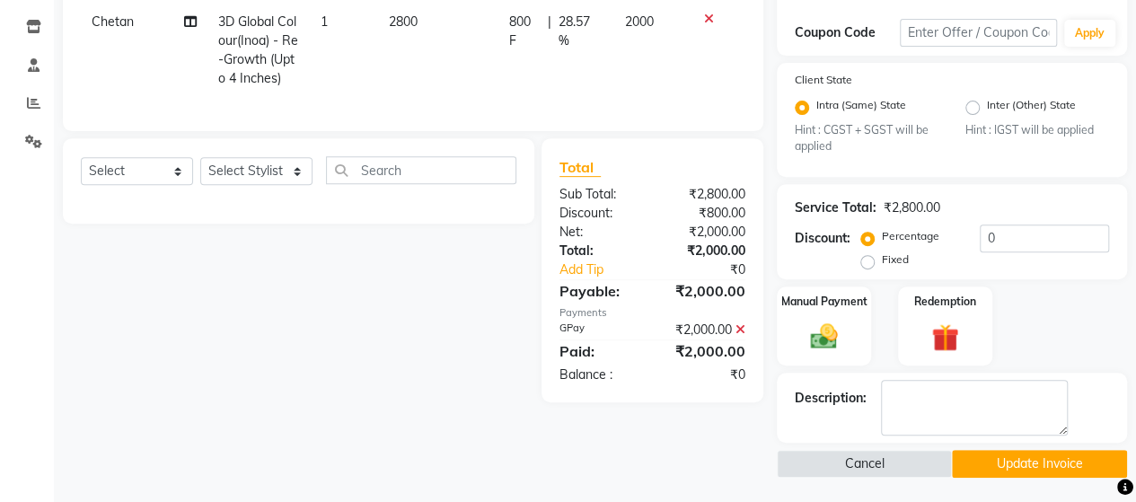
click at [741, 335] on icon at bounding box center [740, 329] width 10 height 13
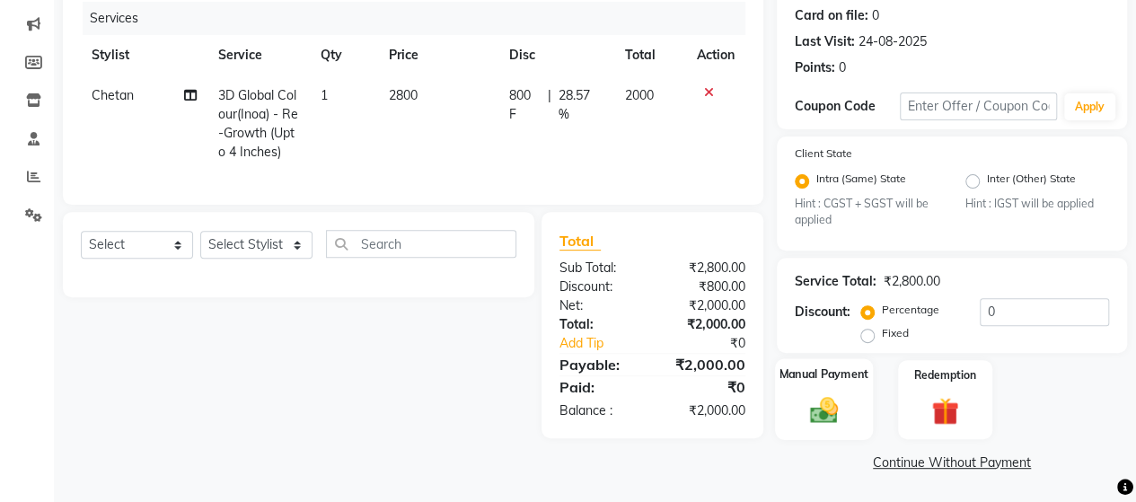
click at [818, 382] on label "Manual Payment" at bounding box center [824, 374] width 90 height 17
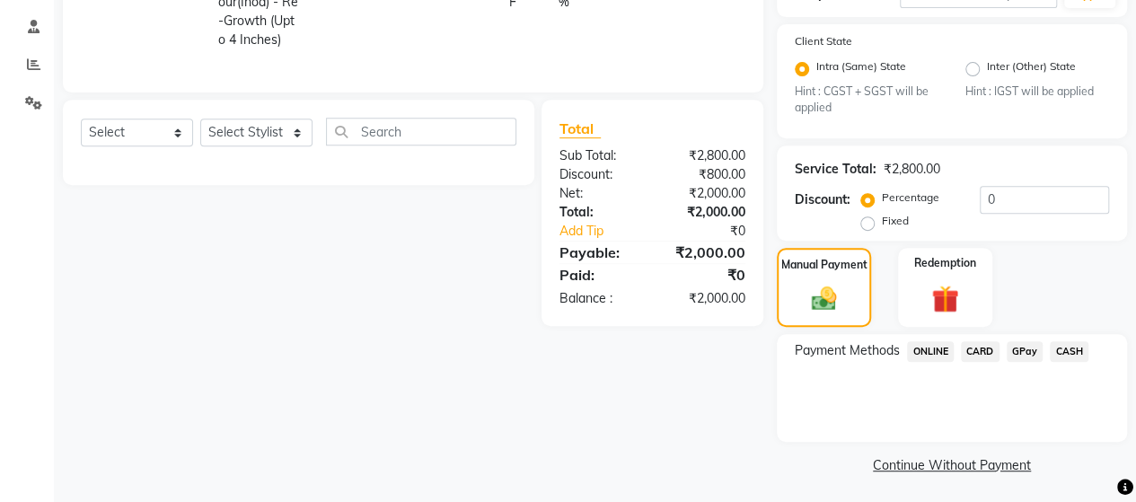
scroll to position [336, 0]
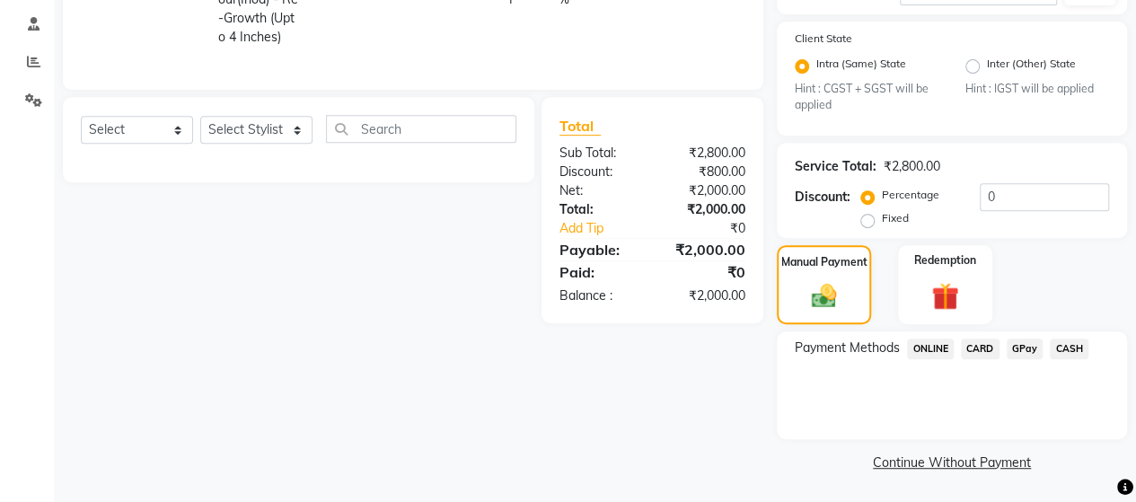
click at [926, 353] on span "ONLINE" at bounding box center [930, 348] width 47 height 21
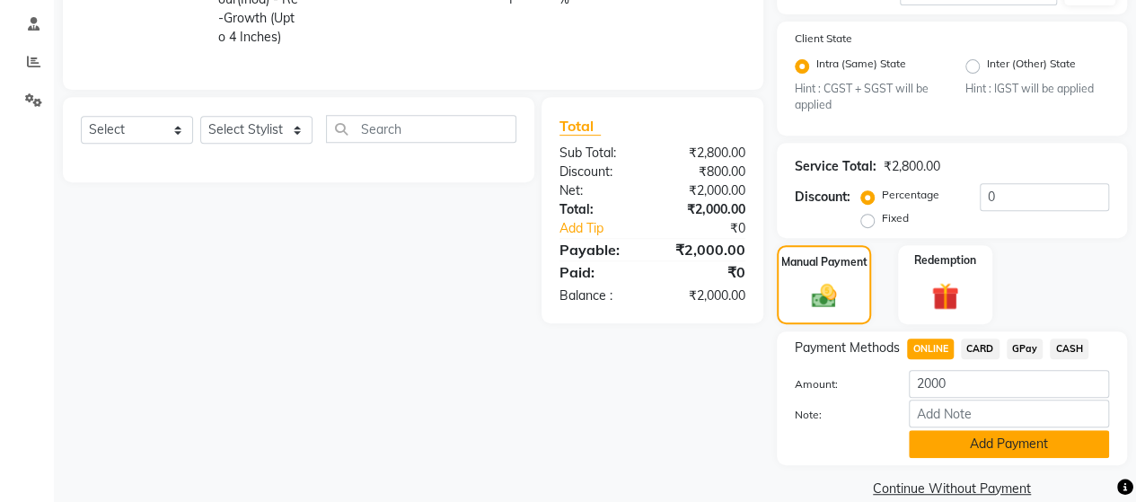
click at [973, 439] on button "Add Payment" at bounding box center [1008, 444] width 200 height 28
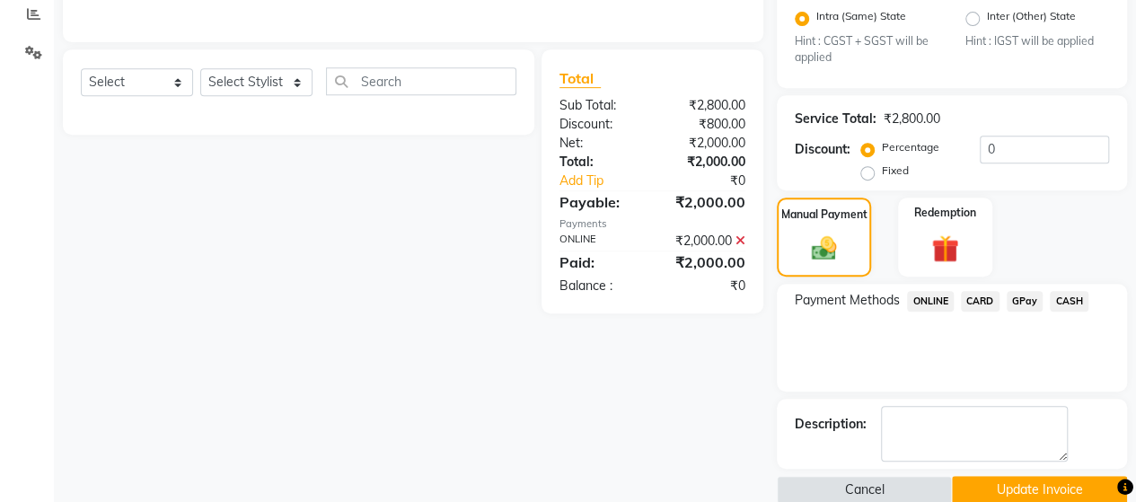
scroll to position [409, 0]
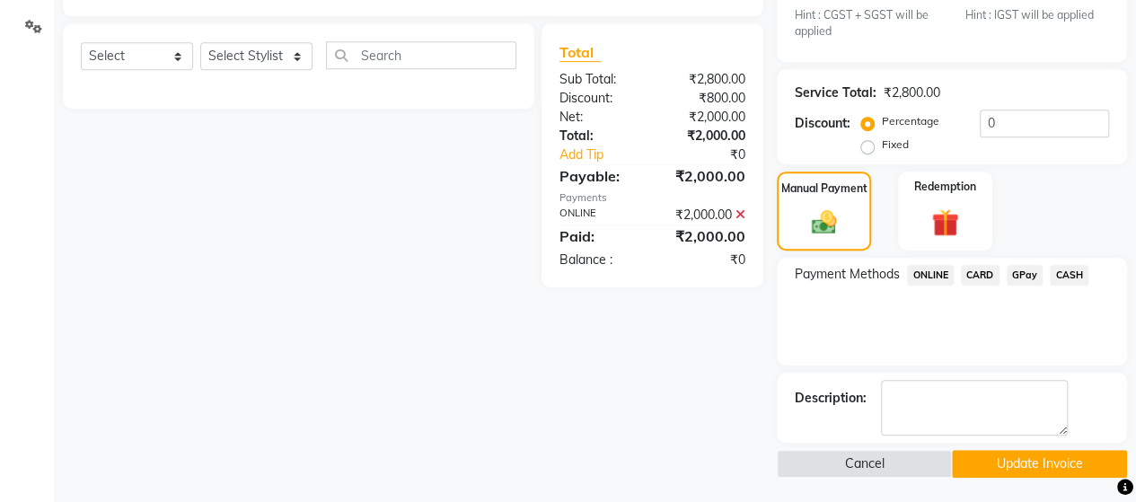
click at [1047, 453] on button "Update Invoice" at bounding box center [1039, 464] width 175 height 28
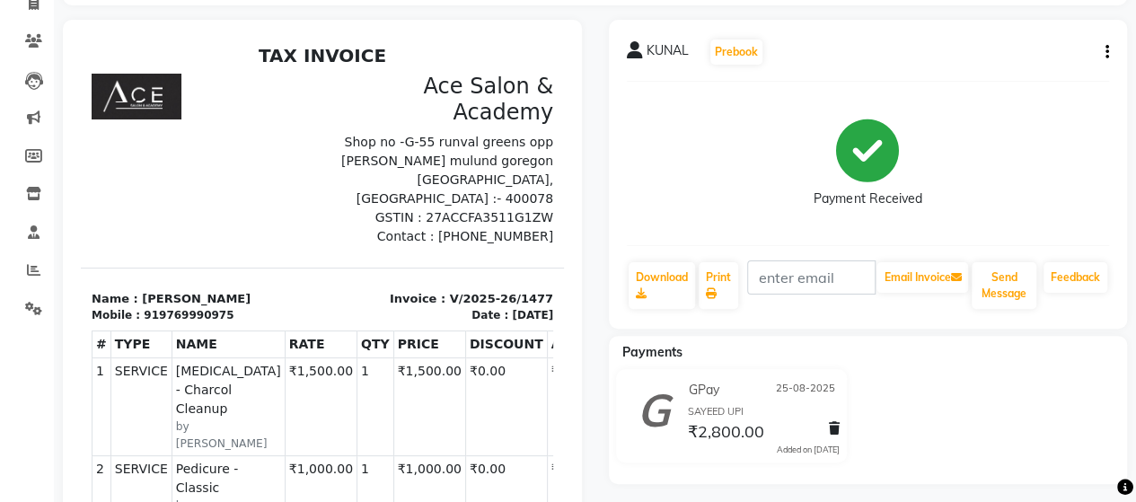
scroll to position [90, 0]
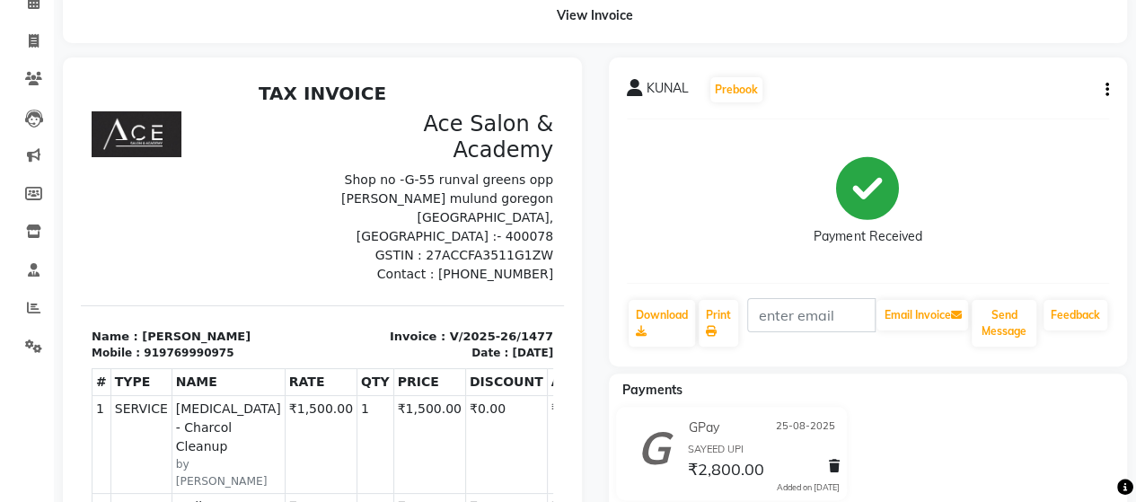
click at [1105, 90] on icon "button" at bounding box center [1107, 90] width 4 height 1
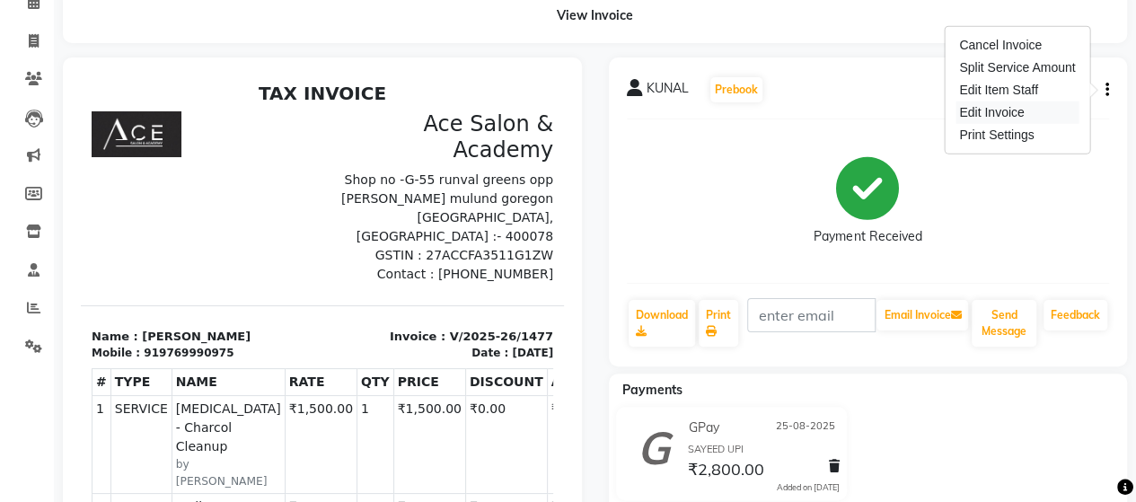
click at [1027, 110] on div "Edit Invoice" at bounding box center [1016, 112] width 123 height 22
select select "service"
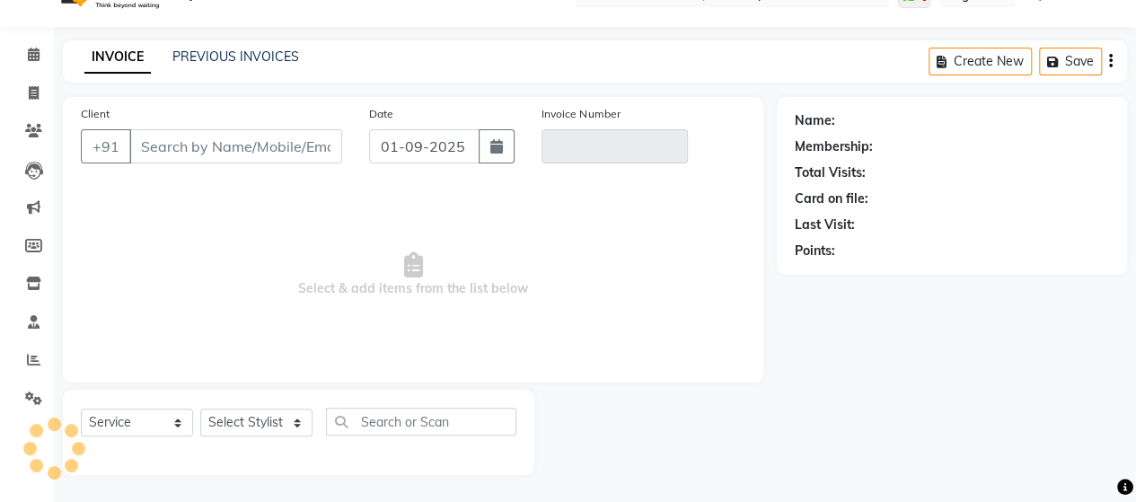
scroll to position [37, 0]
type input "9769990975"
type input "V/2025-26/1477"
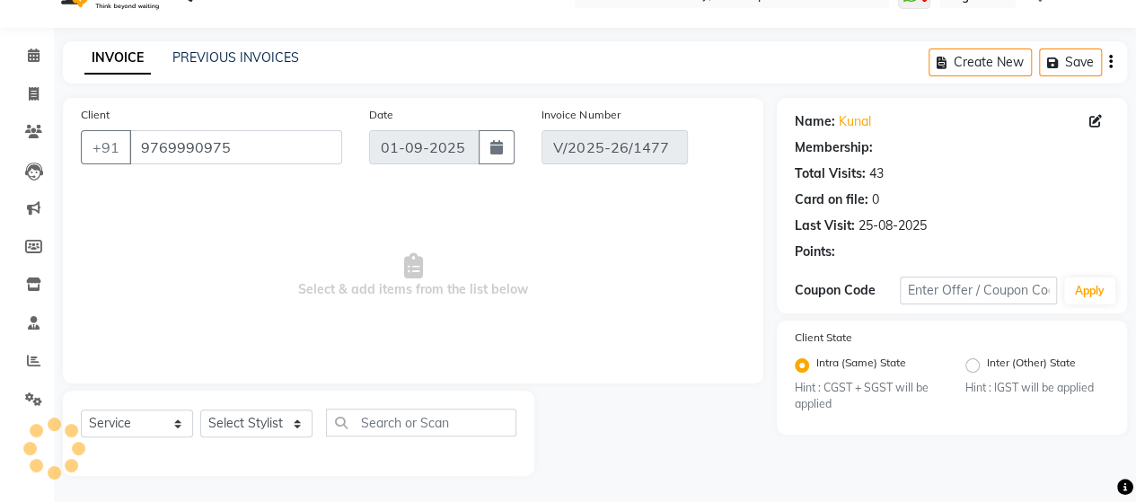
type input "25-08-2025"
select select "select"
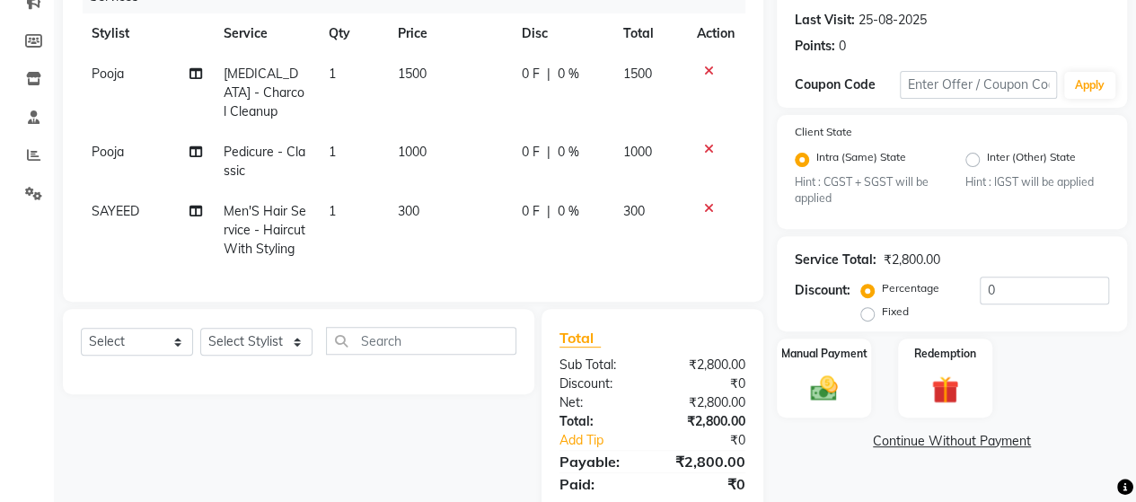
scroll to position [314, 0]
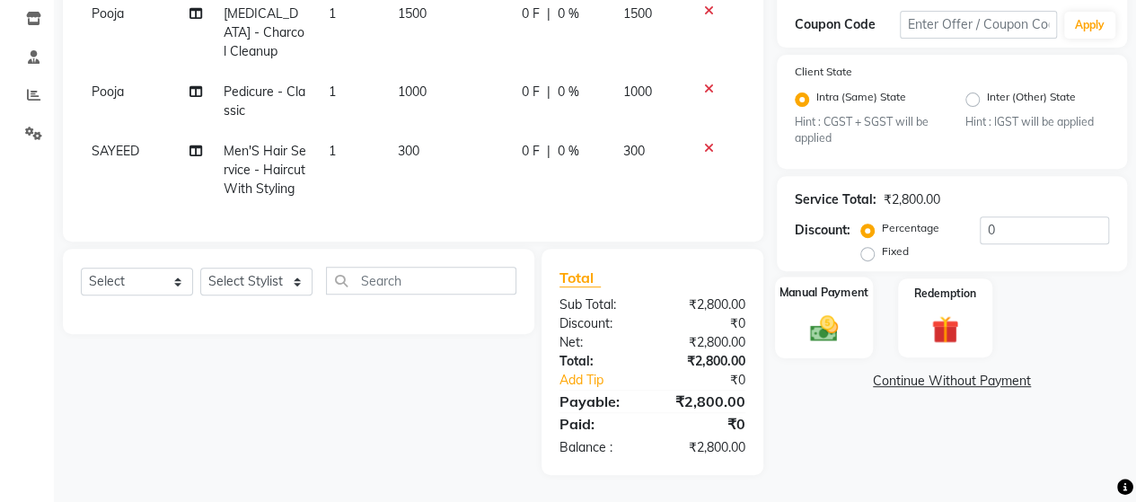
click at [815, 312] on img at bounding box center [824, 328] width 46 height 32
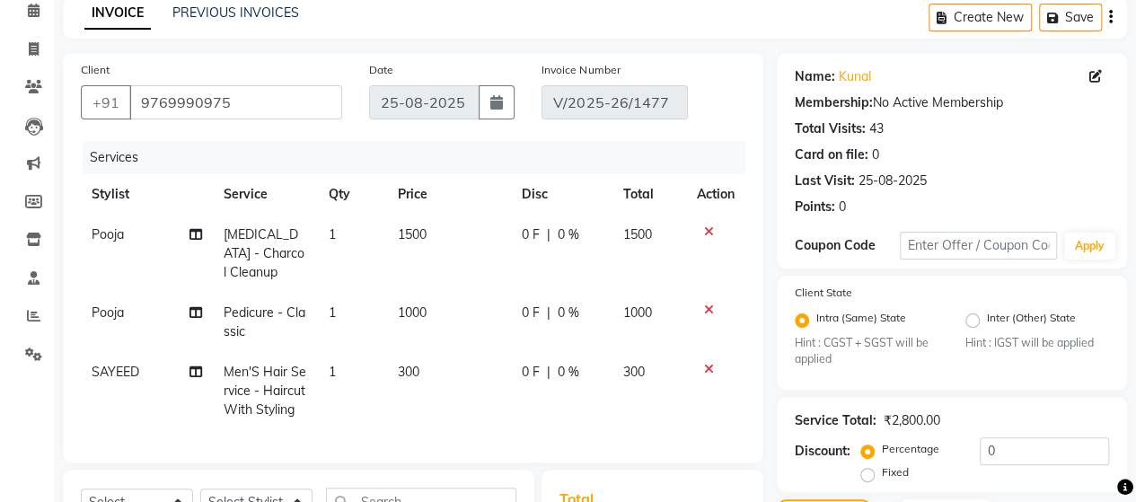
scroll to position [45, 0]
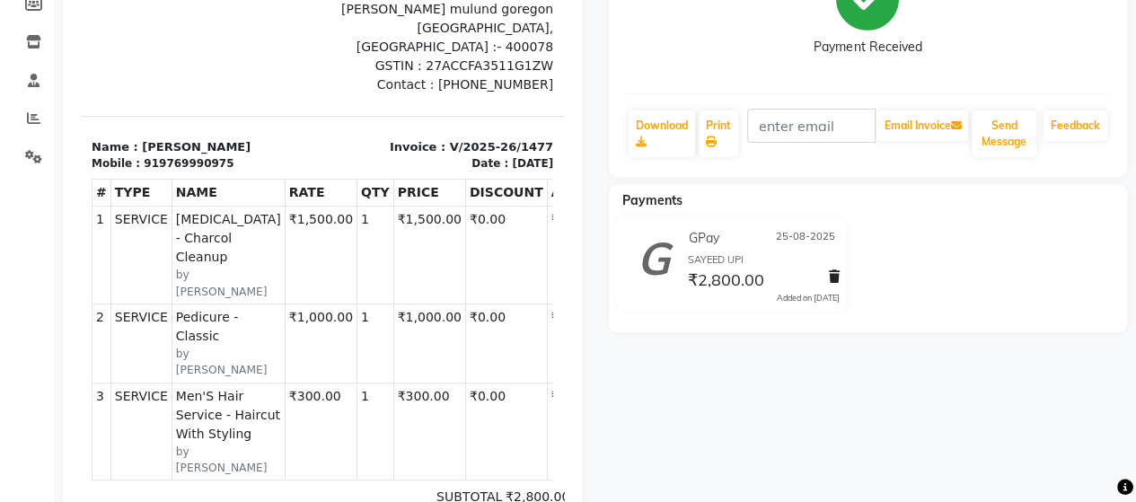
scroll to position [90, 0]
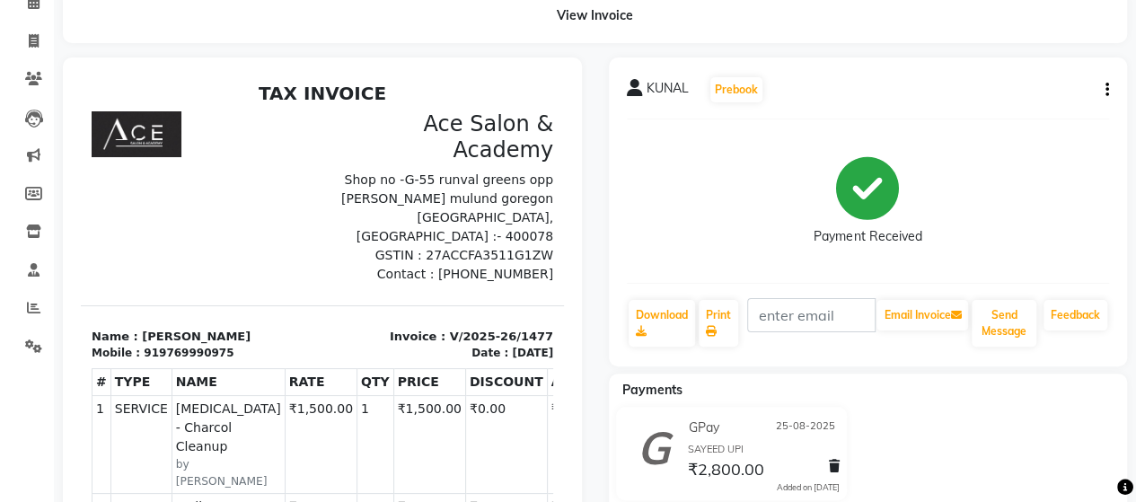
click at [1106, 90] on icon "button" at bounding box center [1107, 90] width 4 height 1
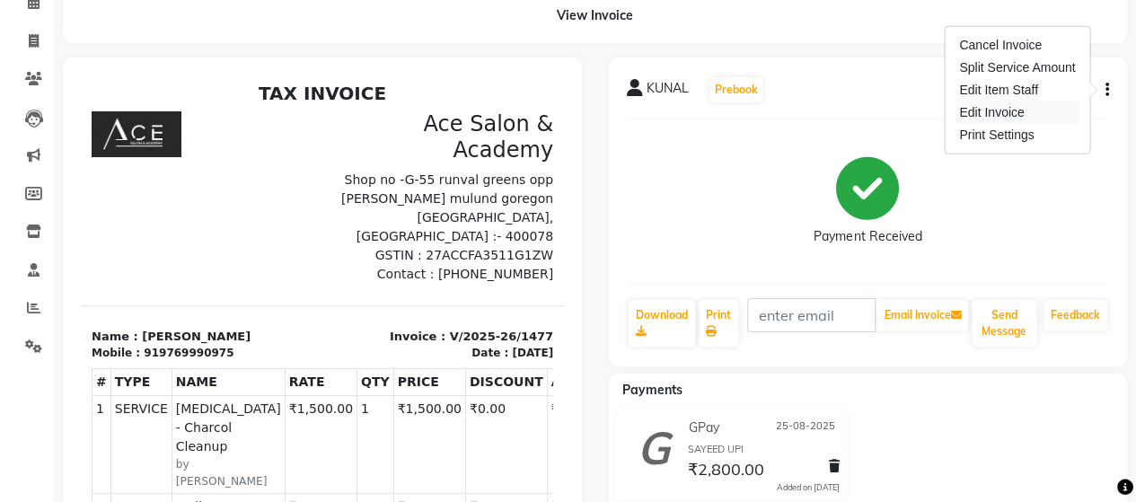
click at [1010, 113] on div "Edit Invoice" at bounding box center [1016, 112] width 123 height 22
select select "service"
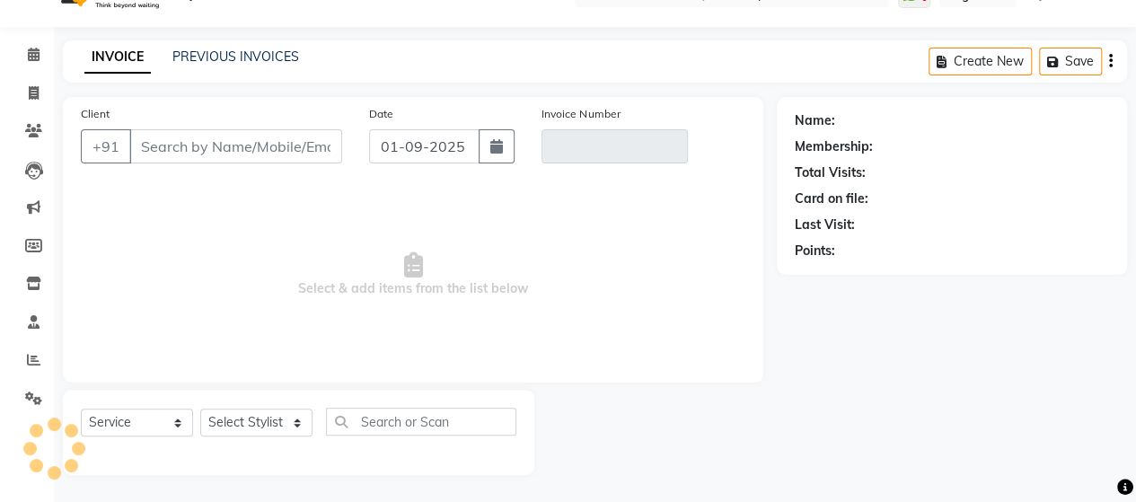
scroll to position [37, 0]
type input "9769990975"
type input "V/2025-26/1477"
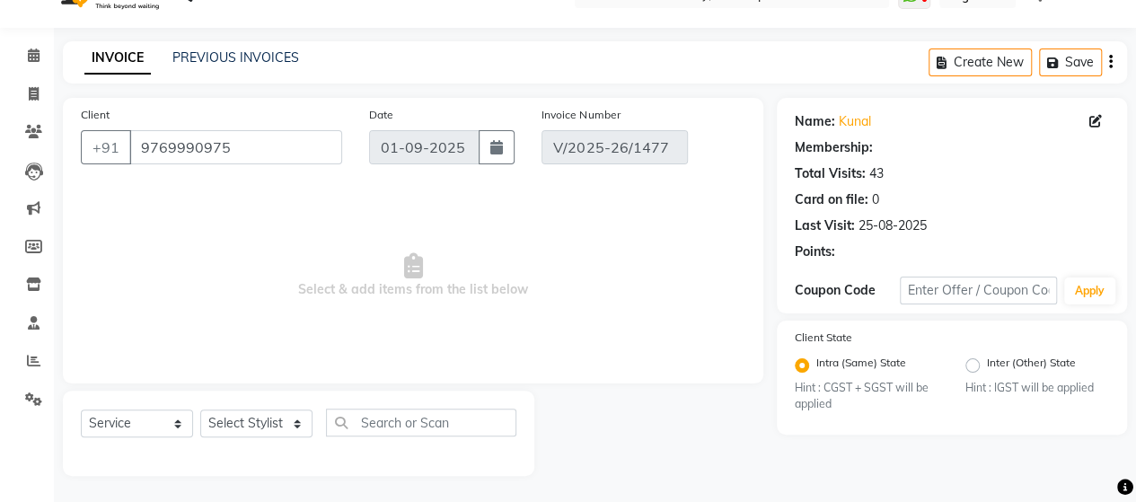
type input "25-08-2025"
select select "select"
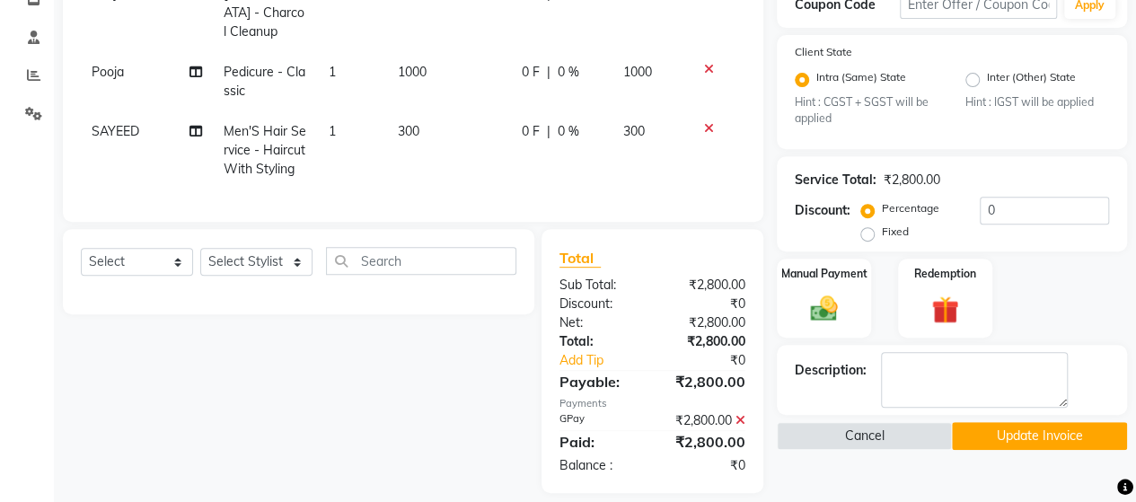
scroll to position [352, 0]
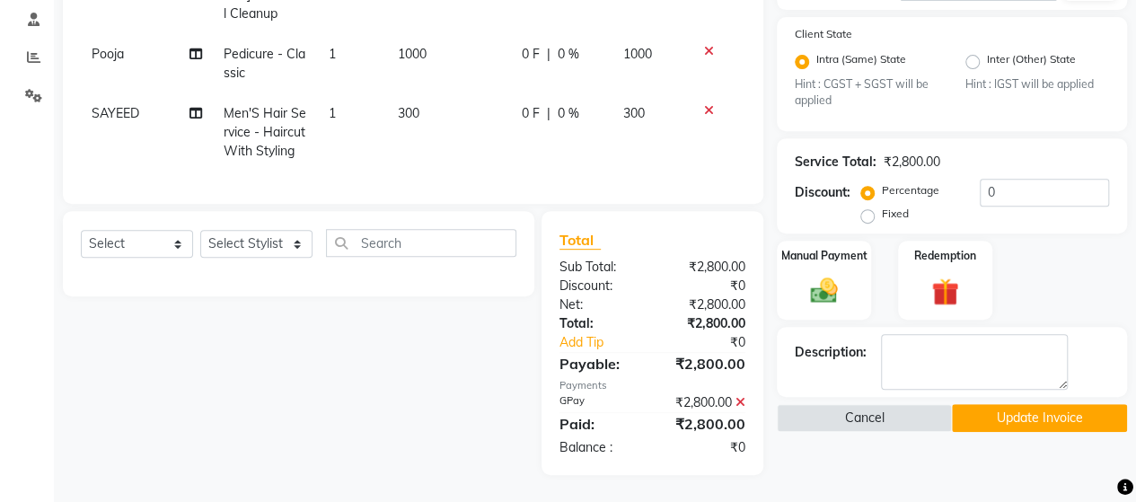
click at [739, 398] on icon at bounding box center [740, 402] width 10 height 13
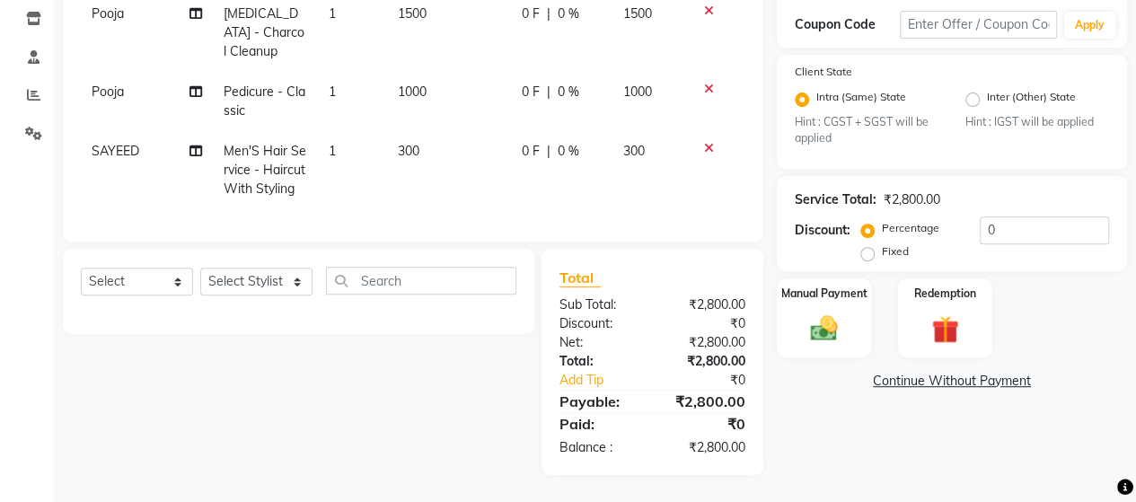
scroll to position [314, 0]
click at [822, 319] on img at bounding box center [824, 328] width 46 height 32
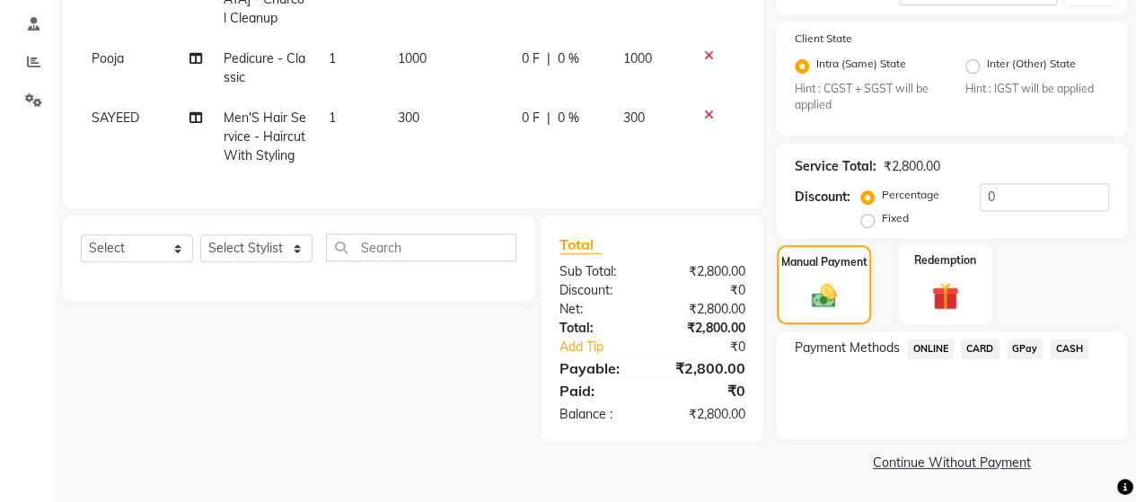
click at [926, 344] on span "ONLINE" at bounding box center [930, 348] width 47 height 21
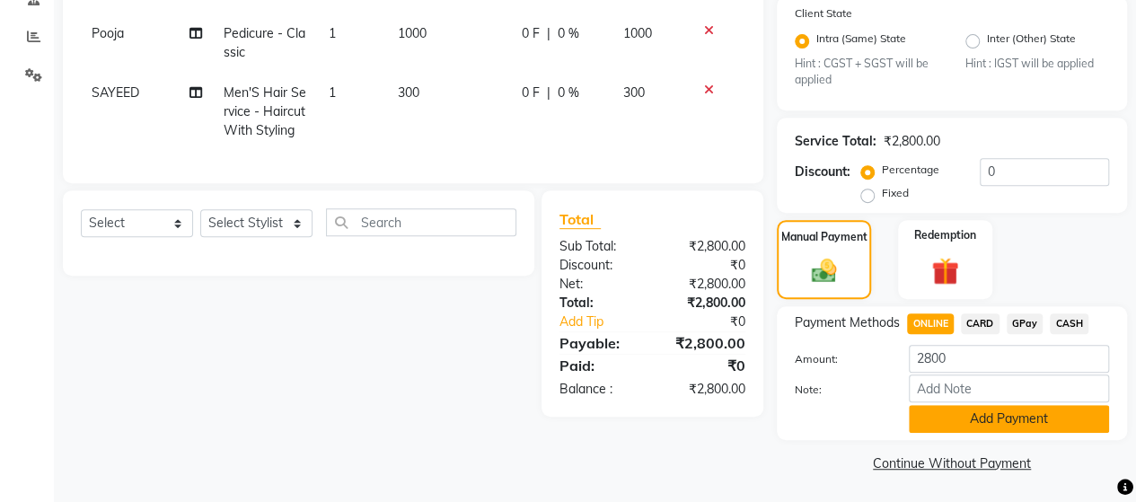
click at [1002, 408] on button "Add Payment" at bounding box center [1008, 419] width 200 height 28
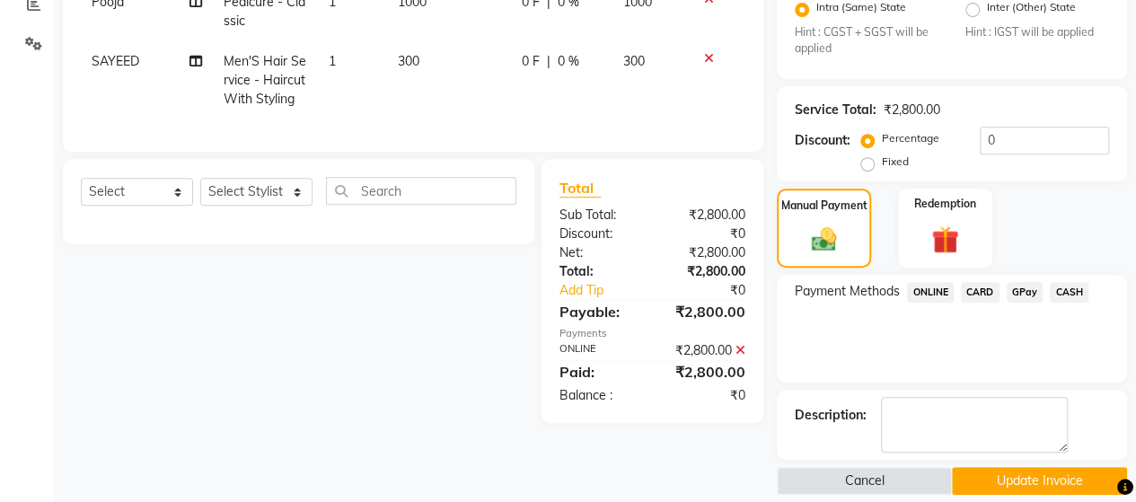
scroll to position [409, 0]
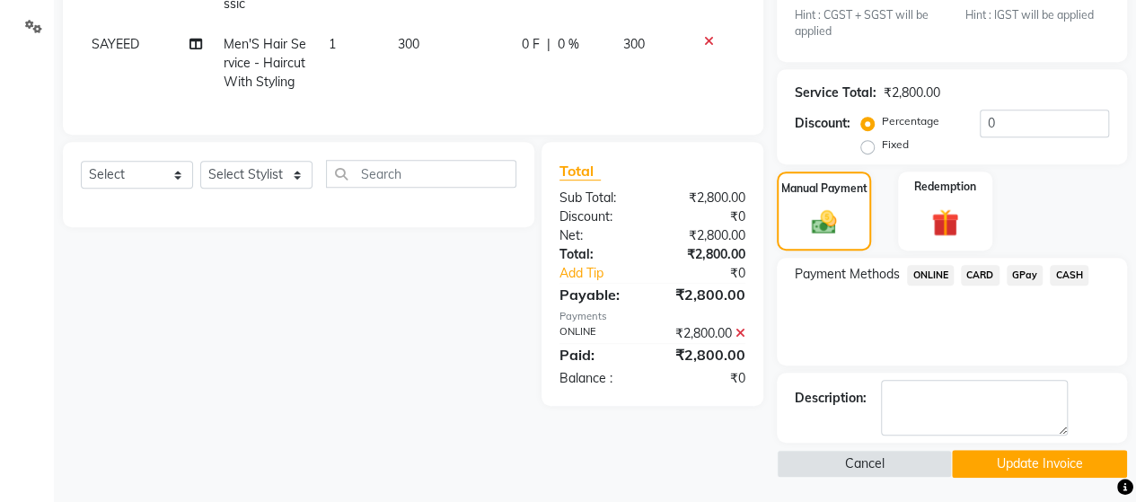
click at [1017, 445] on div "Name: Kunal Membership: No Active Membership Total Visits: 43 Card on file: 0 L…" at bounding box center [958, 101] width 364 height 752
click at [1037, 457] on button "Update Invoice" at bounding box center [1039, 464] width 175 height 28
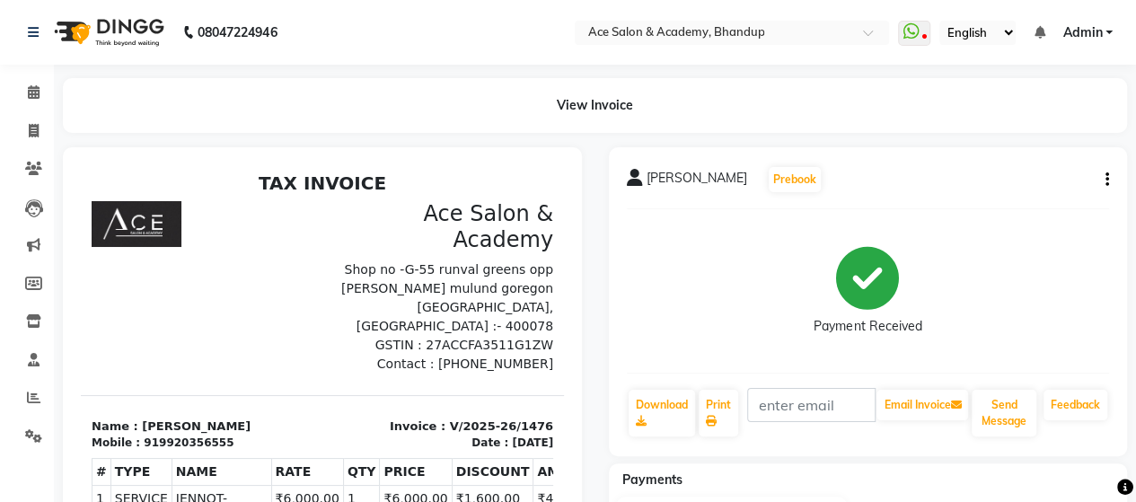
click at [1105, 180] on icon "button" at bounding box center [1107, 180] width 4 height 1
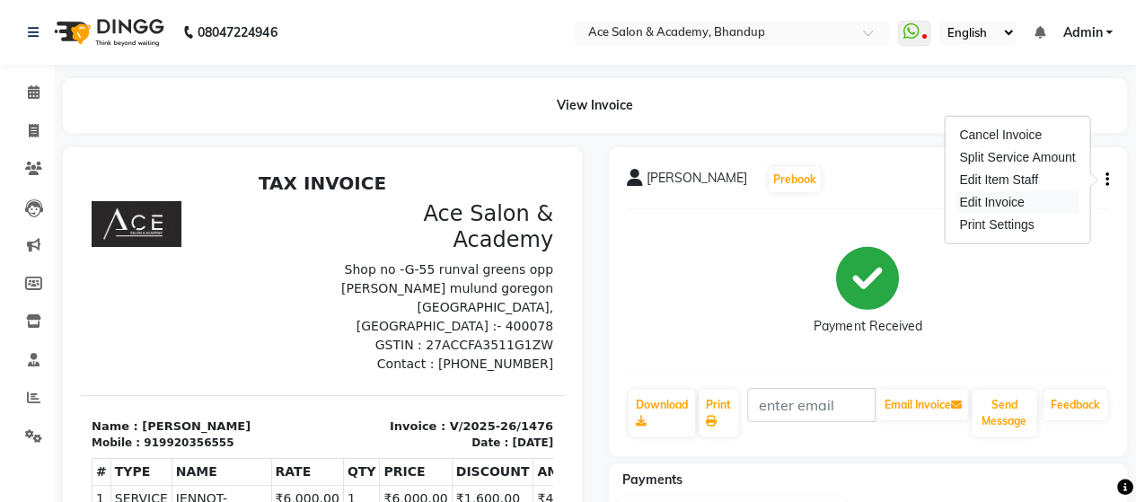
click at [990, 203] on div "Edit Invoice" at bounding box center [1016, 202] width 123 height 22
select select "service"
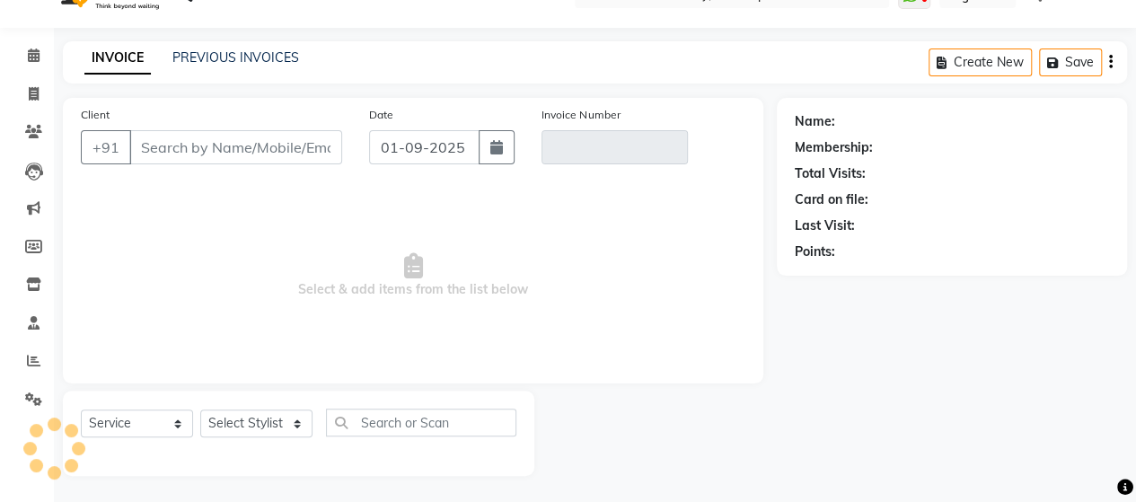
type input "9920356555"
type input "V/2025-26/1476"
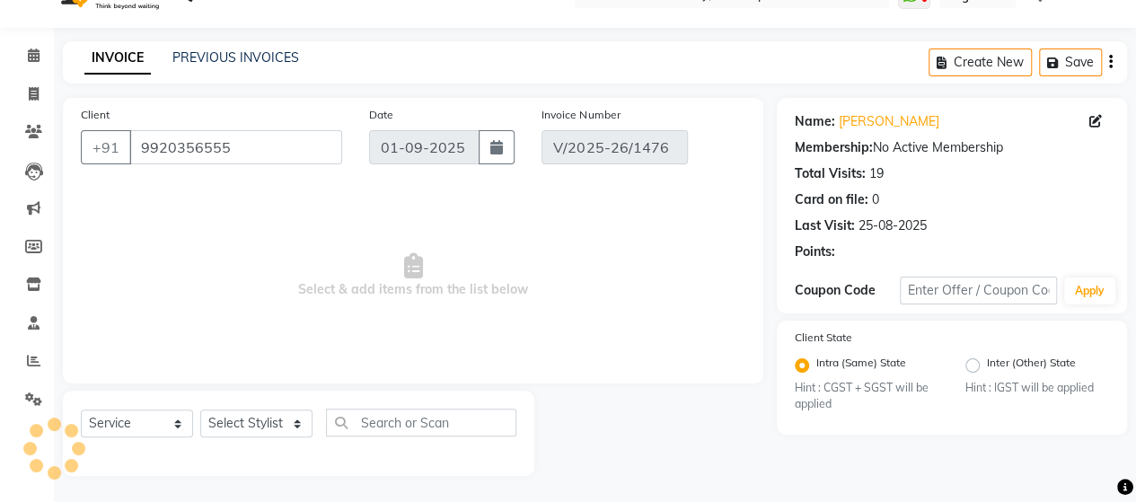
type input "25-08-2025"
select select "select"
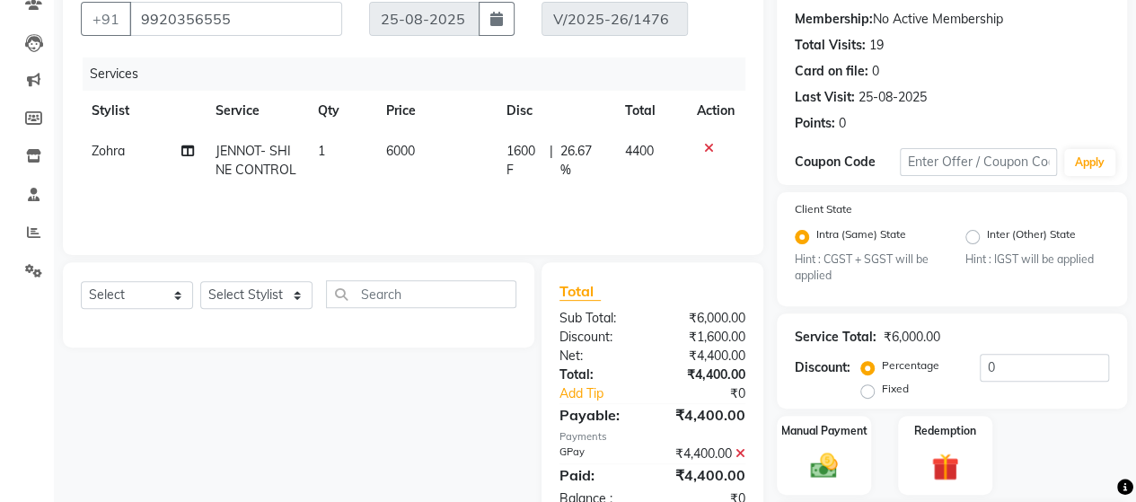
scroll to position [294, 0]
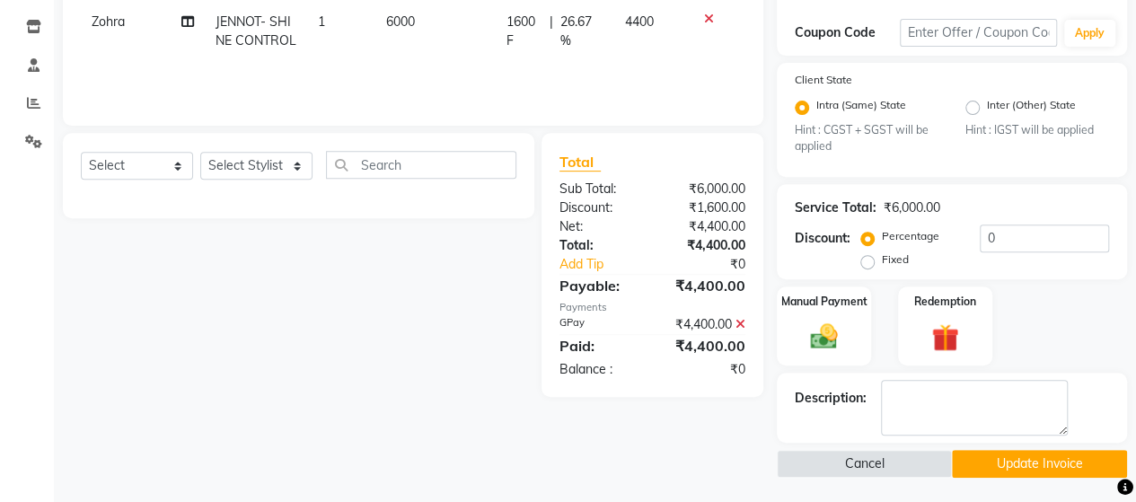
click at [743, 319] on icon at bounding box center [740, 324] width 10 height 13
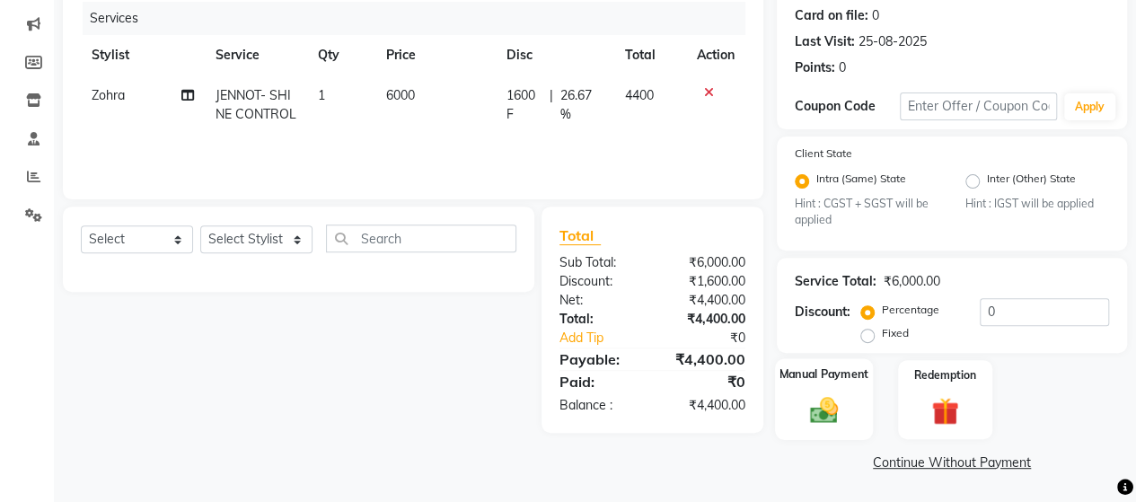
click at [817, 387] on div "Manual Payment" at bounding box center [824, 400] width 98 height 82
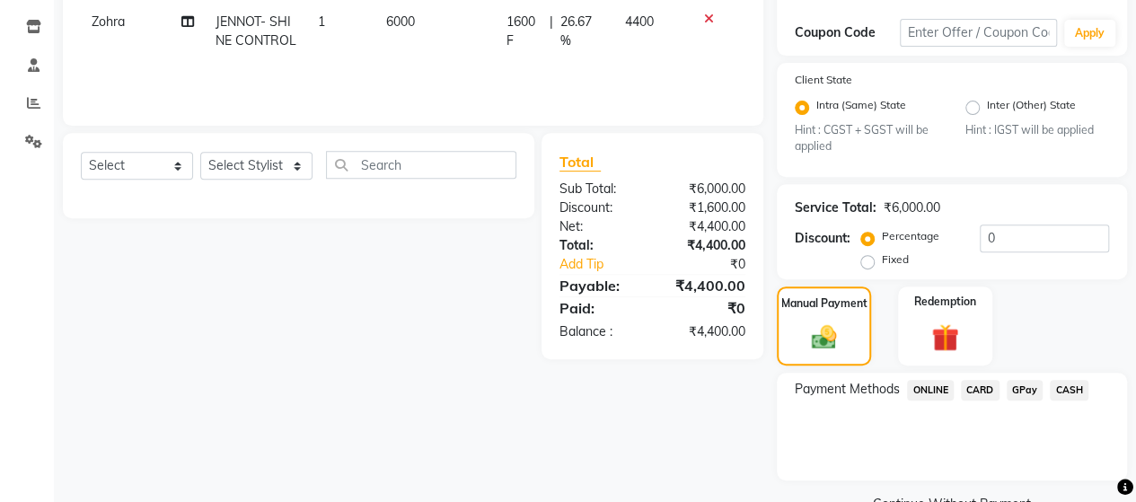
click at [940, 382] on span "ONLINE" at bounding box center [930, 390] width 47 height 21
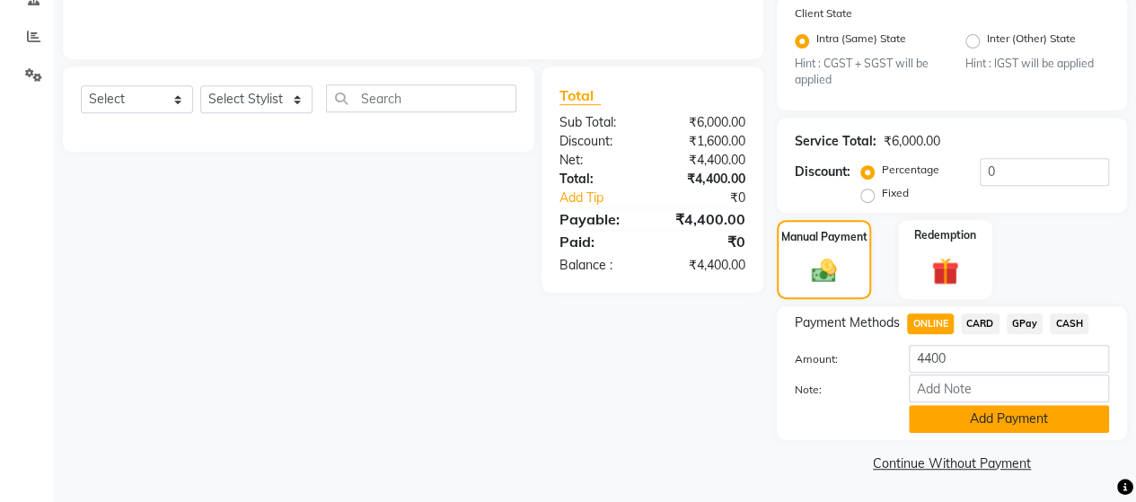
click at [996, 413] on button "Add Payment" at bounding box center [1008, 419] width 200 height 28
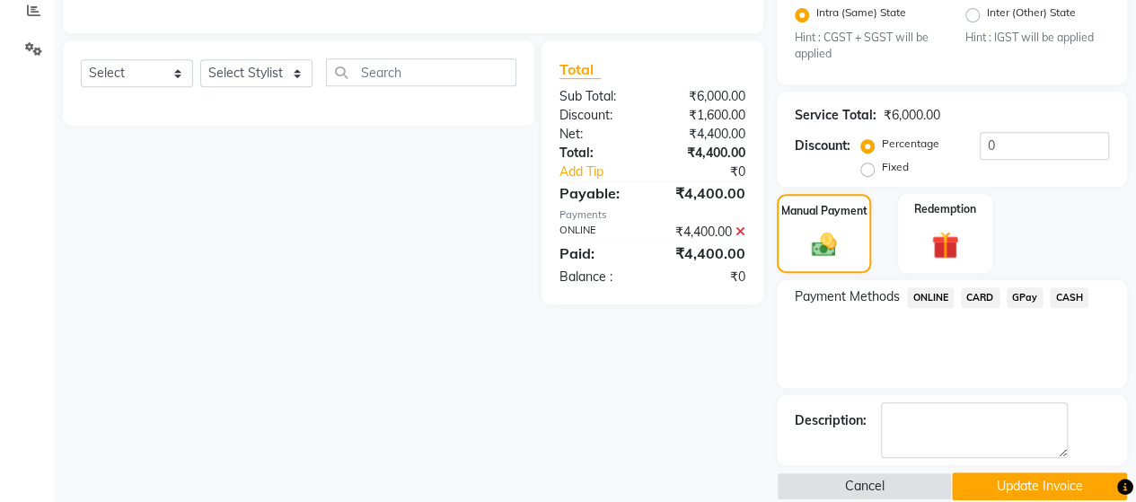
scroll to position [409, 0]
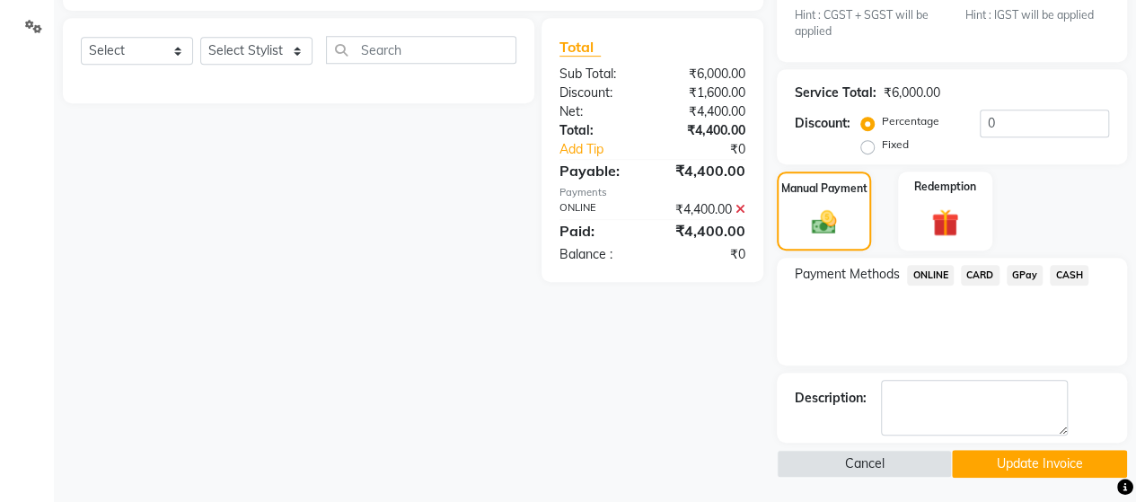
click at [1020, 456] on button "Update Invoice" at bounding box center [1039, 464] width 175 height 28
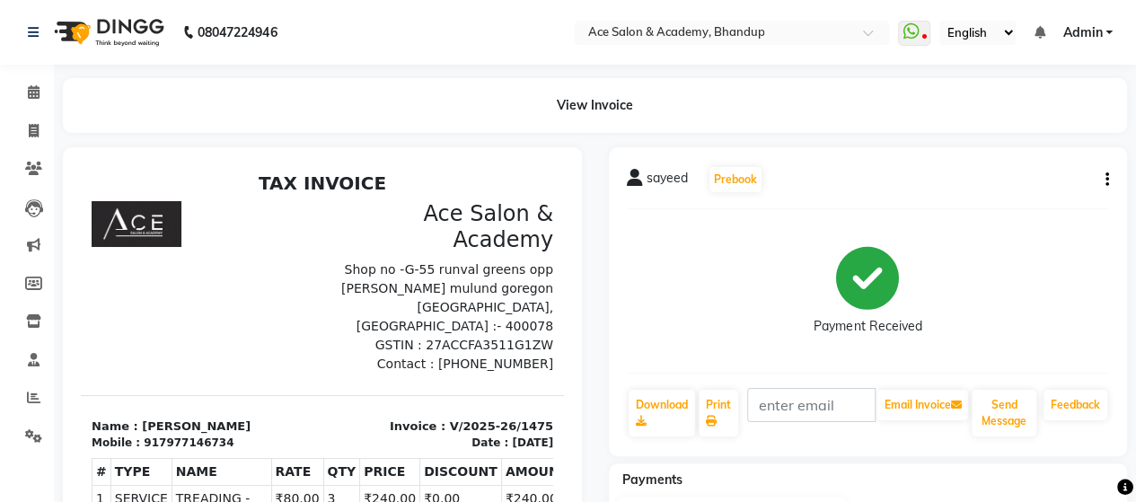
click at [1107, 180] on icon "button" at bounding box center [1107, 180] width 4 height 1
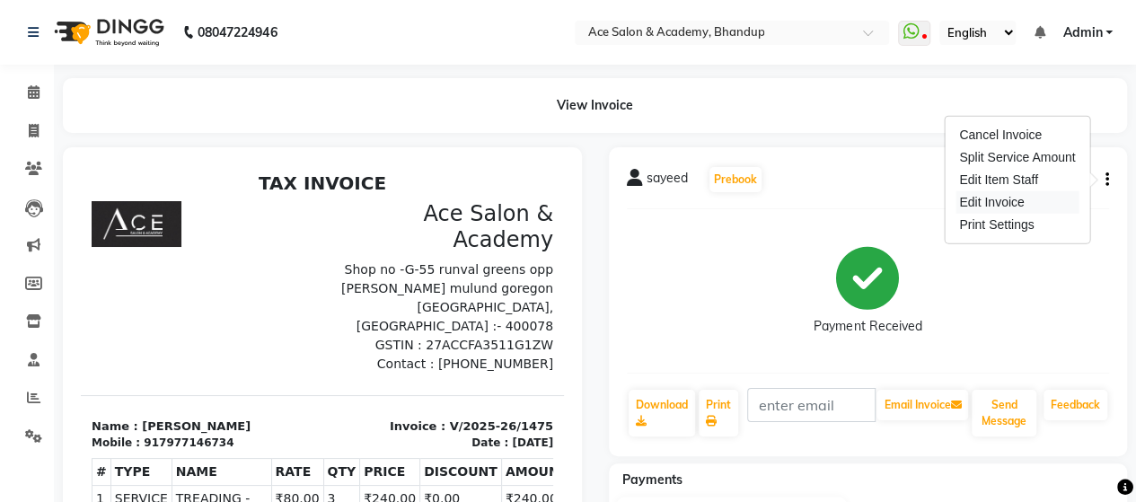
click at [1009, 198] on div "Edit Invoice" at bounding box center [1016, 202] width 123 height 22
select select "service"
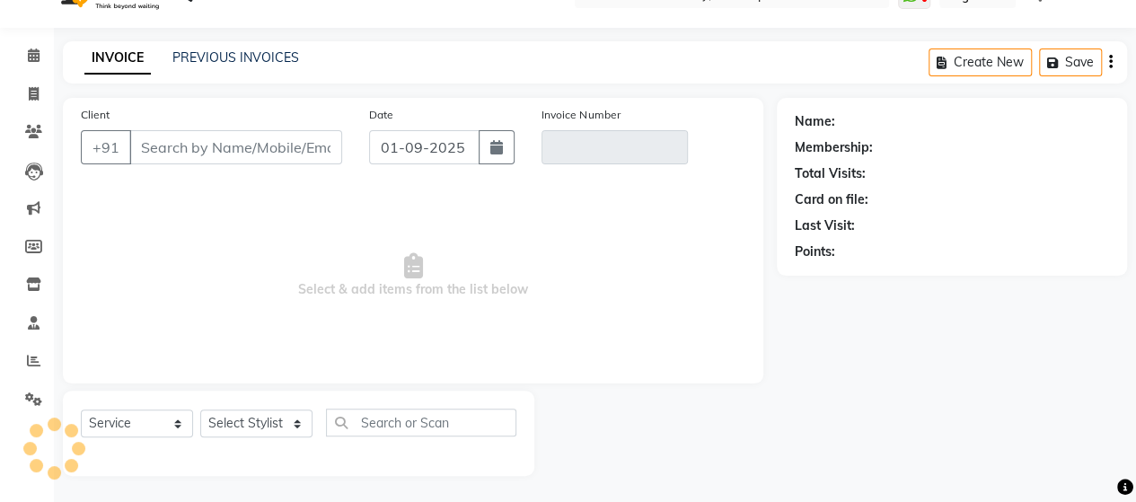
type input "7977146734"
type input "V/2025-26/1475"
type input "25-08-2025"
select select "select"
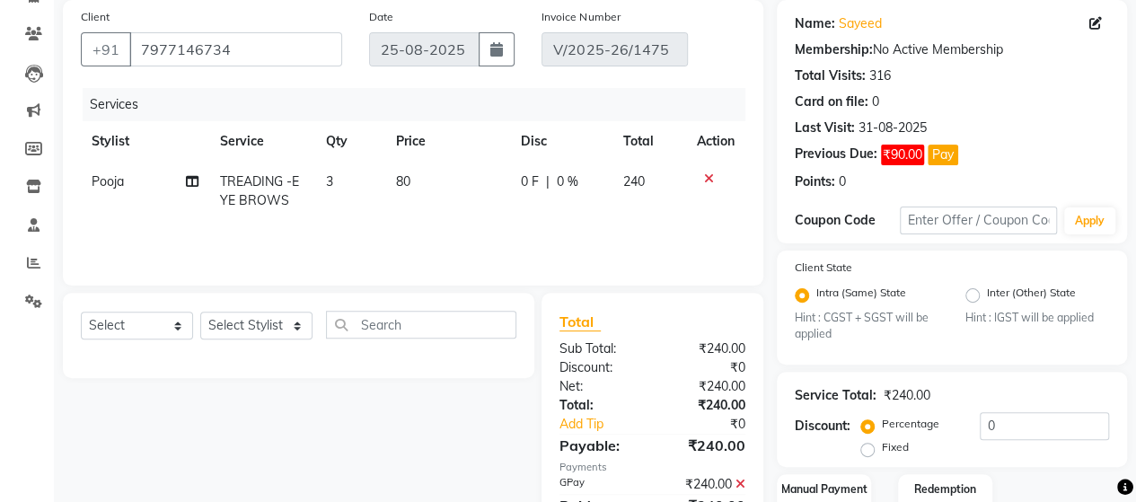
scroll to position [322, 0]
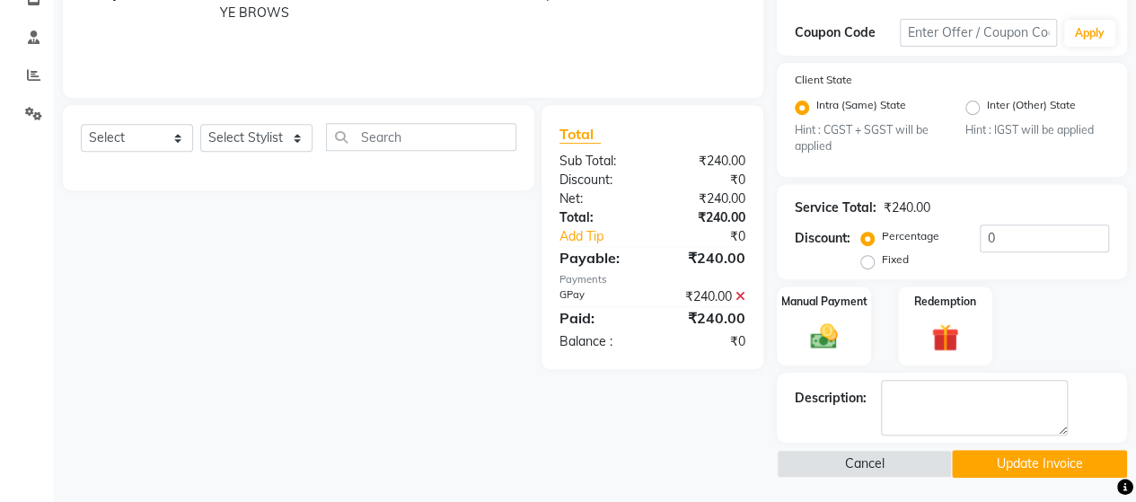
click at [741, 292] on icon at bounding box center [740, 296] width 10 height 13
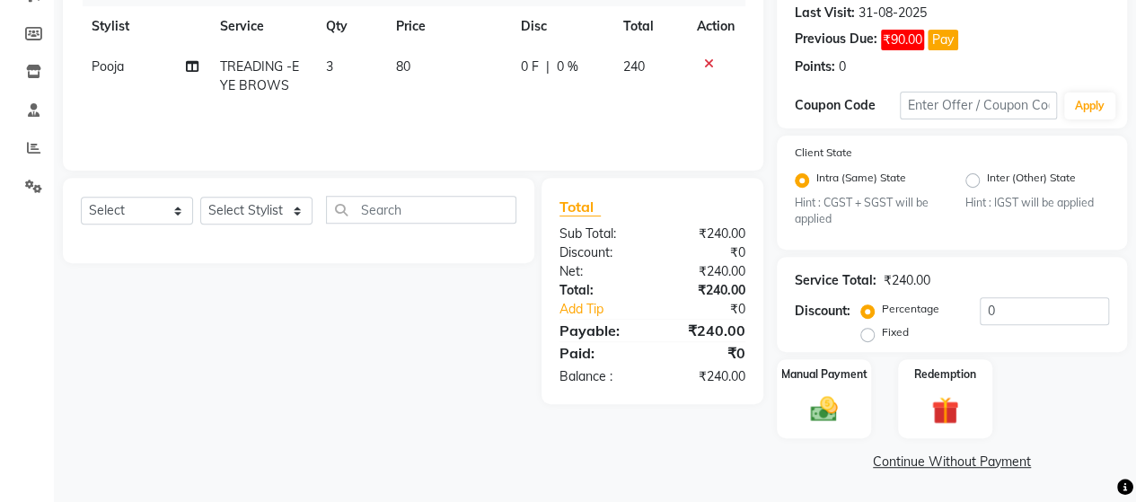
scroll to position [248, 0]
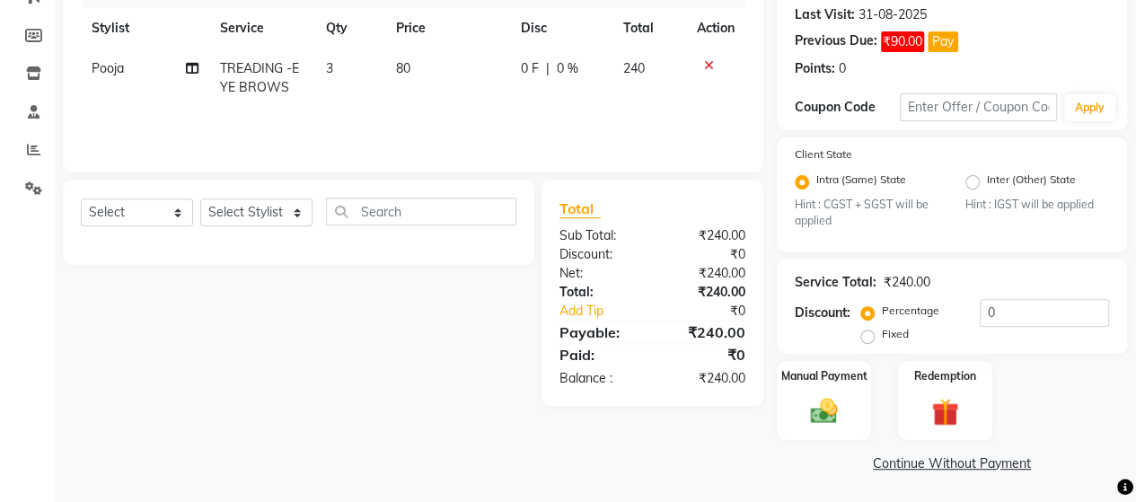
click at [806, 354] on div "Name: Sayeed Membership: No Active Membership Total Visits: 316 Card on file: 0…" at bounding box center [958, 182] width 364 height 590
click at [804, 389] on div "Manual Payment" at bounding box center [824, 401] width 98 height 82
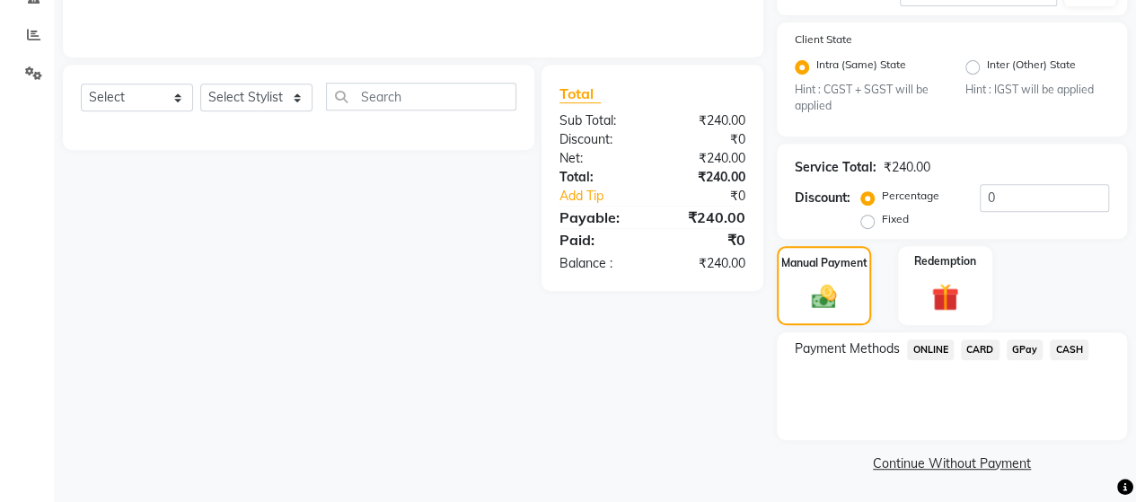
click at [941, 347] on span "ONLINE" at bounding box center [930, 349] width 47 height 21
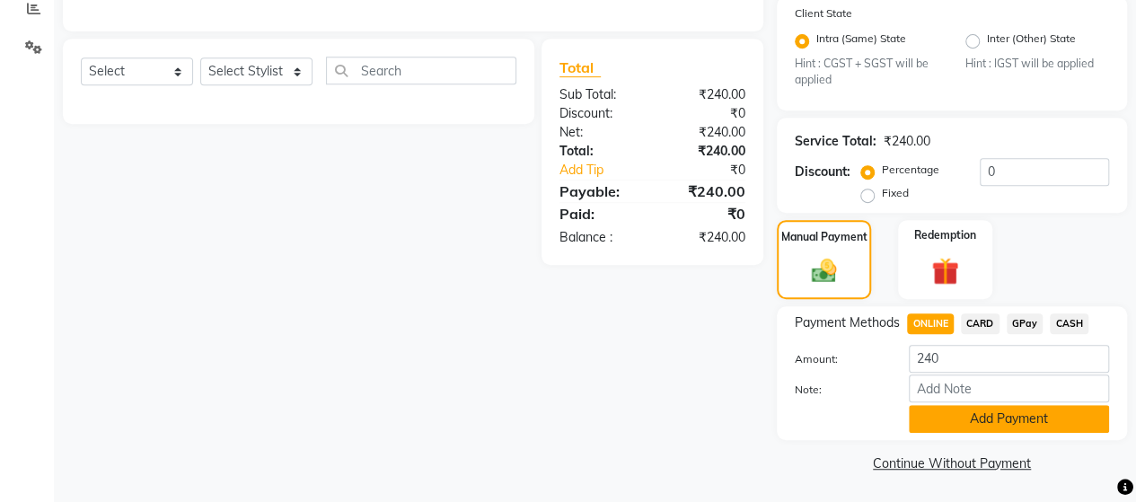
click at [973, 423] on button "Add Payment" at bounding box center [1008, 419] width 200 height 28
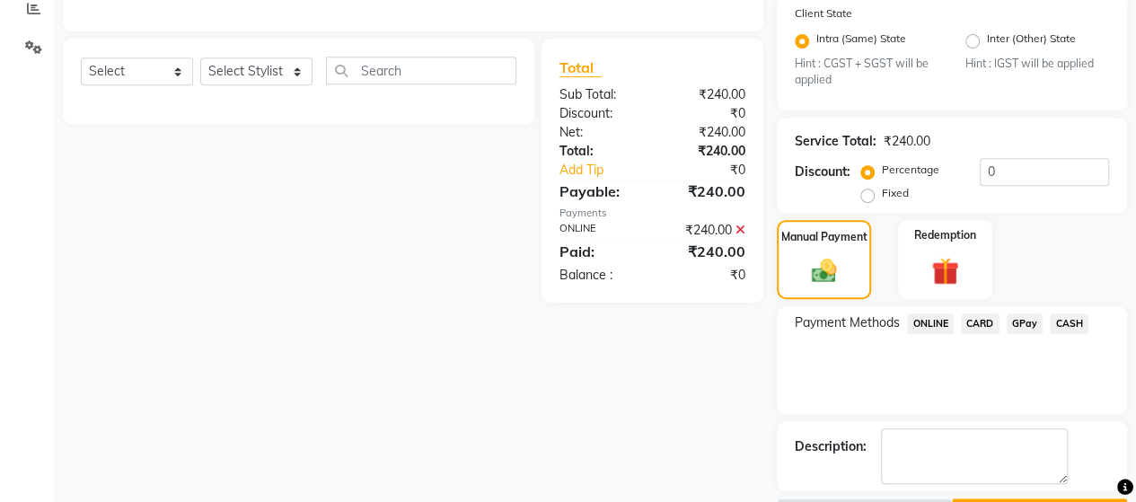
scroll to position [437, 0]
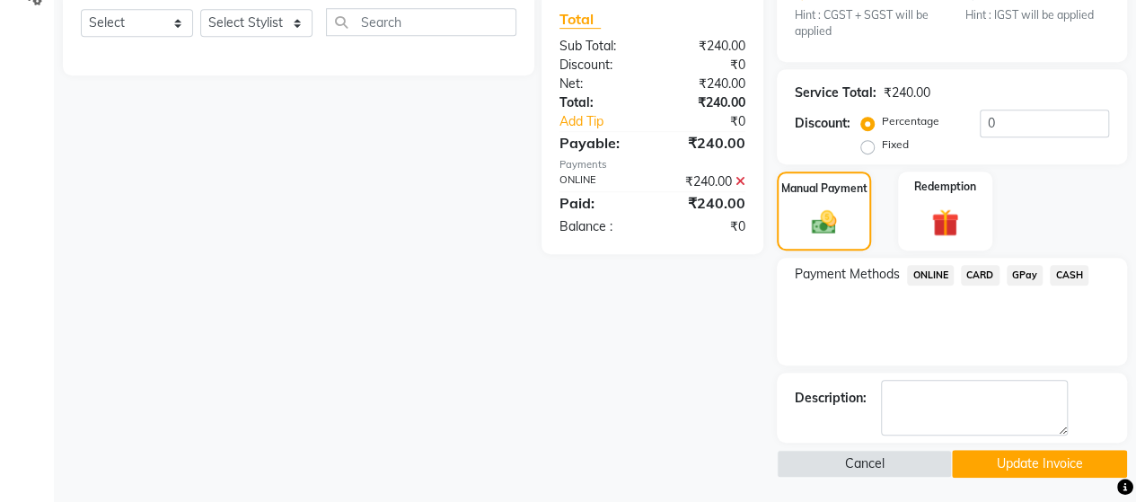
click at [1021, 451] on button "Update Invoice" at bounding box center [1039, 464] width 175 height 28
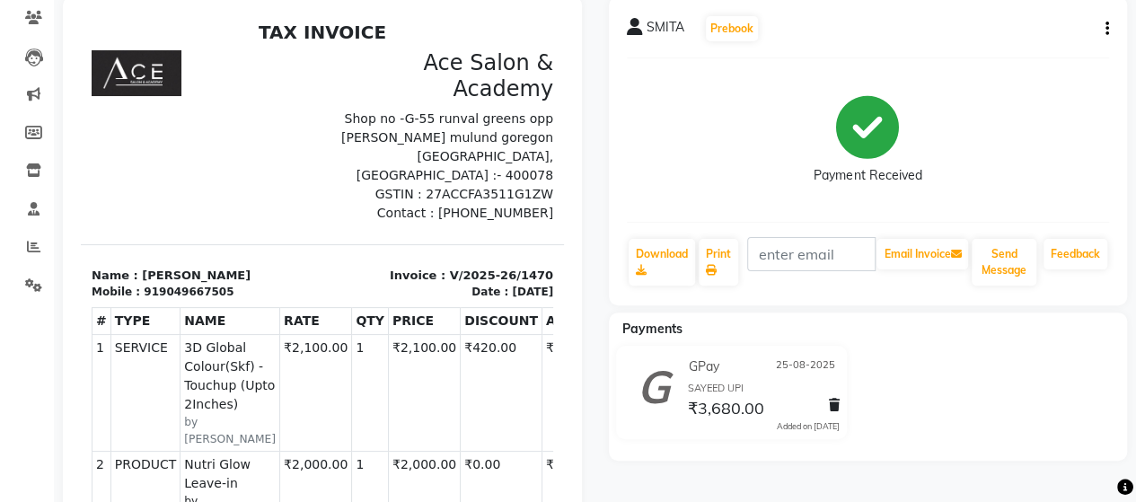
scroll to position [43, 0]
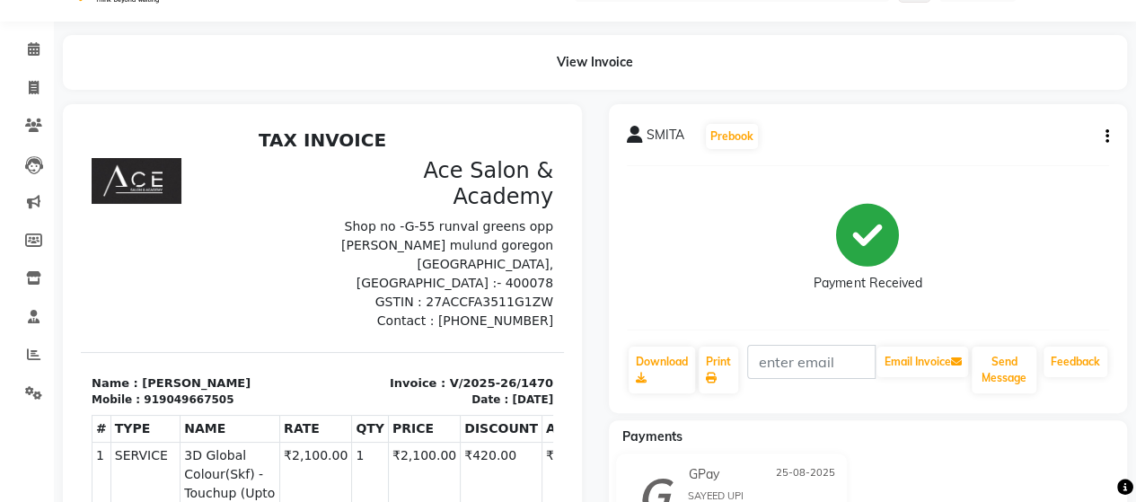
click at [1107, 136] on icon "button" at bounding box center [1107, 136] width 4 height 1
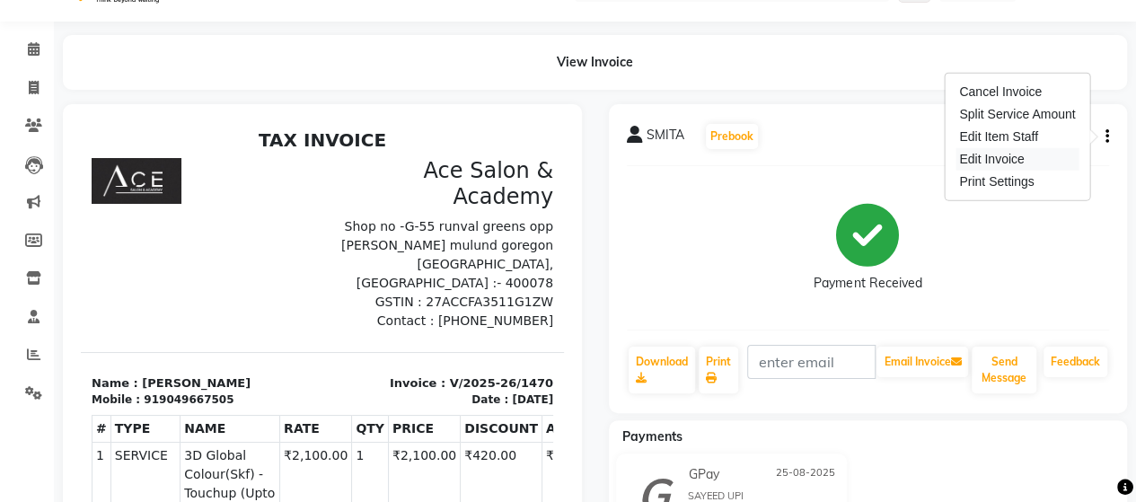
click at [1023, 159] on div "Edit Invoice" at bounding box center [1016, 159] width 123 height 22
select select "service"
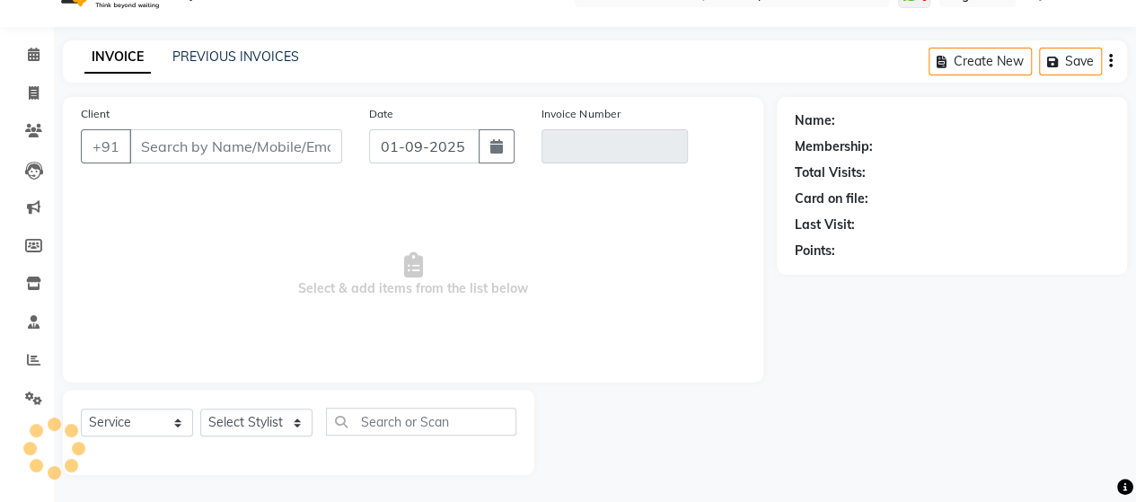
scroll to position [37, 0]
type input "9049667505"
type input "V/2025-26/1470"
select select "1: Object"
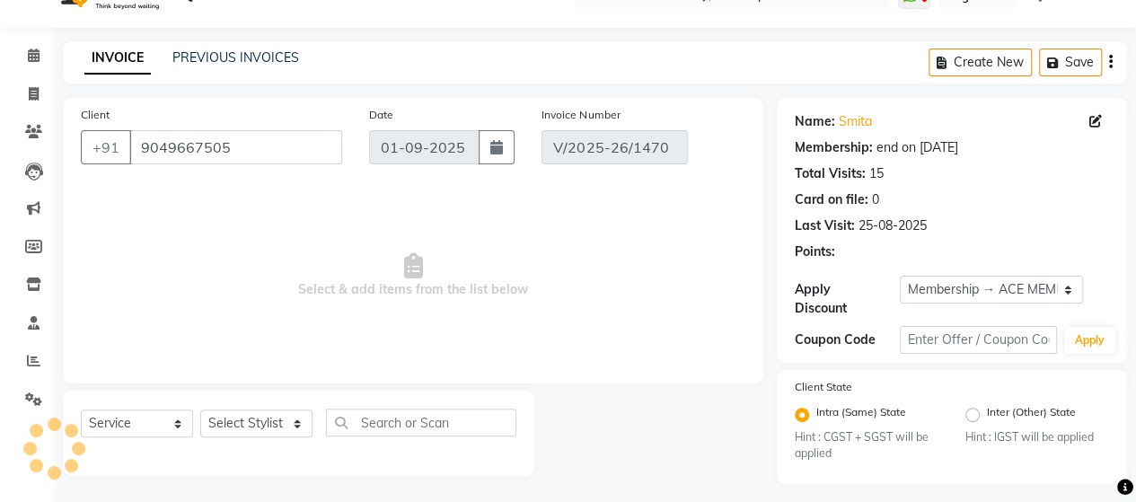
type input "25-08-2025"
select select "select"
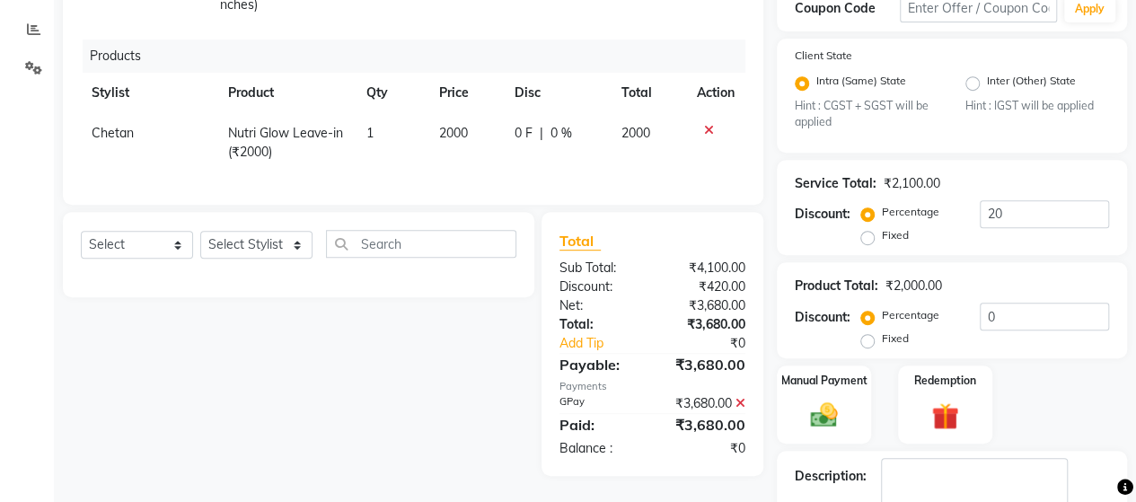
scroll to position [447, 0]
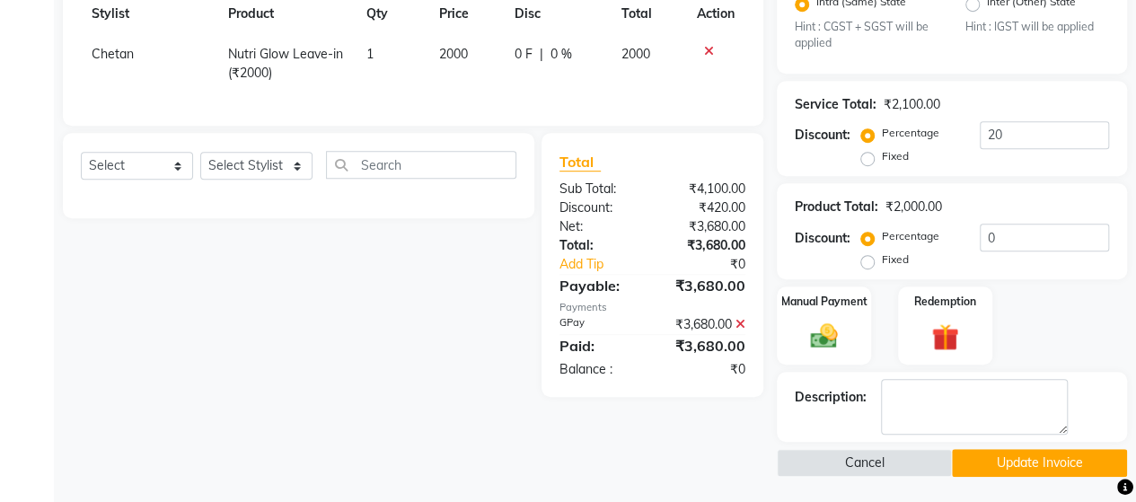
click at [743, 330] on icon at bounding box center [740, 324] width 10 height 13
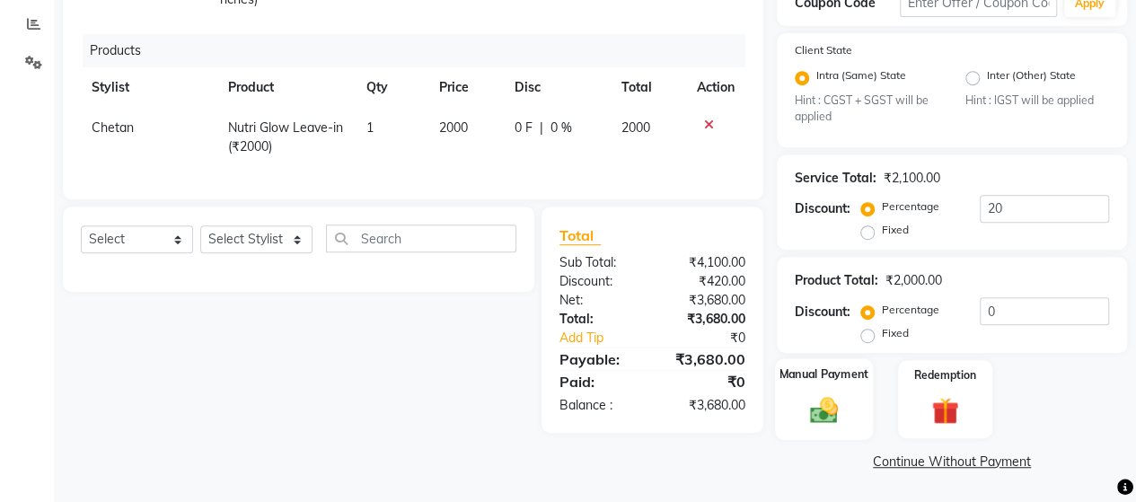
click at [809, 386] on div "Manual Payment" at bounding box center [824, 399] width 98 height 82
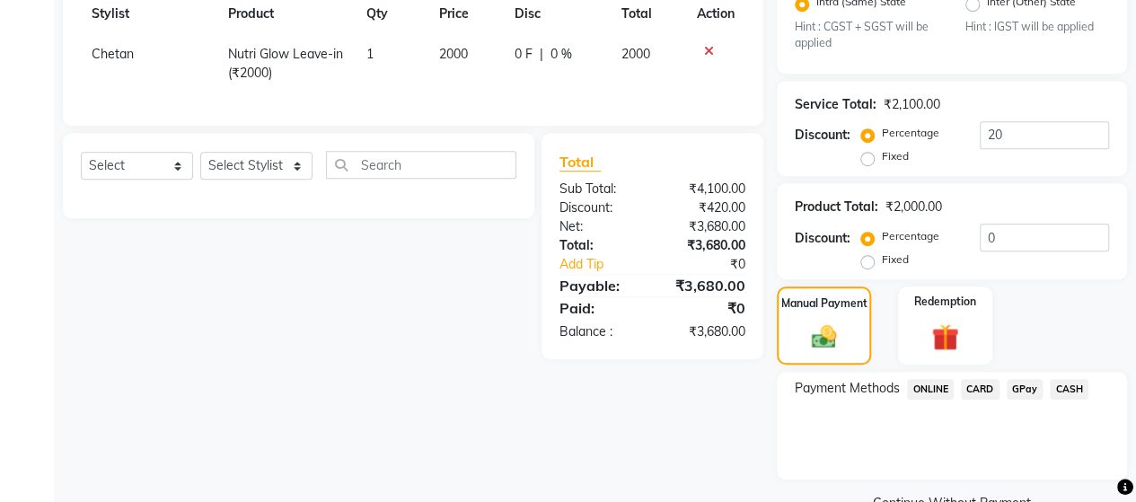
click at [940, 382] on span "ONLINE" at bounding box center [930, 389] width 47 height 21
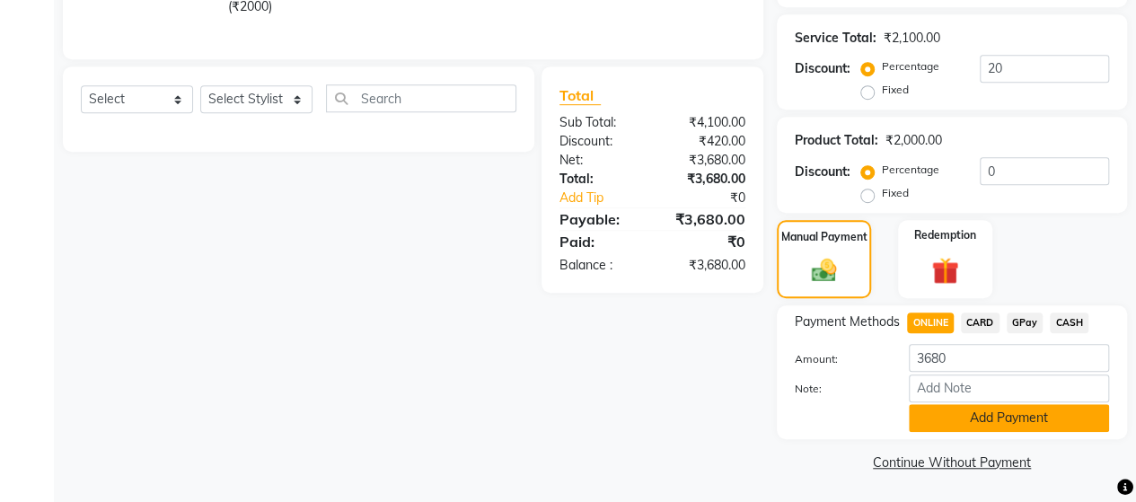
click at [997, 423] on button "Add Payment" at bounding box center [1008, 418] width 200 height 28
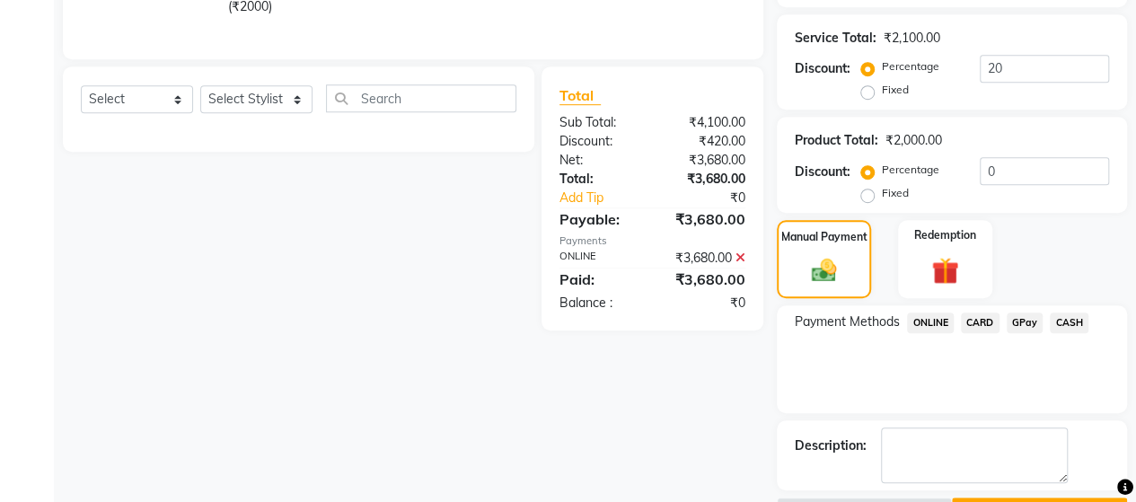
scroll to position [562, 0]
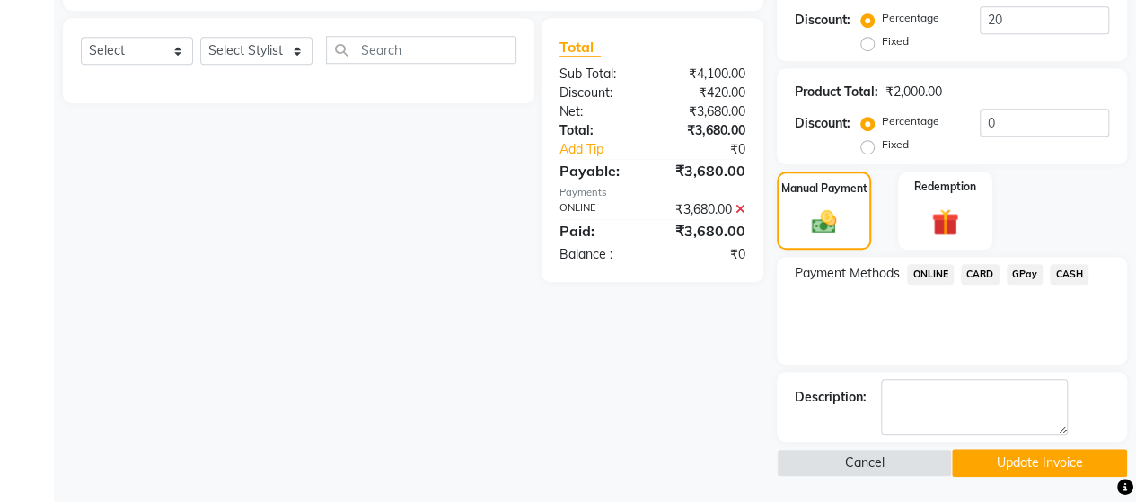
click at [1020, 461] on button "Update Invoice" at bounding box center [1039, 463] width 175 height 28
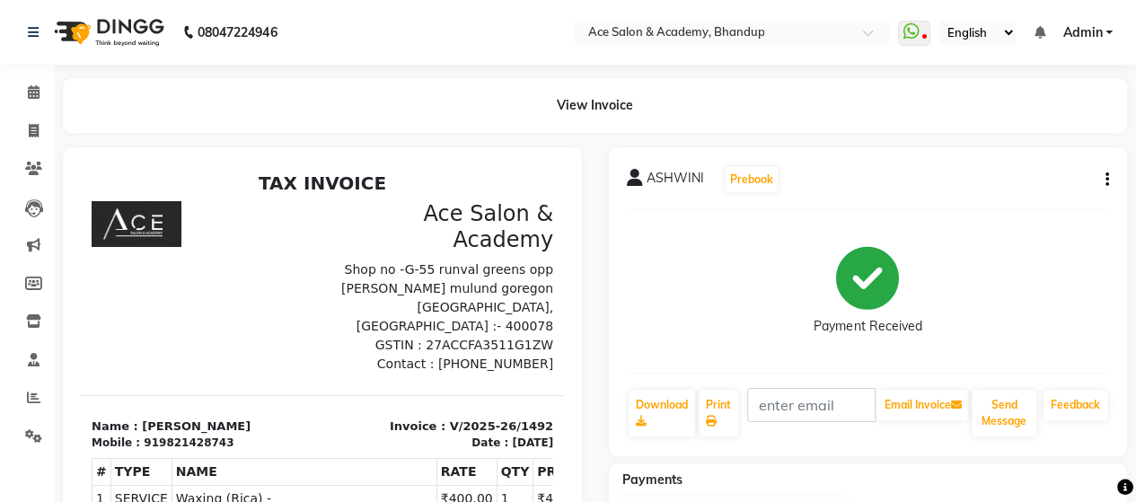
click at [1108, 179] on div "ASHWINI Prebook Payment Received Download Print Email Invoice Send Message Feed…" at bounding box center [868, 301] width 519 height 309
click at [1106, 180] on icon "button" at bounding box center [1107, 180] width 4 height 1
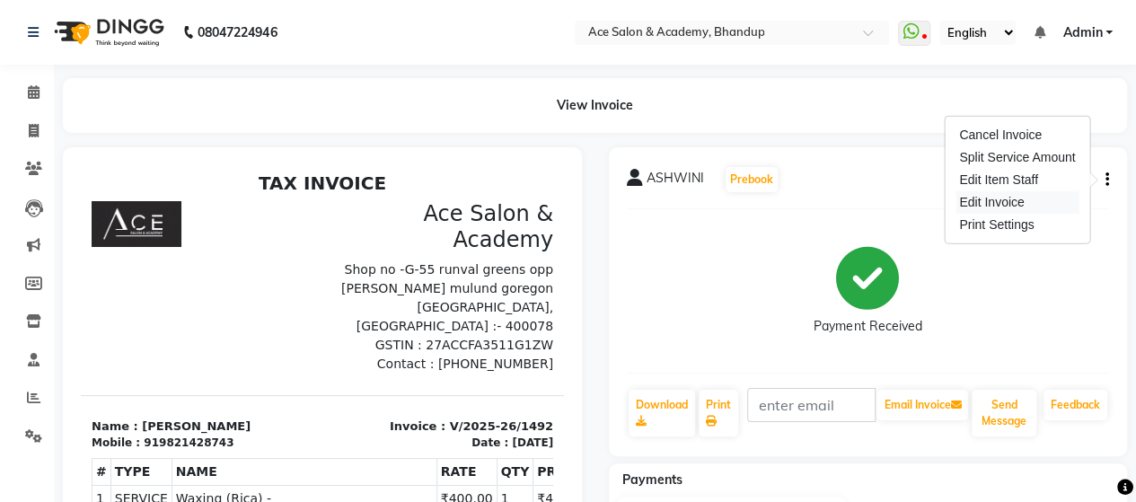
click at [1022, 205] on div "Edit Invoice" at bounding box center [1016, 202] width 123 height 22
select select "service"
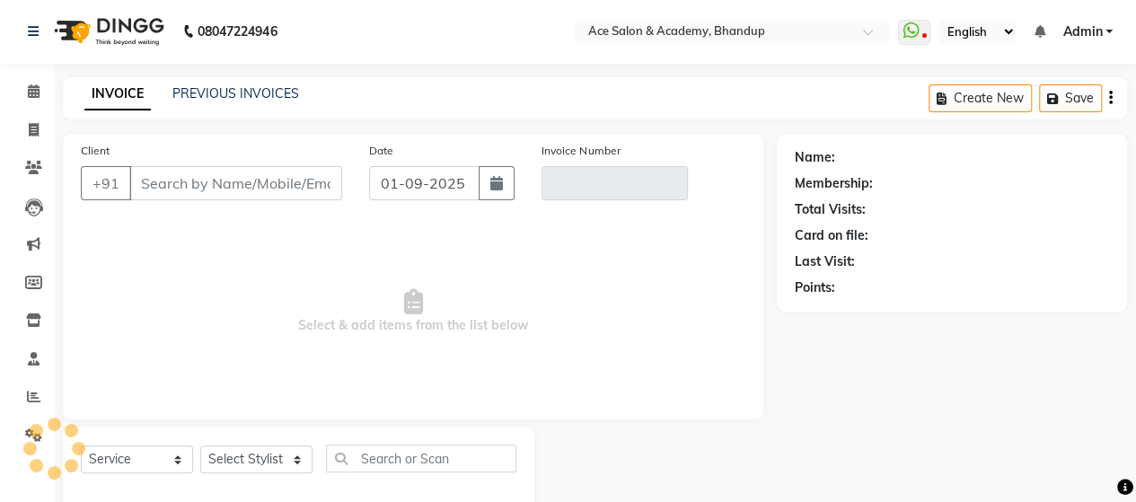
scroll to position [37, 0]
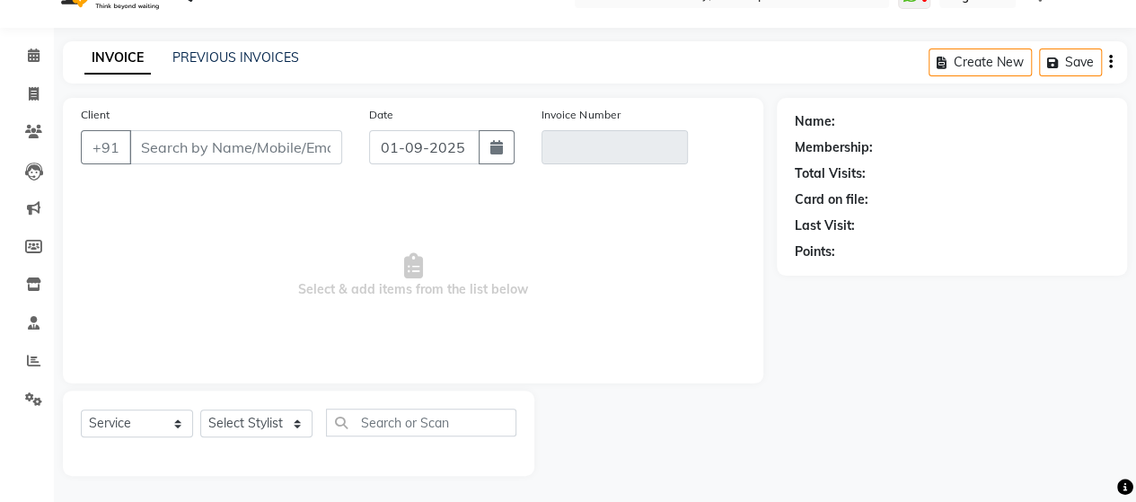
type input "9821428743"
type input "V/2025-26/1492"
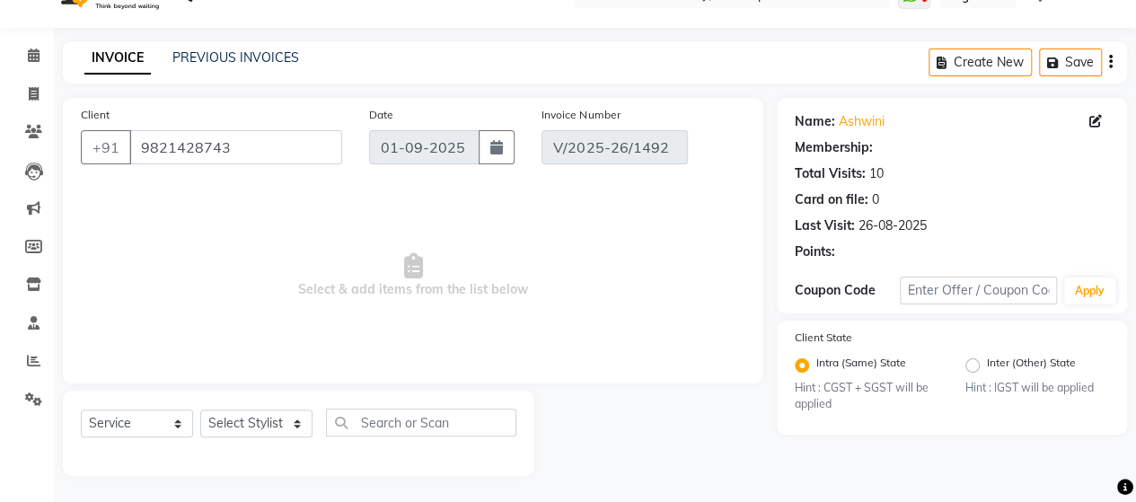
type input "26-08-2025"
select select "select"
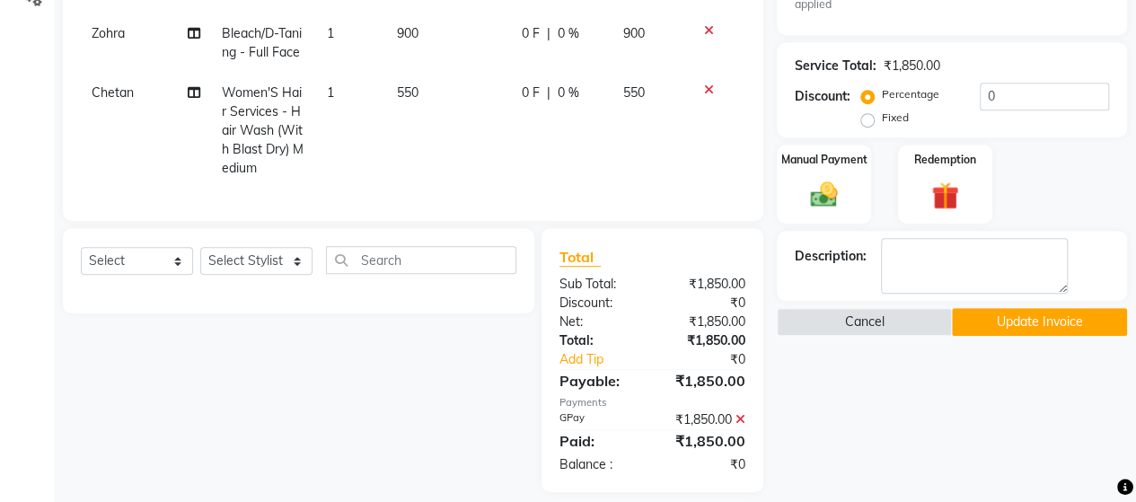
scroll to position [446, 0]
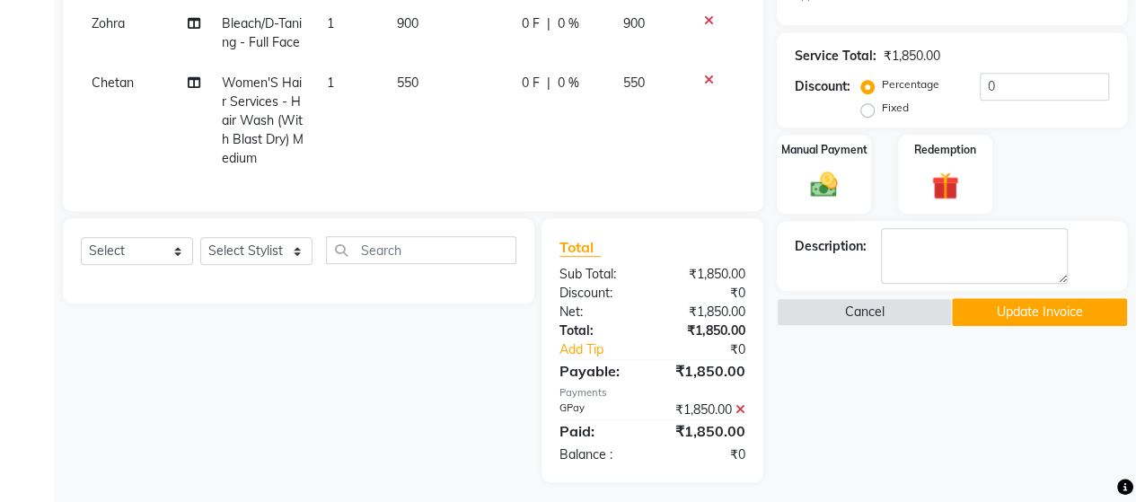
click at [741, 403] on icon at bounding box center [740, 409] width 10 height 13
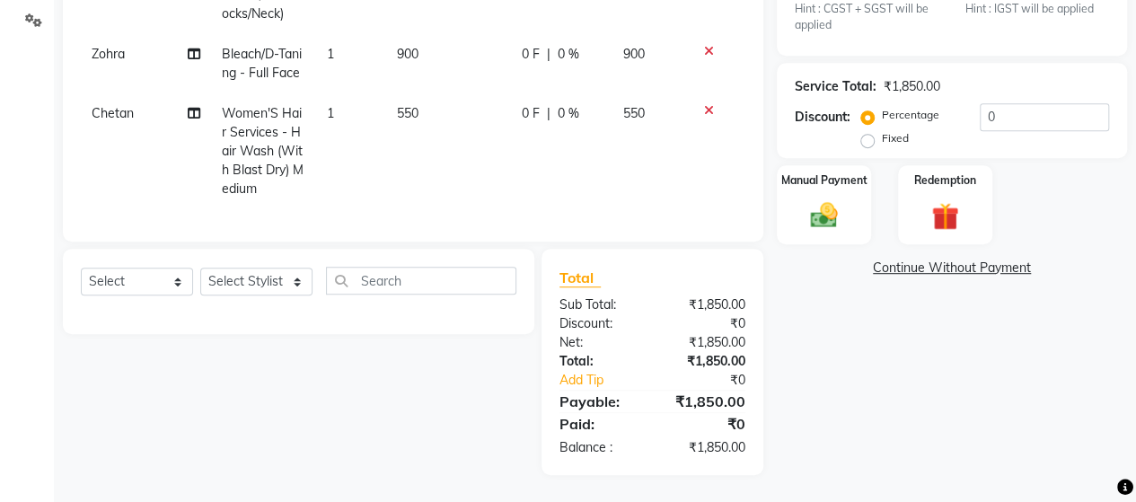
scroll to position [409, 0]
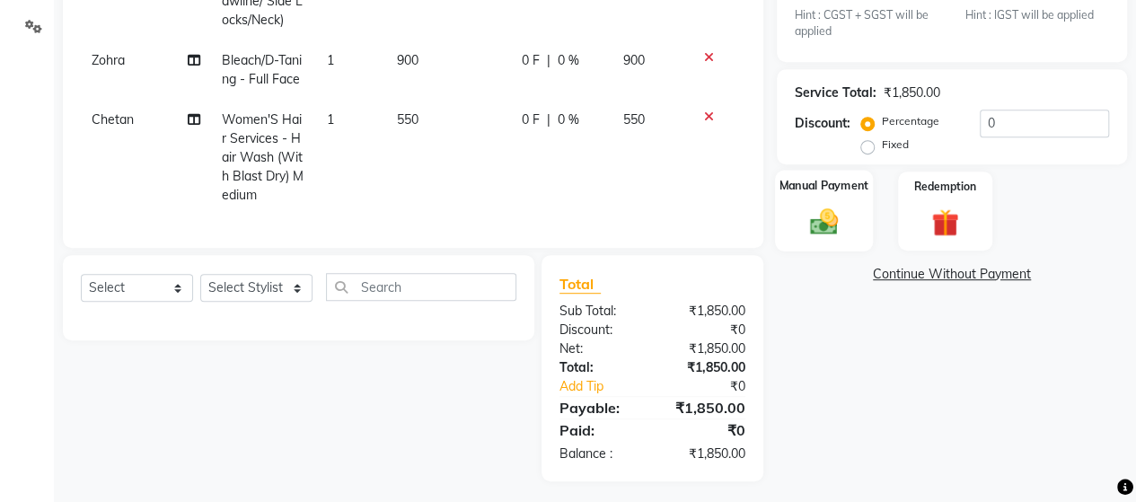
click at [838, 224] on img at bounding box center [824, 222] width 46 height 32
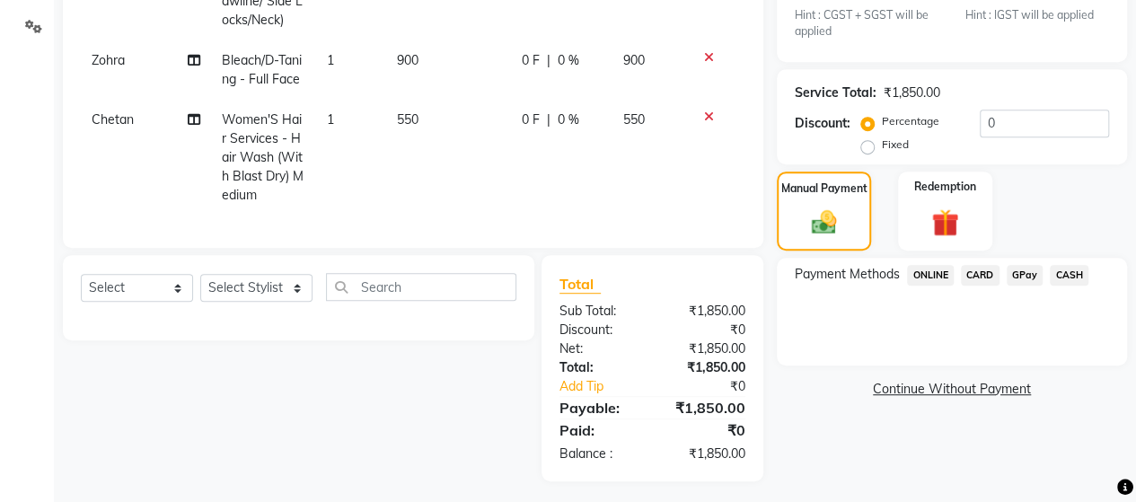
click at [944, 276] on span "ONLINE" at bounding box center [930, 275] width 47 height 21
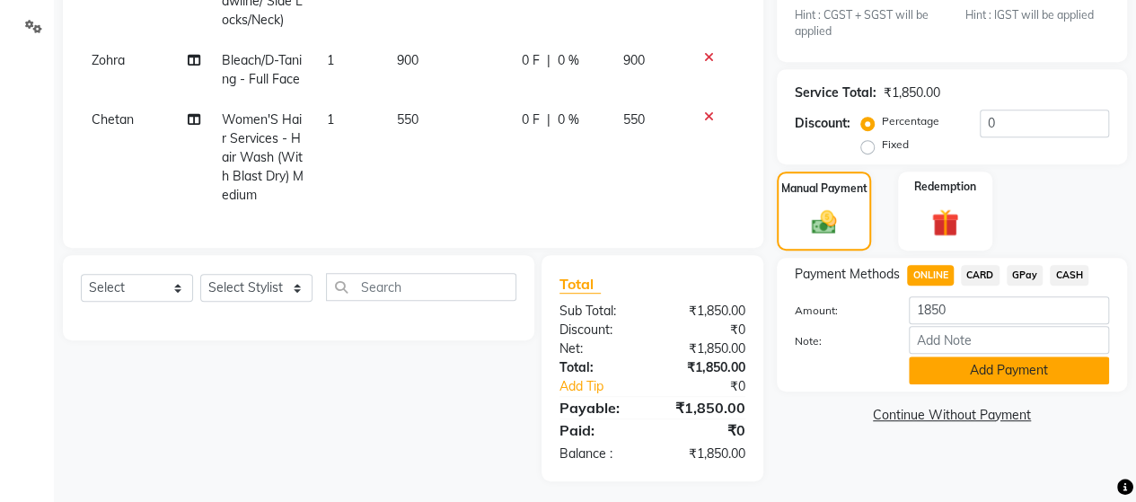
click at [966, 368] on button "Add Payment" at bounding box center [1008, 370] width 200 height 28
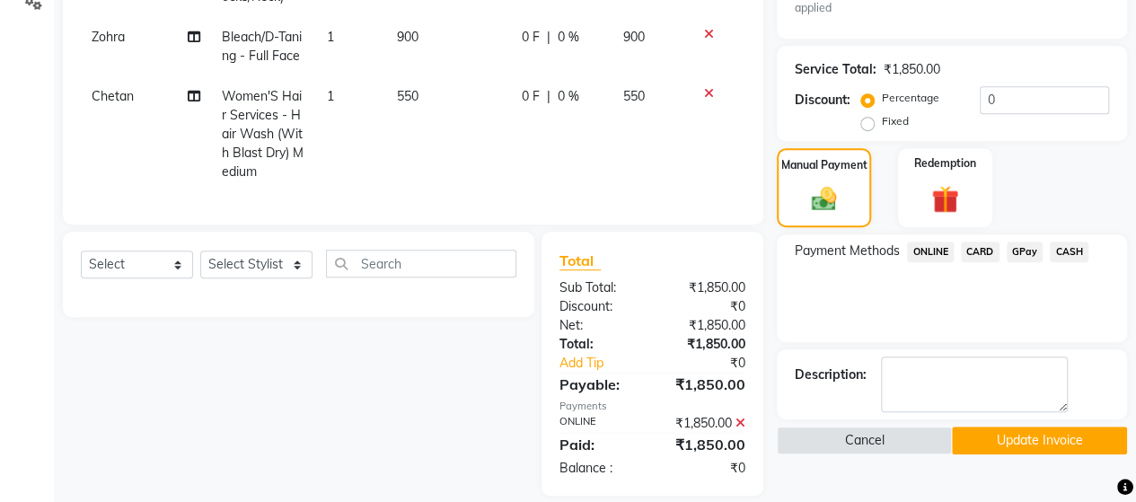
scroll to position [446, 0]
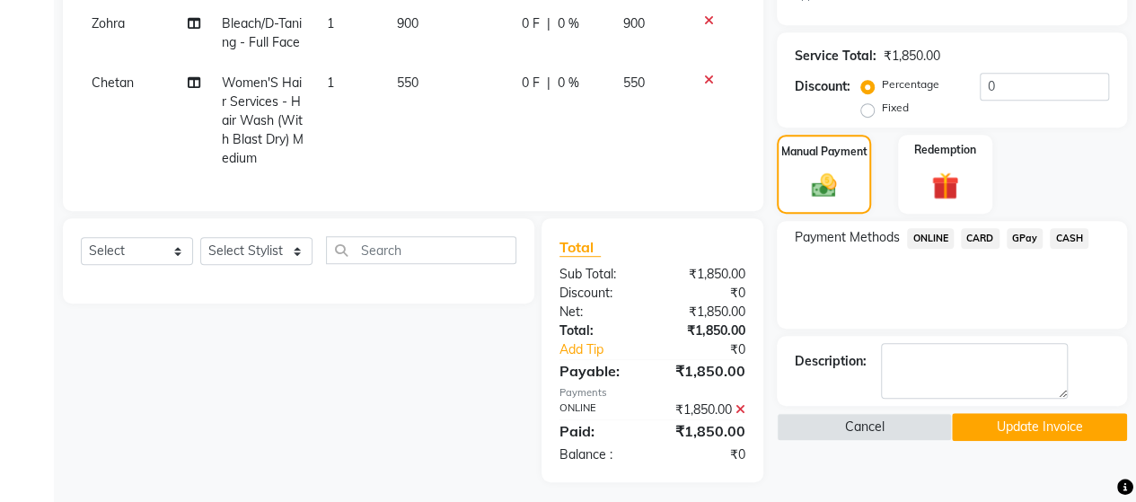
drag, startPoint x: 1016, startPoint y: 413, endPoint x: 1015, endPoint y: 403, distance: 9.9
click at [1016, 414] on button "Update Invoice" at bounding box center [1039, 427] width 175 height 28
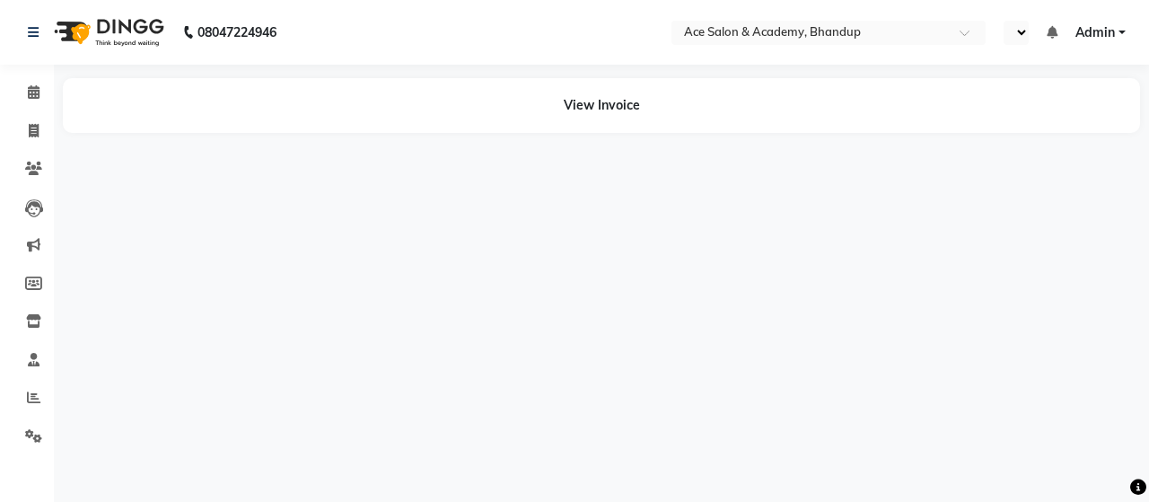
select select "en"
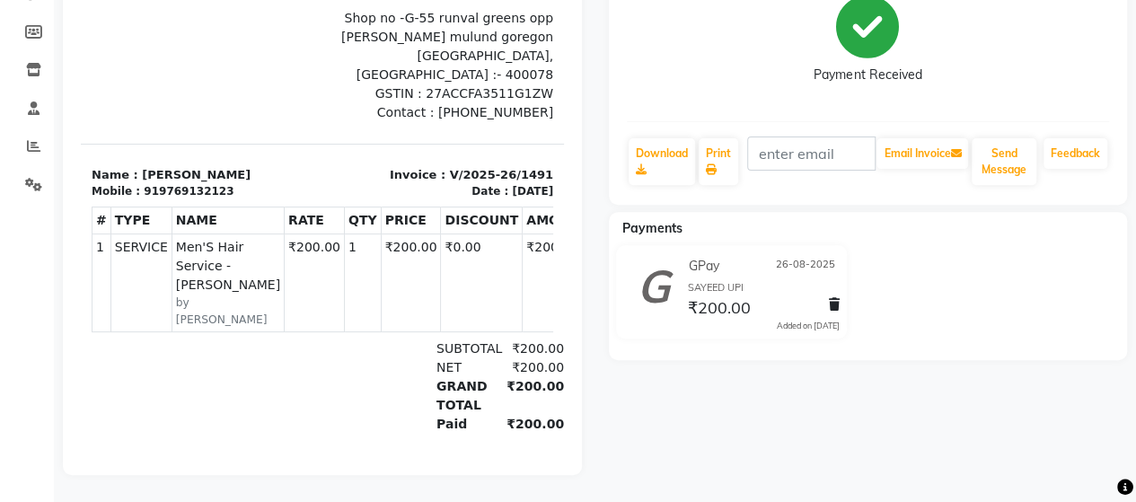
scroll to position [84, 0]
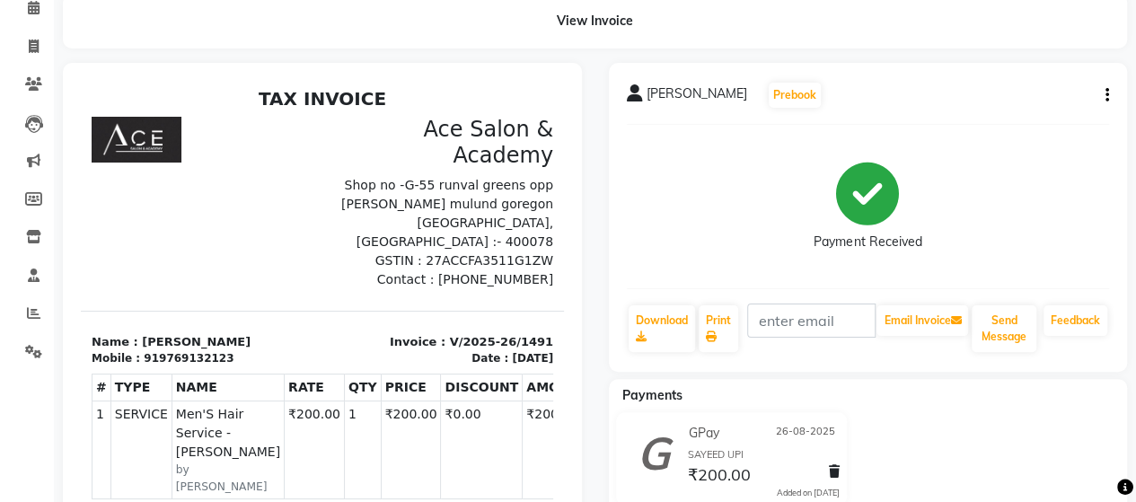
click at [1107, 95] on icon "button" at bounding box center [1107, 95] width 4 height 1
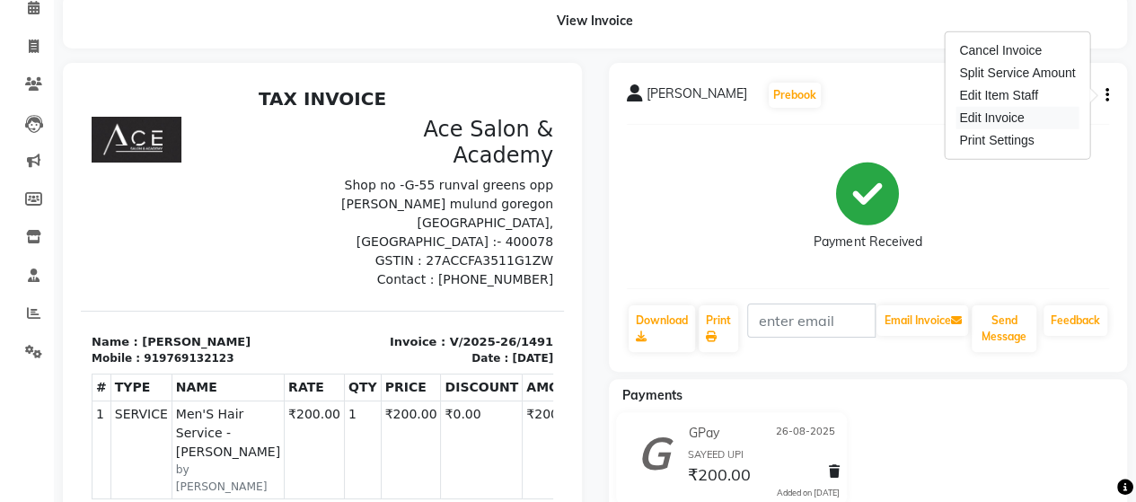
click at [1021, 116] on div "Edit Invoice" at bounding box center [1016, 118] width 123 height 22
select select "service"
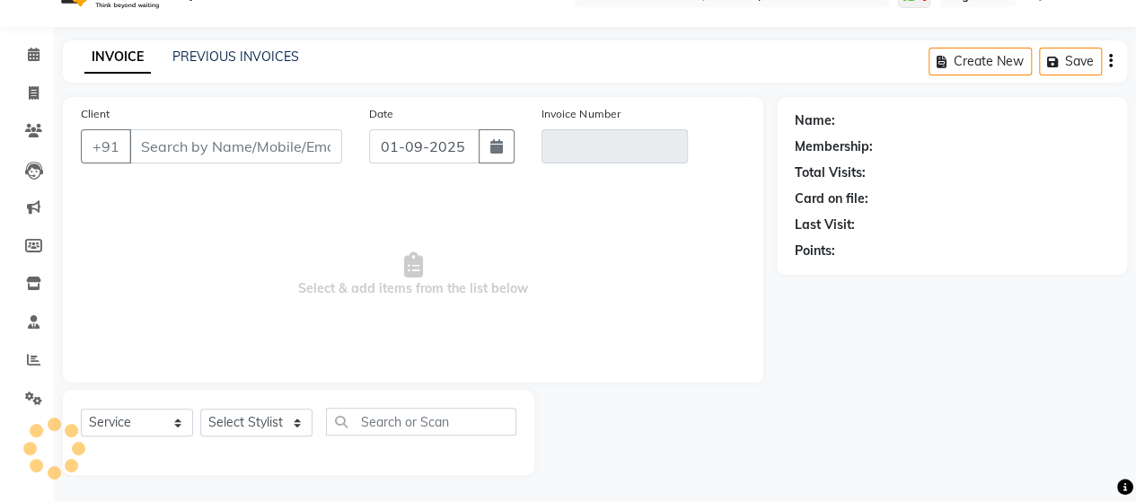
scroll to position [37, 0]
type input "9769132123"
type input "V/2025-26/1491"
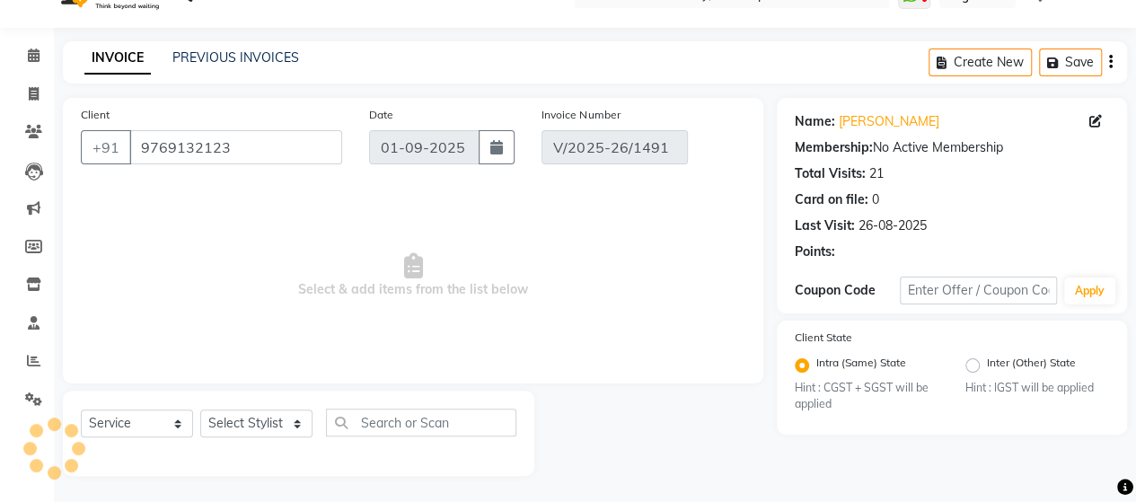
type input "26-08-2025"
select select "select"
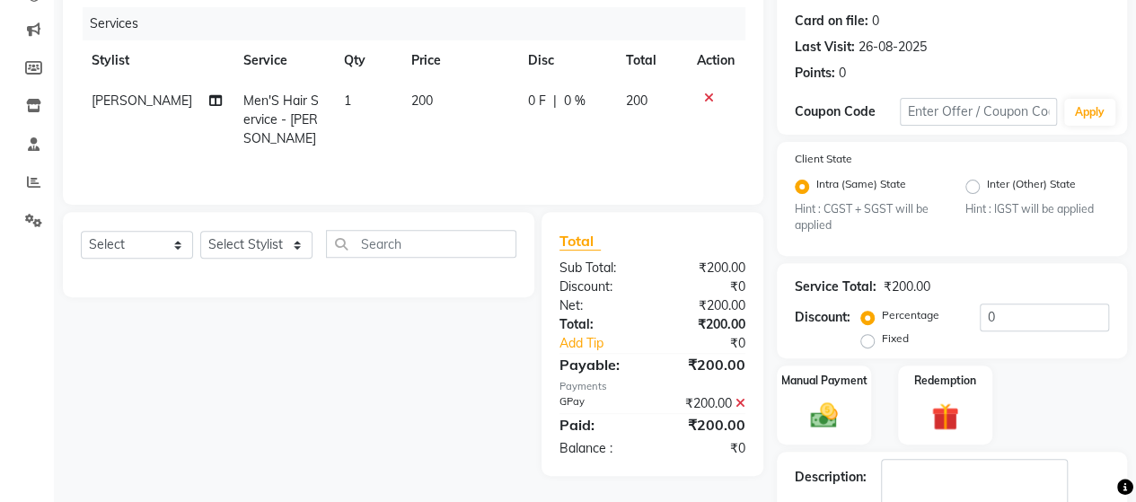
scroll to position [294, 0]
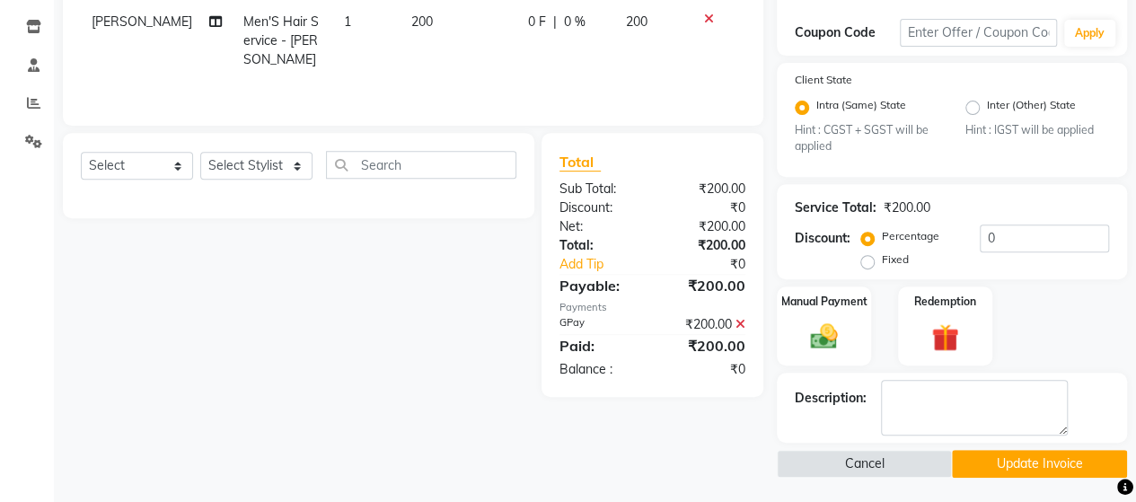
click at [741, 320] on icon at bounding box center [740, 324] width 10 height 13
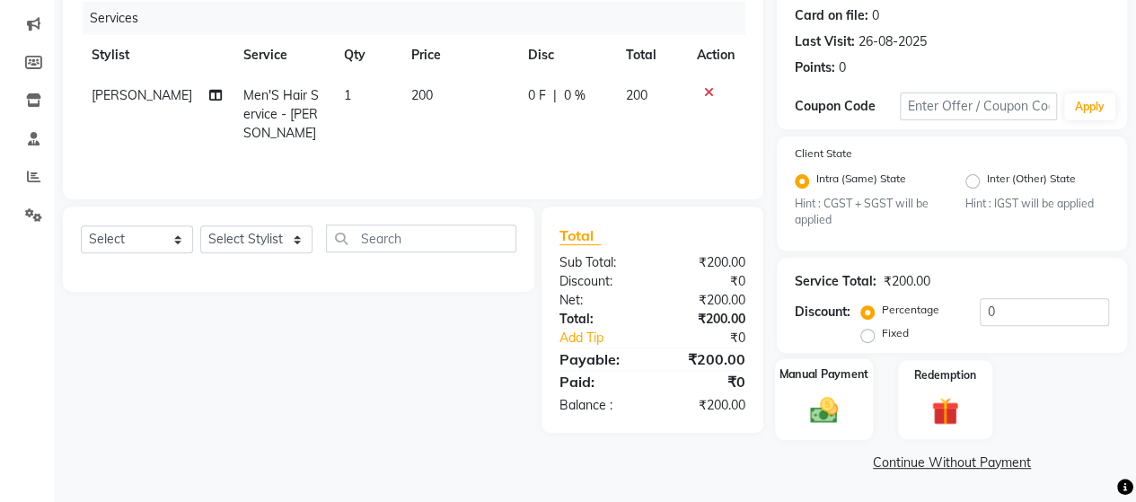
click at [838, 374] on label "Manual Payment" at bounding box center [824, 374] width 90 height 17
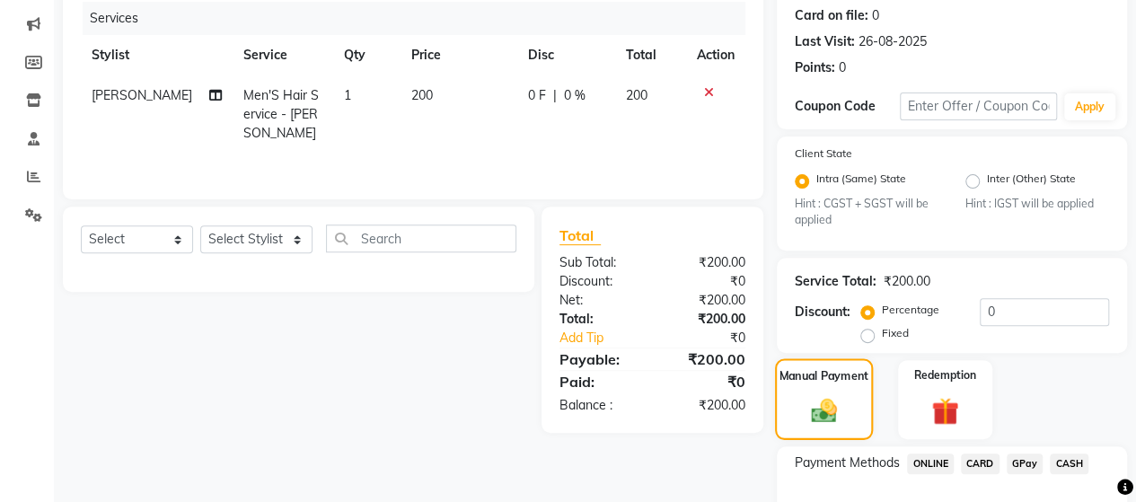
scroll to position [294, 0]
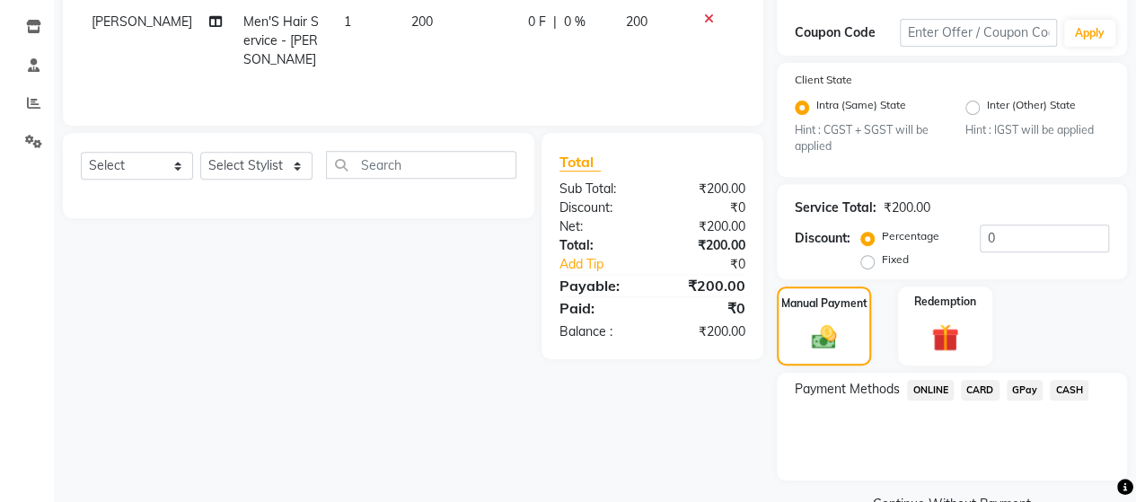
click at [930, 385] on span "ONLINE" at bounding box center [930, 390] width 47 height 21
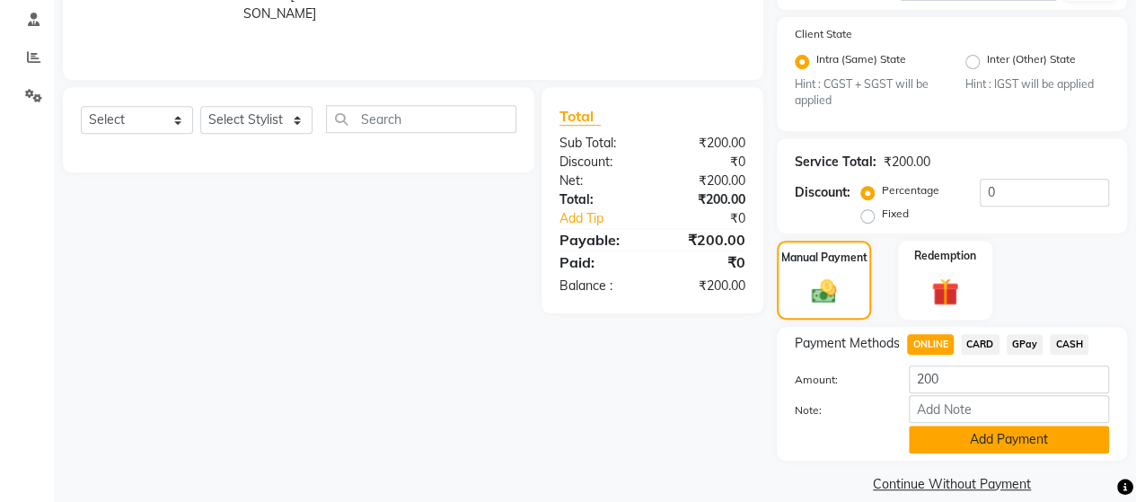
scroll to position [361, 0]
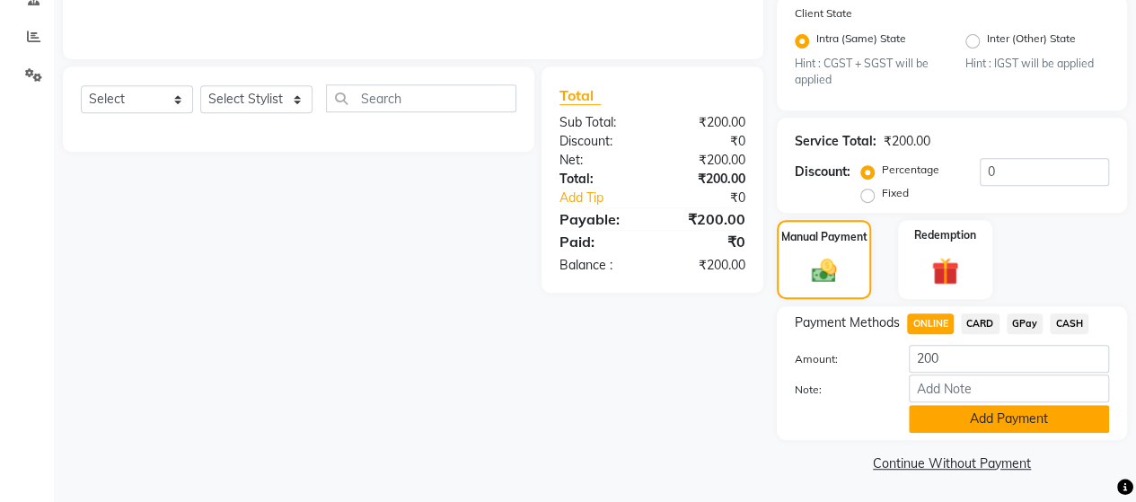
click at [975, 415] on button "Add Payment" at bounding box center [1008, 419] width 200 height 28
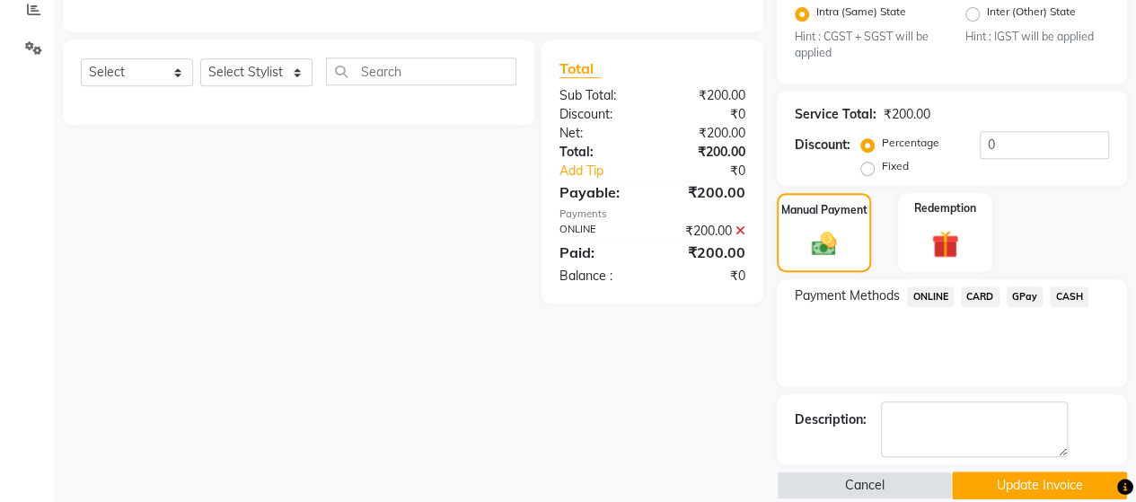
scroll to position [409, 0]
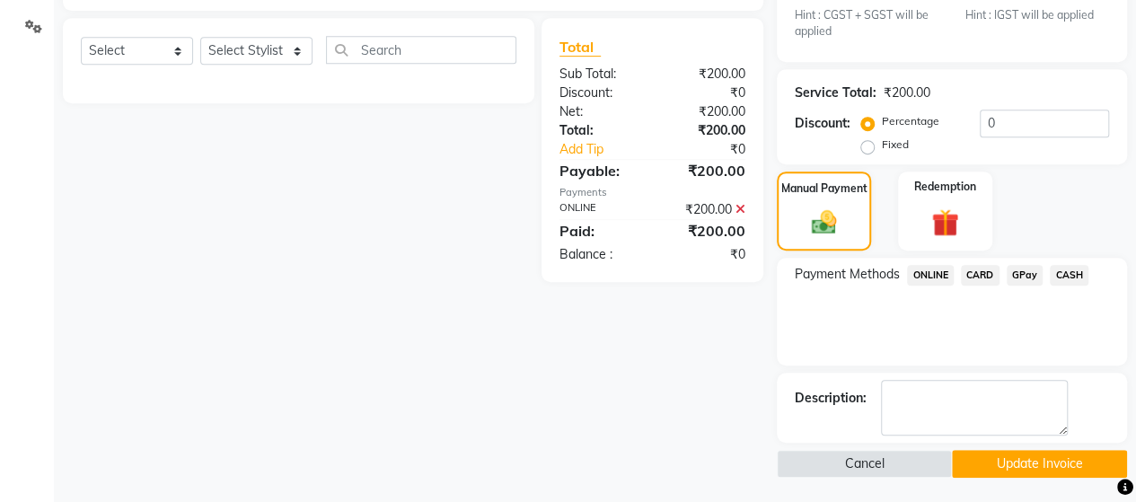
click at [1022, 457] on button "Update Invoice" at bounding box center [1039, 464] width 175 height 28
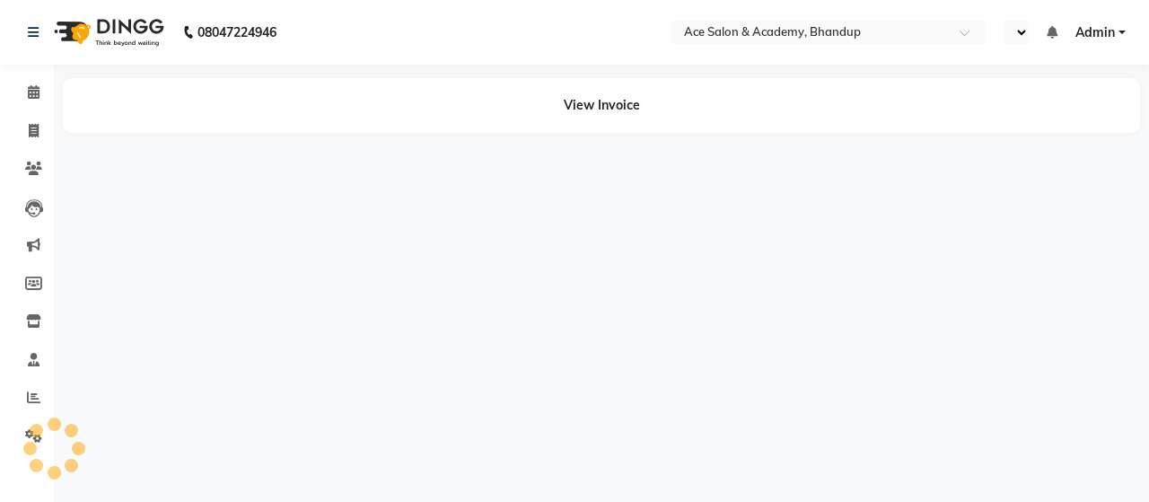
select select "en"
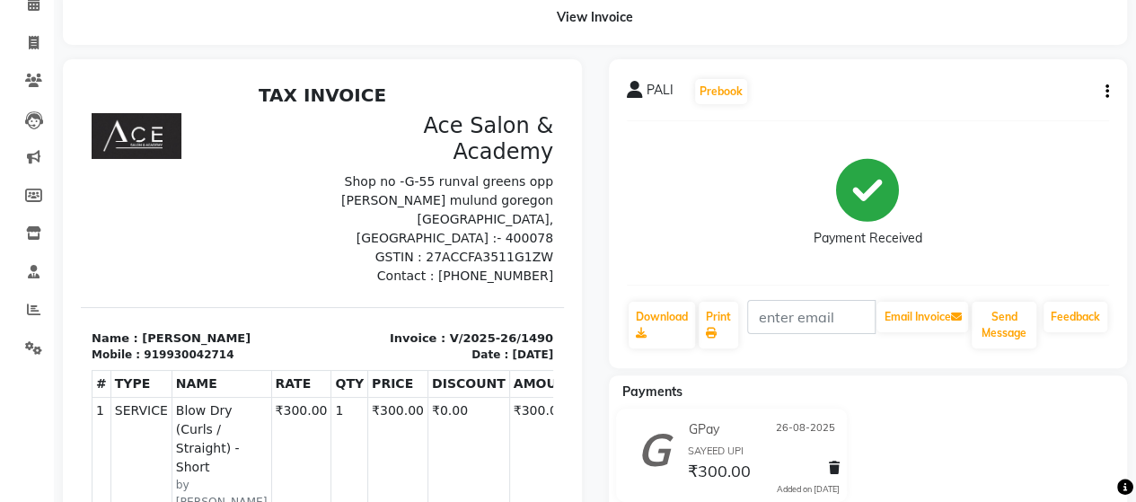
scroll to position [90, 0]
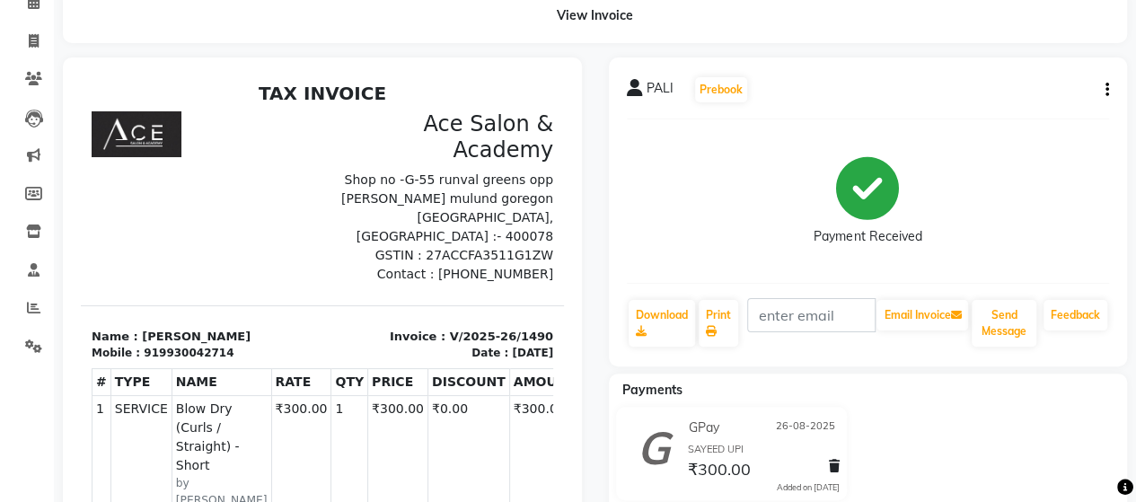
click at [1110, 89] on div "PALI Prebook Payment Received Download Print Email Invoice Send Message Feedback" at bounding box center [868, 211] width 519 height 309
click at [1105, 90] on icon "button" at bounding box center [1107, 90] width 4 height 1
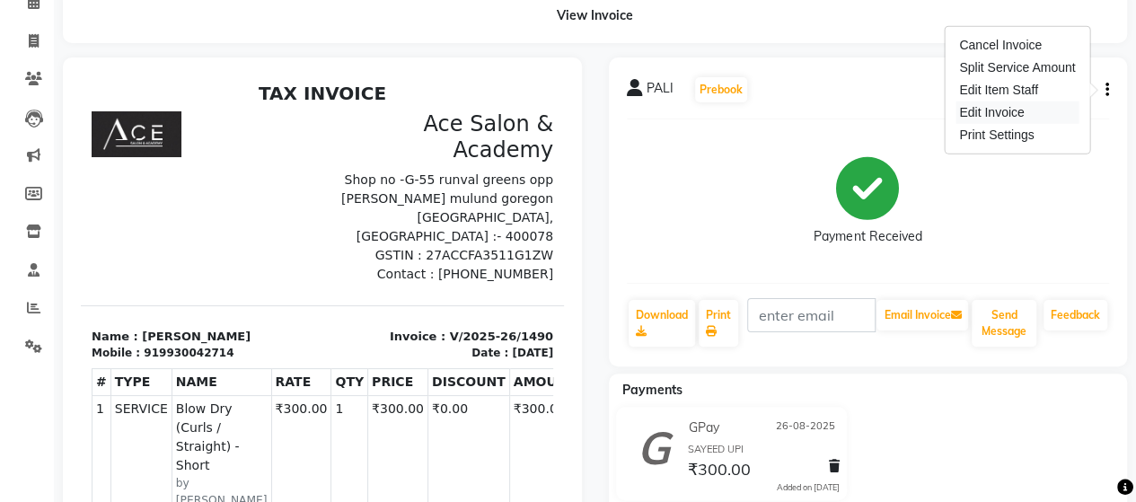
click at [1004, 104] on div "Edit Invoice" at bounding box center [1016, 112] width 123 height 22
select select "service"
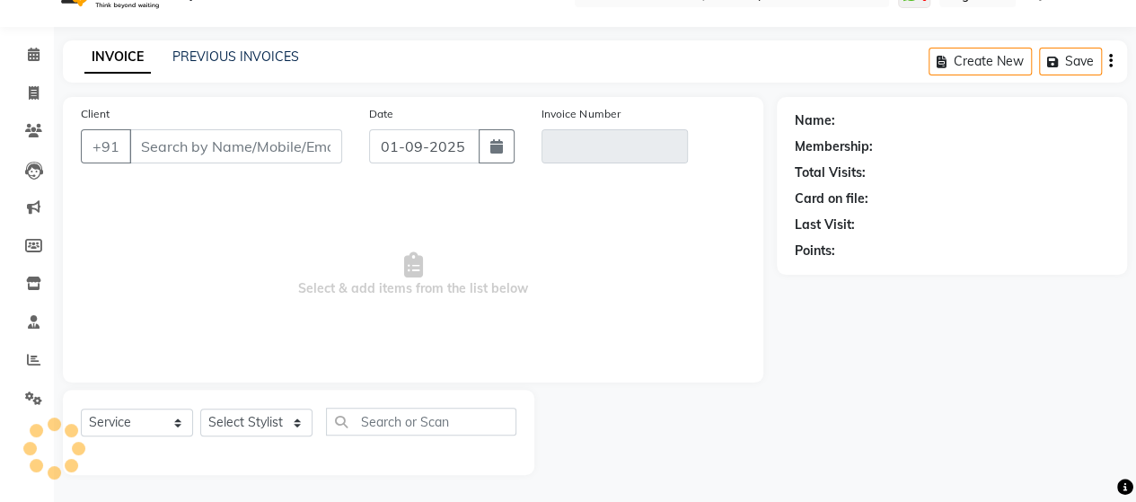
scroll to position [37, 0]
type input "9930042714"
type input "V/2025-26/1490"
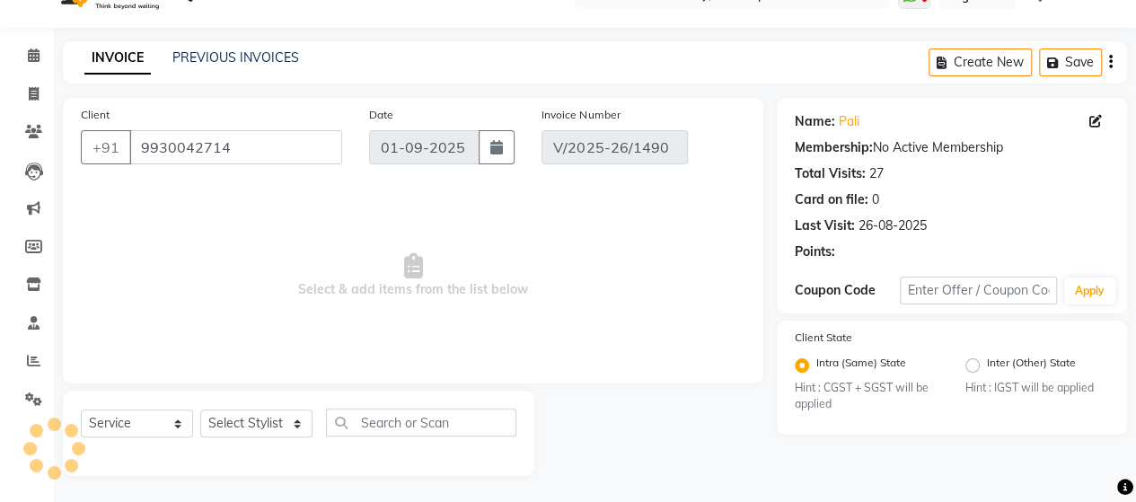
type input "26-08-2025"
select select "select"
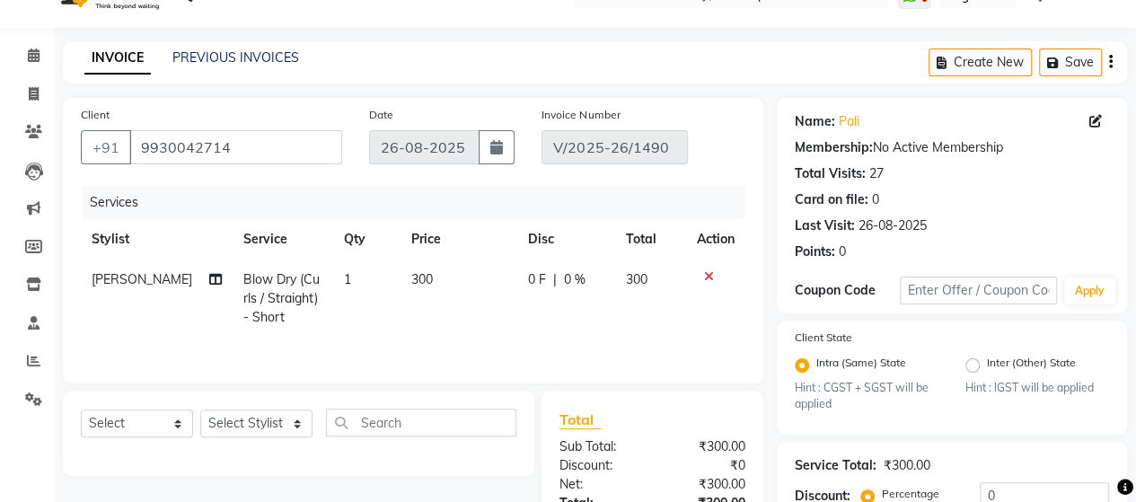
scroll to position [294, 0]
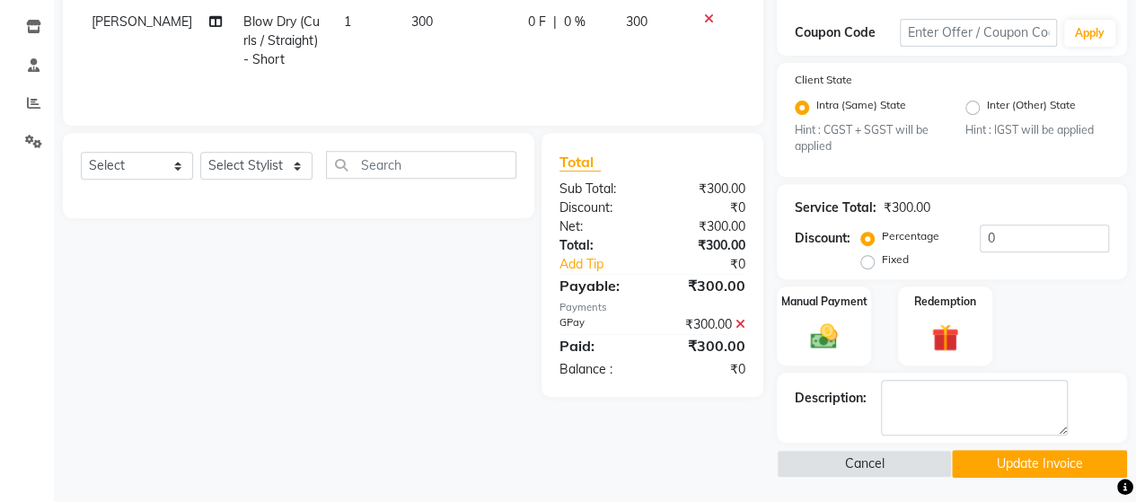
click at [746, 322] on div "₹300.00" at bounding box center [705, 324] width 107 height 19
click at [739, 323] on icon at bounding box center [740, 324] width 10 height 13
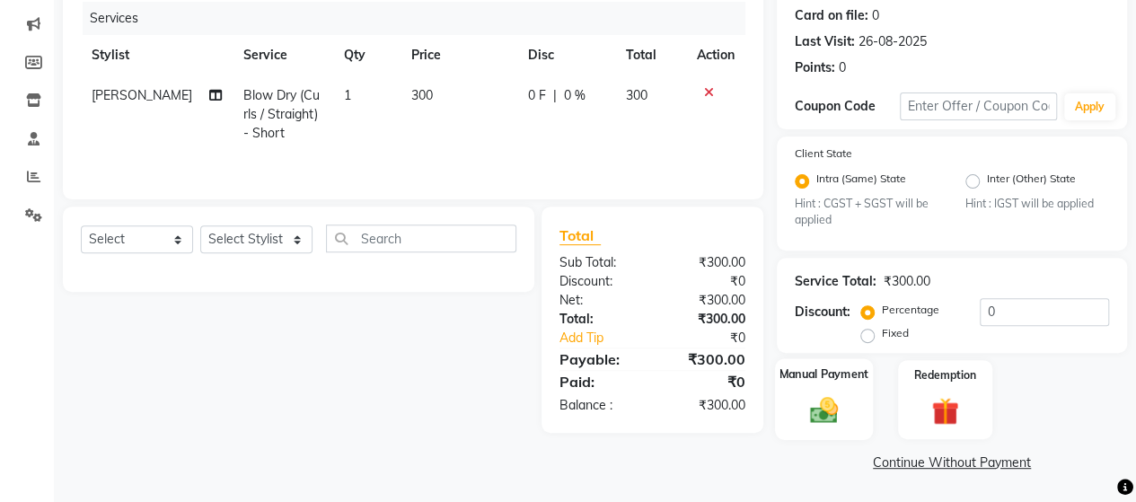
click at [816, 382] on div "Manual Payment" at bounding box center [824, 400] width 98 height 82
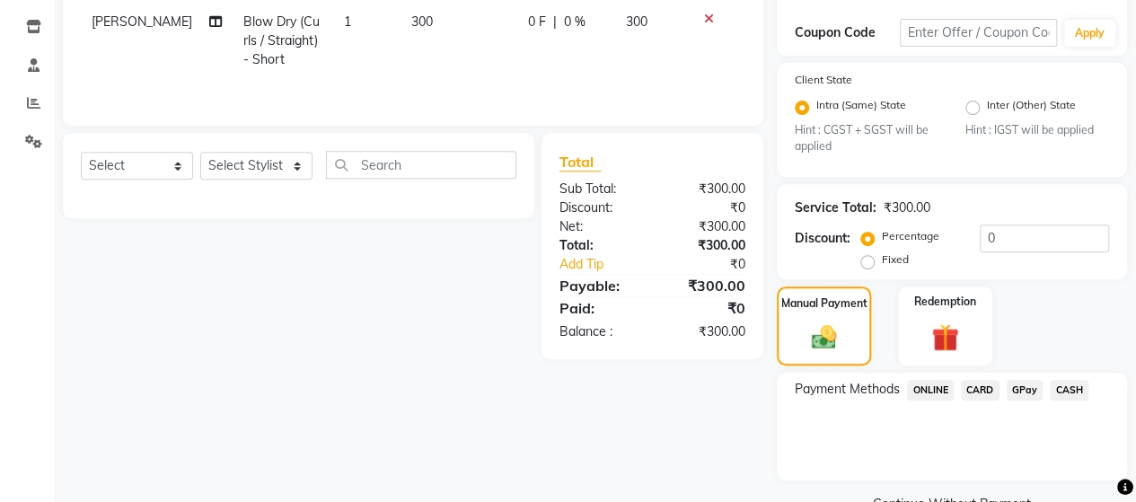
click at [939, 391] on span "ONLINE" at bounding box center [930, 390] width 47 height 21
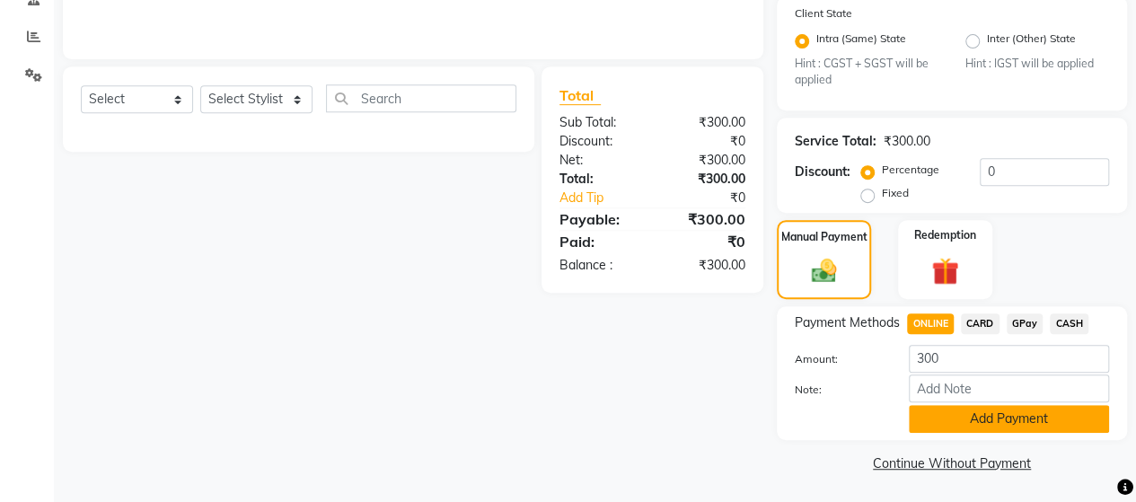
click at [994, 417] on button "Add Payment" at bounding box center [1008, 419] width 200 height 28
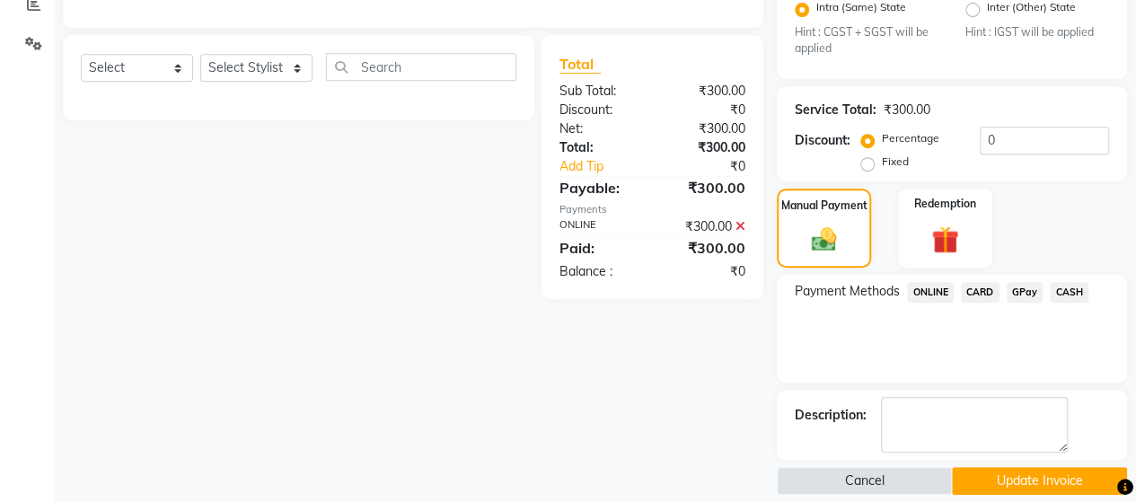
scroll to position [409, 0]
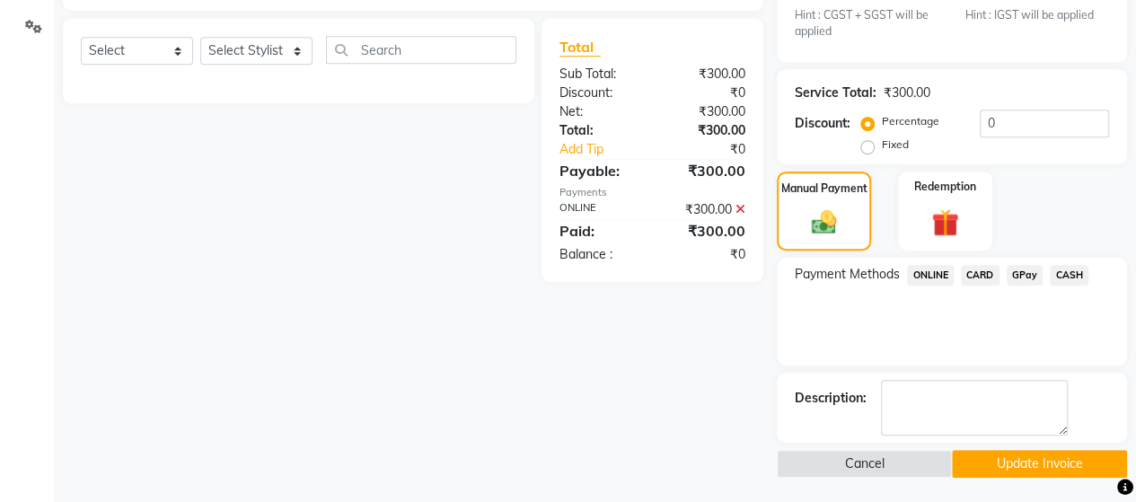
click at [1011, 452] on button "Update Invoice" at bounding box center [1039, 464] width 175 height 28
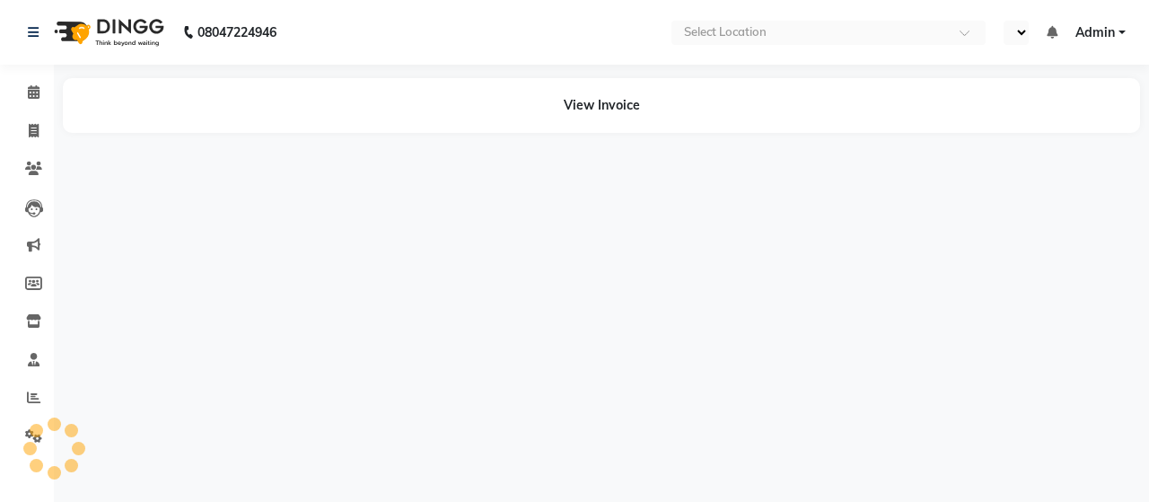
select select "en"
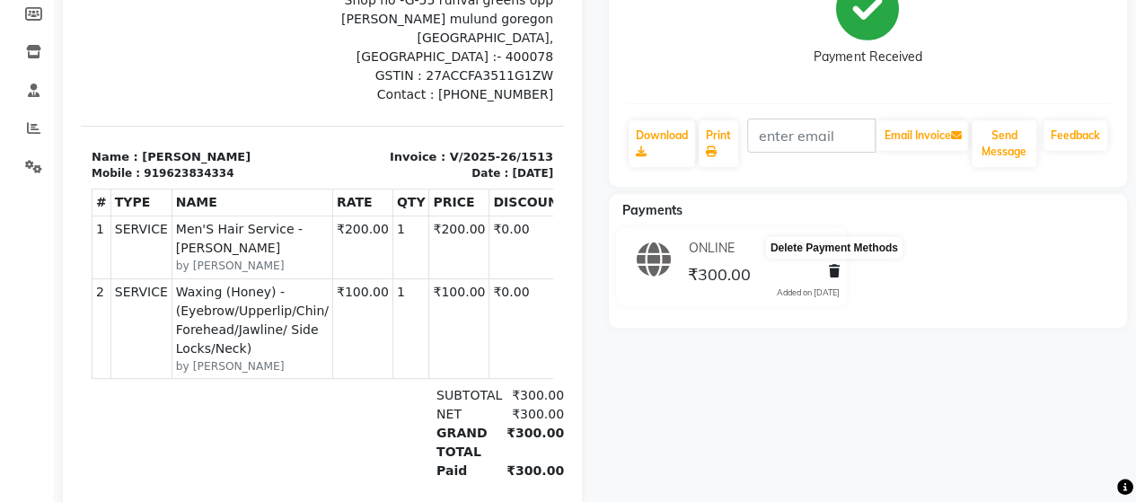
click at [831, 265] on icon at bounding box center [834, 271] width 11 height 13
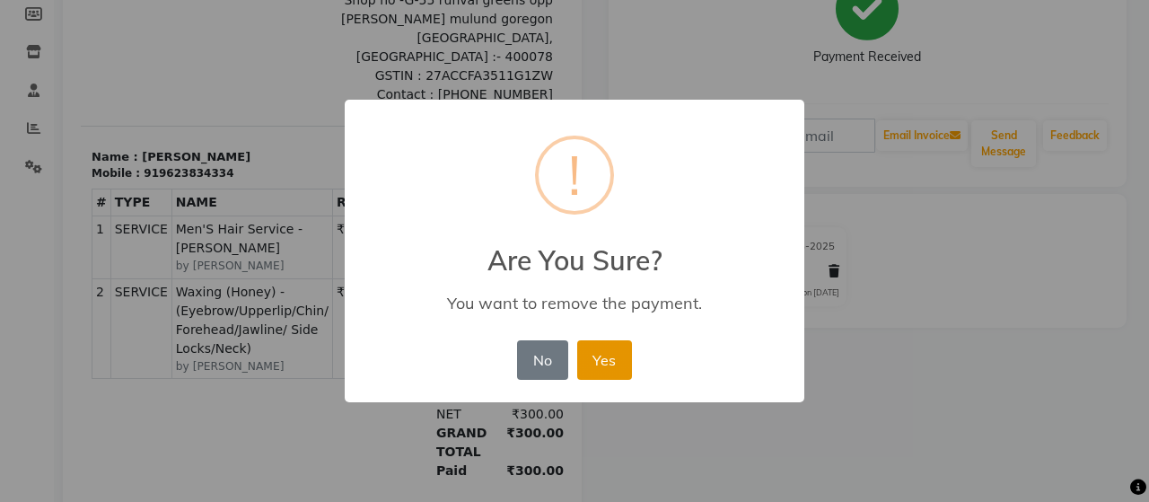
click at [610, 359] on button "Yes" at bounding box center [604, 359] width 55 height 39
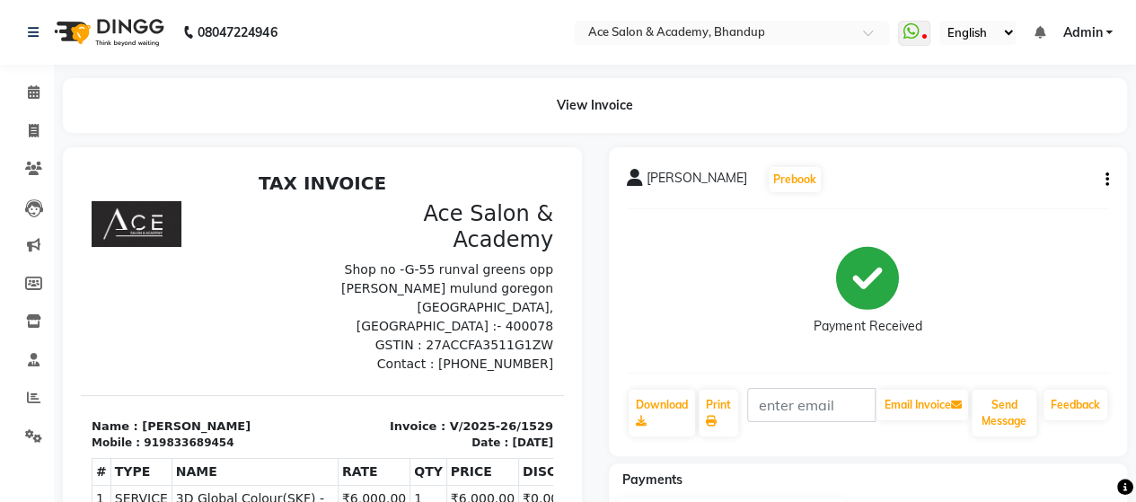
click at [1109, 175] on div "[PERSON_NAME] Prebook Payment Received Download Print Email Invoice Send Messag…" at bounding box center [868, 301] width 519 height 309
click at [1102, 178] on button "button" at bounding box center [1103, 180] width 11 height 19
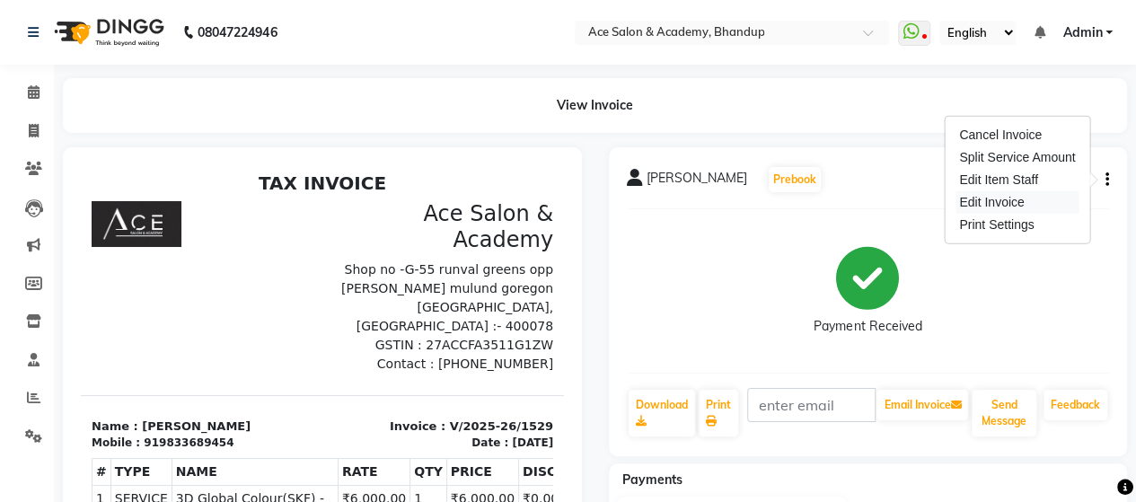
click at [1006, 200] on div "Edit Invoice" at bounding box center [1016, 202] width 123 height 22
select select "service"
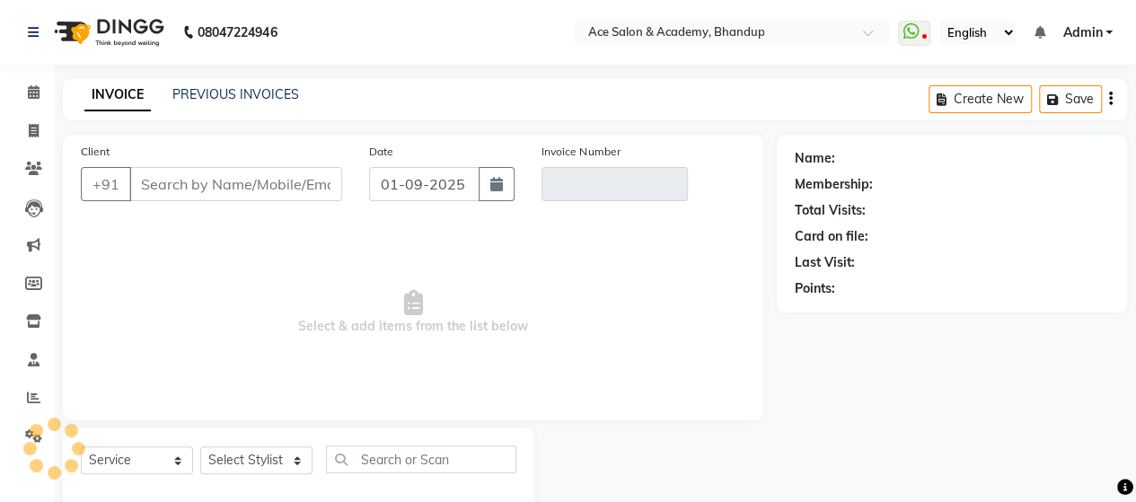
scroll to position [37, 0]
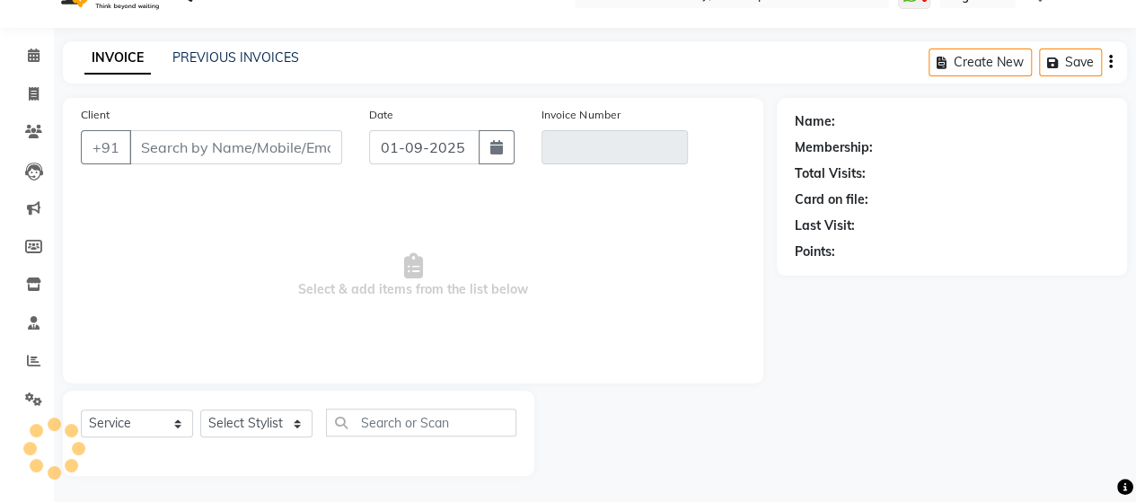
type input "9833689454"
type input "V/2025-26/1529"
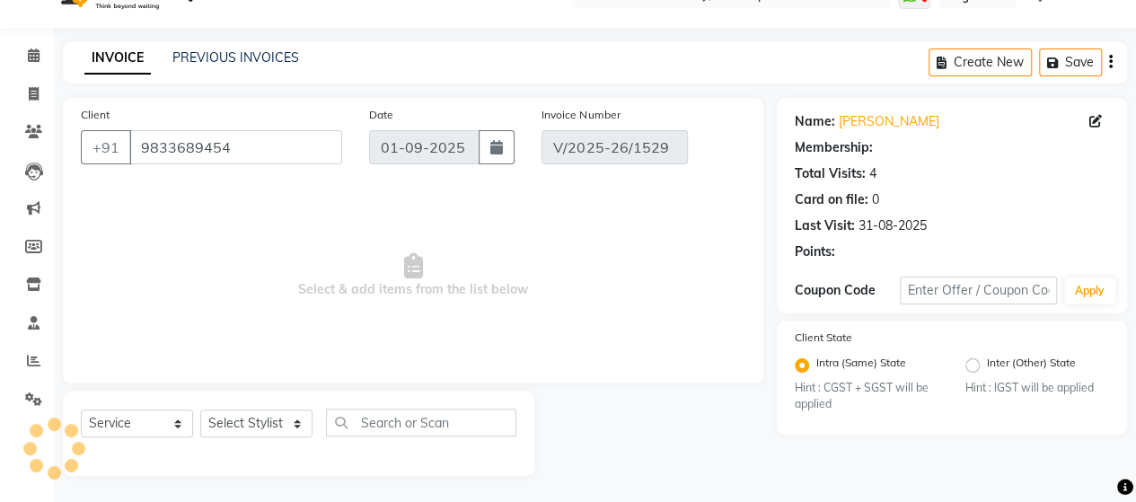
type input "31-08-2025"
select select "select"
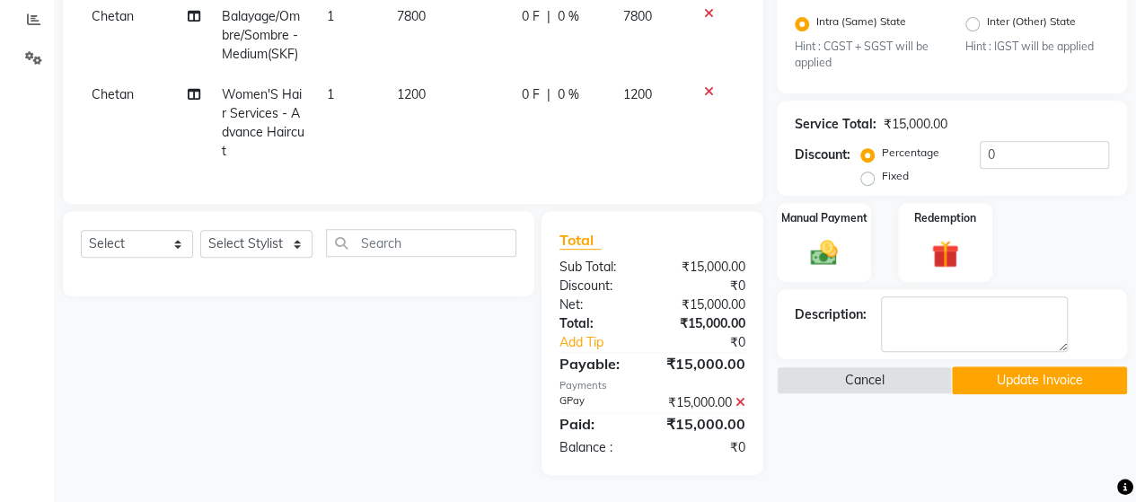
scroll to position [408, 0]
click at [741, 400] on icon at bounding box center [740, 402] width 10 height 13
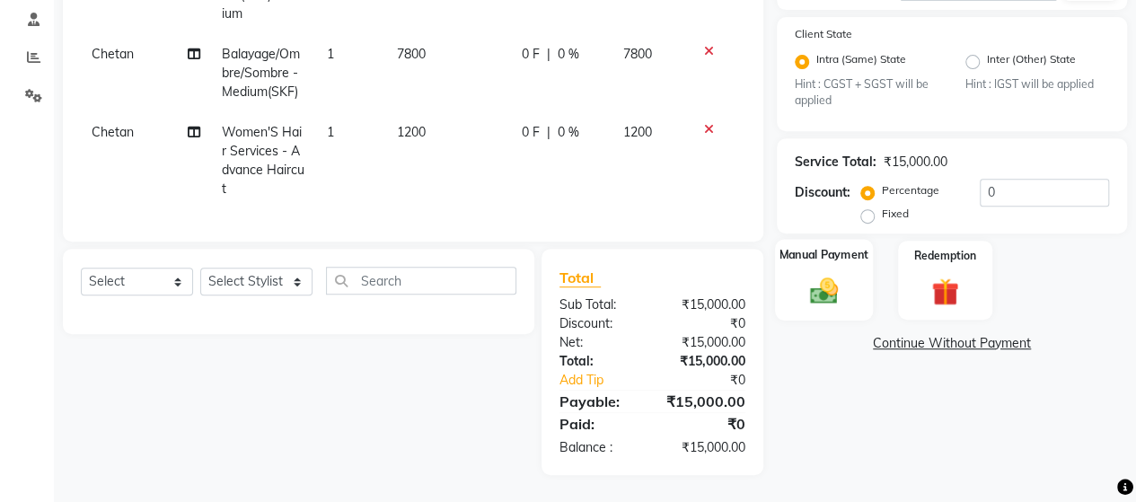
click at [855, 294] on div "Manual Payment" at bounding box center [824, 281] width 98 height 82
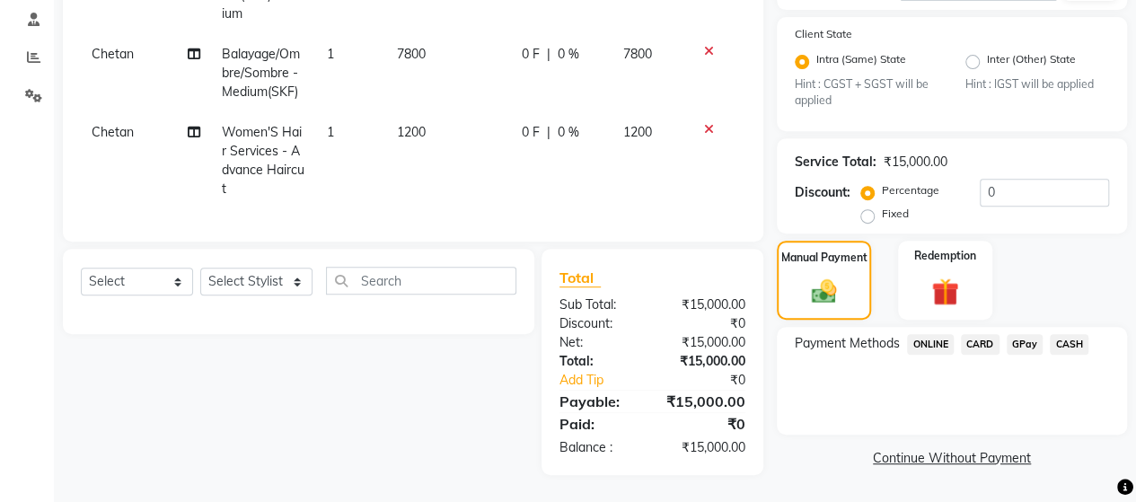
click at [939, 334] on span "ONLINE" at bounding box center [930, 344] width 47 height 21
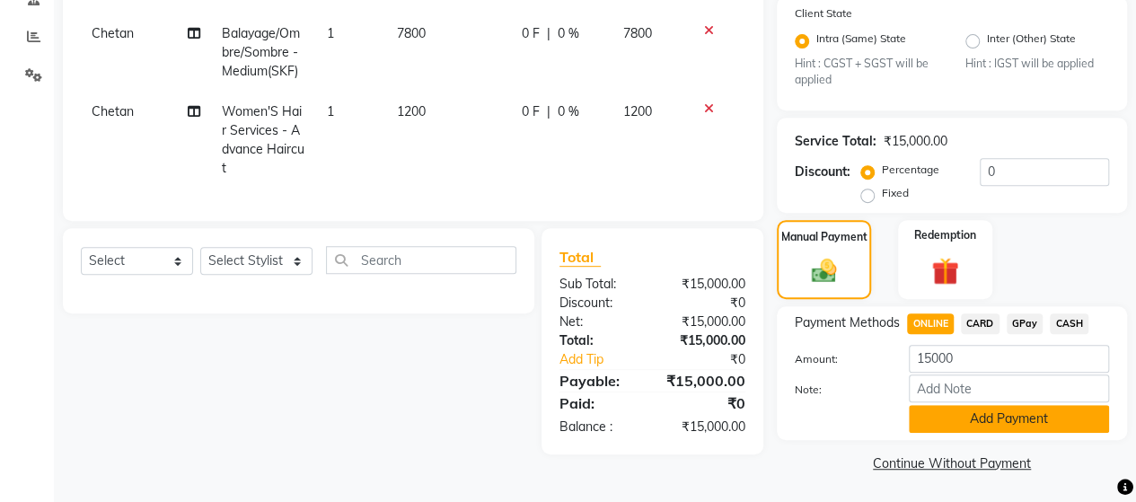
click at [961, 417] on button "Add Payment" at bounding box center [1008, 419] width 200 height 28
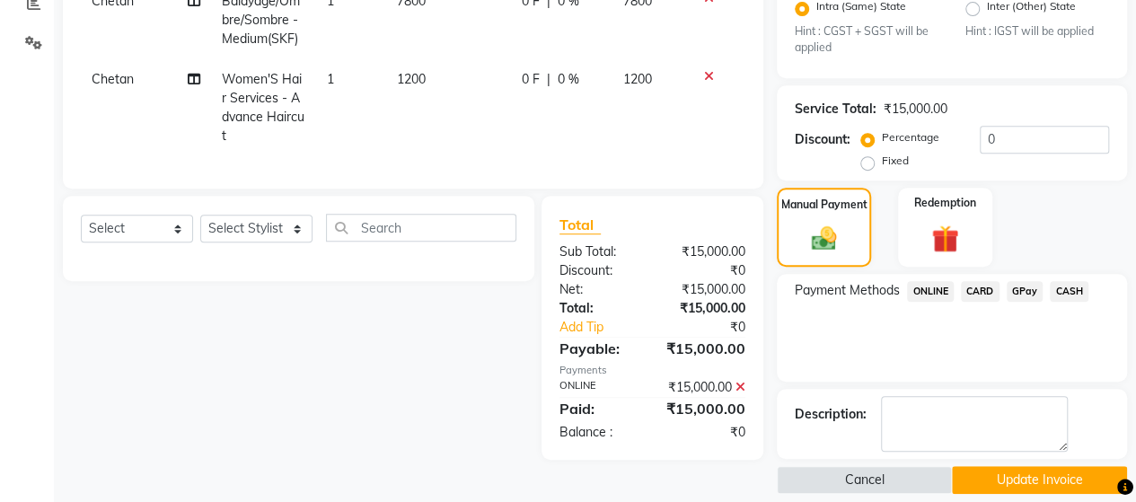
scroll to position [409, 0]
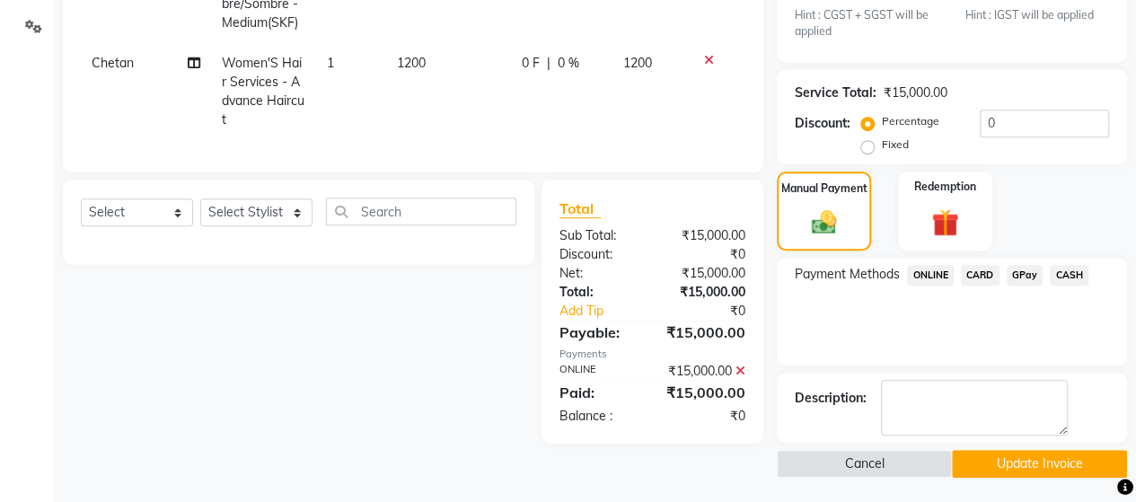
click at [1025, 455] on button "Update Invoice" at bounding box center [1039, 464] width 175 height 28
